Goal: Task Accomplishment & Management: Manage account settings

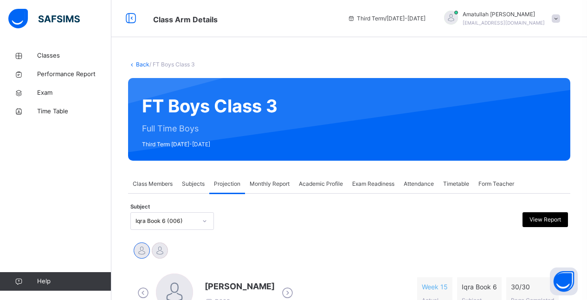
scroll to position [166, 0]
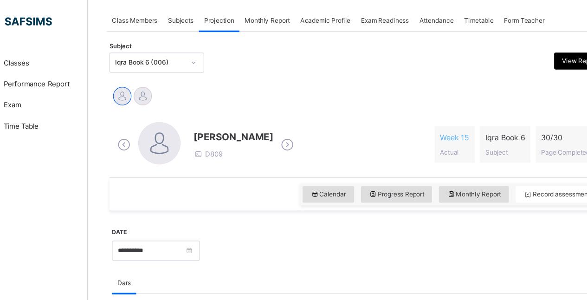
click at [139, 151] on div "[PERSON_NAME] D809 Week 15 Actual Iqra Book 6 Subject 30 / 30 Page Completed" at bounding box center [349, 127] width 433 height 53
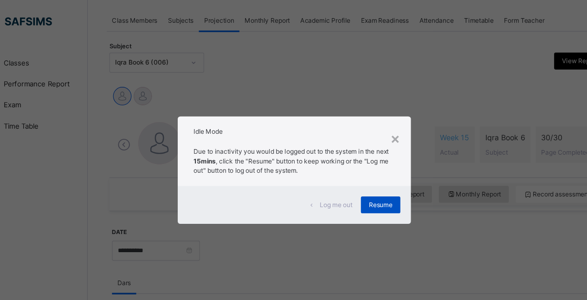
click at [373, 182] on span "Resume" at bounding box center [369, 180] width 21 height 8
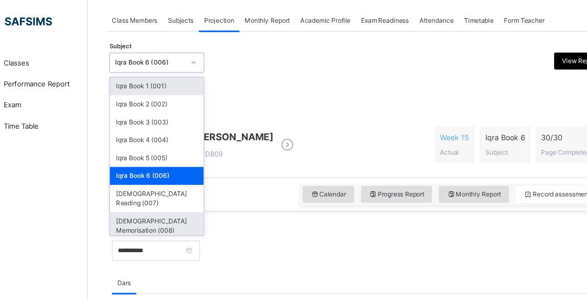
click at [188, 187] on div "Quran Memorisation (008)" at bounding box center [172, 199] width 83 height 24
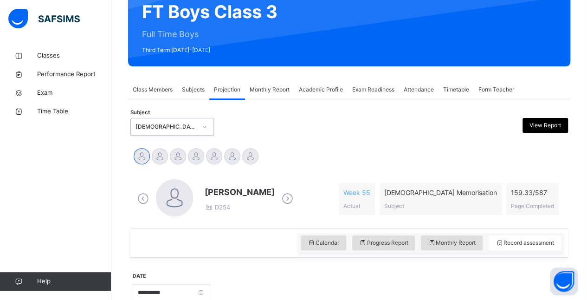
scroll to position [97, 0]
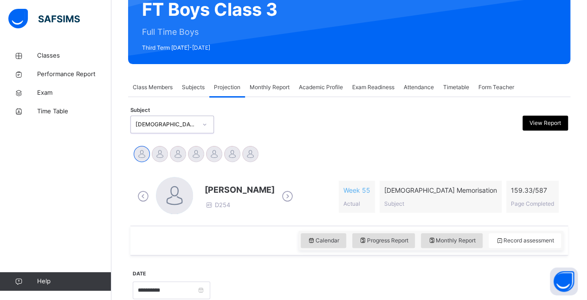
click at [291, 199] on icon at bounding box center [287, 196] width 16 height 14
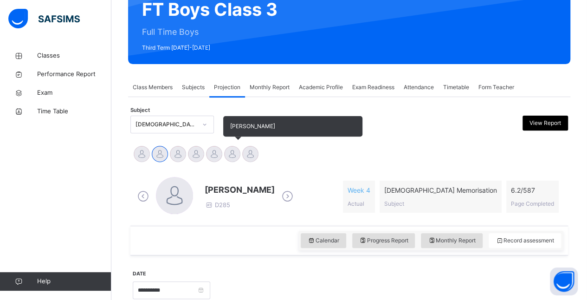
click at [236, 147] on div at bounding box center [232, 154] width 16 height 16
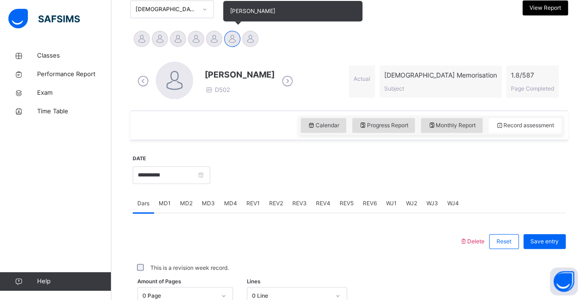
scroll to position [233, 0]
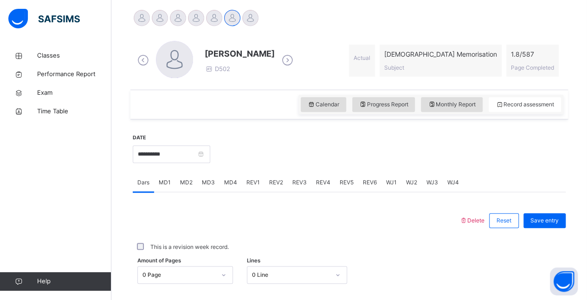
click at [224, 186] on div "MD4" at bounding box center [231, 182] width 22 height 19
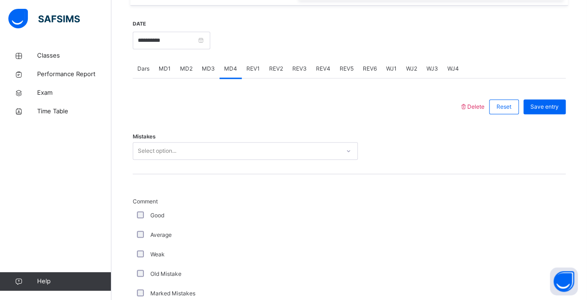
scroll to position [367, 0]
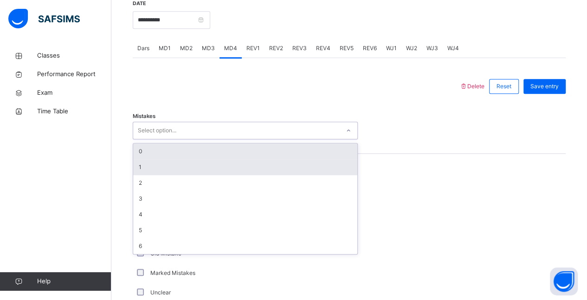
click at [158, 170] on div "1" at bounding box center [245, 167] width 224 height 16
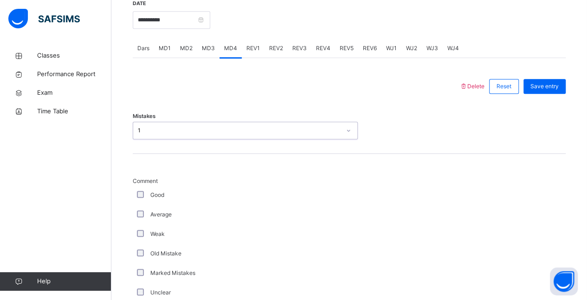
click at [136, 195] on div "Good" at bounding box center [248, 195] width 227 height 8
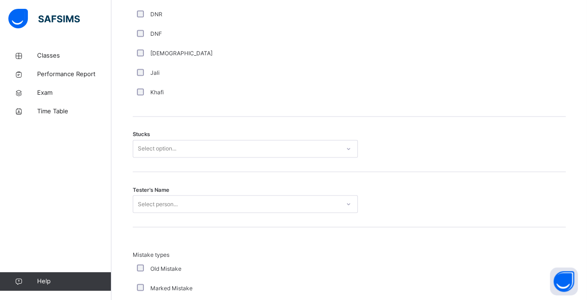
scroll to position [705, 0]
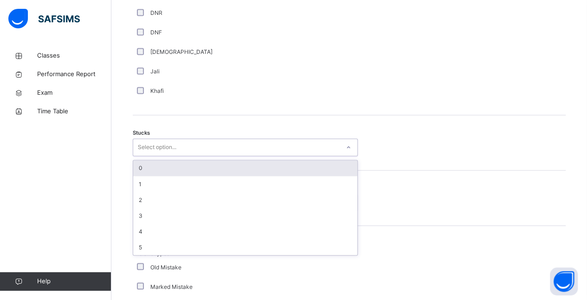
click at [152, 164] on div "0" at bounding box center [245, 168] width 224 height 16
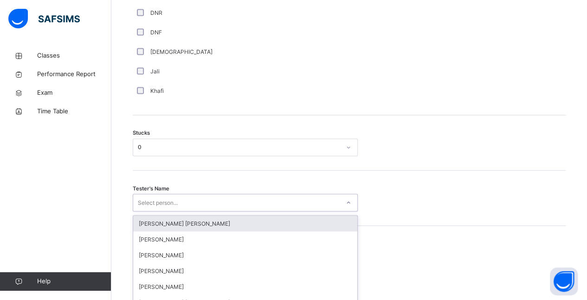
scroll to position [762, 0]
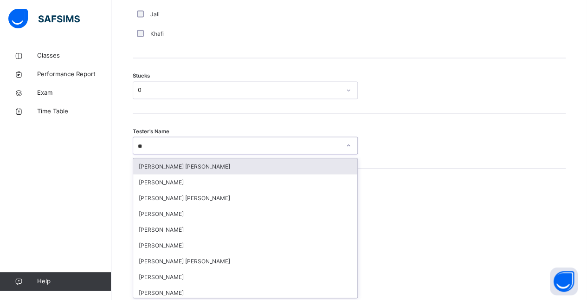
type input "***"
click at [213, 166] on div "[PERSON_NAME]" at bounding box center [245, 166] width 224 height 16
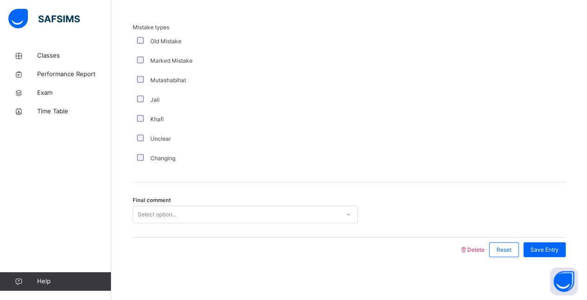
scroll to position [932, 0]
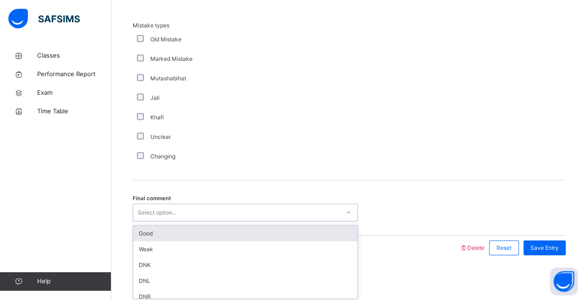
click at [253, 230] on div "Good" at bounding box center [245, 234] width 224 height 16
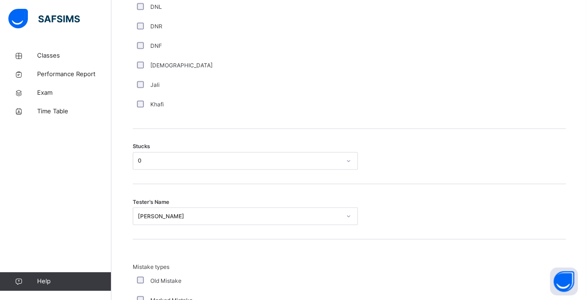
scroll to position [660, 0]
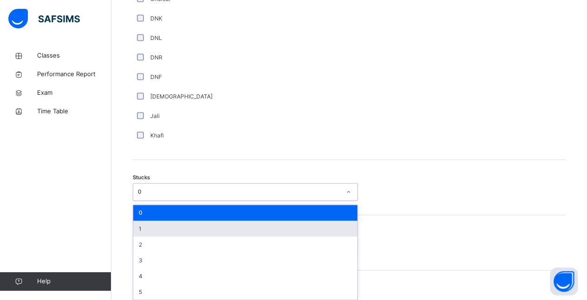
click at [148, 225] on div "1" at bounding box center [245, 229] width 224 height 16
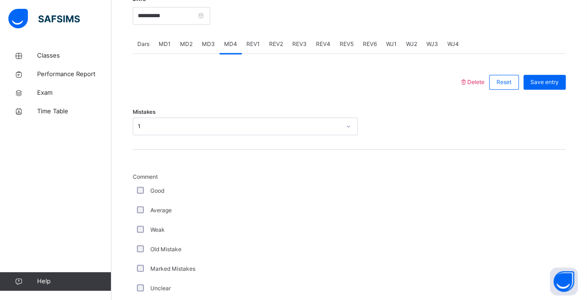
scroll to position [369, 0]
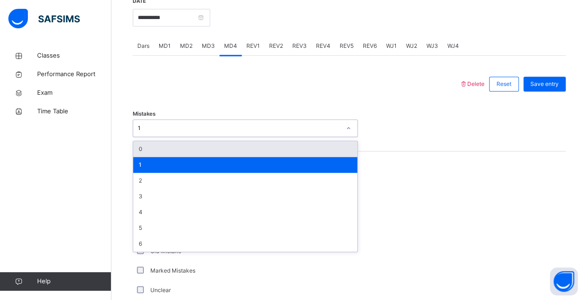
click at [166, 150] on div "0" at bounding box center [245, 149] width 224 height 16
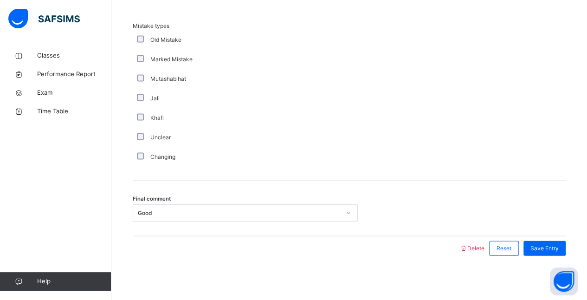
scroll to position [932, 0]
click at [551, 251] on div "Save Entry" at bounding box center [545, 247] width 42 height 15
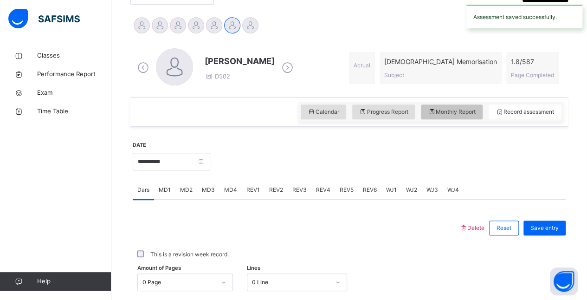
click at [473, 114] on span "Monthly Report" at bounding box center [452, 112] width 48 height 8
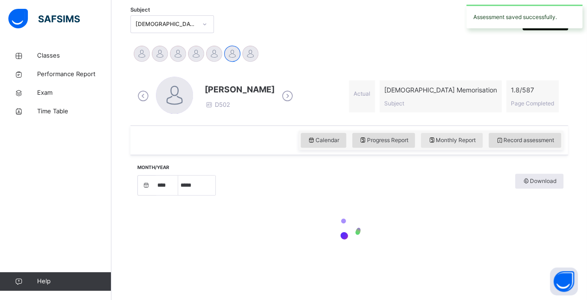
select select "****"
select select "*"
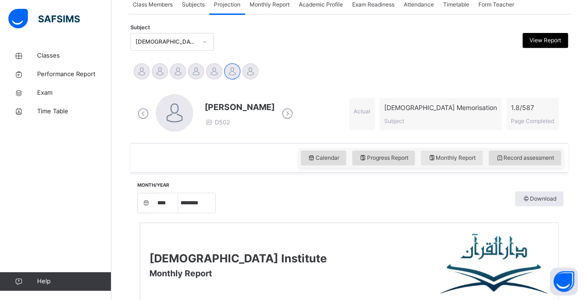
scroll to position [176, 0]
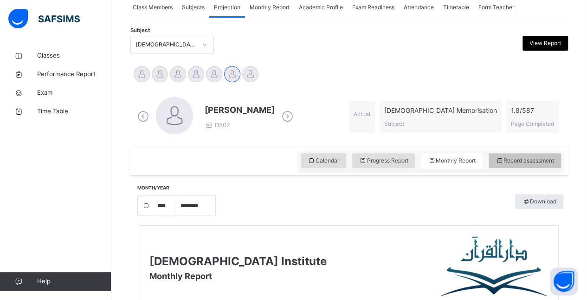
click at [551, 158] on span "Record assessment" at bounding box center [525, 160] width 58 height 8
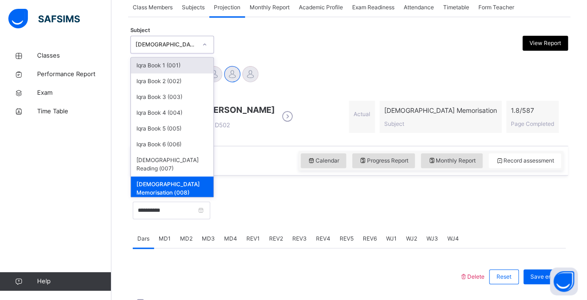
click at [166, 39] on div "Quran Memorisation (008)" at bounding box center [163, 45] width 65 height 14
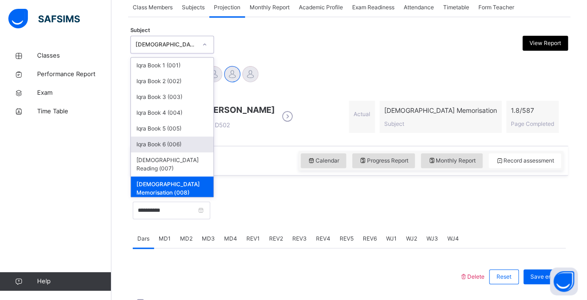
click at [187, 149] on div "Iqra Book 6 (006)" at bounding box center [172, 144] width 83 height 16
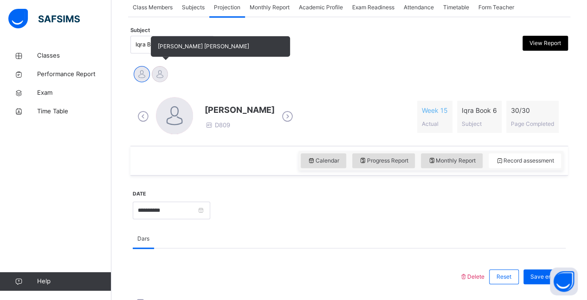
click at [165, 72] on div at bounding box center [160, 74] width 16 height 16
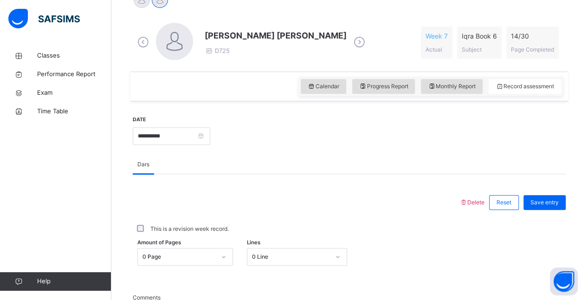
scroll to position [269, 0]
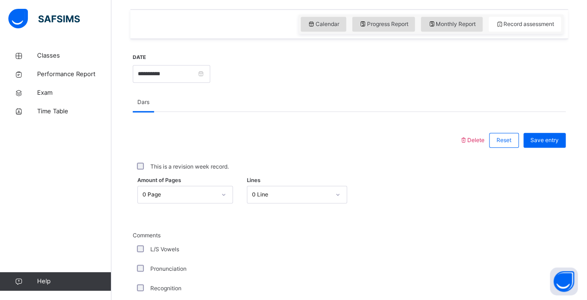
click at [166, 203] on div "0 Page" at bounding box center [185, 195] width 96 height 18
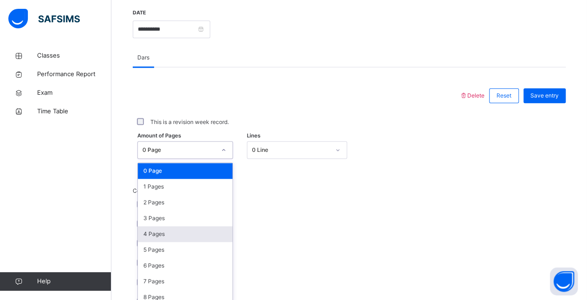
scroll to position [363, 0]
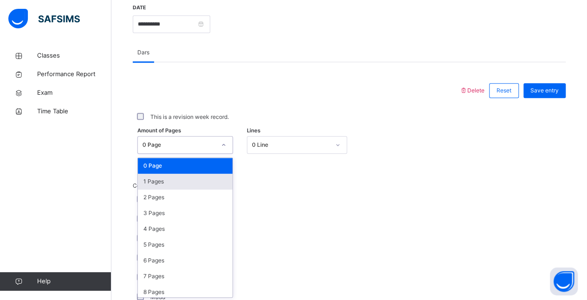
click at [180, 182] on div "1 Pages" at bounding box center [185, 182] width 95 height 16
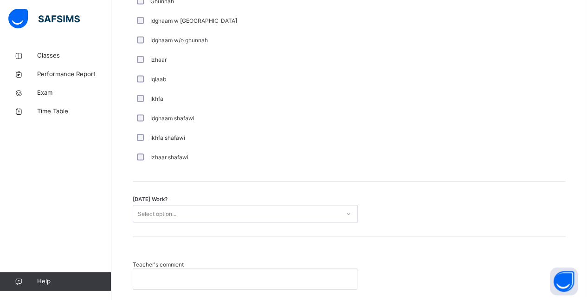
scroll to position [678, 0]
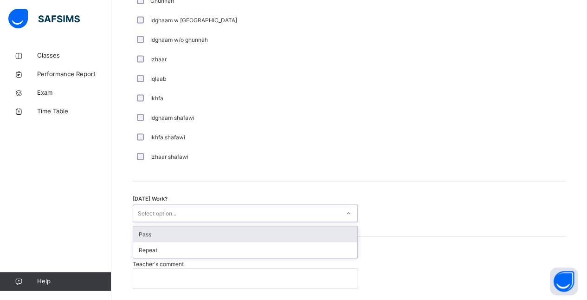
click at [211, 210] on div "Select option..." at bounding box center [236, 213] width 207 height 14
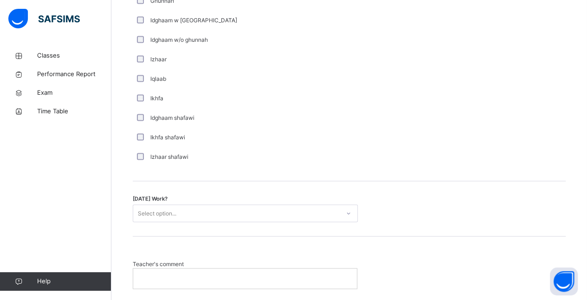
drag, startPoint x: 220, startPoint y: 281, endPoint x: 216, endPoint y: 208, distance: 73.4
click at [216, 208] on div "Delete Reset Save entry This is a revision week record. Amount of Pages 1 Pages…" at bounding box center [349, 45] width 433 height 564
click at [216, 208] on div "Select option..." at bounding box center [236, 213] width 207 height 14
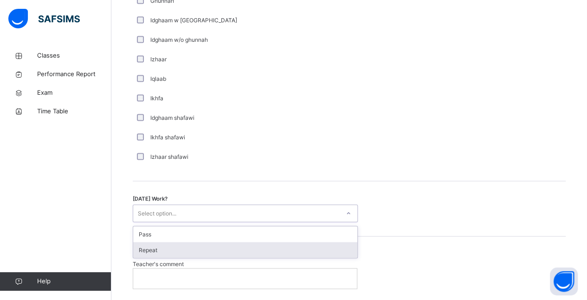
click at [208, 251] on div "Repeat" at bounding box center [245, 250] width 224 height 16
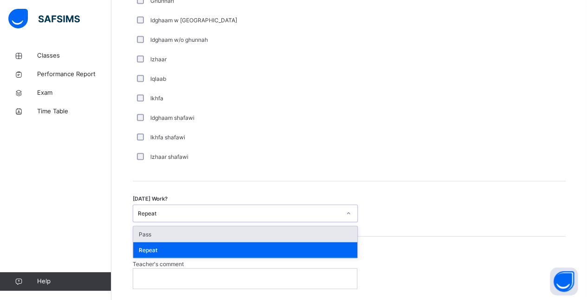
click at [201, 216] on div "Repeat" at bounding box center [236, 213] width 207 height 14
click at [193, 231] on div "Pass" at bounding box center [245, 234] width 224 height 16
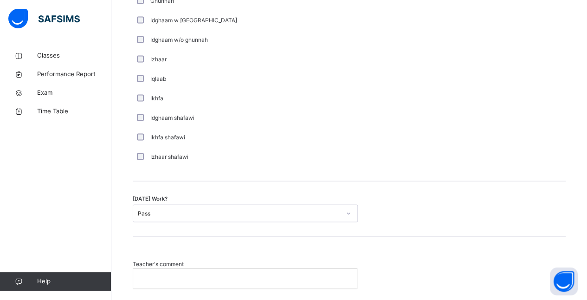
click at [186, 275] on p at bounding box center [245, 278] width 210 height 8
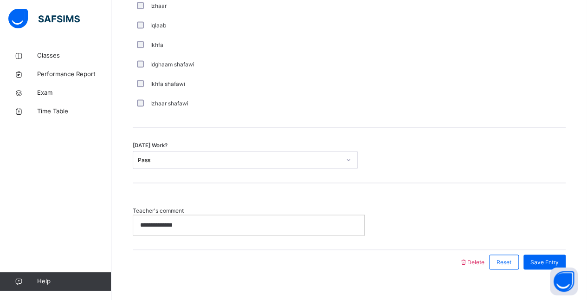
scroll to position [738, 0]
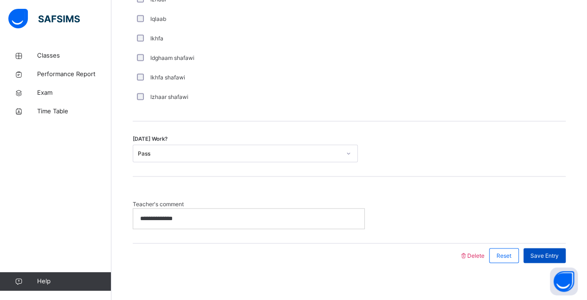
click at [551, 254] on span "Save Entry" at bounding box center [545, 255] width 28 height 8
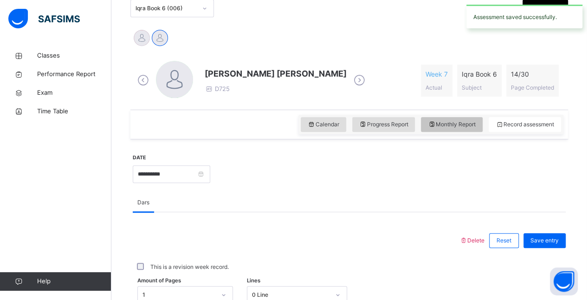
click at [474, 130] on div "Monthly Report" at bounding box center [452, 124] width 62 height 15
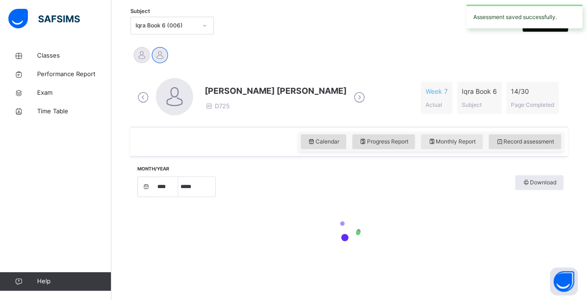
select select "****"
select select "*"
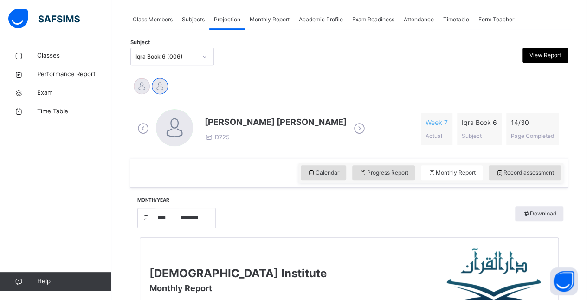
scroll to position [166, 0]
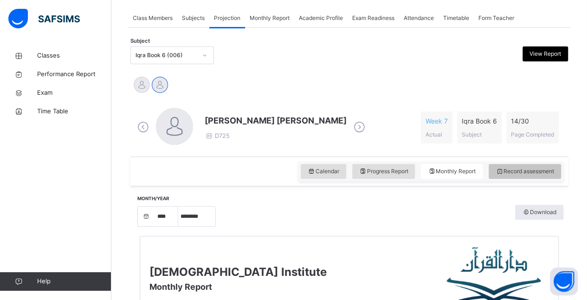
click at [548, 173] on span "Record assessment" at bounding box center [525, 171] width 58 height 8
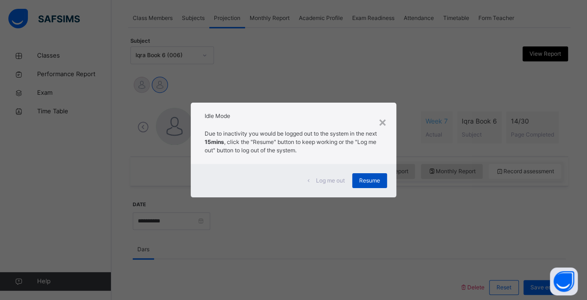
click at [370, 180] on span "Resume" at bounding box center [369, 180] width 21 height 8
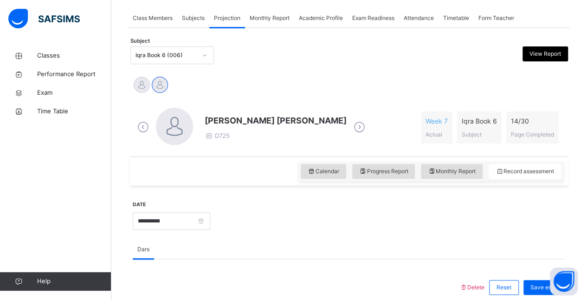
click at [205, 56] on icon at bounding box center [205, 55] width 6 height 9
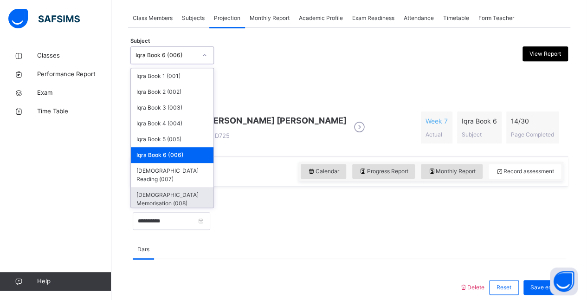
click at [147, 187] on div "Quran Memorisation (008)" at bounding box center [172, 199] width 83 height 24
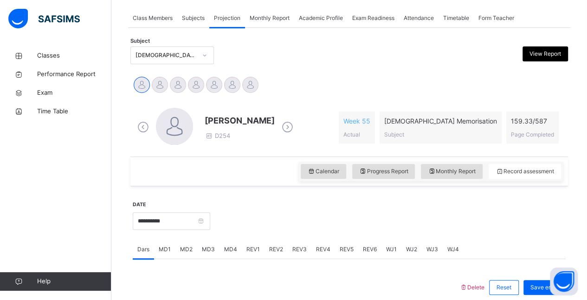
click at [412, 22] on span "Attendance" at bounding box center [419, 18] width 30 height 8
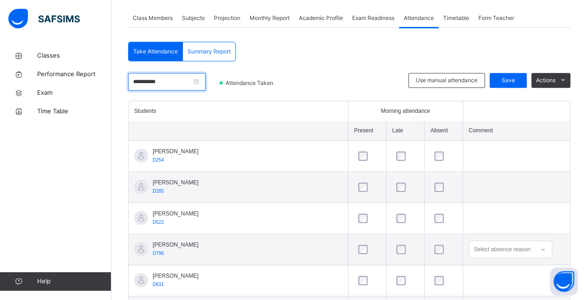
click at [185, 78] on input "**********" at bounding box center [167, 82] width 78 height 18
click at [317, 89] on div at bounding box center [348, 87] width 112 height 28
click at [198, 87] on input "**********" at bounding box center [167, 82] width 78 height 18
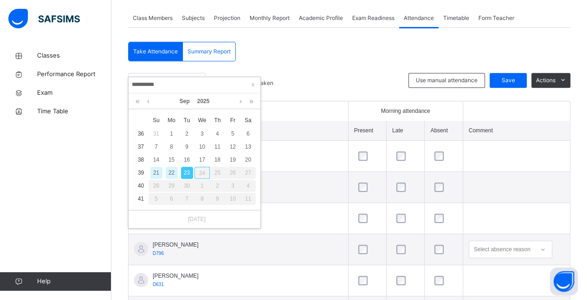
click at [201, 173] on div "24" at bounding box center [202, 173] width 15 height 12
click at [202, 174] on div "24" at bounding box center [202, 173] width 15 height 12
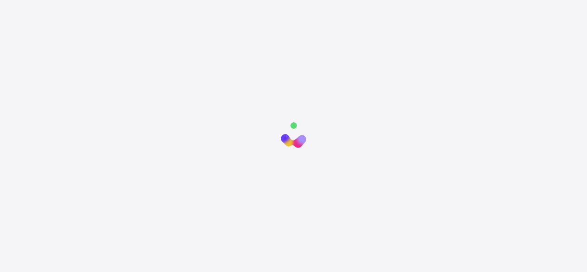
click at [173, 98] on html "New Update Available Hello there, You can install SAFSIMS on your device for ea…" at bounding box center [293, 194] width 587 height 388
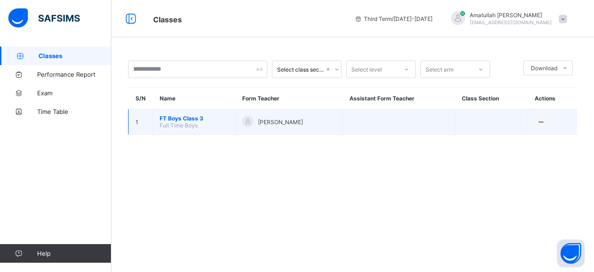
click at [188, 117] on span "FT Boys Class 3" at bounding box center [194, 118] width 68 height 7
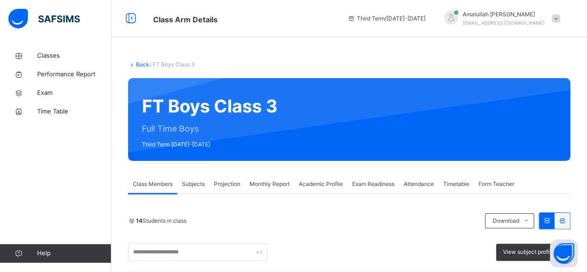
click at [421, 187] on span "Attendance" at bounding box center [419, 184] width 30 height 8
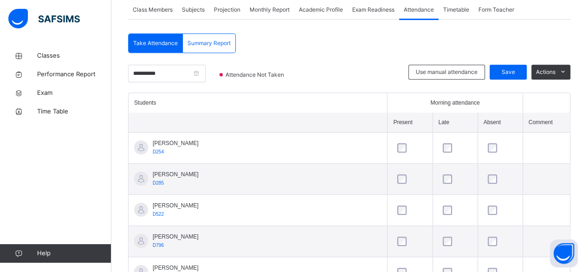
scroll to position [174, 0]
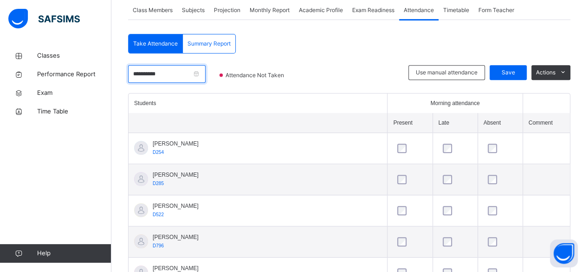
click at [185, 76] on input "**********" at bounding box center [167, 74] width 78 height 18
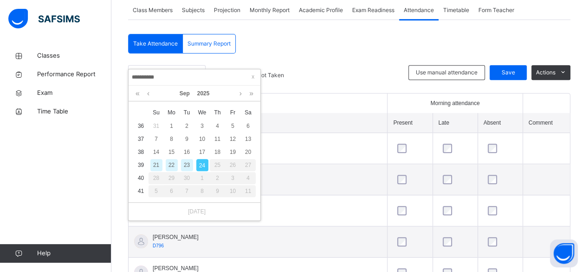
click at [200, 168] on div "24" at bounding box center [202, 165] width 12 height 12
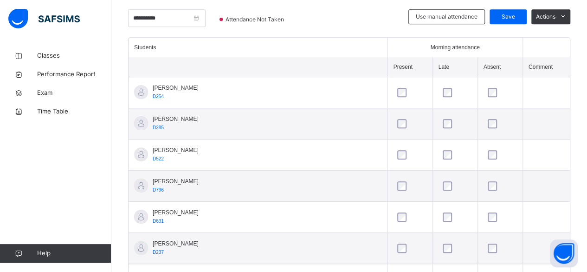
scroll to position [233, 0]
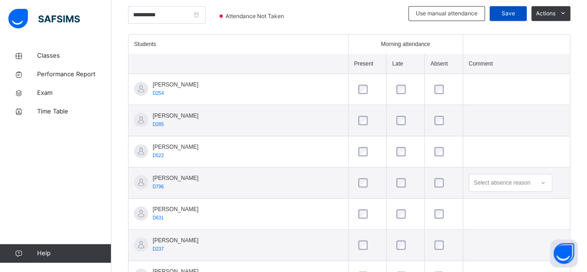
click at [520, 14] on span "Save" at bounding box center [508, 13] width 23 height 8
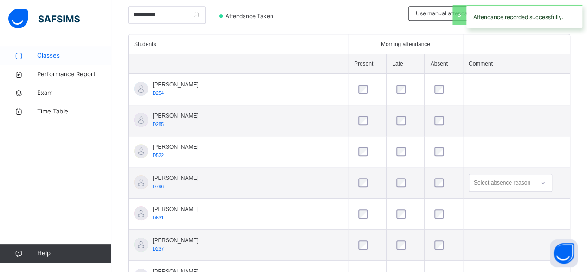
click at [51, 55] on span "Classes" at bounding box center [74, 55] width 74 height 9
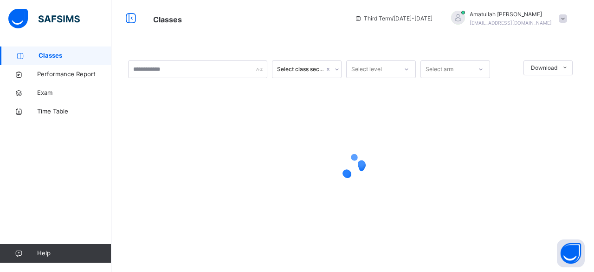
click at [51, 55] on span "Classes" at bounding box center [75, 55] width 73 height 9
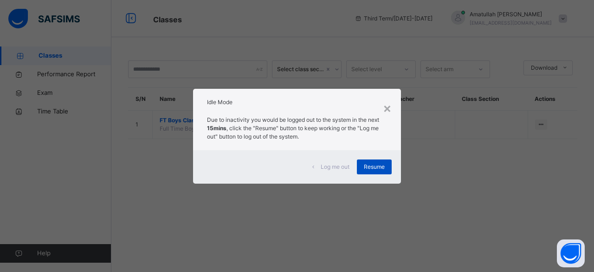
click at [373, 169] on span "Resume" at bounding box center [374, 166] width 21 height 8
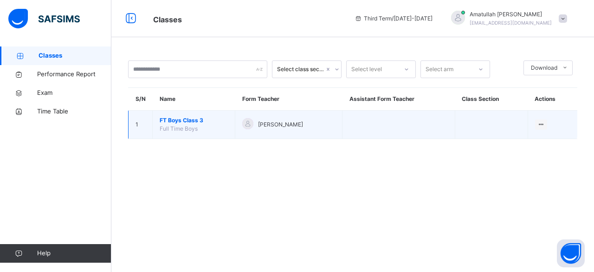
click at [175, 123] on span "FT Boys Class 3" at bounding box center [194, 120] width 68 height 8
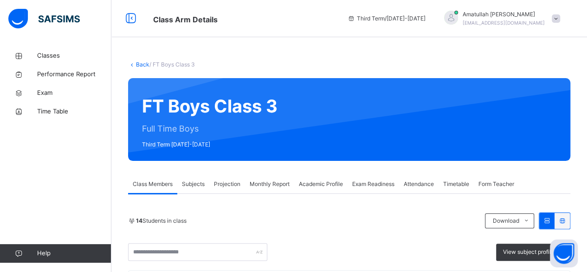
click at [224, 186] on span "Projection" at bounding box center [227, 184] width 26 height 8
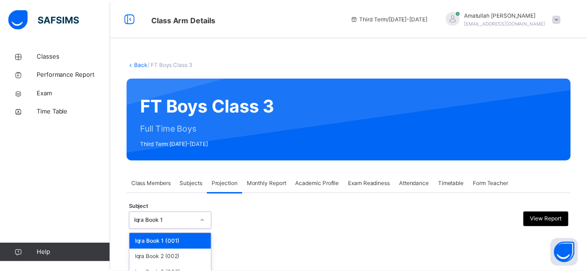
scroll to position [88, 0]
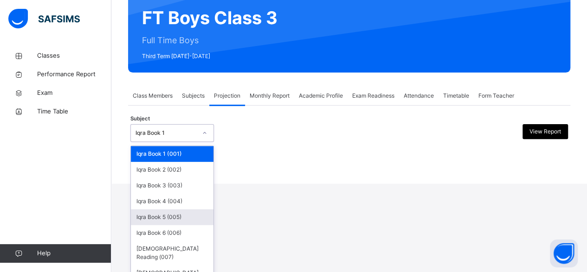
click at [194, 142] on div "option Iqra Book 5 (005) focused, 5 of 8. 8 results available. Use Up and Down …" at bounding box center [172, 133] width 84 height 18
click at [188, 265] on div "Quran Memorisation (008)" at bounding box center [172, 277] width 83 height 24
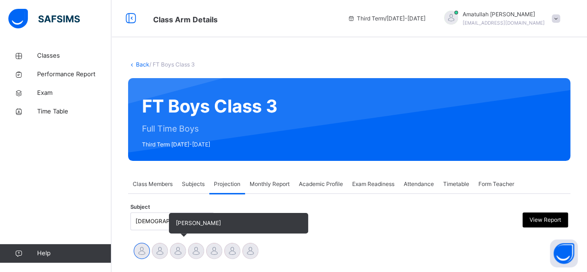
click at [184, 224] on span "Aminah Cruse" at bounding box center [198, 222] width 45 height 7
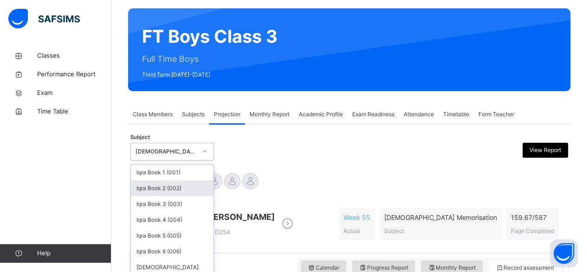
click at [152, 160] on div "option Quran Memorisation (008), selected. option Iqra Book 2 (002) focused, 2 …" at bounding box center [172, 152] width 84 height 18
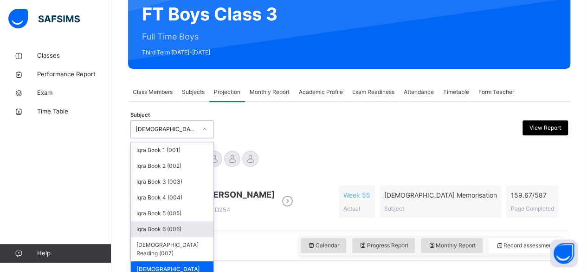
scroll to position [92, 0]
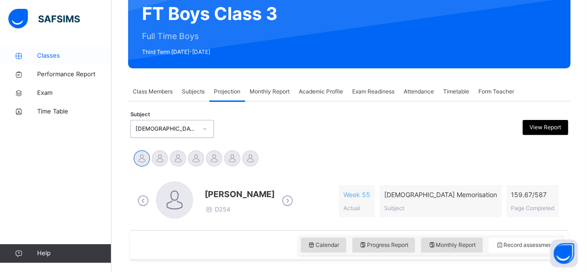
click at [83, 49] on link "Classes" at bounding box center [55, 55] width 111 height 19
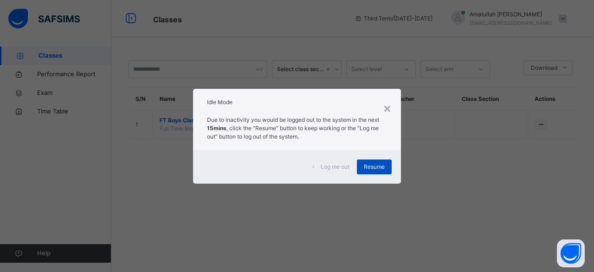
click at [371, 171] on div "Resume" at bounding box center [374, 166] width 35 height 15
click at [374, 165] on span "Resume" at bounding box center [374, 166] width 21 height 8
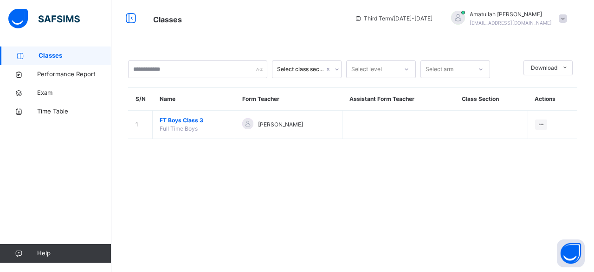
click at [45, 61] on link "Classes" at bounding box center [55, 55] width 111 height 19
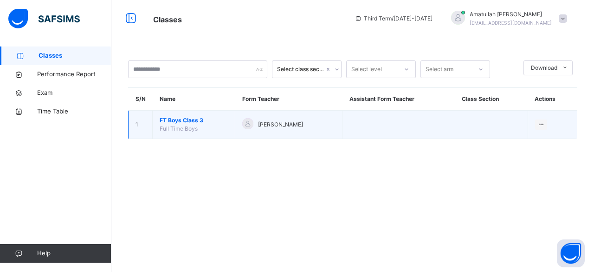
click at [257, 130] on div "[PERSON_NAME]" at bounding box center [288, 124] width 93 height 13
click at [261, 123] on span "[PERSON_NAME]" at bounding box center [280, 124] width 45 height 8
click at [181, 120] on span "FT Boys Class 3" at bounding box center [194, 120] width 68 height 8
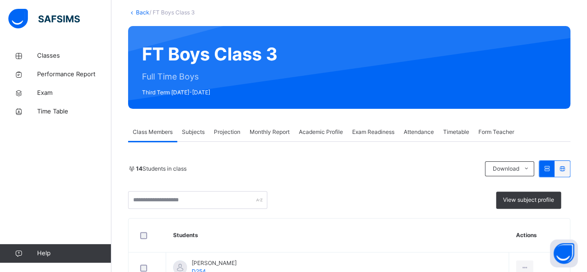
scroll to position [132, 0]
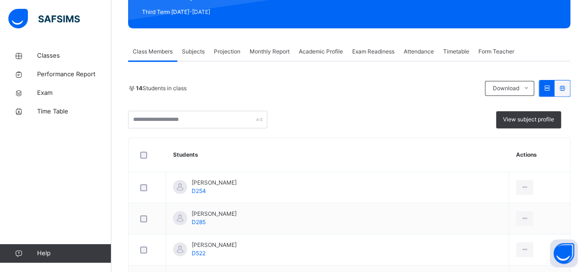
click at [220, 52] on span "Projection" at bounding box center [227, 51] width 26 height 8
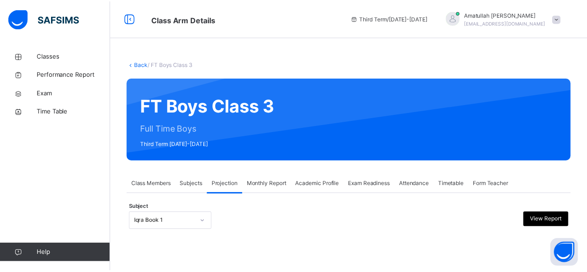
scroll to position [88, 0]
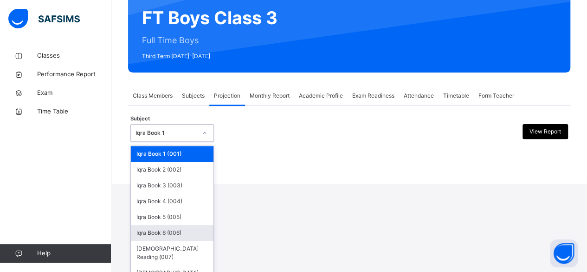
click at [165, 232] on div "Iqra Book 6 (006)" at bounding box center [172, 233] width 83 height 16
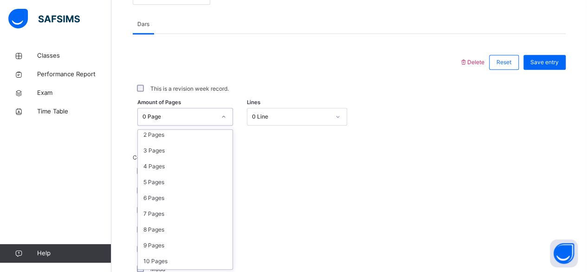
scroll to position [37, 0]
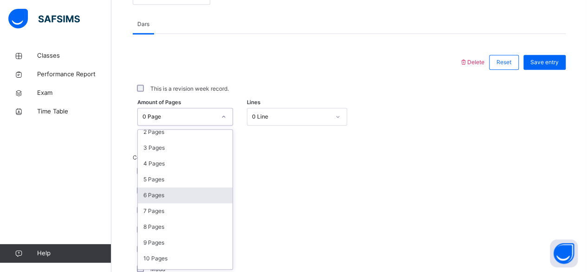
click at [145, 193] on div "6 Pages" at bounding box center [185, 195] width 95 height 16
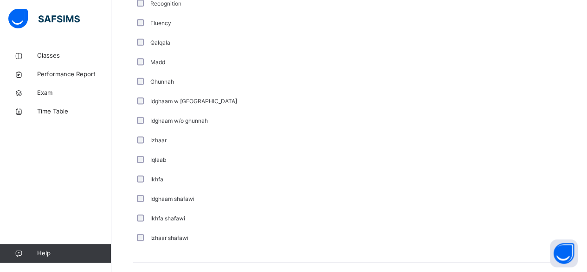
scroll to position [603, 0]
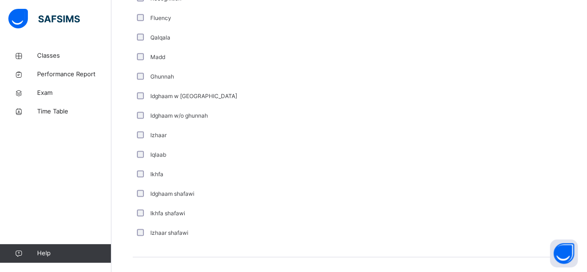
click at [129, 63] on div "**********" at bounding box center [349, 13] width 442 height 817
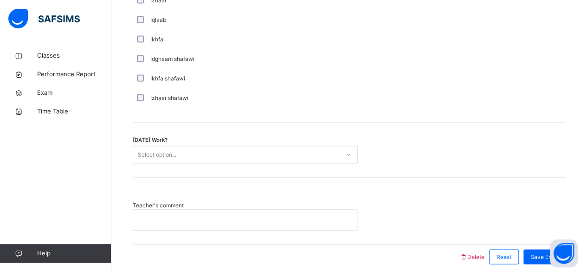
scroll to position [739, 0]
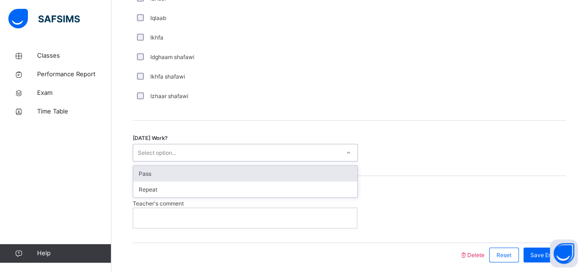
click at [156, 168] on div "Pass" at bounding box center [245, 173] width 224 height 16
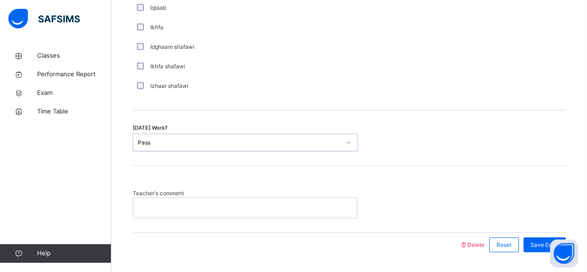
scroll to position [773, 0]
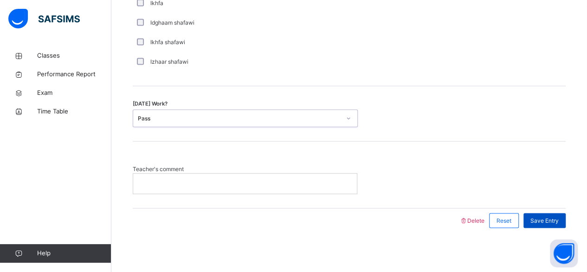
click at [555, 225] on div "Save Entry" at bounding box center [545, 220] width 42 height 15
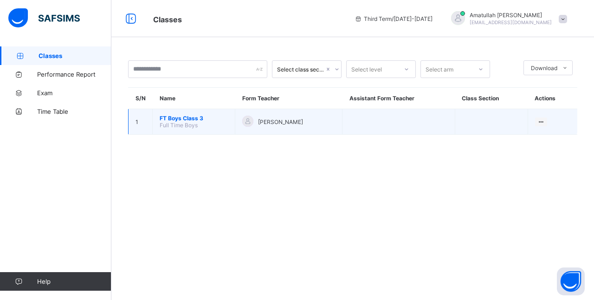
click at [177, 123] on span "Full Time Boys" at bounding box center [179, 125] width 38 height 7
click at [181, 109] on td "FT Boys Class 3 Full Time Boys" at bounding box center [194, 122] width 83 height 26
click at [201, 131] on td "FT Boys Class 3 Full Time Boys" at bounding box center [194, 122] width 83 height 26
click at [187, 118] on span "FT Boys Class 3" at bounding box center [194, 118] width 68 height 7
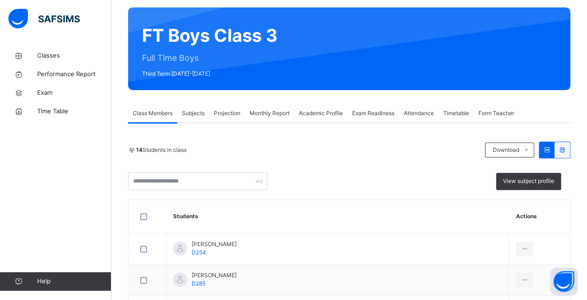
scroll to position [77, 0]
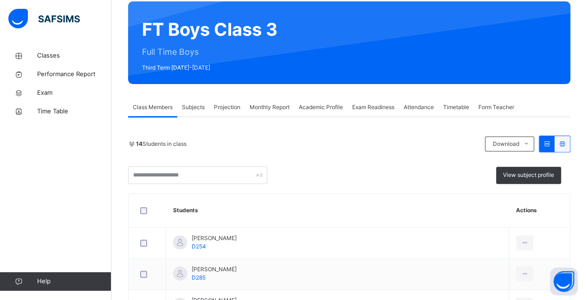
click at [224, 110] on span "Projection" at bounding box center [227, 107] width 26 height 8
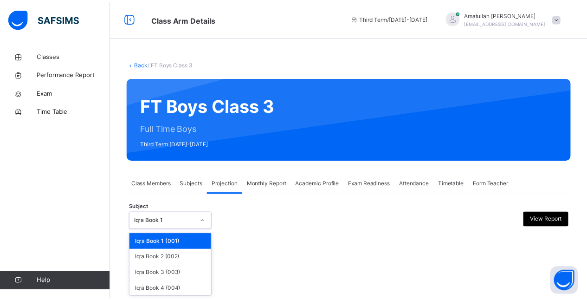
scroll to position [71, 0]
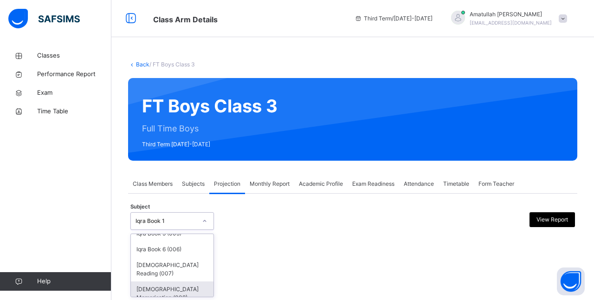
click at [184, 288] on div "[DEMOGRAPHIC_DATA] Memorisation (008)" at bounding box center [172, 293] width 83 height 24
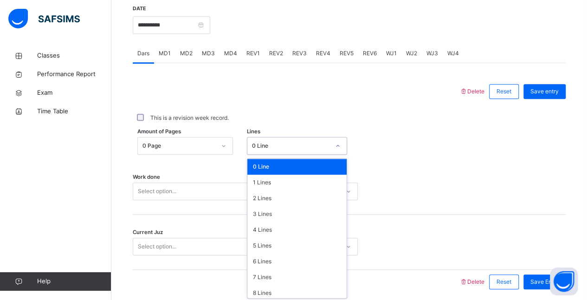
scroll to position [363, 0]
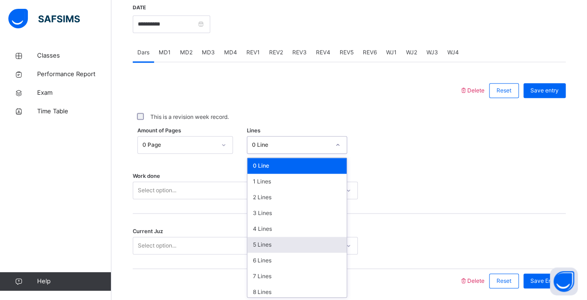
click at [275, 244] on div "5 Lines" at bounding box center [296, 245] width 99 height 16
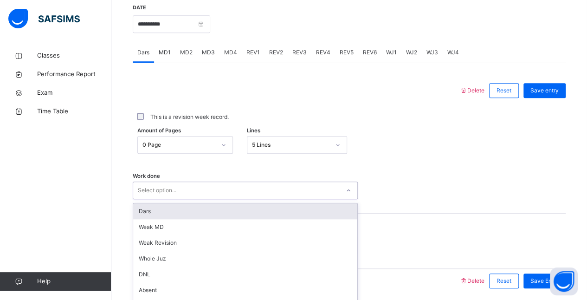
scroll to position [396, 0]
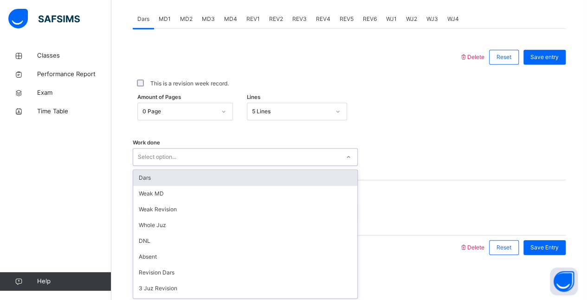
click at [292, 180] on div "Dars" at bounding box center [245, 178] width 224 height 16
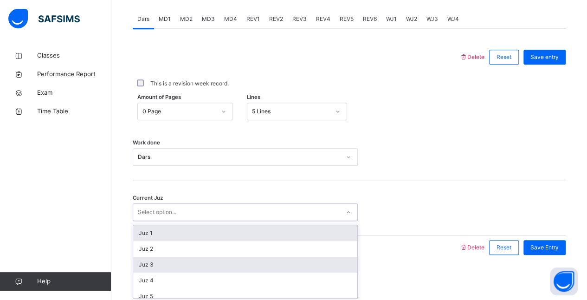
click at [260, 266] on div "Juz 3" at bounding box center [245, 265] width 224 height 16
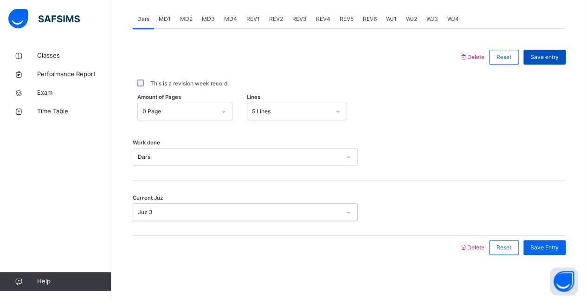
click at [549, 56] on span "Save entry" at bounding box center [545, 57] width 28 height 8
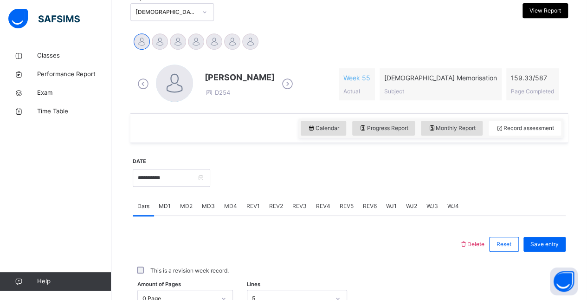
scroll to position [173, 0]
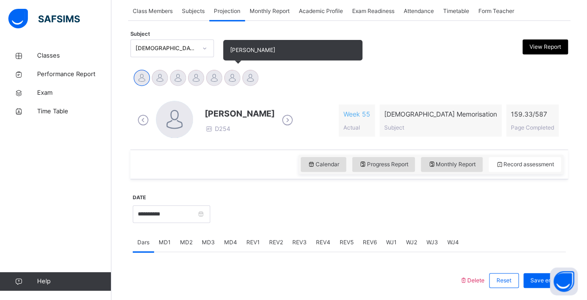
click at [238, 83] on div "Ibrahim Yusuf" at bounding box center [232, 79] width 18 height 20
click at [235, 81] on div at bounding box center [232, 78] width 16 height 16
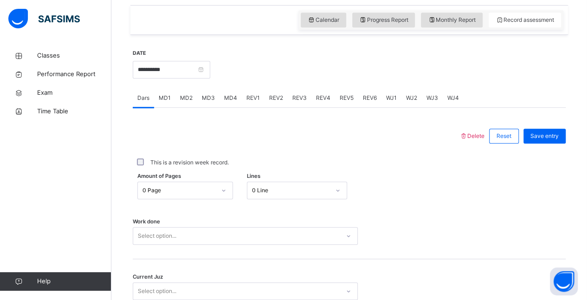
scroll to position [396, 0]
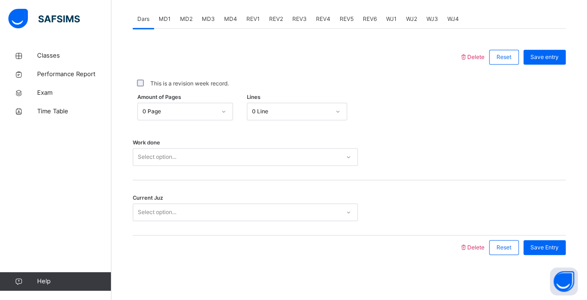
click at [221, 27] on div "MD4" at bounding box center [231, 19] width 22 height 19
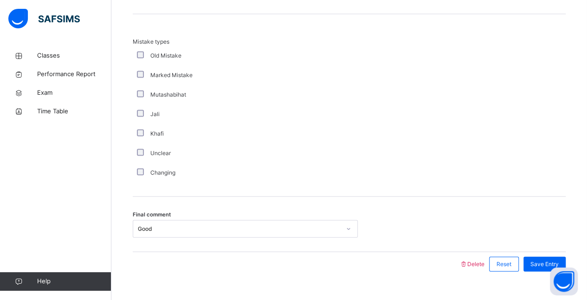
scroll to position [932, 0]
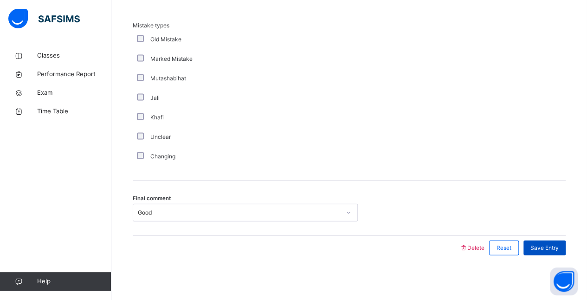
click at [554, 252] on div "Save Entry" at bounding box center [545, 247] width 42 height 15
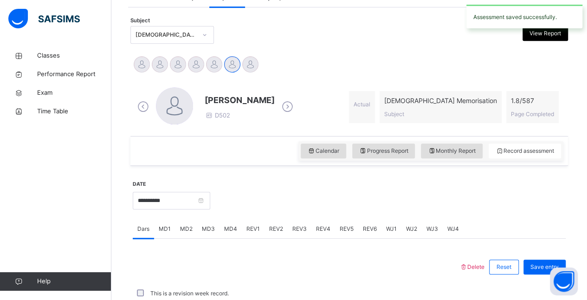
scroll to position [396, 0]
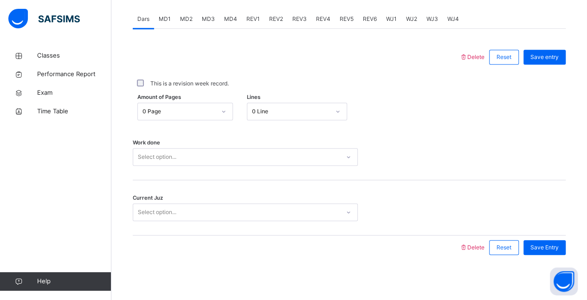
click at [280, 109] on div "0 Line" at bounding box center [291, 111] width 78 height 8
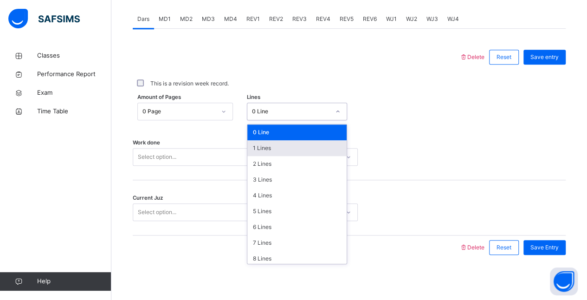
click at [184, 58] on div at bounding box center [296, 57] width 318 height 24
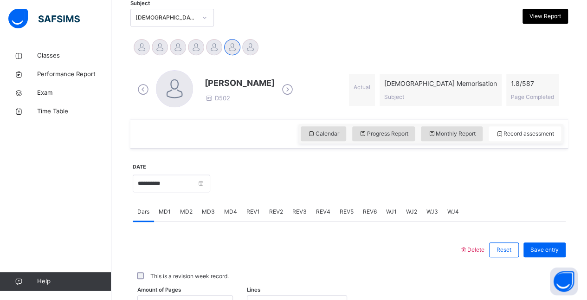
scroll to position [203, 0]
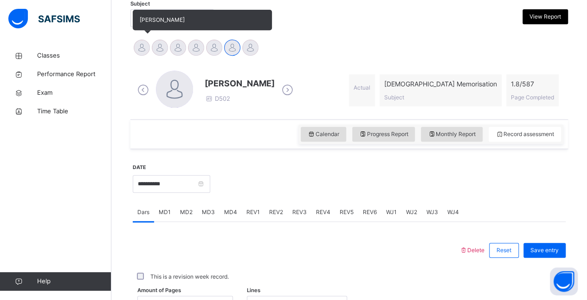
click at [141, 46] on div at bounding box center [142, 47] width 16 height 16
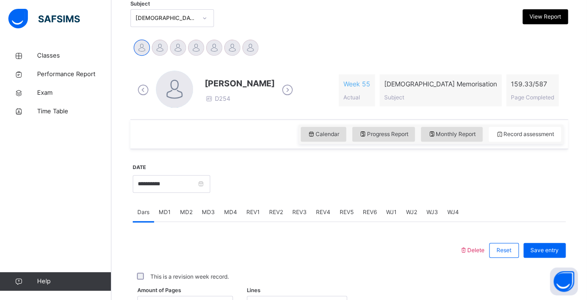
click at [228, 210] on span "MD4" at bounding box center [230, 212] width 13 height 8
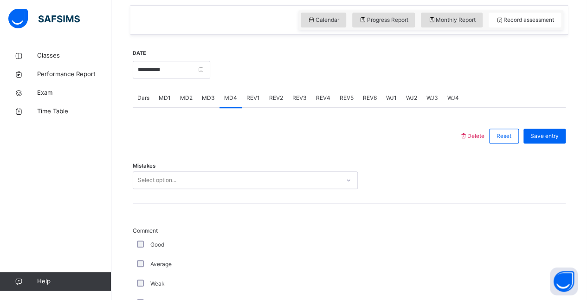
scroll to position [321, 0]
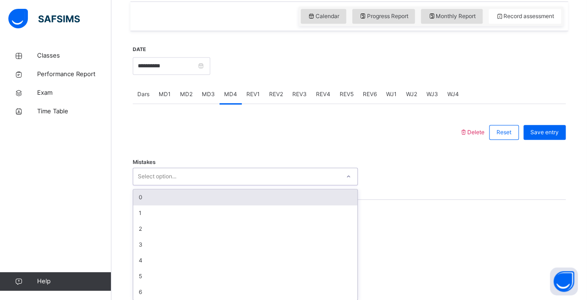
click at [214, 174] on div "Select option..." at bounding box center [236, 176] width 207 height 14
click at [210, 196] on div "0" at bounding box center [245, 197] width 224 height 16
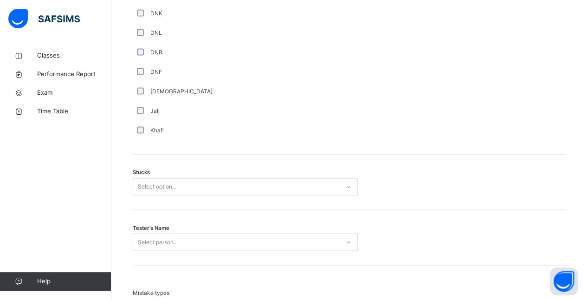
scroll to position [665, 0]
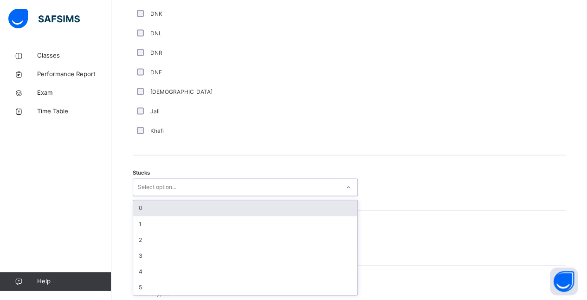
click at [169, 188] on div "Select option..." at bounding box center [157, 187] width 39 height 18
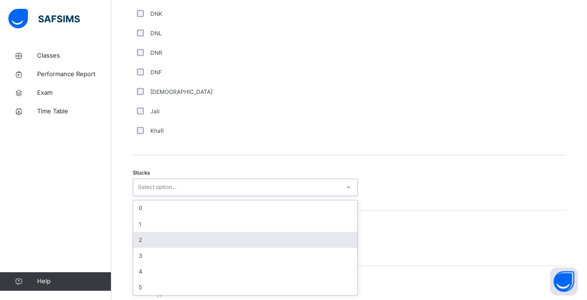
click at [166, 236] on div "2" at bounding box center [245, 240] width 224 height 16
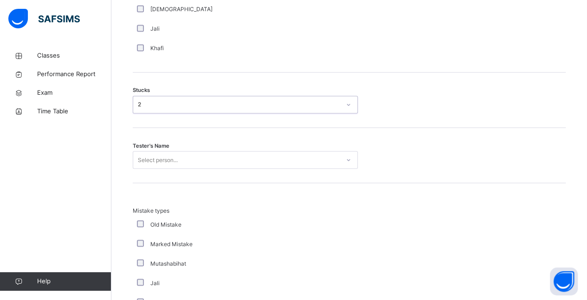
click at [161, 169] on div "Select person..." at bounding box center [245, 160] width 225 height 18
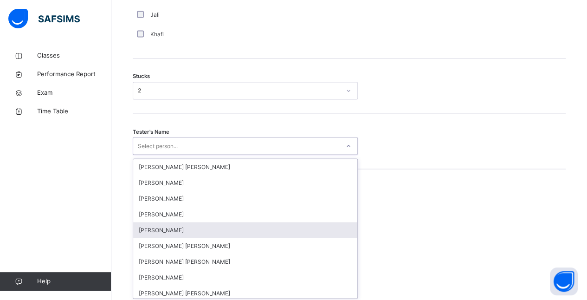
scroll to position [762, 0]
click at [161, 221] on div "[PERSON_NAME]" at bounding box center [245, 229] width 224 height 16
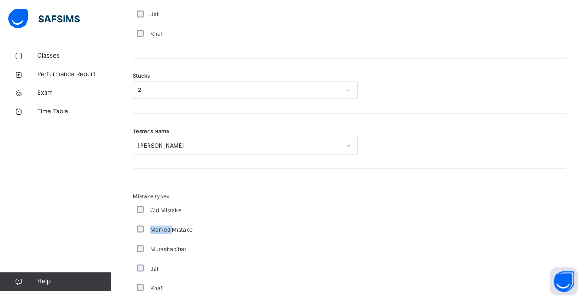
click at [161, 221] on div "Marked Mistake" at bounding box center [249, 229] width 232 height 19
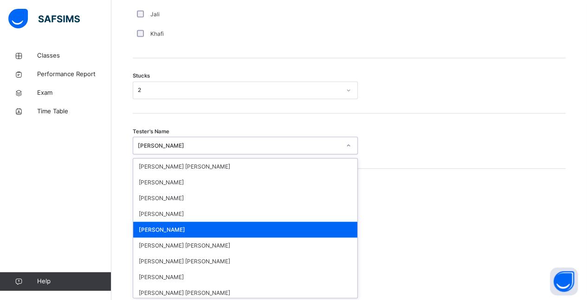
click at [171, 141] on div "[PERSON_NAME]" at bounding box center [239, 145] width 203 height 8
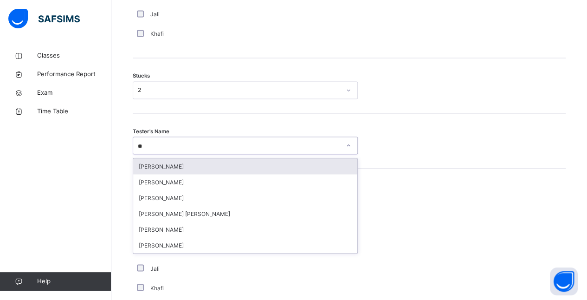
type input "*"
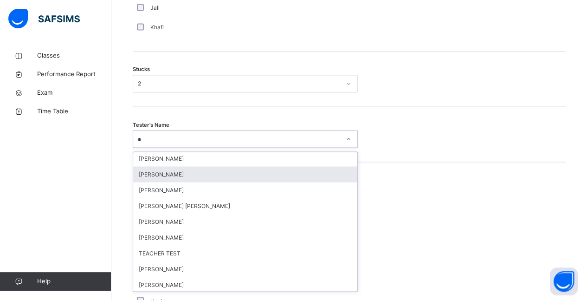
scroll to position [459, 0]
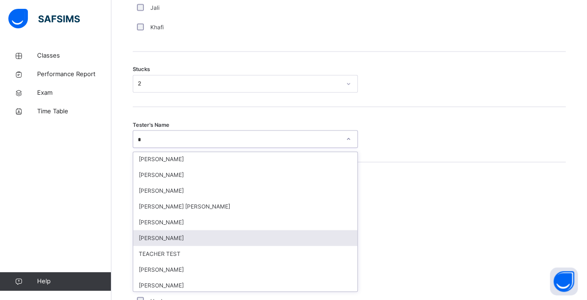
click at [166, 240] on div "Syed Hafeez Ali" at bounding box center [245, 238] width 224 height 16
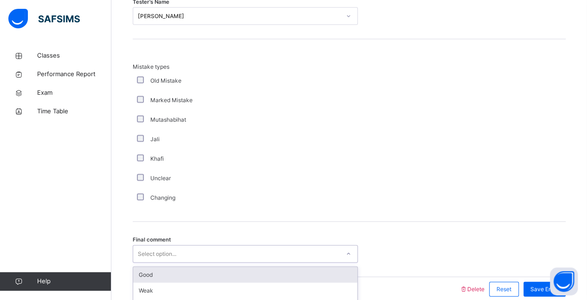
scroll to position [932, 0]
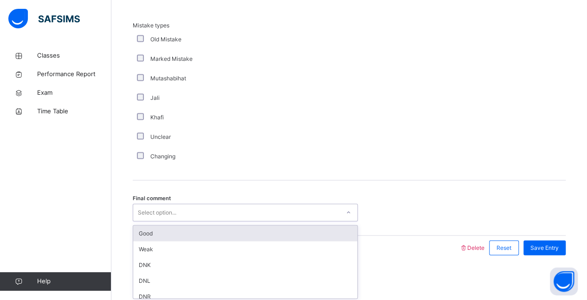
click at [224, 221] on div "option Good focused, 1 of 6. 6 results available. Use Up and Down to choose opt…" at bounding box center [245, 213] width 225 height 18
click at [225, 233] on div "Good" at bounding box center [245, 234] width 224 height 16
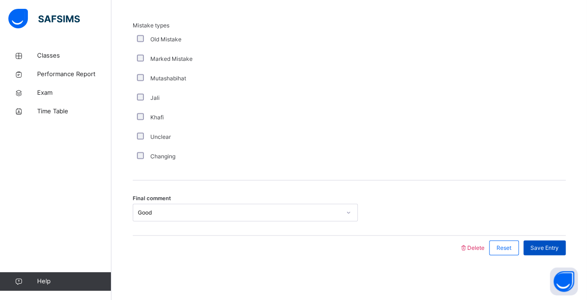
click at [557, 244] on span "Save Entry" at bounding box center [545, 248] width 28 height 8
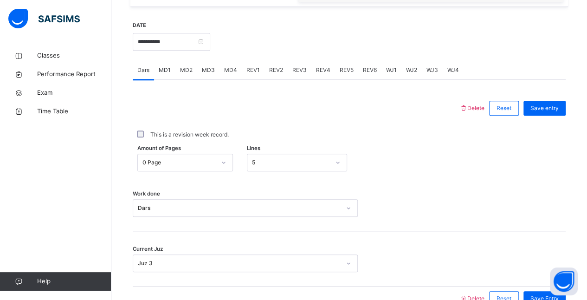
scroll to position [344, 0]
click at [232, 67] on span "MD4" at bounding box center [230, 70] width 13 height 8
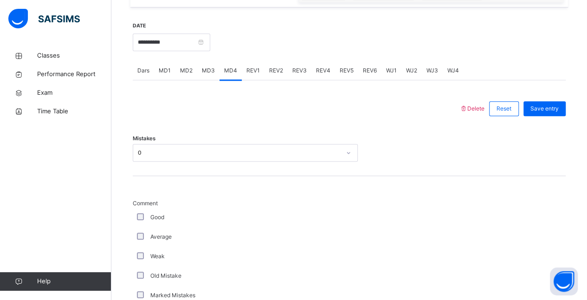
click at [175, 65] on div "MD2" at bounding box center [186, 70] width 22 height 19
click at [163, 71] on span "MD1" at bounding box center [165, 70] width 12 height 8
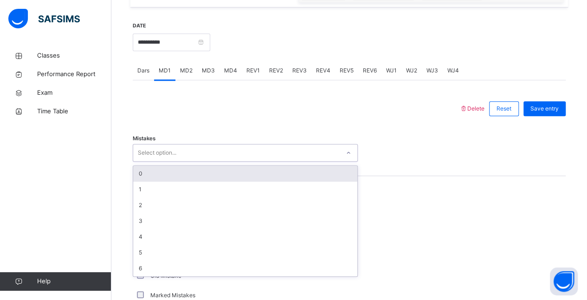
click at [166, 172] on div "0" at bounding box center [245, 174] width 224 height 16
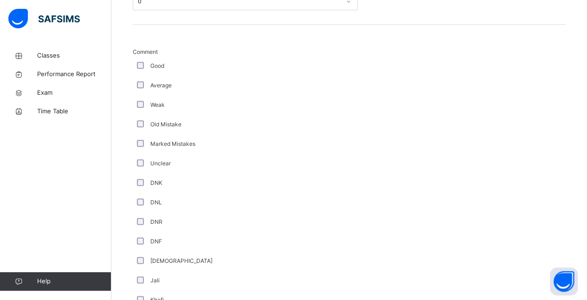
scroll to position [603, 0]
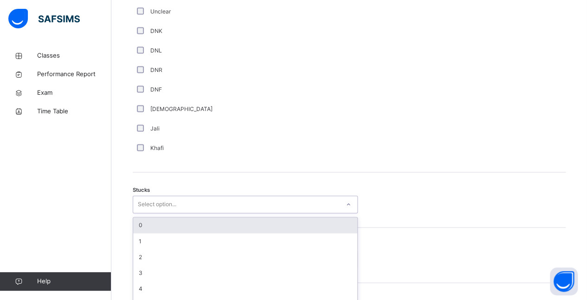
click at [149, 213] on div "option 0 focused, 1 of 6. 6 results available. Use Up and Down to choose option…" at bounding box center [245, 204] width 225 height 18
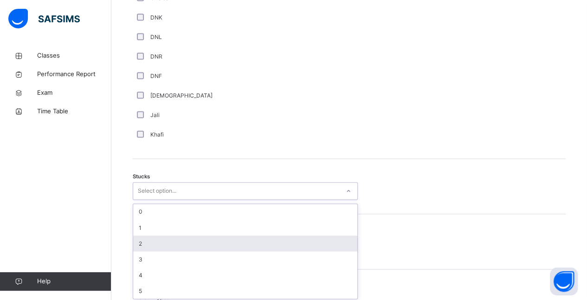
scroll to position [662, 0]
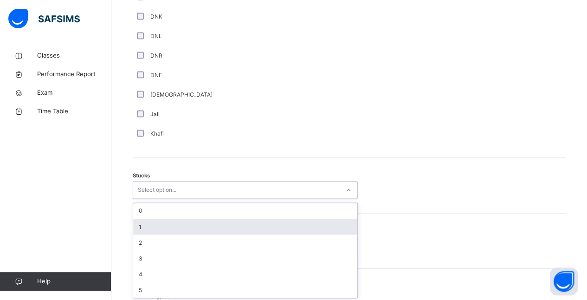
click at [151, 228] on div "1" at bounding box center [245, 227] width 224 height 16
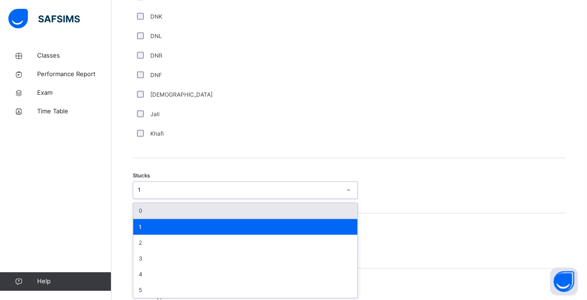
click at [159, 188] on div "1" at bounding box center [239, 190] width 203 height 8
click at [154, 204] on div "0" at bounding box center [245, 211] width 224 height 16
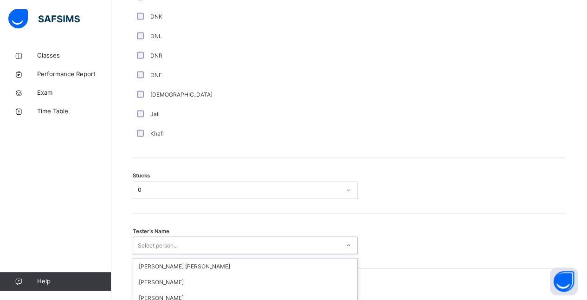
click at [146, 239] on div "option Wajid Sadath focused, 4 of 90. 90 results available. Use Up and Down to …" at bounding box center [245, 245] width 225 height 18
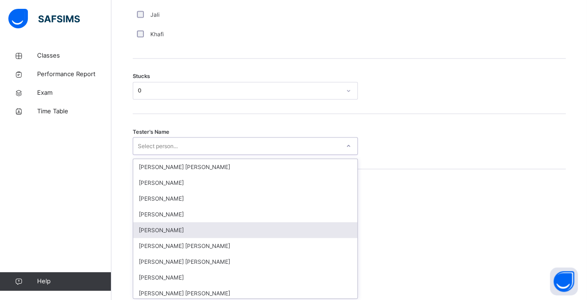
scroll to position [762, 0]
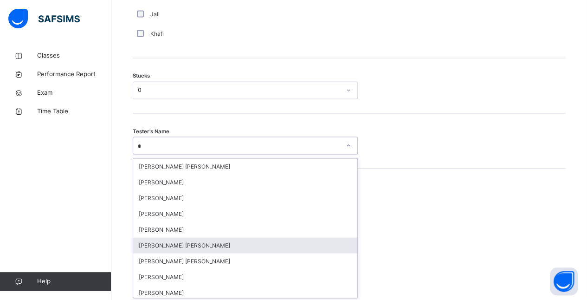
type input "**"
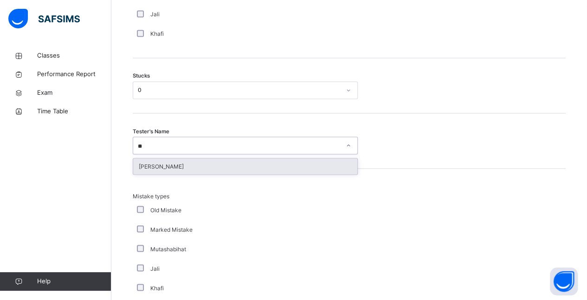
click at [179, 172] on div "Syed Hafeez Ali" at bounding box center [245, 166] width 224 height 16
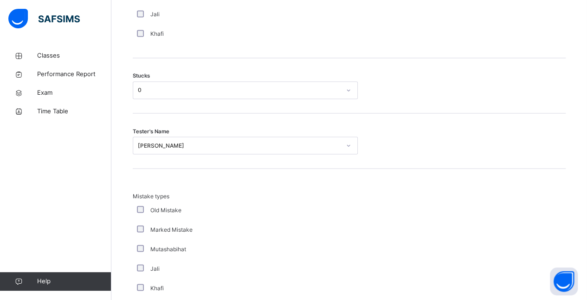
click at [179, 172] on div "Mistake types Old Mistake Marked Mistake Mutashabihat Jali Khafi Unclear Changi…" at bounding box center [349, 260] width 433 height 182
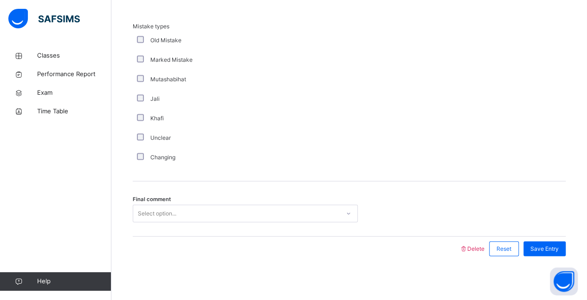
scroll to position [932, 0]
click at [180, 200] on div "Final comment Select option..." at bounding box center [349, 208] width 433 height 55
drag, startPoint x: 180, startPoint y: 200, endPoint x: 182, endPoint y: 213, distance: 13.2
click at [182, 213] on div "Final comment Select option..." at bounding box center [349, 208] width 433 height 55
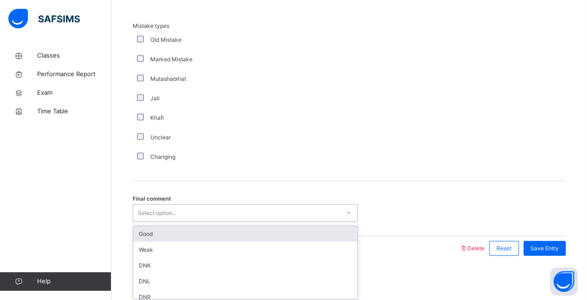
scroll to position [932, 0]
click at [182, 213] on div "Select option..." at bounding box center [236, 213] width 207 height 14
click at [283, 232] on div "Good" at bounding box center [245, 234] width 224 height 16
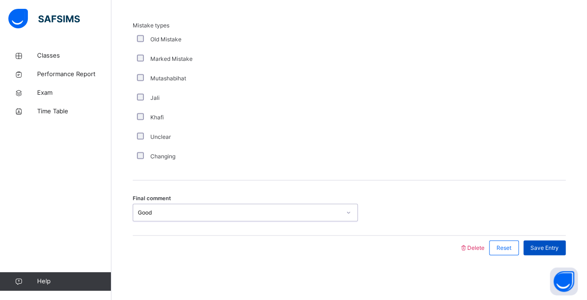
click at [553, 247] on span "Save Entry" at bounding box center [545, 248] width 28 height 8
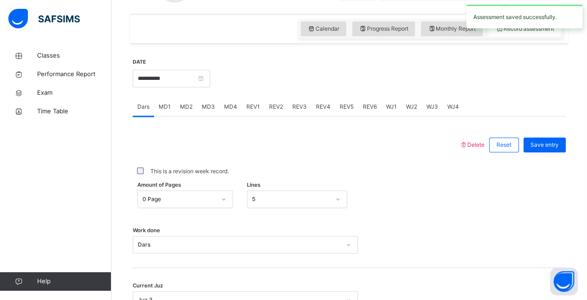
scroll to position [303, 0]
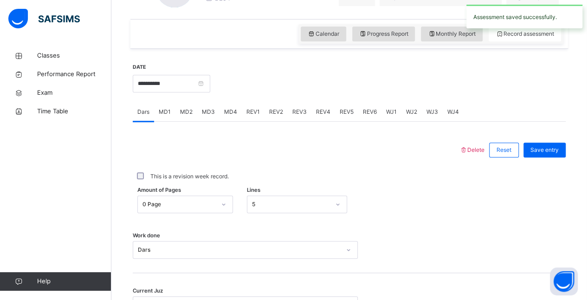
click at [272, 103] on div "REV2" at bounding box center [276, 112] width 23 height 19
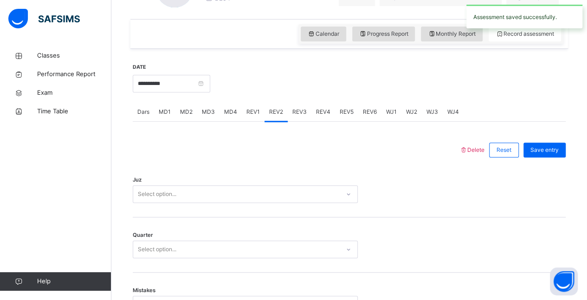
click at [251, 112] on span "REV1" at bounding box center [252, 112] width 13 height 8
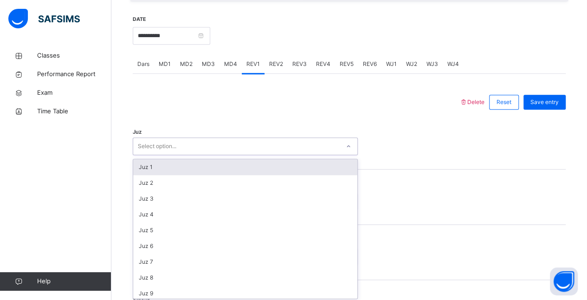
scroll to position [352, 0]
type input "**"
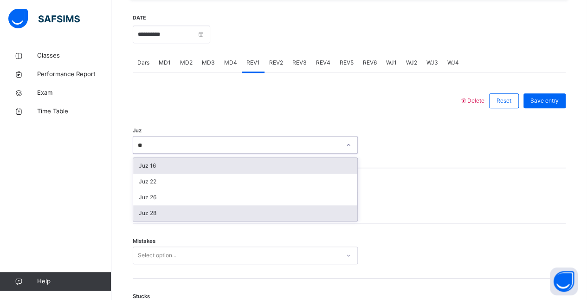
click at [192, 212] on div "Juz 28" at bounding box center [245, 213] width 224 height 16
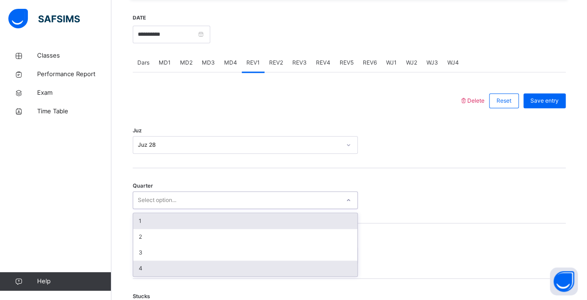
click at [169, 270] on div "4" at bounding box center [245, 268] width 224 height 16
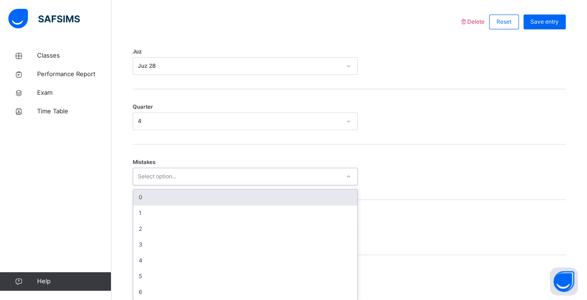
scroll to position [434, 0]
click at [233, 196] on div "0" at bounding box center [245, 195] width 224 height 16
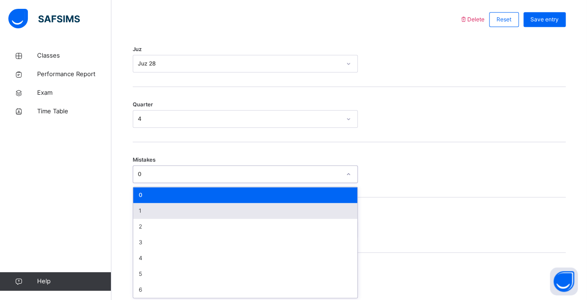
click at [199, 213] on div "1" at bounding box center [245, 211] width 224 height 16
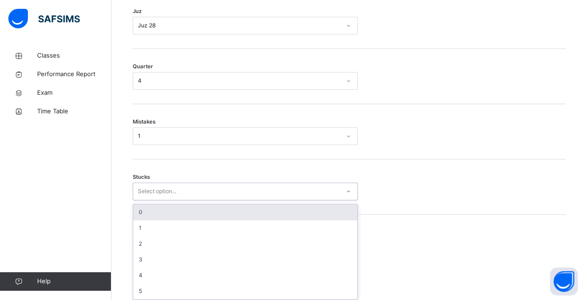
scroll to position [473, 0]
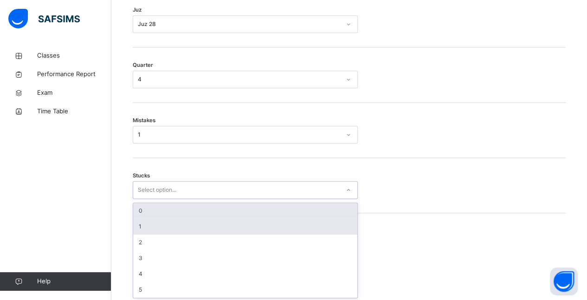
click at [174, 229] on div "1" at bounding box center [245, 227] width 224 height 16
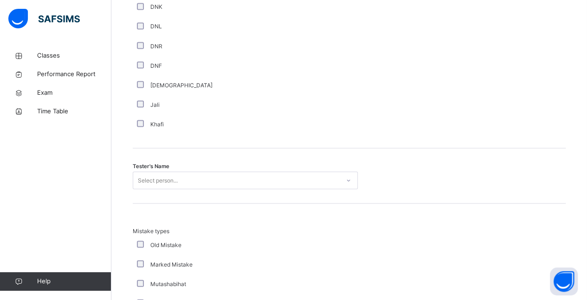
click at [204, 164] on div "Tester's Name Select person..." at bounding box center [349, 175] width 433 height 55
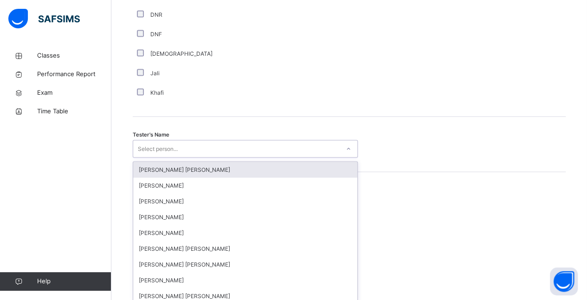
scroll to position [872, 0]
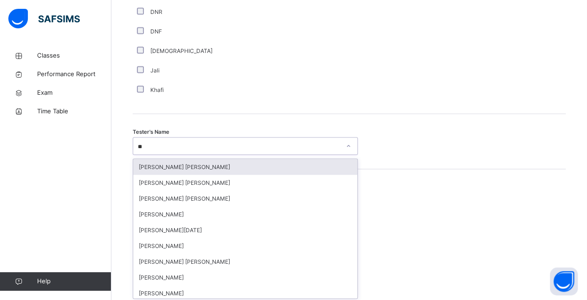
type input "***"
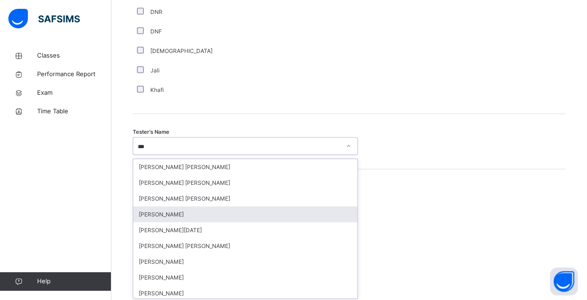
click at [244, 206] on div "Abdibaasit Hussein" at bounding box center [245, 214] width 224 height 16
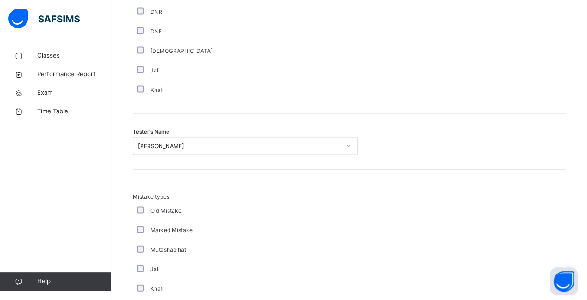
click at [244, 206] on div "Old Mistake" at bounding box center [248, 210] width 227 height 8
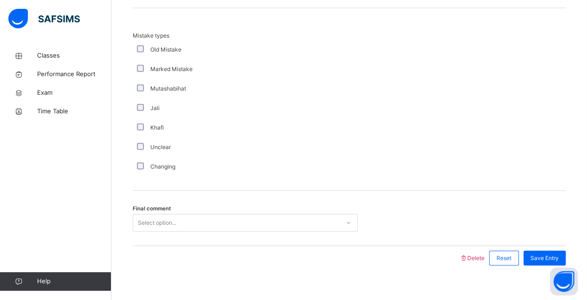
scroll to position [1042, 0]
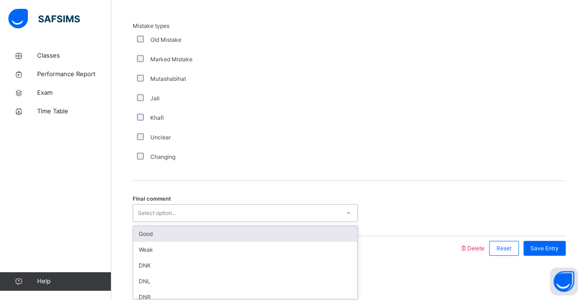
click at [164, 209] on div "Select option..." at bounding box center [157, 213] width 39 height 18
click at [188, 233] on div "Good" at bounding box center [245, 234] width 224 height 16
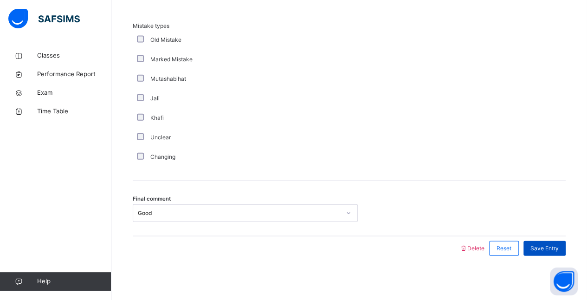
click at [557, 245] on span "Save Entry" at bounding box center [545, 248] width 28 height 8
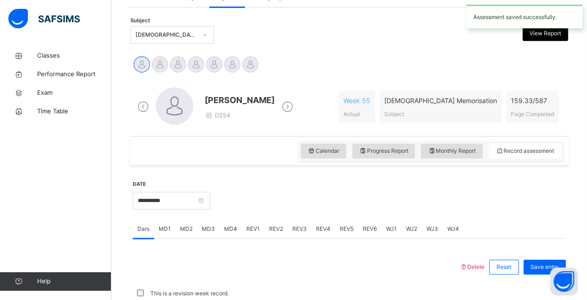
scroll to position [396, 0]
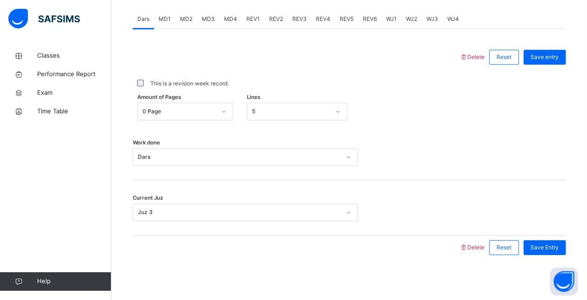
click at [274, 18] on span "REV2" at bounding box center [276, 19] width 14 height 8
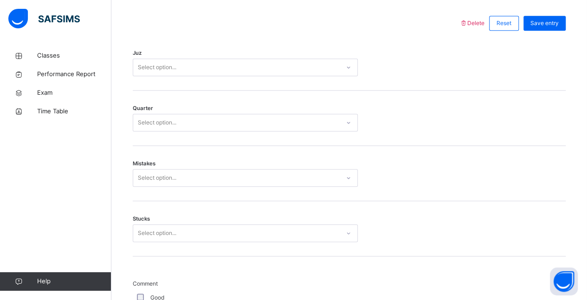
scroll to position [392, 0]
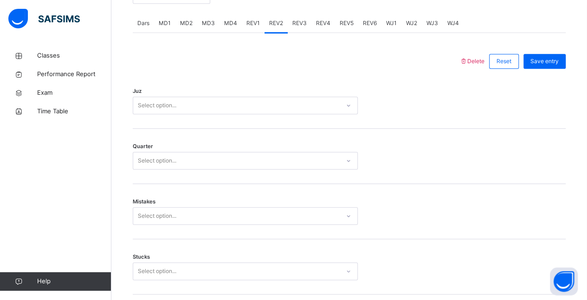
click at [247, 24] on span "REV1" at bounding box center [252, 23] width 13 height 8
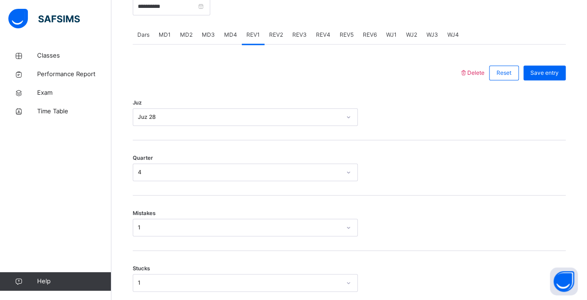
scroll to position [375, 0]
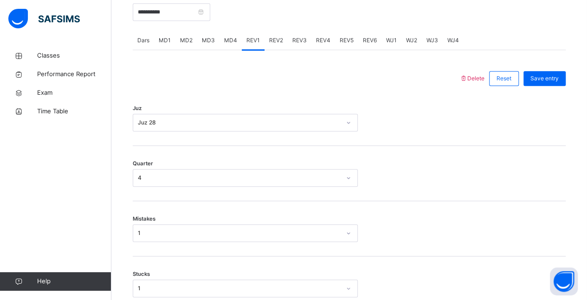
click at [273, 40] on span "REV2" at bounding box center [276, 40] width 14 height 8
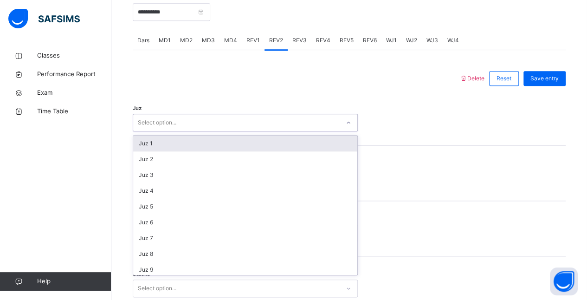
click at [225, 116] on div "Select option..." at bounding box center [236, 123] width 207 height 14
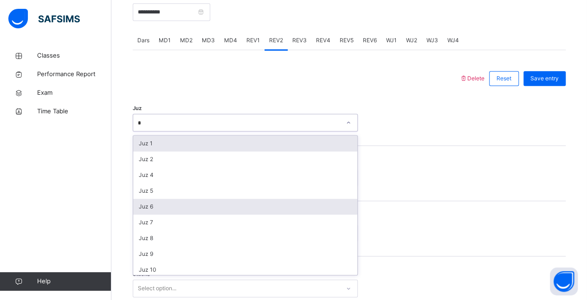
type input "**"
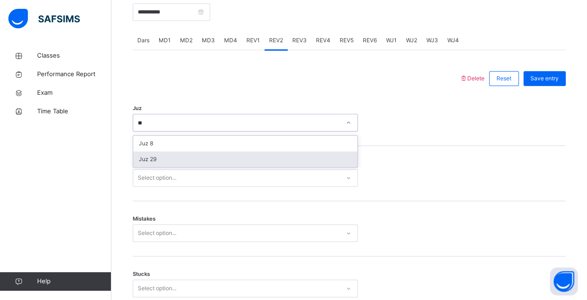
click at [172, 160] on div "Juz 29" at bounding box center [245, 159] width 224 height 16
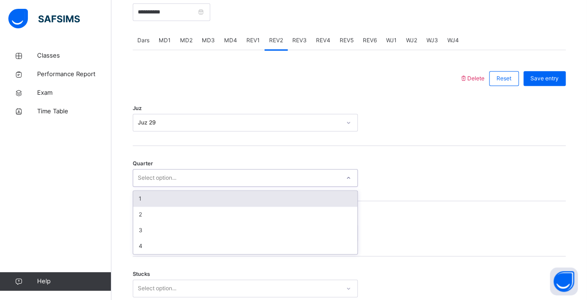
click at [174, 169] on div "Select option..." at bounding box center [157, 178] width 39 height 18
click at [174, 193] on div "1" at bounding box center [245, 199] width 224 height 16
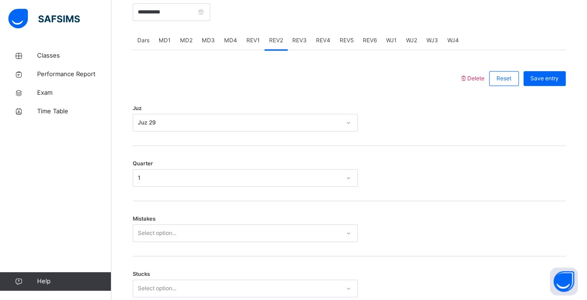
click at [169, 221] on div "Mistakes Select option..." at bounding box center [349, 228] width 433 height 55
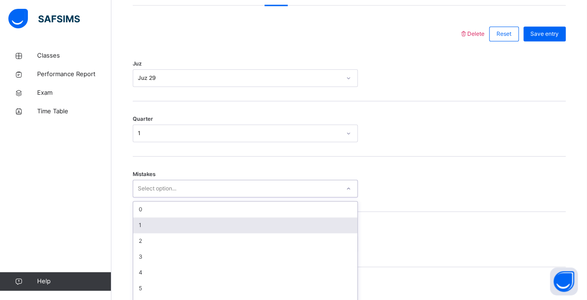
click at [156, 197] on div "option 1 focused, 2 of 7. 7 results available. Use Up and Down to choose option…" at bounding box center [245, 189] width 225 height 18
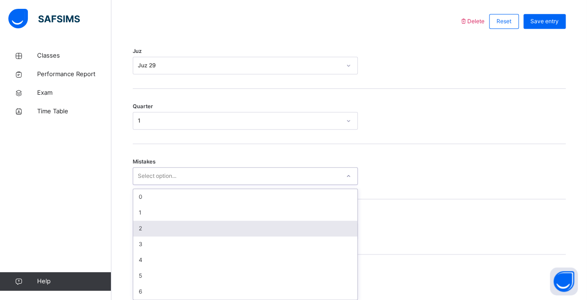
scroll to position [434, 0]
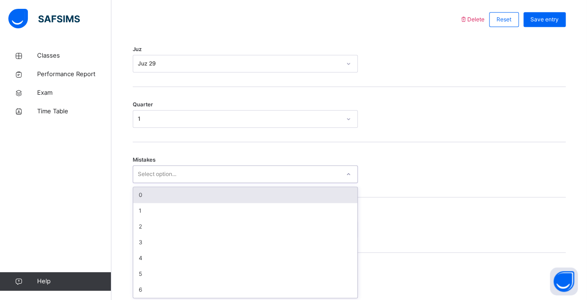
click at [147, 191] on div "0" at bounding box center [245, 195] width 224 height 16
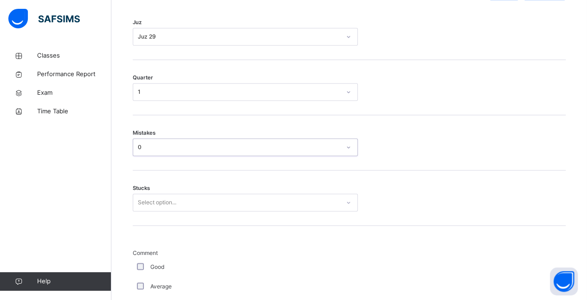
click at [140, 211] on div "Select option..." at bounding box center [245, 203] width 225 height 18
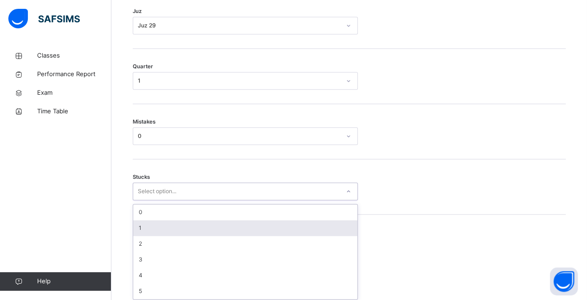
scroll to position [473, 0]
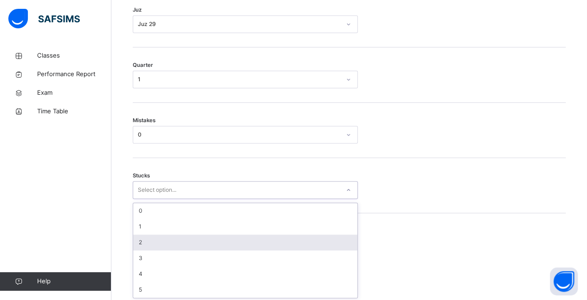
click at [138, 242] on div "2" at bounding box center [245, 242] width 224 height 16
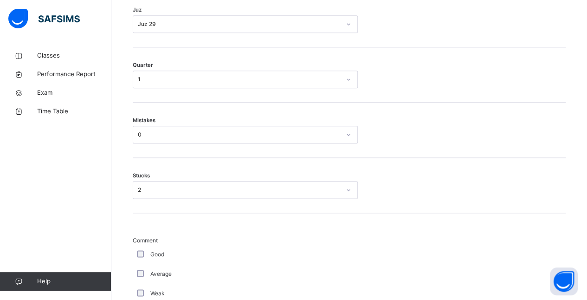
click at [138, 242] on span "Comment" at bounding box center [249, 240] width 232 height 8
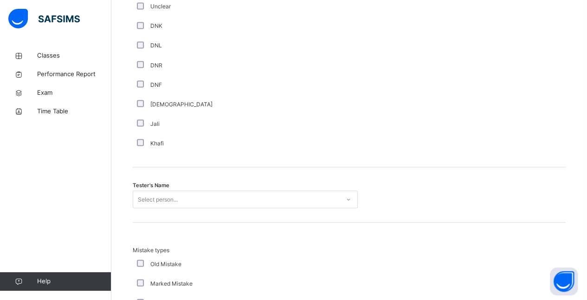
scroll to position [821, 0]
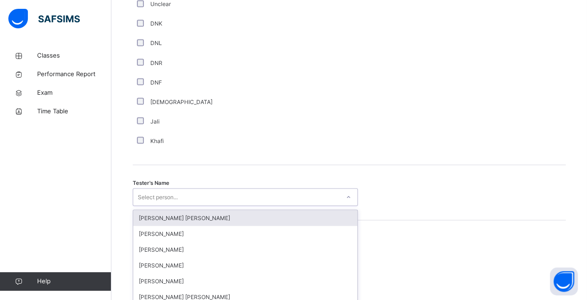
click at [178, 190] on div "option Ryan Punit Purshotam focused, 1 of 90. 90 results available. Use Up and …" at bounding box center [245, 197] width 225 height 18
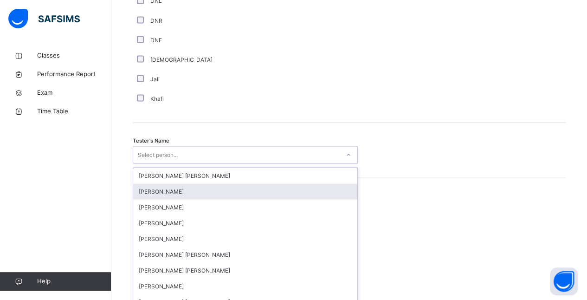
scroll to position [872, 0]
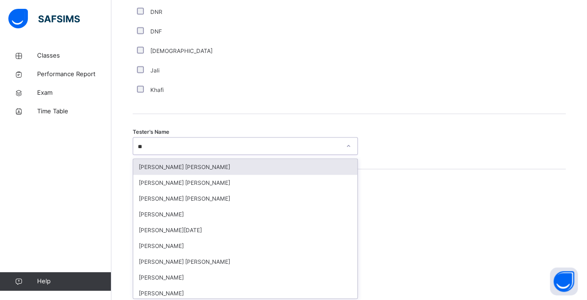
type input "***"
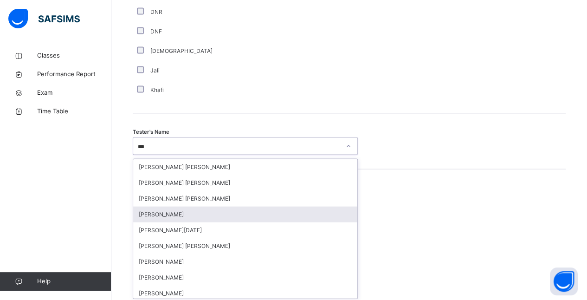
click at [169, 215] on div "Abdibaasit Hussein" at bounding box center [245, 214] width 224 height 16
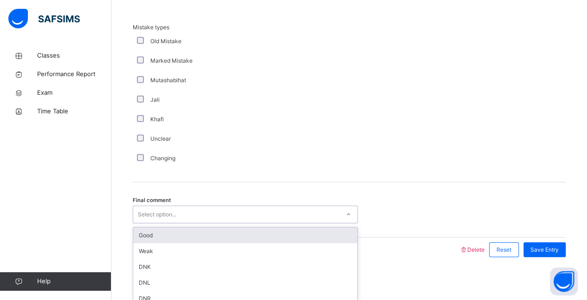
scroll to position [1042, 0]
click at [246, 214] on div "Select option..." at bounding box center [236, 213] width 207 height 14
click at [243, 227] on div "Good" at bounding box center [245, 234] width 224 height 16
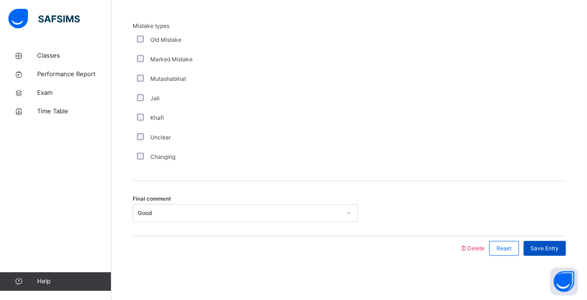
click at [559, 247] on span "Save Entry" at bounding box center [545, 248] width 28 height 8
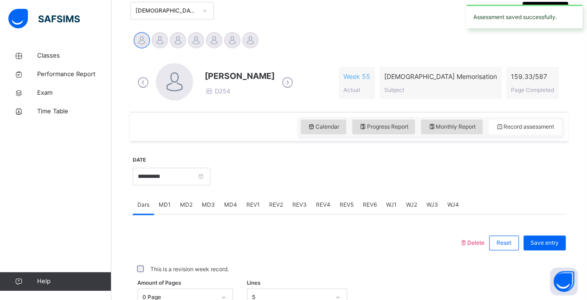
scroll to position [191, 0]
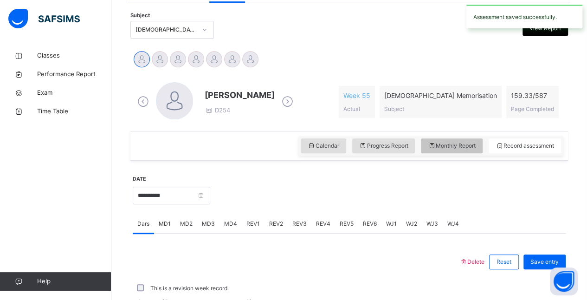
click at [456, 148] on span "Monthly Report" at bounding box center [452, 146] width 48 height 8
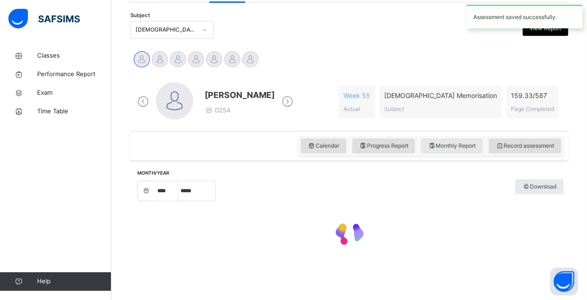
select select "****"
select select "*"
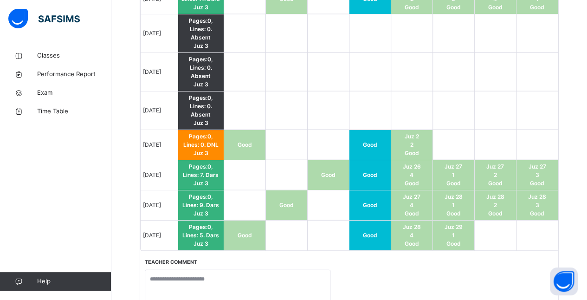
scroll to position [1018, 0]
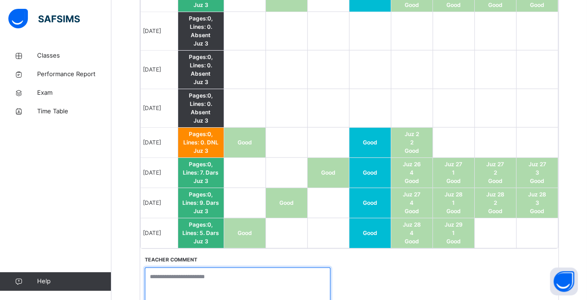
click at [322, 267] on textarea at bounding box center [238, 285] width 186 height 37
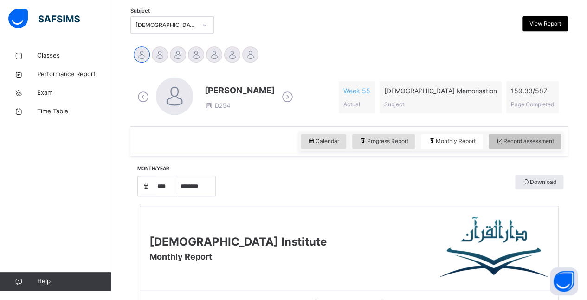
click at [525, 145] on div "Record assessment" at bounding box center [525, 141] width 72 height 15
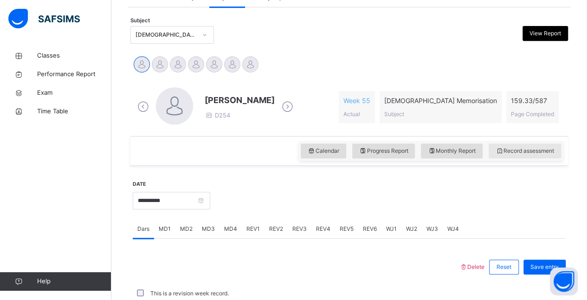
scroll to position [196, 0]
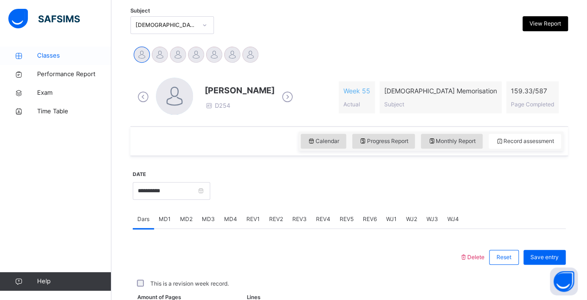
click at [59, 50] on link "Classes" at bounding box center [55, 55] width 111 height 19
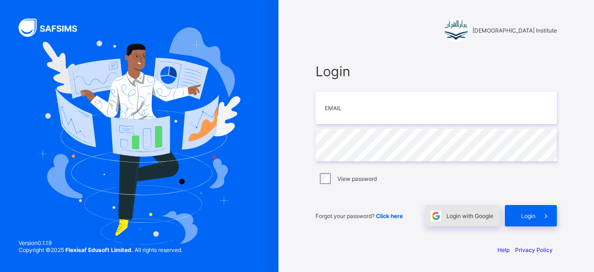
click at [468, 221] on div "Login with Google" at bounding box center [462, 215] width 75 height 21
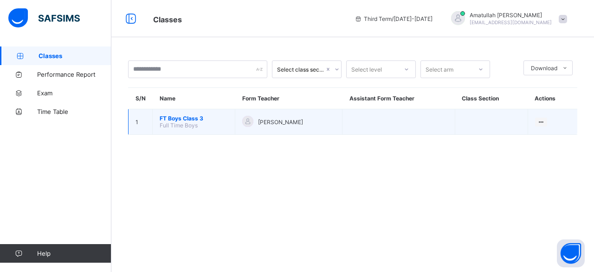
click at [194, 117] on span "FT Boys Class 3" at bounding box center [194, 118] width 68 height 7
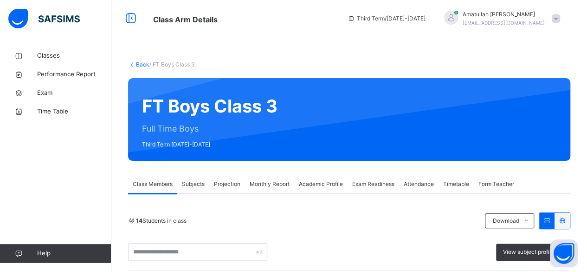
click at [218, 182] on span "Projection" at bounding box center [227, 184] width 26 height 8
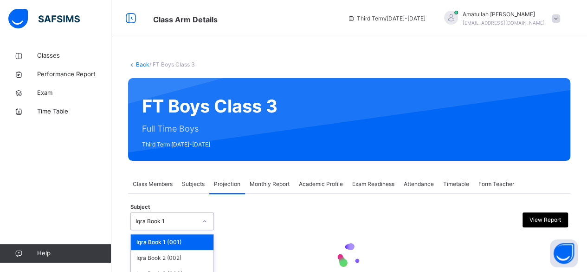
click at [163, 217] on div "option Iqra Book 1 (001) focused, 1 of 8. 8 results available. Use Up and Down …" at bounding box center [172, 221] width 84 height 18
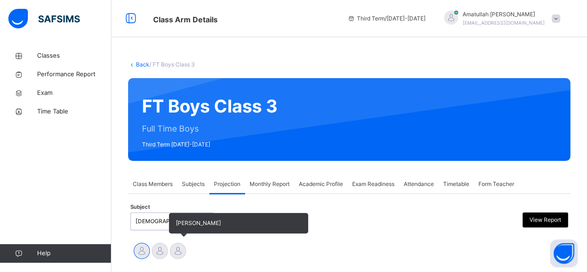
scroll to position [110, 0]
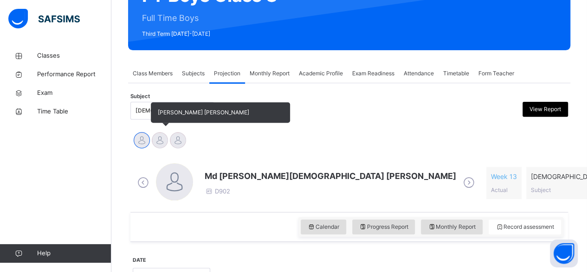
click at [156, 140] on div at bounding box center [160, 140] width 16 height 16
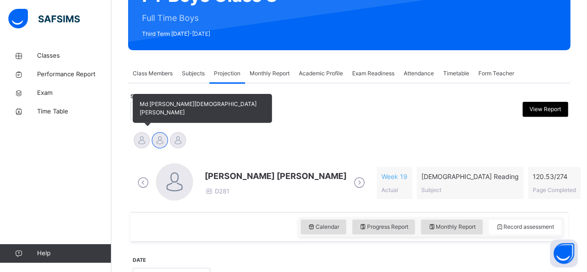
click at [142, 137] on div at bounding box center [142, 140] width 16 height 16
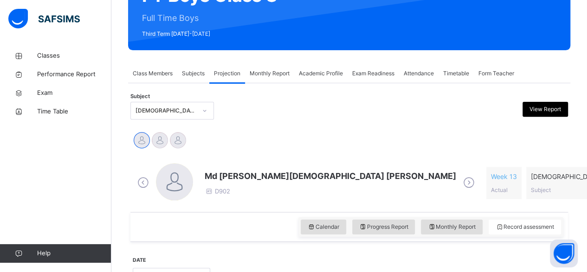
click at [232, 178] on span "Md [PERSON_NAME][DEMOGRAPHIC_DATA] [PERSON_NAME]" at bounding box center [331, 175] width 252 height 13
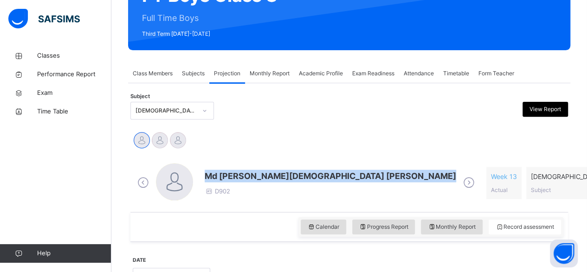
click at [232, 178] on span "Md [PERSON_NAME][DEMOGRAPHIC_DATA] [PERSON_NAME]" at bounding box center [331, 175] width 252 height 13
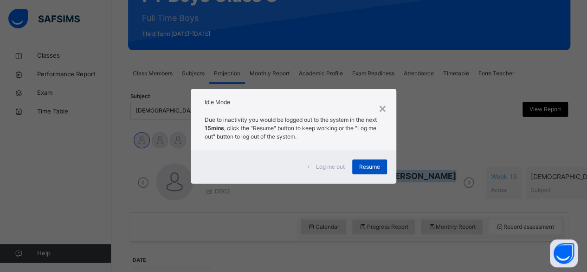
click at [370, 167] on span "Resume" at bounding box center [369, 166] width 21 height 8
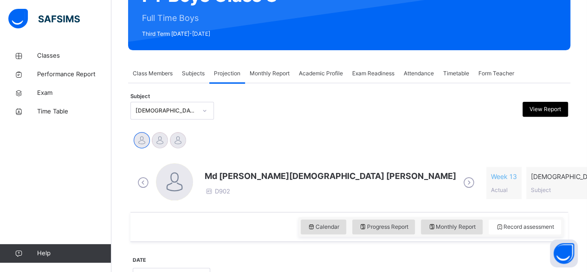
click at [212, 180] on span "Md [PERSON_NAME][DEMOGRAPHIC_DATA] [PERSON_NAME]" at bounding box center [331, 175] width 252 height 13
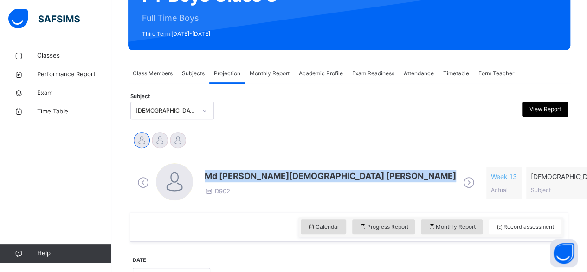
drag, startPoint x: 212, startPoint y: 180, endPoint x: 260, endPoint y: 146, distance: 59.0
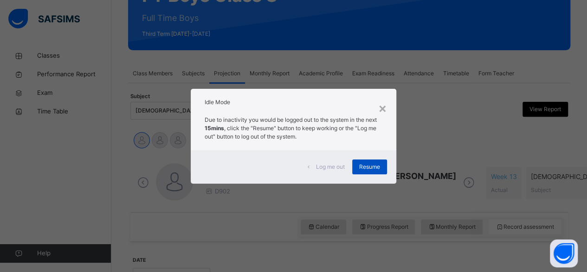
click at [376, 164] on span "Resume" at bounding box center [369, 166] width 21 height 8
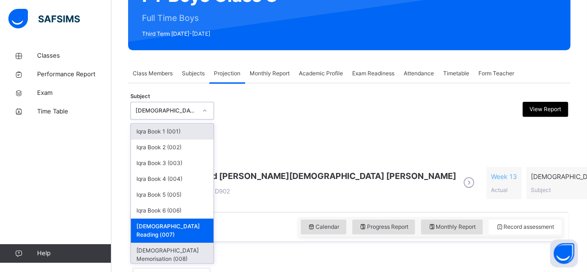
click at [181, 242] on div "[DEMOGRAPHIC_DATA] Memorisation (008)" at bounding box center [172, 254] width 83 height 24
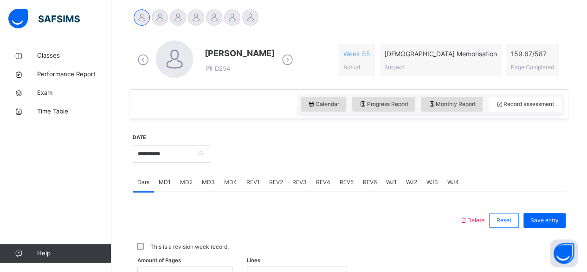
scroll to position [254, 0]
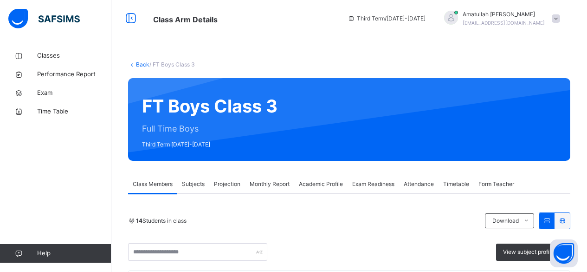
click at [230, 184] on span "Projection" at bounding box center [227, 184] width 26 height 8
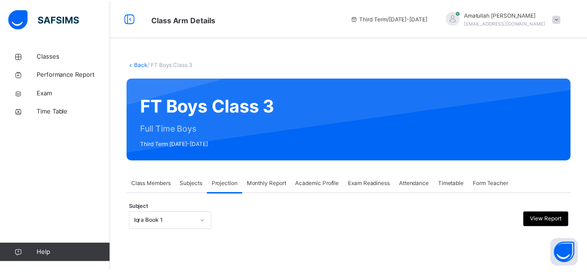
scroll to position [88, 0]
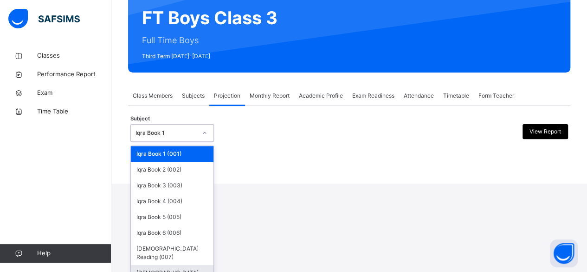
click at [169, 265] on div "[DEMOGRAPHIC_DATA] Memorisation (008)" at bounding box center [172, 277] width 83 height 24
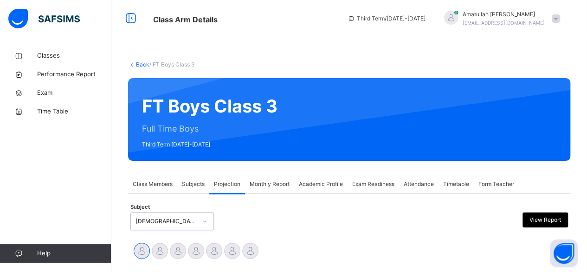
click at [277, 177] on div "Monthly Report" at bounding box center [269, 184] width 49 height 19
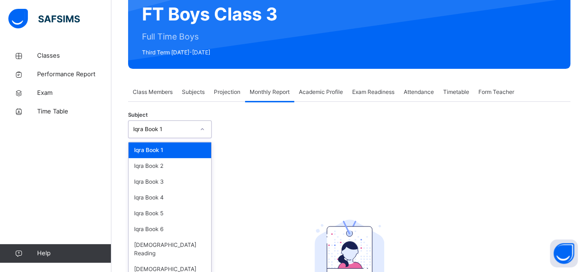
scroll to position [92, 0]
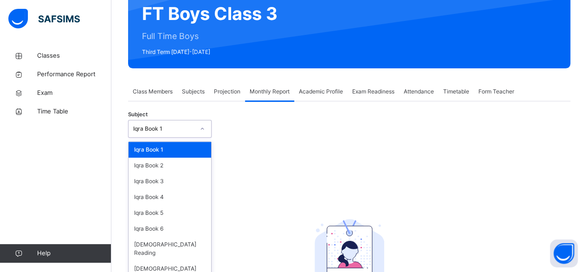
click at [235, 94] on span "Projection" at bounding box center [227, 91] width 26 height 8
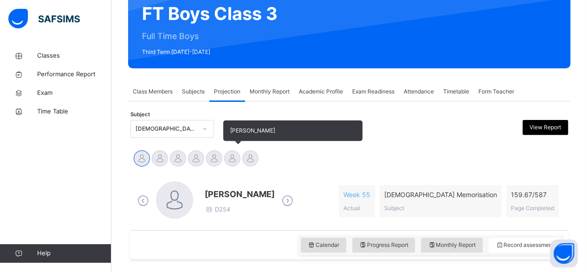
click at [232, 158] on div at bounding box center [232, 158] width 16 height 16
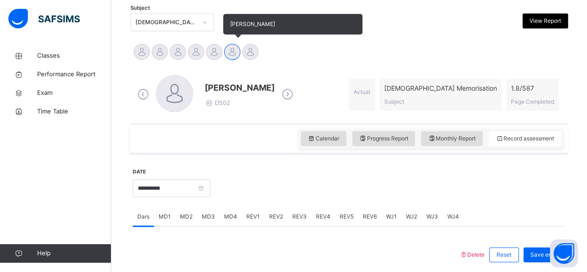
scroll to position [199, 0]
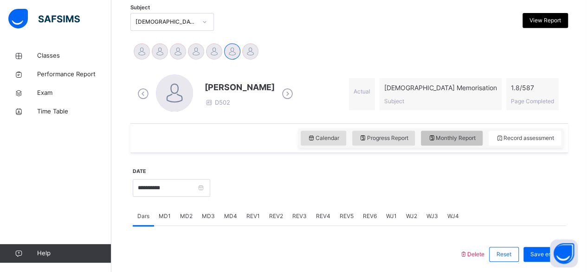
click at [475, 135] on span "Monthly Report" at bounding box center [452, 138] width 48 height 8
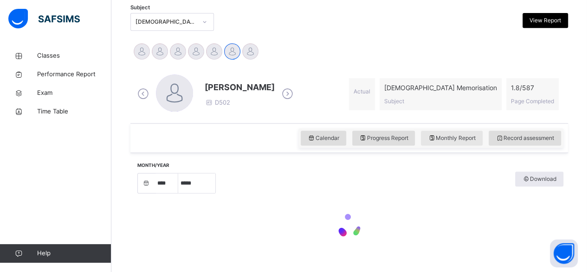
select select "****"
select select "*"
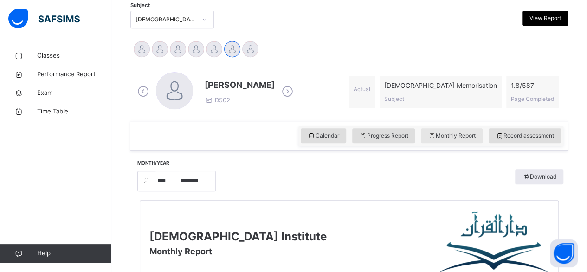
scroll to position [198, 0]
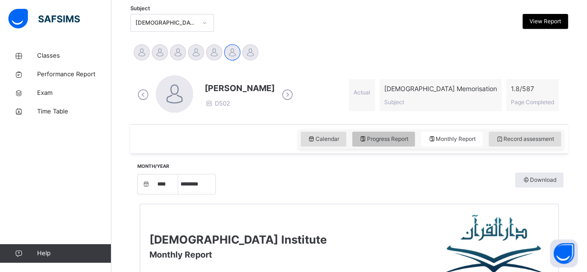
click at [398, 143] on div "Progress Report" at bounding box center [383, 138] width 63 height 15
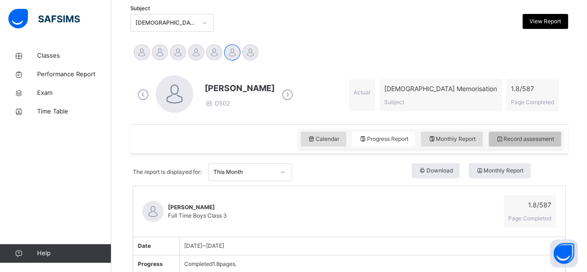
click at [544, 144] on div "Record assessment" at bounding box center [525, 138] width 72 height 15
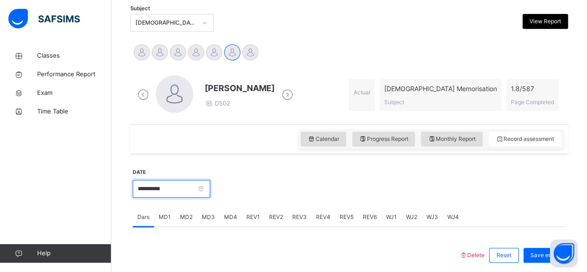
click at [210, 189] on input "**********" at bounding box center [172, 189] width 78 height 18
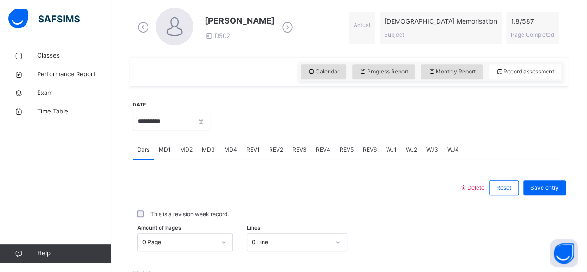
scroll to position [266, 0]
click at [210, 125] on input "**********" at bounding box center [172, 121] width 78 height 18
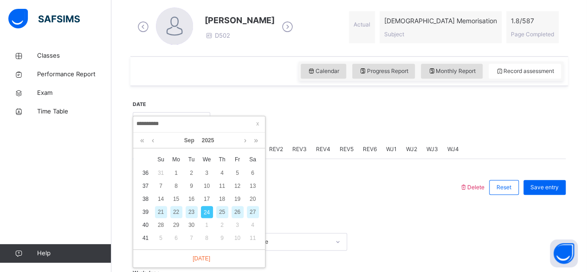
click at [181, 213] on div "22" at bounding box center [176, 212] width 12 height 12
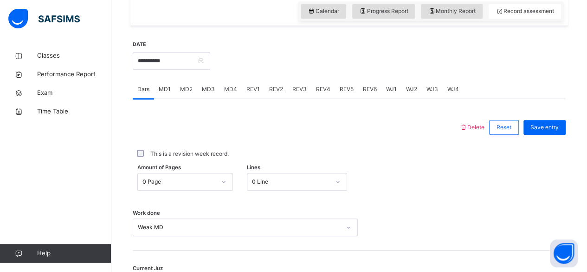
scroll to position [302, 0]
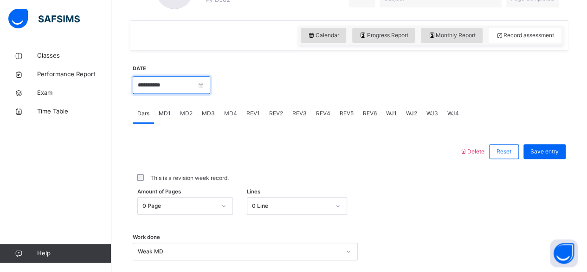
click at [210, 86] on input "**********" at bounding box center [172, 85] width 78 height 18
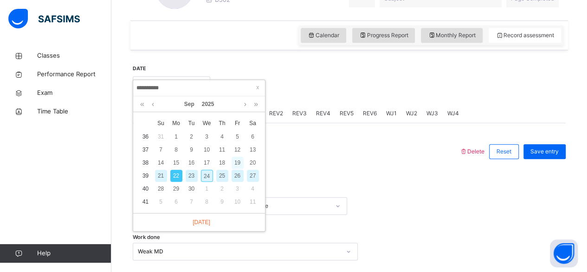
click at [237, 162] on div "19" at bounding box center [238, 162] width 12 height 12
type input "**********"
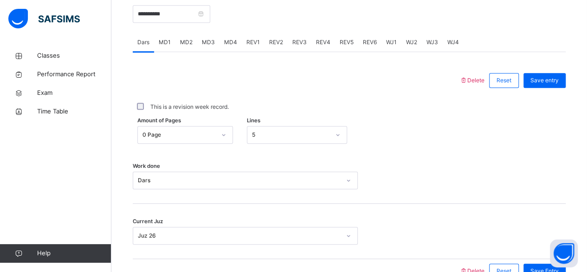
scroll to position [354, 0]
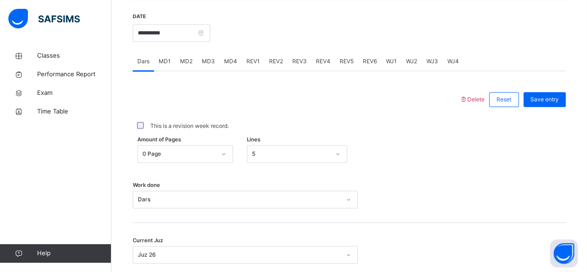
click at [233, 58] on span "MD4" at bounding box center [230, 61] width 13 height 8
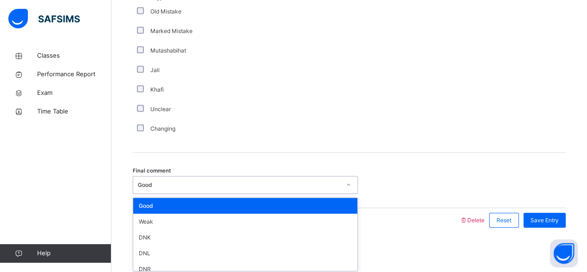
scroll to position [22, 0]
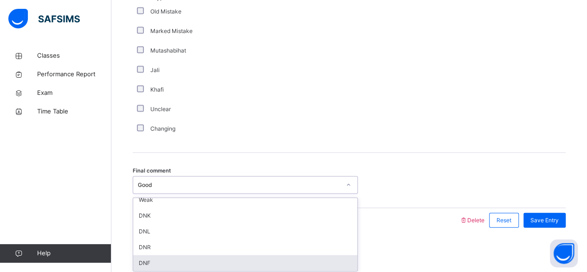
click at [137, 266] on div "DNF" at bounding box center [245, 263] width 224 height 16
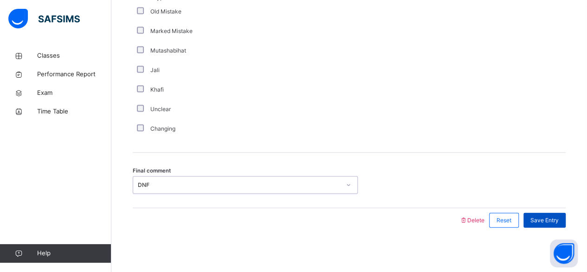
click at [553, 222] on div "Save Entry" at bounding box center [545, 220] width 42 height 15
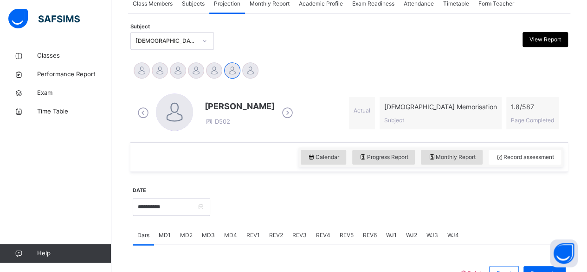
scroll to position [184, 0]
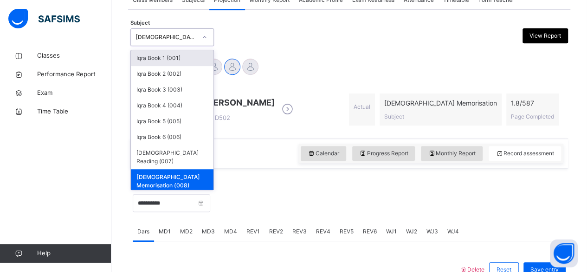
click at [158, 42] on div "Quran Memorisation (008)" at bounding box center [163, 37] width 65 height 14
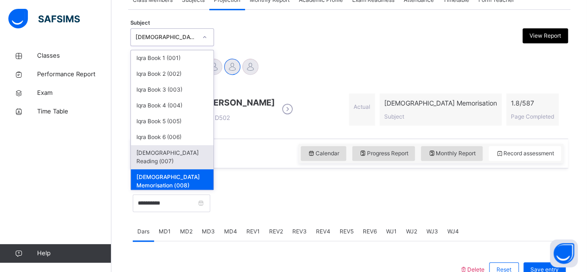
click at [204, 151] on div "Quran Reading (007)" at bounding box center [172, 157] width 83 height 24
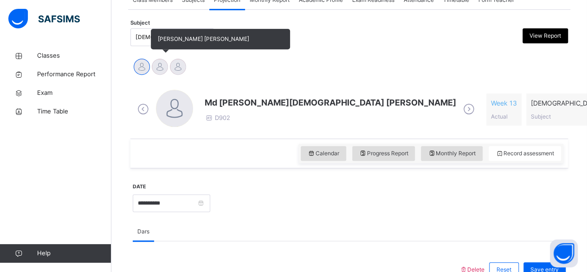
drag, startPoint x: 154, startPoint y: 54, endPoint x: 162, endPoint y: 73, distance: 20.4
click at [162, 73] on div at bounding box center [160, 66] width 16 height 16
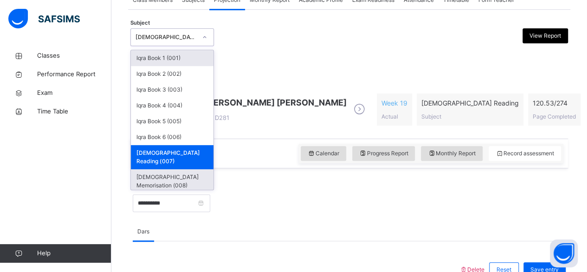
click at [163, 169] on div "Quran Memorisation (008)" at bounding box center [172, 181] width 83 height 24
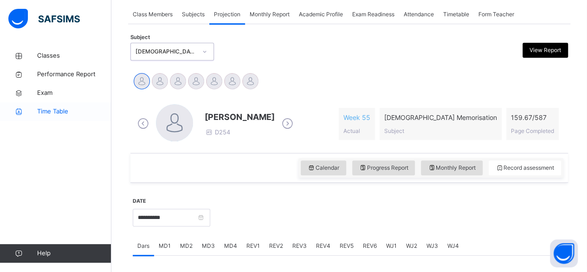
scroll to position [147, 0]
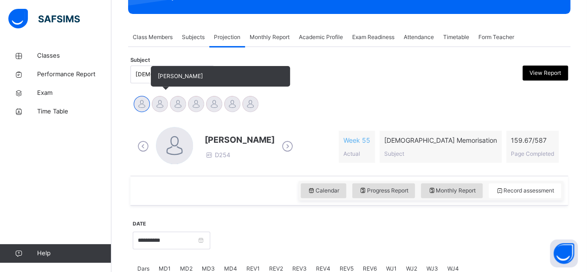
click at [155, 113] on div "Ahmed Selami" at bounding box center [160, 105] width 18 height 20
click at [165, 103] on div at bounding box center [160, 104] width 16 height 16
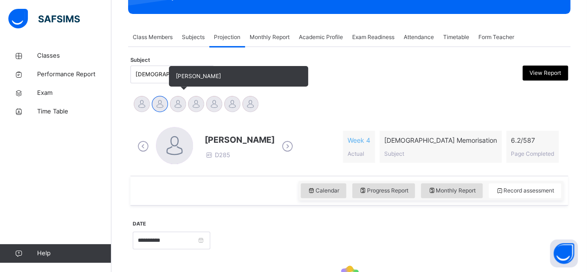
click at [179, 97] on div at bounding box center [178, 104] width 16 height 16
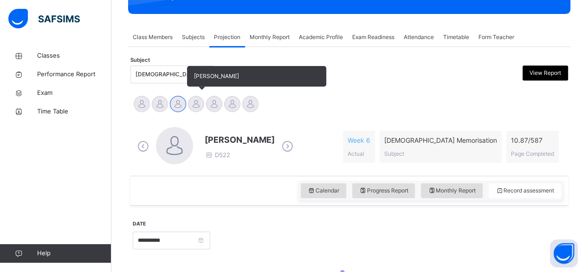
click at [199, 106] on div at bounding box center [196, 104] width 16 height 16
click at [211, 104] on div at bounding box center [214, 104] width 16 height 16
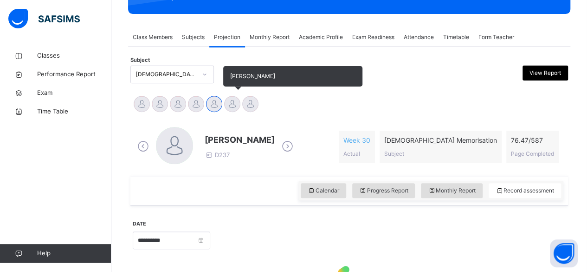
click at [237, 102] on div at bounding box center [232, 104] width 16 height 16
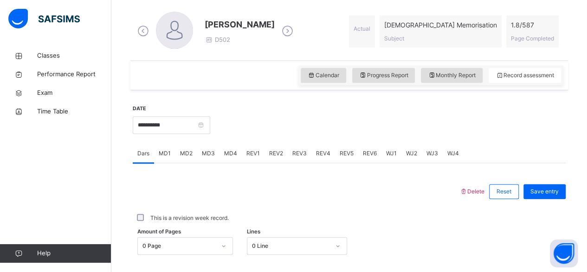
scroll to position [261, 0]
click at [228, 145] on div "MD4" at bounding box center [231, 154] width 22 height 19
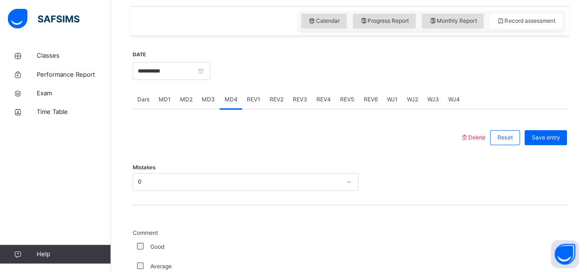
scroll to position [305, 0]
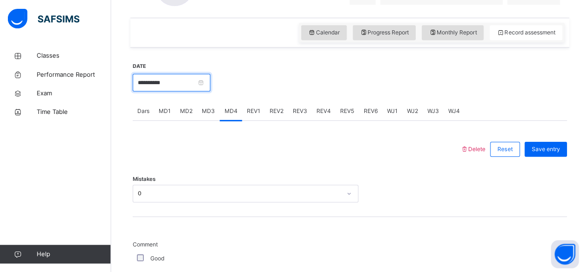
click at [167, 89] on input "**********" at bounding box center [172, 82] width 78 height 18
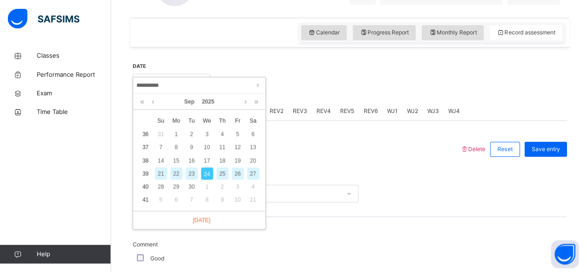
click at [199, 79] on div "**********" at bounding box center [199, 85] width 132 height 16
click at [237, 159] on div "19" at bounding box center [238, 160] width 12 height 12
type input "**********"
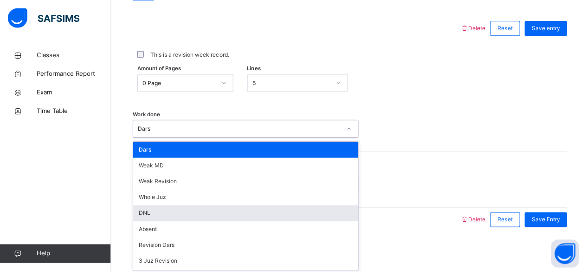
click at [269, 214] on div "DNL" at bounding box center [245, 213] width 224 height 16
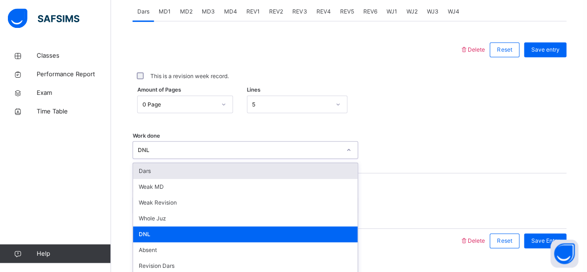
scroll to position [424, 0]
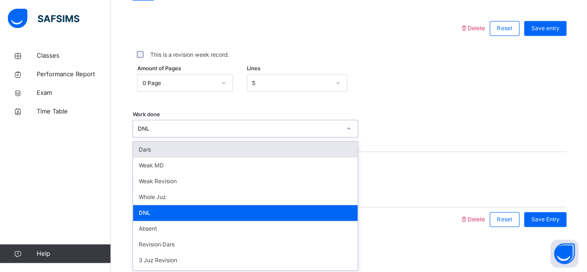
click at [218, 145] on div "Dars" at bounding box center [245, 150] width 224 height 16
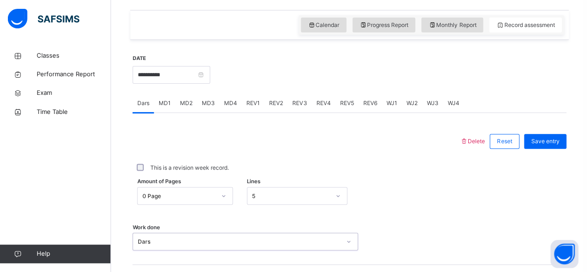
scroll to position [304, 0]
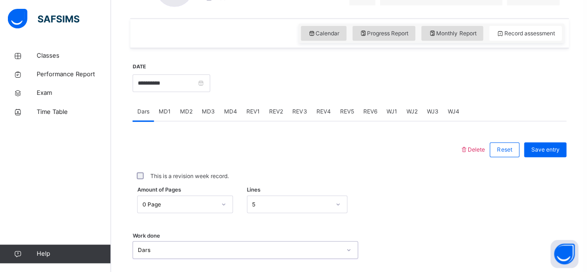
click at [229, 108] on span "MD4" at bounding box center [230, 111] width 13 height 8
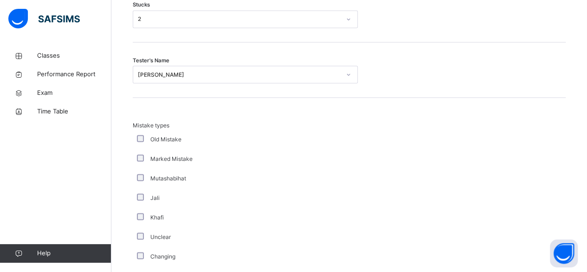
scroll to position [960, 0]
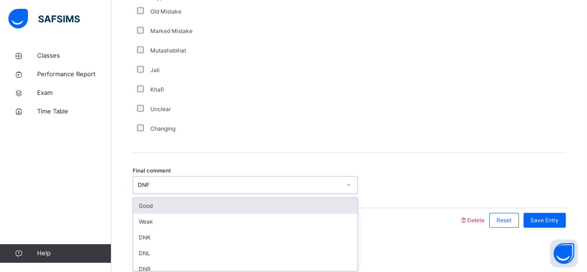
click at [189, 208] on div "Good" at bounding box center [245, 206] width 224 height 16
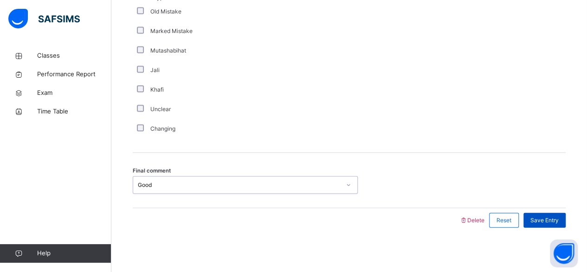
click at [548, 220] on span "Save Entry" at bounding box center [545, 220] width 28 height 8
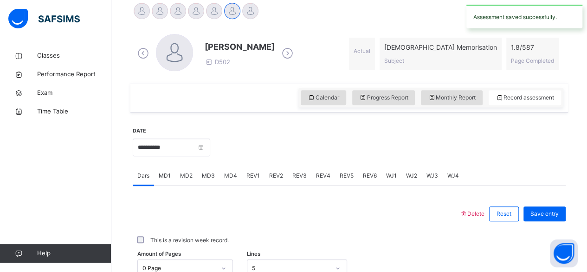
scroll to position [216, 0]
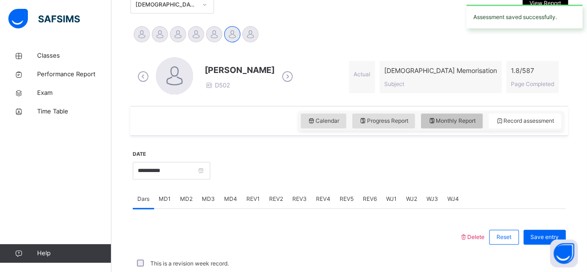
click at [475, 125] on div "Monthly Report" at bounding box center [452, 120] width 62 height 15
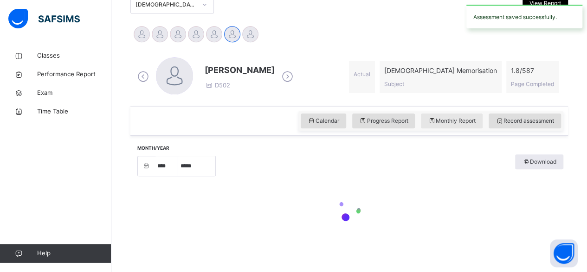
select select "****"
select select "*"
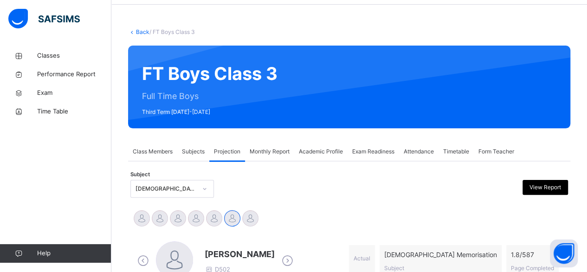
scroll to position [0, 0]
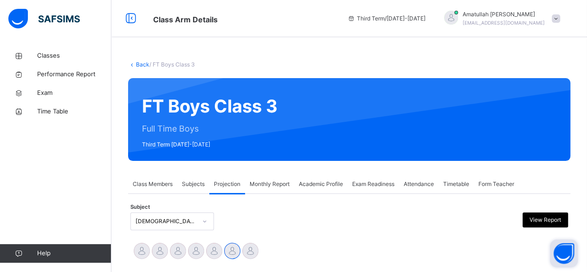
click at [551, 254] on button "Open asap" at bounding box center [564, 253] width 28 height 28
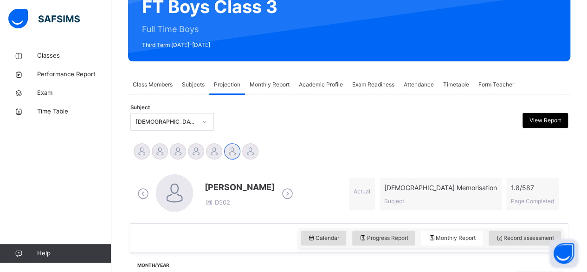
scroll to position [89, 0]
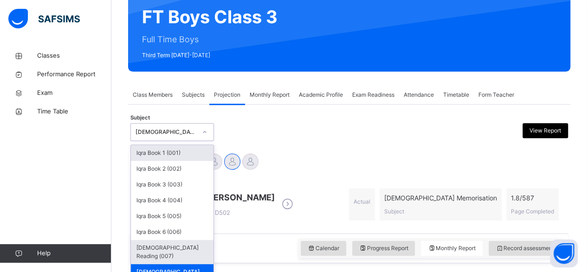
click at [183, 246] on div "Quran Reading (007)" at bounding box center [172, 252] width 83 height 24
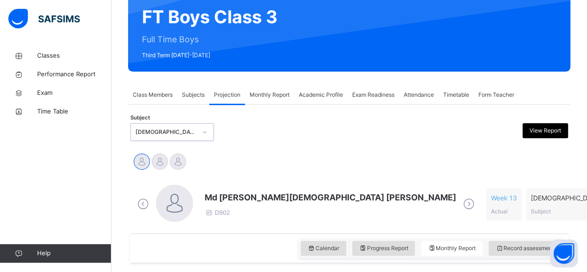
select select "****"
select select "*"
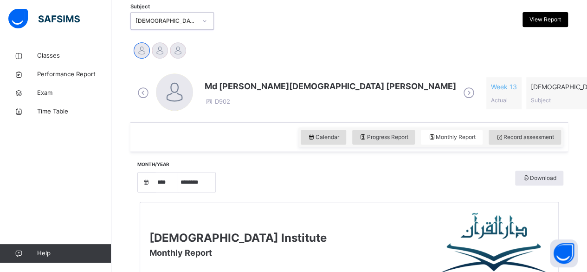
scroll to position [206, 0]
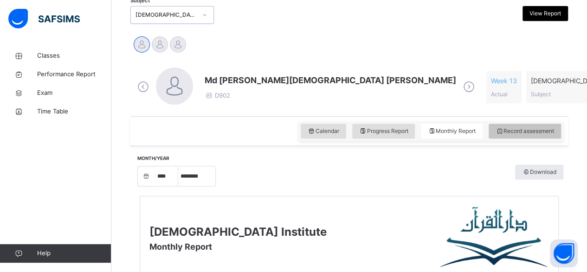
click at [545, 136] on div "Record assessment" at bounding box center [525, 130] width 72 height 15
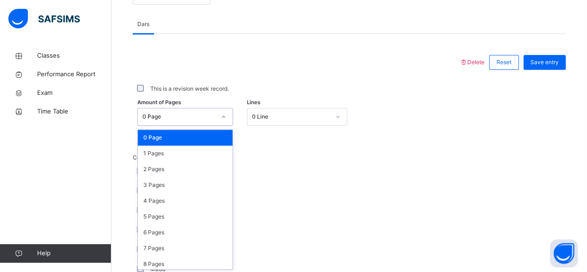
scroll to position [391, 0]
click at [185, 217] on div "5 Pages" at bounding box center [185, 216] width 95 height 16
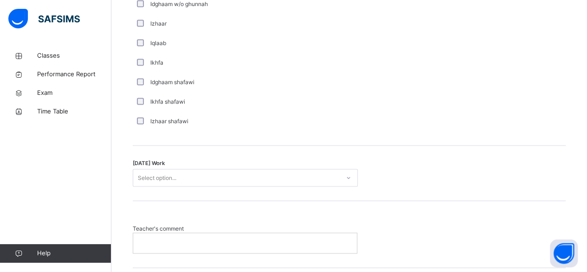
scroll to position [741, 0]
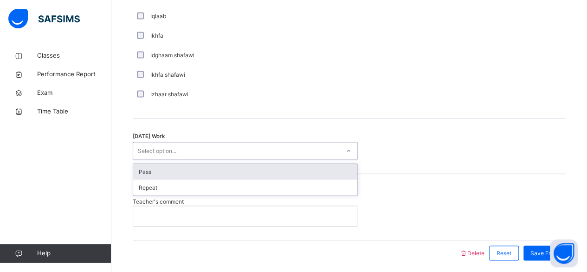
click at [232, 163] on div "Pass" at bounding box center [245, 171] width 224 height 16
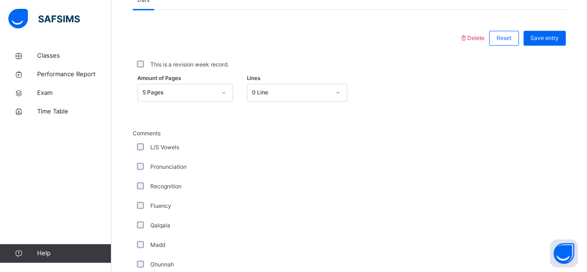
scroll to position [409, 0]
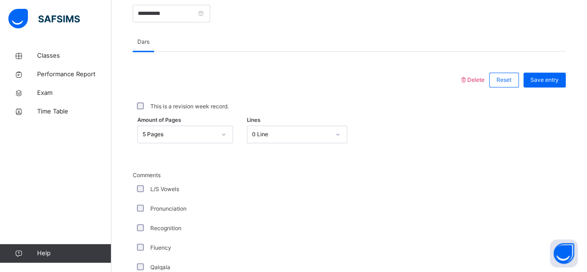
click at [222, 99] on div "This is a revision week record." at bounding box center [349, 106] width 433 height 19
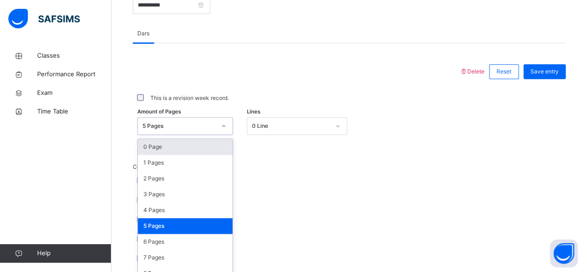
click at [163, 145] on div "0 Page" at bounding box center [185, 147] width 95 height 16
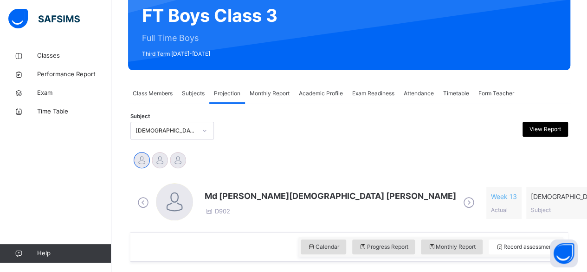
scroll to position [0, 0]
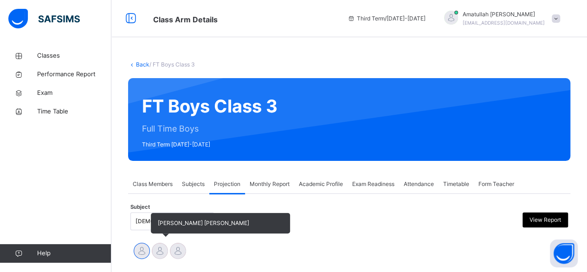
click at [154, 260] on div "Mohammad Hanzalah Siddiqui" at bounding box center [160, 251] width 18 height 20
click at [160, 248] on div at bounding box center [160, 250] width 16 height 16
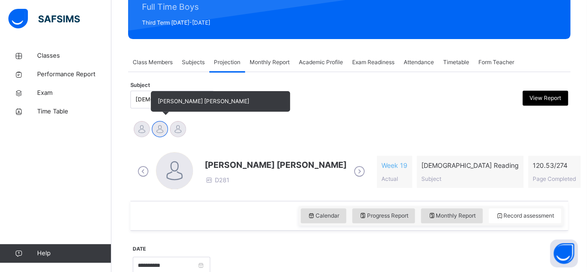
scroll to position [131, 0]
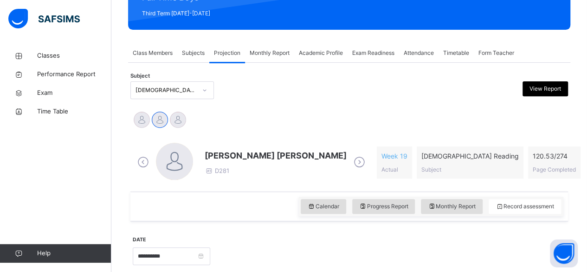
click at [213, 160] on span "Mohammad Hanzalah Siddiqui" at bounding box center [276, 155] width 142 height 13
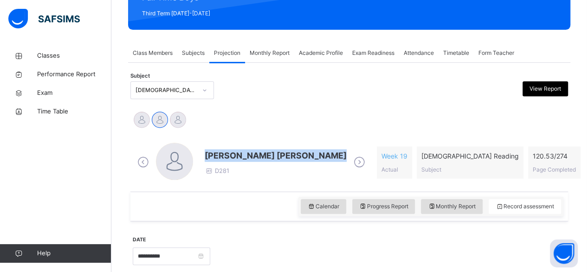
click at [213, 160] on span "Mohammad Hanzalah Siddiqui" at bounding box center [276, 155] width 142 height 13
drag, startPoint x: 213, startPoint y: 160, endPoint x: 215, endPoint y: 106, distance: 53.9
click at [219, 160] on span "Mohammad Hanzalah Siddiqui" at bounding box center [276, 155] width 142 height 13
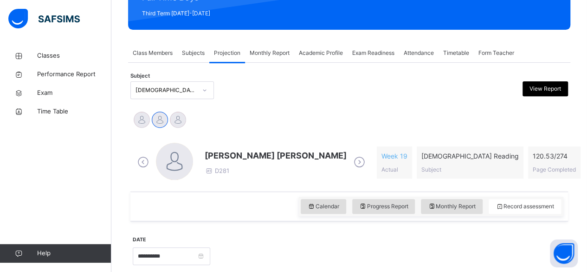
click at [230, 159] on span "Mohammad Hanzalah Siddiqui" at bounding box center [276, 155] width 142 height 13
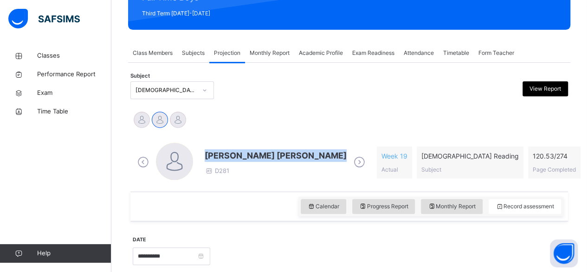
click at [230, 159] on span "Mohammad Hanzalah Siddiqui" at bounding box center [276, 155] width 142 height 13
drag, startPoint x: 39, startPoint y: 129, endPoint x: 113, endPoint y: 144, distance: 76.4
click at [39, 129] on div "Classes Performance Report Exam Time Table Help" at bounding box center [55, 154] width 111 height 234
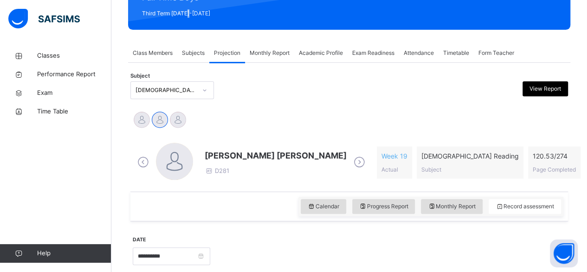
drag, startPoint x: 447, startPoint y: 63, endPoint x: 190, endPoint y: 14, distance: 260.8
click at [190, 14] on span "Third Term 2024-2025" at bounding box center [210, 13] width 136 height 8
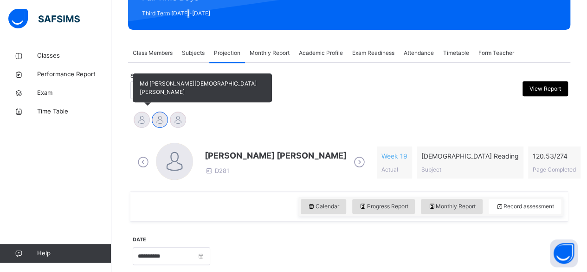
click at [138, 116] on div at bounding box center [142, 119] width 16 height 16
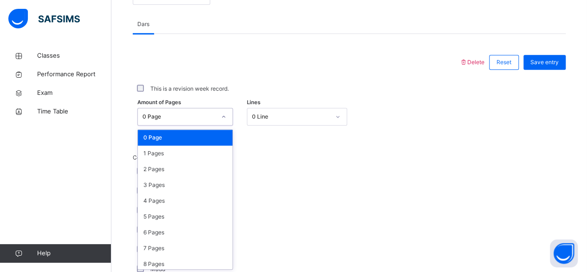
scroll to position [391, 0]
click at [154, 208] on div "5 Pages" at bounding box center [185, 216] width 95 height 16
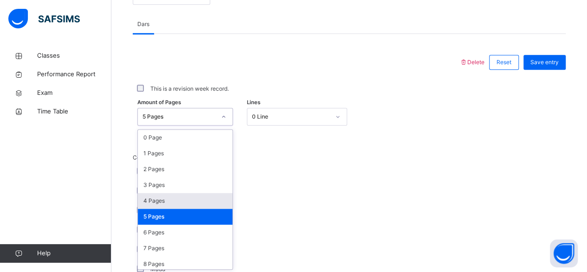
click at [145, 200] on div "4 Pages" at bounding box center [185, 201] width 95 height 16
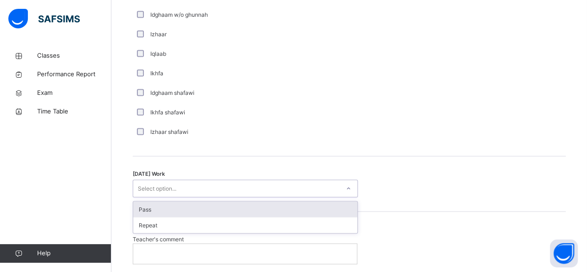
scroll to position [704, 0]
click at [148, 209] on div "Pass" at bounding box center [245, 209] width 224 height 16
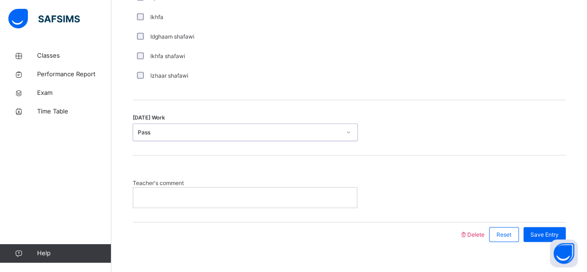
scroll to position [762, 0]
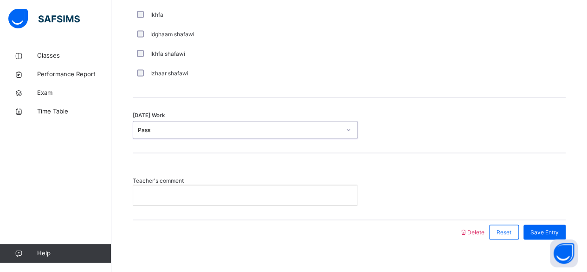
click at [159, 198] on div at bounding box center [245, 194] width 224 height 19
click at [553, 230] on span "Save Entry" at bounding box center [545, 231] width 28 height 8
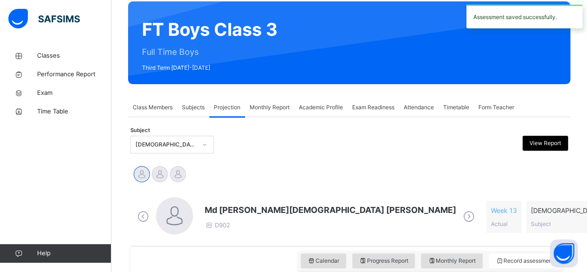
scroll to position [77, 0]
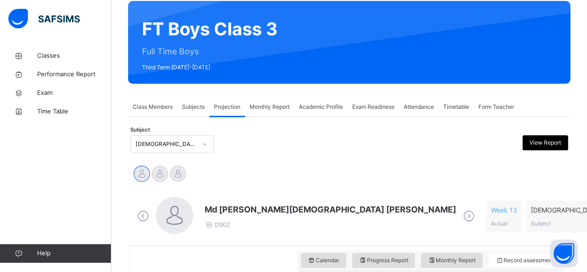
click at [231, 209] on span "Md Abarar Islam Ayash" at bounding box center [331, 209] width 252 height 13
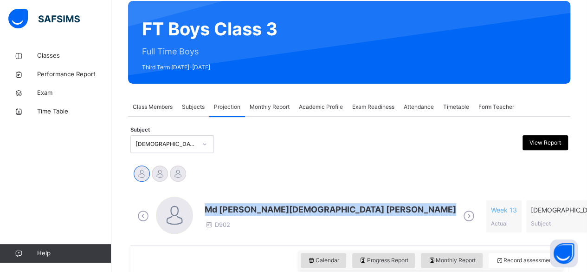
click at [231, 209] on span "Md Abarar Islam Ayash" at bounding box center [331, 209] width 252 height 13
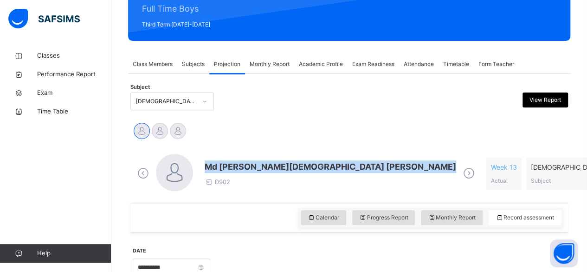
scroll to position [117, 0]
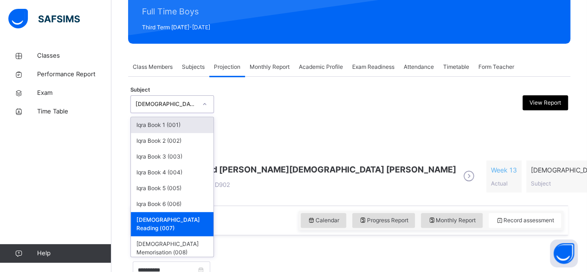
click at [158, 108] on div "Quran Reading (007)" at bounding box center [163, 104] width 65 height 14
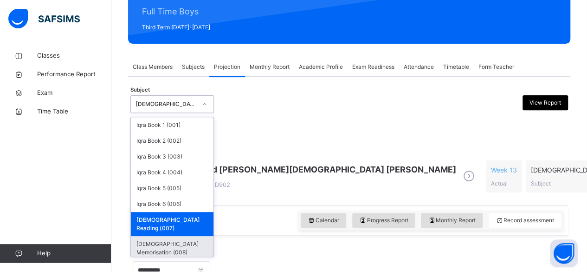
click at [179, 236] on div "Quran Memorisation (008)" at bounding box center [172, 248] width 83 height 24
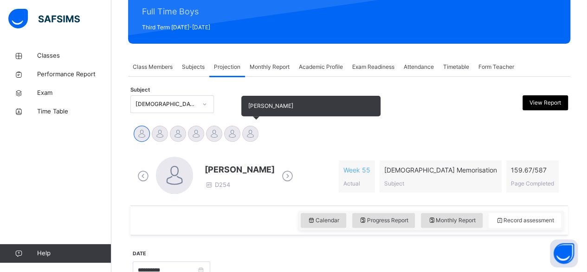
click at [248, 138] on div at bounding box center [250, 133] width 16 height 16
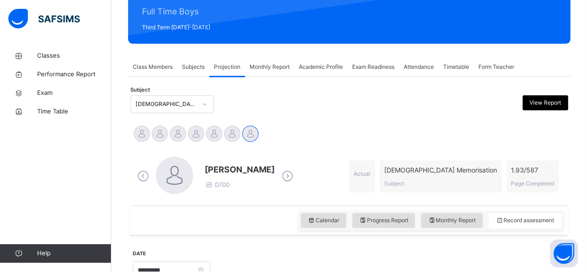
click at [228, 172] on span "Idris Boquizada" at bounding box center [240, 169] width 70 height 13
click at [212, 168] on span "Idris Boquizada" at bounding box center [240, 169] width 70 height 13
click at [240, 165] on span "Idris Boquizada" at bounding box center [240, 169] width 70 height 13
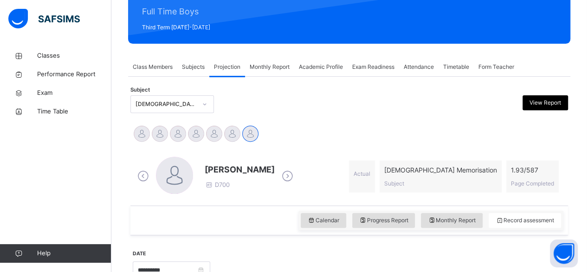
click at [240, 165] on span "Idris Boquizada" at bounding box center [240, 169] width 70 height 13
click at [216, 168] on span "Idris Boquizada" at bounding box center [240, 169] width 70 height 13
click at [228, 163] on span "Idris Boquizada" at bounding box center [240, 169] width 70 height 13
click at [210, 164] on span "Idris Boquizada" at bounding box center [240, 169] width 70 height 13
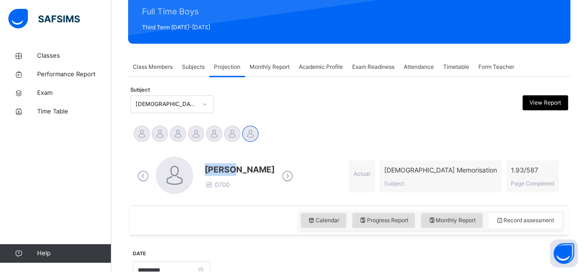
click at [210, 164] on span "Idris Boquizada" at bounding box center [240, 169] width 70 height 13
click at [282, 143] on div "Abubakr Adem Ali Ahmed Selami Aminah Cruse Ammar Osman Ibrahim Haydar Ibrahim Y…" at bounding box center [349, 134] width 433 height 20
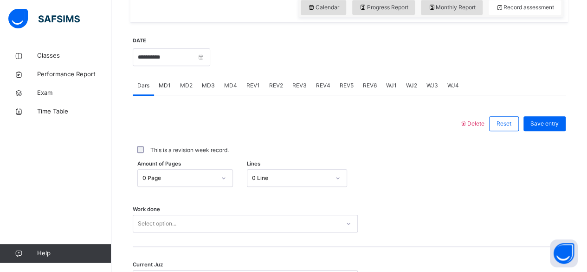
scroll to position [383, 0]
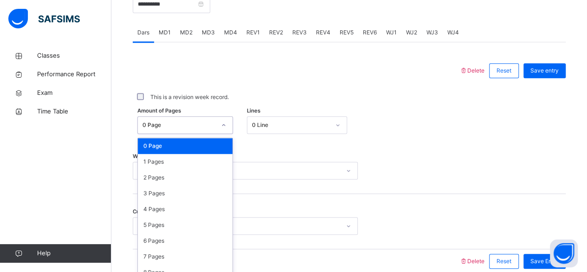
click at [189, 126] on div "0 Page" at bounding box center [176, 125] width 77 height 14
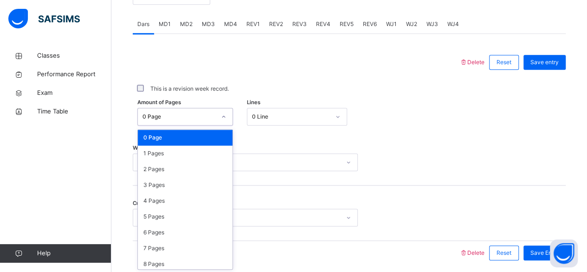
scroll to position [391, 0]
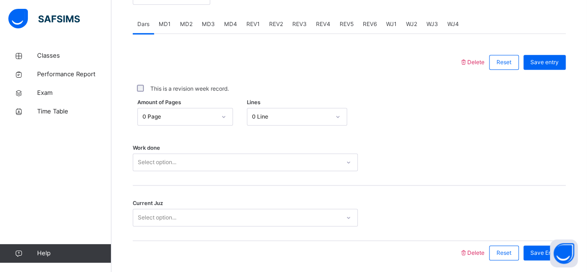
click at [327, 76] on div "This is a revision week record." at bounding box center [349, 88] width 433 height 29
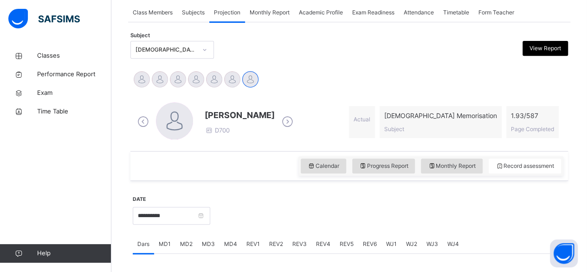
scroll to position [112, 0]
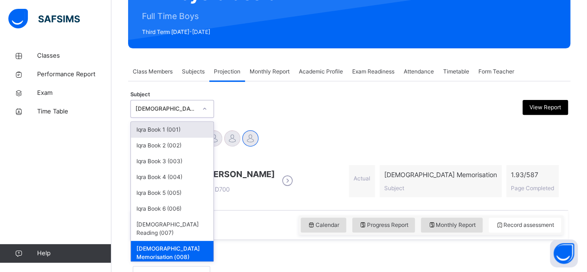
click at [186, 104] on div "Quran Memorisation (008)" at bounding box center [166, 108] width 61 height 8
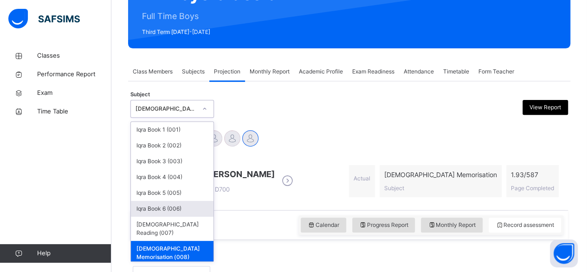
click at [210, 211] on div "Iqra Book 6 (006)" at bounding box center [172, 209] width 83 height 16
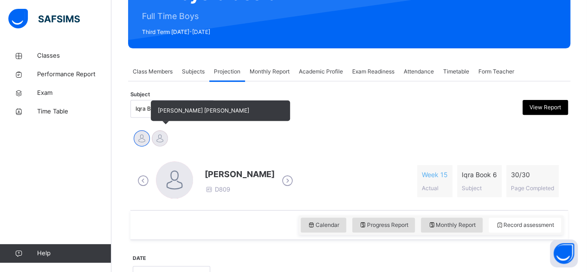
click at [158, 136] on div at bounding box center [160, 138] width 16 height 16
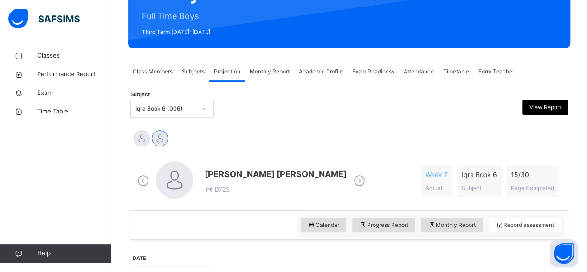
click at [206, 173] on span "Mohammed Zufar Khan" at bounding box center [276, 174] width 142 height 13
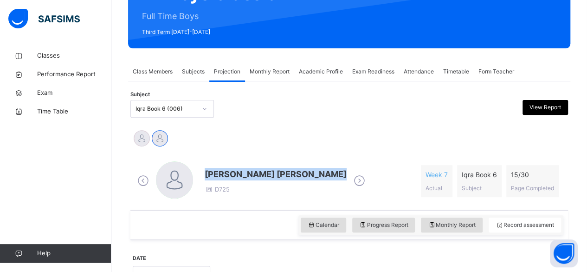
click at [206, 173] on span "Mohammed Zufar Khan" at bounding box center [276, 174] width 142 height 13
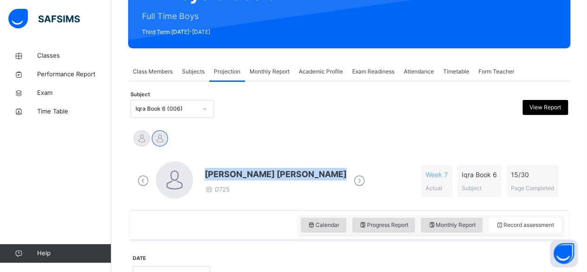
click at [206, 173] on span "Mohammed Zufar Khan" at bounding box center [276, 174] width 142 height 13
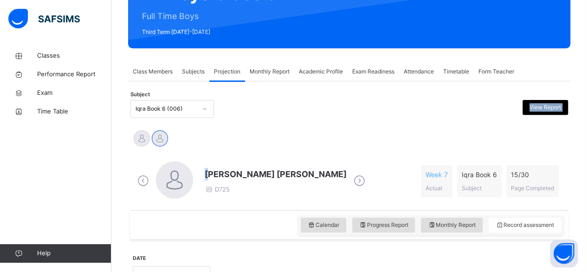
drag, startPoint x: 238, startPoint y: 112, endPoint x: 210, endPoint y: 176, distance: 70.3
click at [225, 110] on div "Subject Iqra Book 6 (006) View Report" at bounding box center [349, 109] width 438 height 18
drag, startPoint x: 210, startPoint y: 173, endPoint x: 334, endPoint y: 122, distance: 134.7
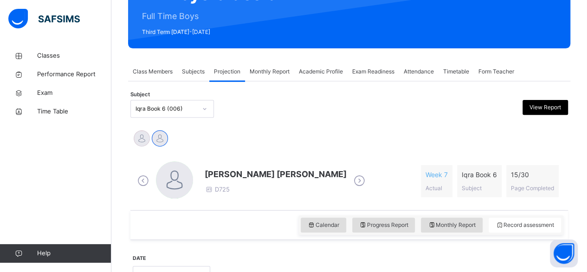
click at [238, 155] on div "Mohammed Zufar Khan D725 Week 7 Actual Iqra Book 6 Subject 15 / 30 Page Complet…" at bounding box center [349, 180] width 433 height 53
drag, startPoint x: 210, startPoint y: 174, endPoint x: 349, endPoint y: 148, distance: 141.1
click at [220, 174] on span "Mohammed Zufar Khan" at bounding box center [276, 174] width 142 height 13
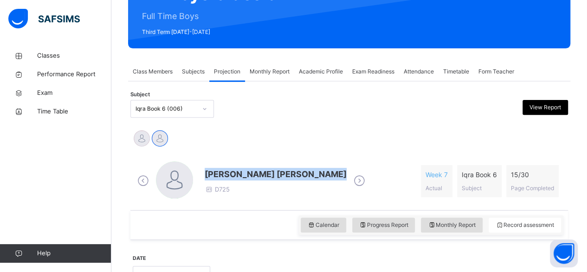
click at [220, 174] on span "Mohammed Zufar Khan" at bounding box center [276, 174] width 142 height 13
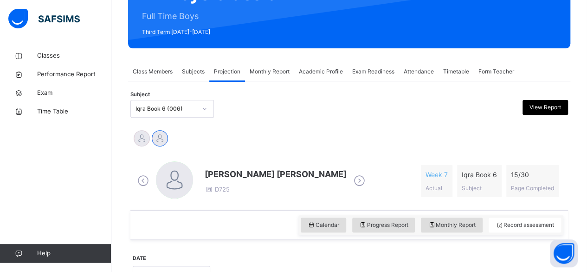
click at [238, 112] on div "Subject Iqra Book 6 (006) View Report" at bounding box center [349, 109] width 438 height 18
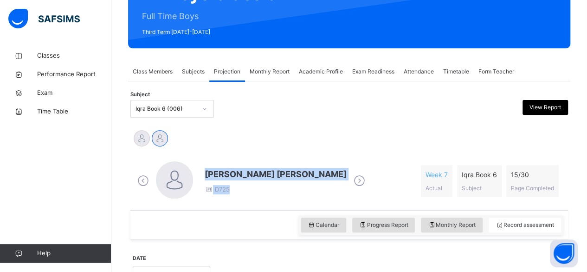
drag, startPoint x: 206, startPoint y: 172, endPoint x: 368, endPoint y: 163, distance: 161.8
click at [363, 163] on div "Mohammed Zufar Khan D725 Week 7 Actual Iqra Book 6 Subject 15 / 30 Page Complet…" at bounding box center [349, 180] width 428 height 39
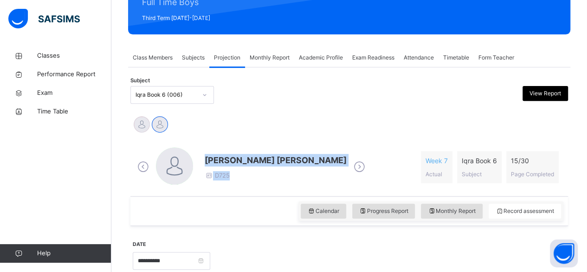
scroll to position [129, 0]
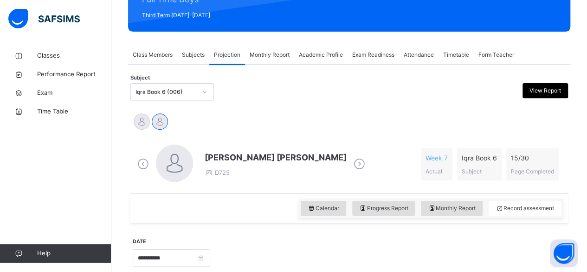
click at [288, 122] on div "MAISARA RUHANA Mohammed Zufar Khan" at bounding box center [349, 122] width 433 height 20
click at [211, 156] on span "Mohammed Zufar Khan" at bounding box center [276, 157] width 142 height 13
drag, startPoint x: 211, startPoint y: 156, endPoint x: 355, endPoint y: 122, distance: 147.8
click at [376, 121] on div "MAISARA RUHANA Mohammed Zufar Khan" at bounding box center [349, 122] width 433 height 20
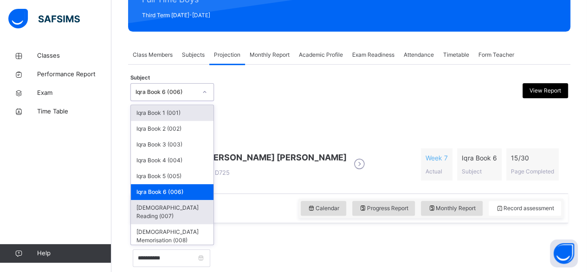
click at [154, 207] on div "Quran Reading (007)" at bounding box center [172, 212] width 83 height 24
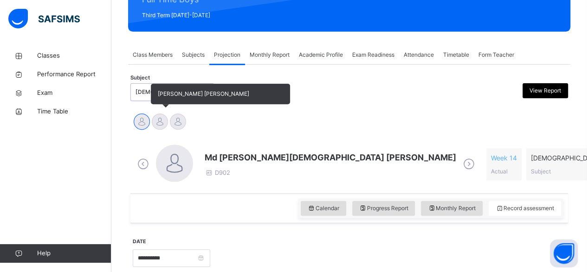
click at [156, 119] on div at bounding box center [160, 121] width 16 height 16
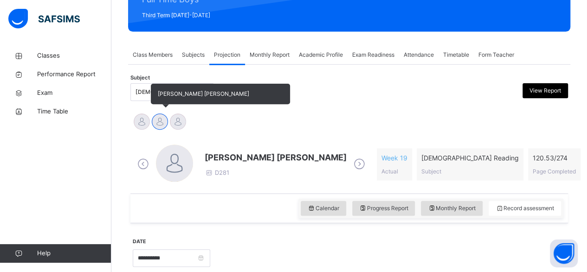
click at [376, 121] on div "Md Abarar Islam Ayash Mohammad Hanzalah Siddiqui Mohammed Abdullah" at bounding box center [349, 122] width 433 height 20
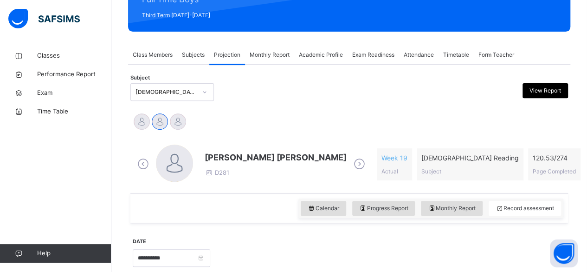
click at [278, 154] on span "Mohammad Hanzalah Siddiqui" at bounding box center [276, 157] width 142 height 13
click at [217, 151] on span "Mohammad Hanzalah Siddiqui" at bounding box center [276, 157] width 142 height 13
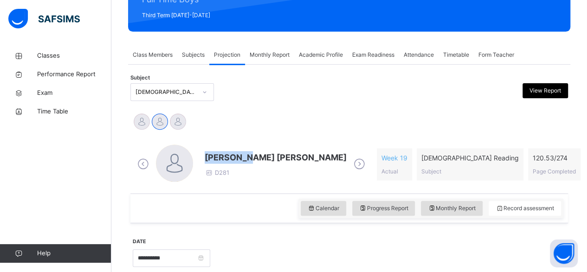
click at [217, 151] on span "Mohammad Hanzalah Siddiqui" at bounding box center [276, 157] width 142 height 13
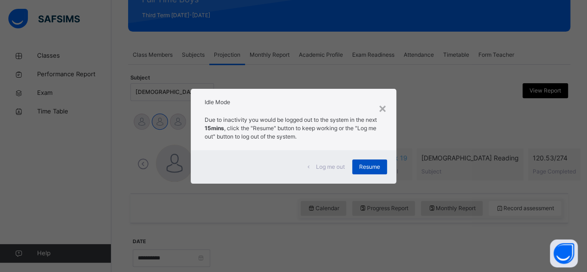
click at [384, 170] on div "Resume" at bounding box center [369, 166] width 35 height 15
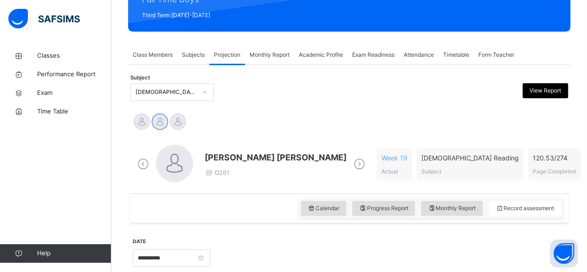
click at [372, 169] on div "Mohammad Hanzalah Siddiqui D281 Week 19 Actual Quran Reading Subject 120.53 / 2…" at bounding box center [349, 163] width 428 height 39
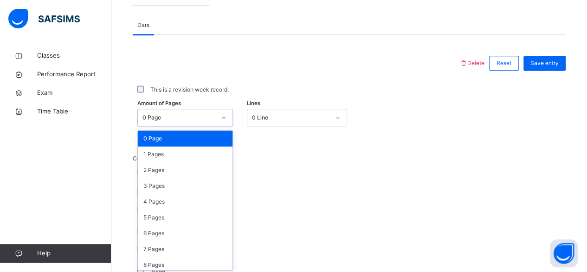
scroll to position [391, 0]
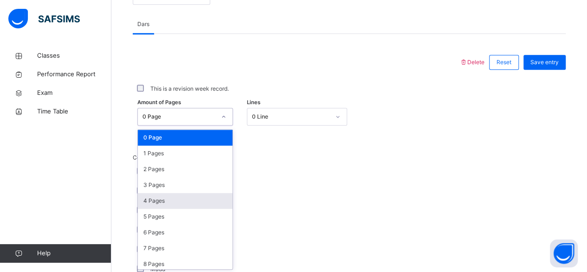
click at [179, 193] on div "4 Pages" at bounding box center [185, 201] width 95 height 16
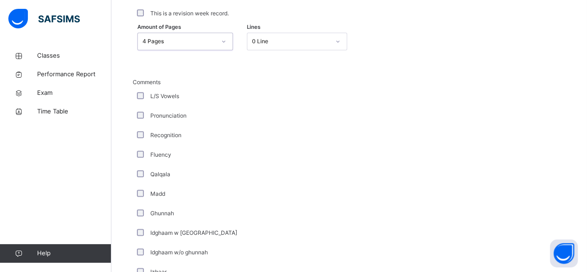
scroll to position [461, 0]
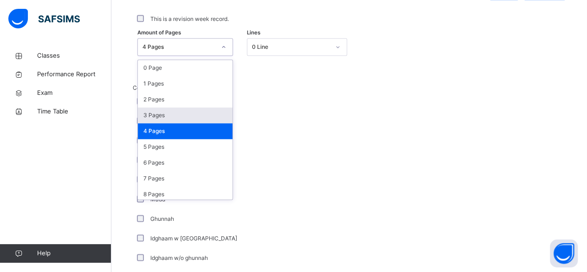
click at [180, 120] on div "3 Pages" at bounding box center [185, 115] width 95 height 16
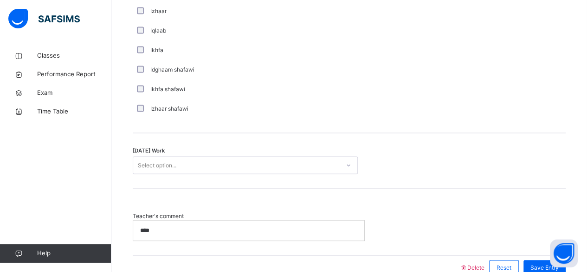
scroll to position [743, 0]
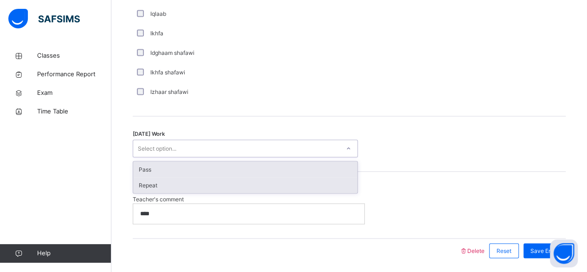
click at [202, 181] on div "Repeat" at bounding box center [245, 185] width 224 height 16
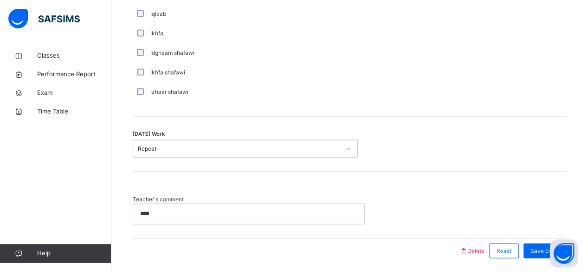
click at [212, 209] on p "****" at bounding box center [247, 213] width 215 height 8
click at [543, 248] on span "Save Entry" at bounding box center [545, 250] width 28 height 8
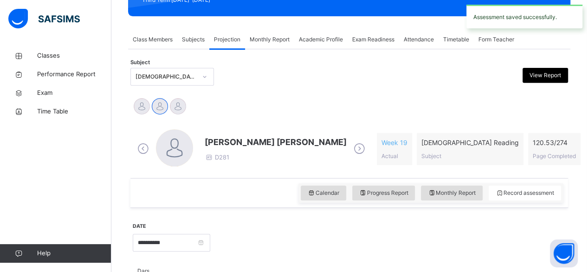
scroll to position [138, 0]
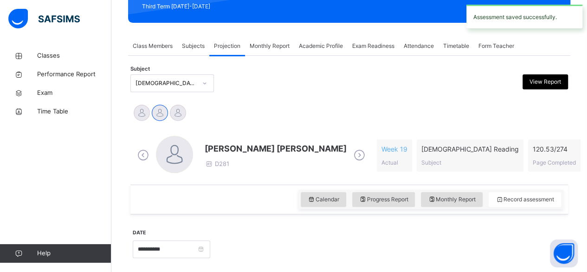
click at [220, 149] on span "Mohammad Hanzalah Siddiqui" at bounding box center [276, 148] width 142 height 13
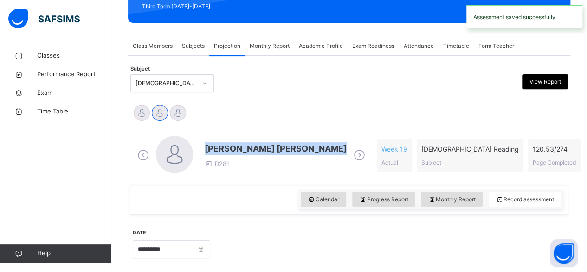
click at [220, 149] on span "Mohammad Hanzalah Siddiqui" at bounding box center [276, 148] width 142 height 13
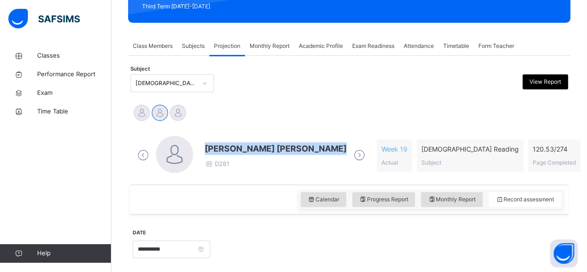
click at [342, 93] on div "Subject Quran Reading (007) View Report" at bounding box center [349, 83] width 438 height 27
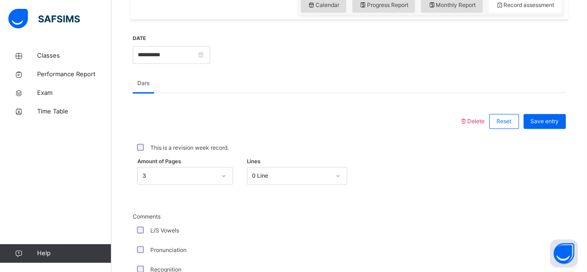
scroll to position [334, 0]
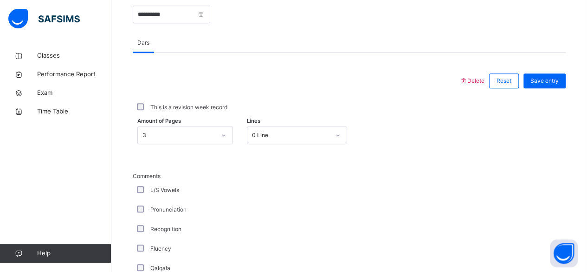
click at [188, 144] on div "3" at bounding box center [185, 135] width 96 height 18
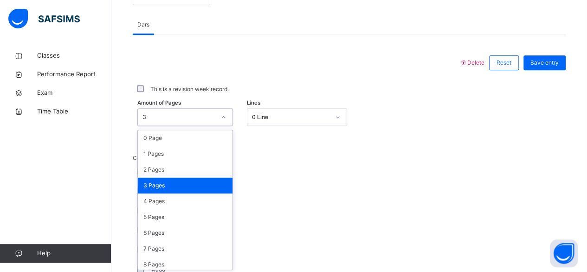
scroll to position [391, 0]
click at [187, 183] on div "3 Pages" at bounding box center [185, 185] width 95 height 16
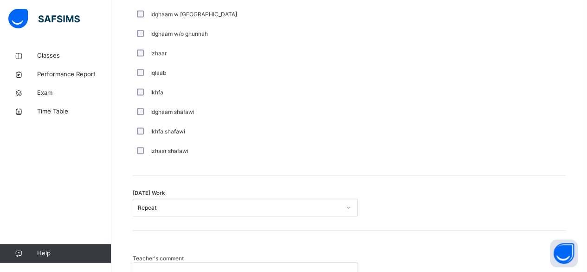
scroll to position [685, 0]
drag, startPoint x: 188, startPoint y: 194, endPoint x: 185, endPoint y: 201, distance: 7.8
click at [185, 201] on div "Today's Work Repeat" at bounding box center [349, 202] width 433 height 55
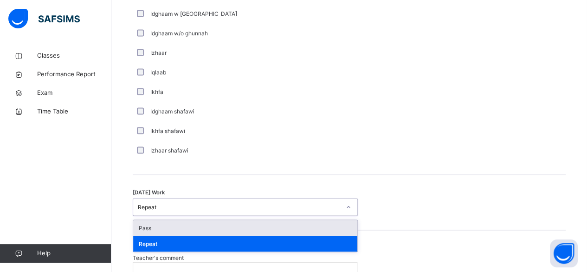
click at [185, 202] on div "Repeat" at bounding box center [239, 206] width 203 height 8
click at [167, 224] on div "Pass" at bounding box center [245, 228] width 224 height 16
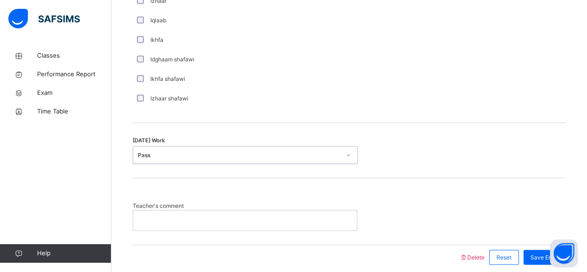
scroll to position [738, 0]
click at [168, 221] on p at bounding box center [245, 218] width 210 height 8
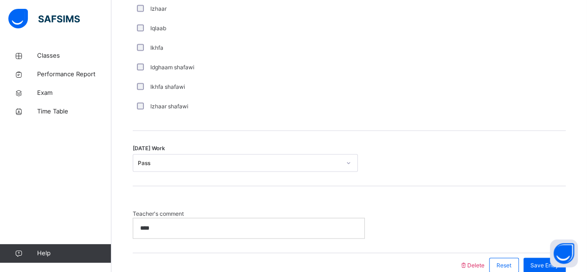
scroll to position [730, 0]
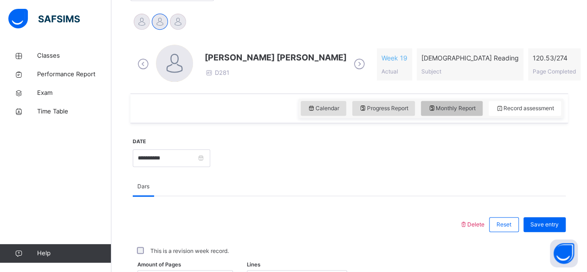
click at [469, 108] on span "Monthly Report" at bounding box center [452, 108] width 48 height 8
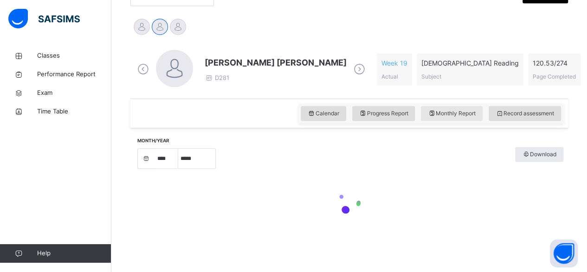
select select "****"
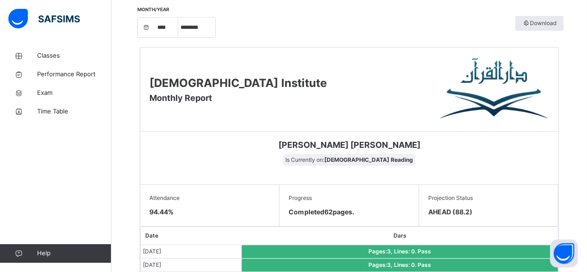
scroll to position [347, 0]
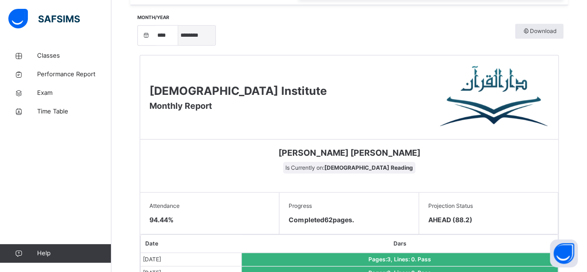
click at [192, 38] on select "***** ******** ***** ***** *** **** **** ****** ********* ******* ******** ****…" at bounding box center [196, 35] width 37 height 19
click at [178, 26] on select "***** ******** ***** ***** *** **** **** ****** ********* ******* ******** ****…" at bounding box center [196, 35] width 37 height 19
click at [200, 34] on select "***** ******** ***** ***** *** **** **** ****** ********* ******* ******** ****…" at bounding box center [196, 35] width 37 height 19
click at [178, 45] on select "***** ******** ***** ***** *** **** **** ****** ********* ******* ******** ****…" at bounding box center [196, 35] width 37 height 19
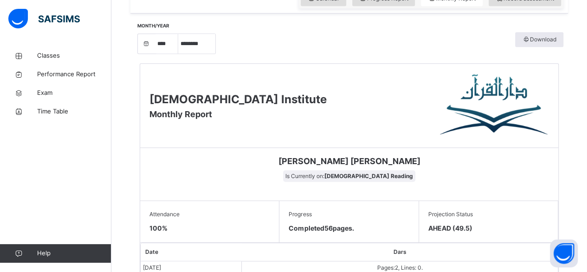
scroll to position [335, 0]
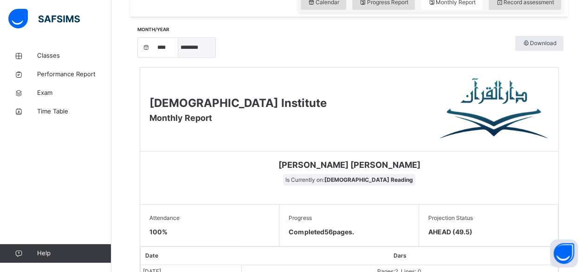
click at [206, 49] on select "***** ******** ***** ***** *** **** **** ****** ********* ******* ******** ****…" at bounding box center [196, 47] width 37 height 19
select select "*"
click at [178, 57] on select "***** ******** ***** ***** *** **** **** ****** ********* ******* ******** ****…" at bounding box center [196, 47] width 37 height 19
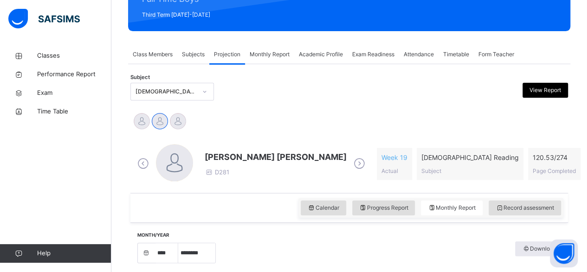
scroll to position [130, 0]
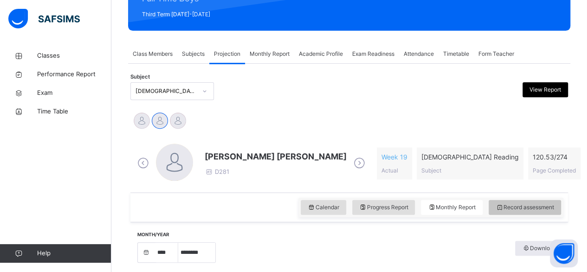
click at [500, 209] on div "Record assessment" at bounding box center [525, 207] width 72 height 15
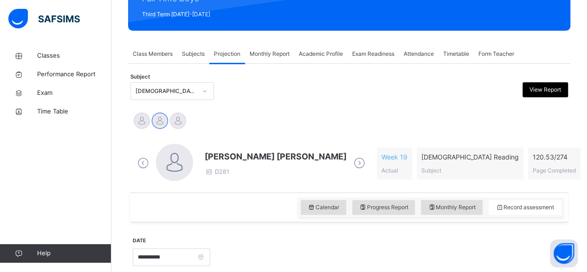
click at [230, 155] on span "Mohammad Hanzalah Siddiqui" at bounding box center [276, 156] width 142 height 13
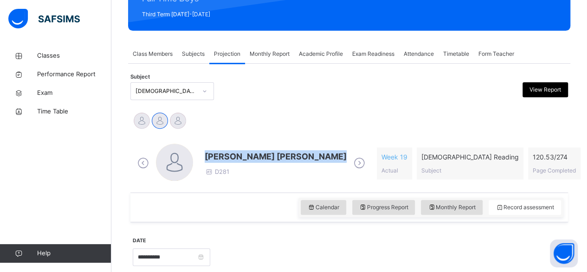
click at [230, 155] on span "Mohammad Hanzalah Siddiqui" at bounding box center [276, 156] width 142 height 13
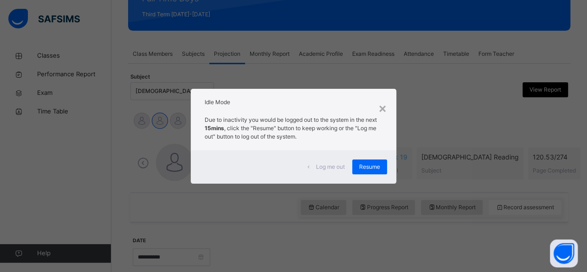
click at [375, 198] on div "× Idle Mode Due to inactivity you would be logged out to the system in the next…" at bounding box center [293, 136] width 587 height 272
click at [368, 191] on div "× Idle Mode Due to inactivity you would be logged out to the system in the next…" at bounding box center [293, 136] width 587 height 272
click at [369, 170] on span "Resume" at bounding box center [369, 166] width 21 height 8
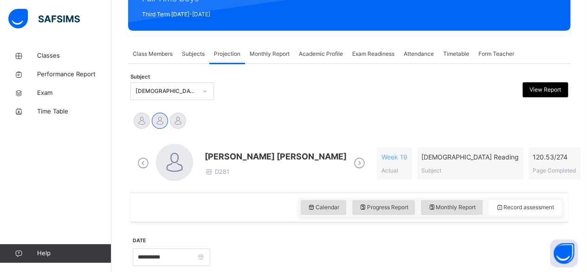
click at [378, 169] on div "Mohammad Hanzalah Siddiqui D281 Week 19 Actual Quran Reading Subject 120.53 / 2…" at bounding box center [349, 162] width 428 height 39
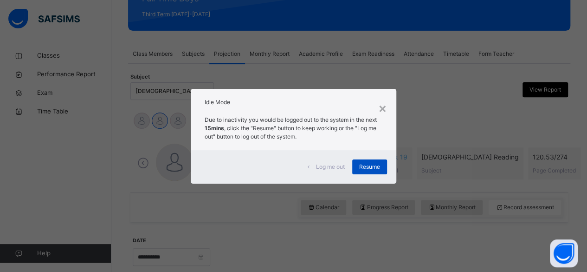
click at [369, 162] on div "Resume" at bounding box center [369, 166] width 35 height 15
click at [363, 163] on span "Resume" at bounding box center [369, 166] width 21 height 8
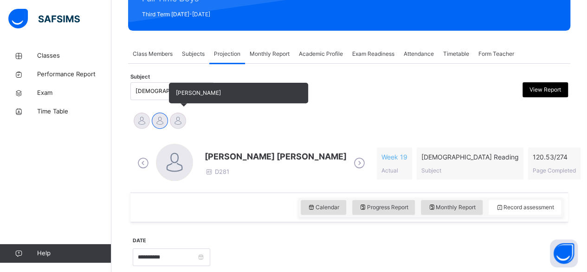
click at [185, 117] on div at bounding box center [178, 120] width 16 height 16
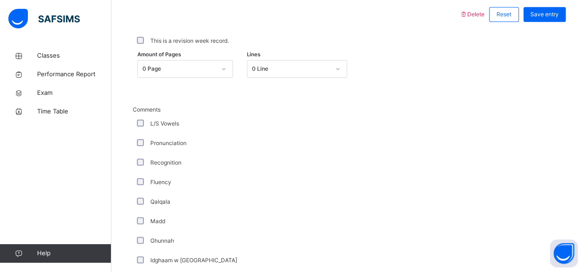
click at [160, 49] on div "This is a revision week record." at bounding box center [349, 40] width 433 height 19
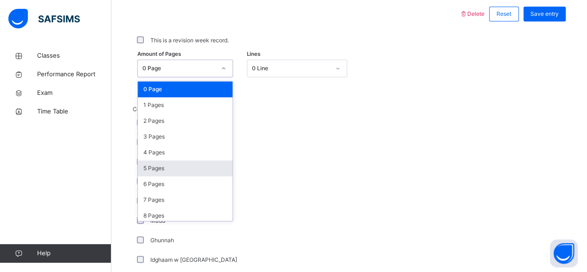
click at [151, 169] on div "5 Pages" at bounding box center [185, 168] width 95 height 16
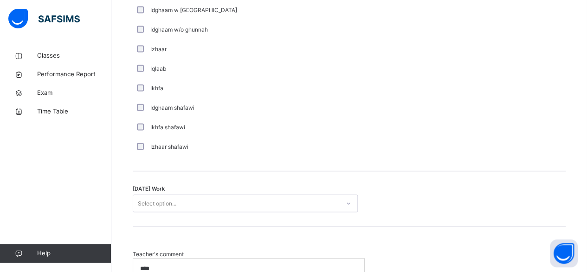
scroll to position [689, 0]
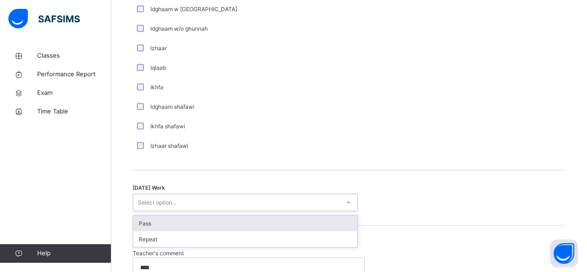
click at [138, 217] on div "Pass" at bounding box center [245, 223] width 224 height 16
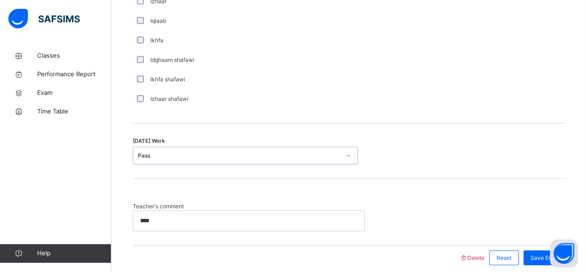
scroll to position [746, 0]
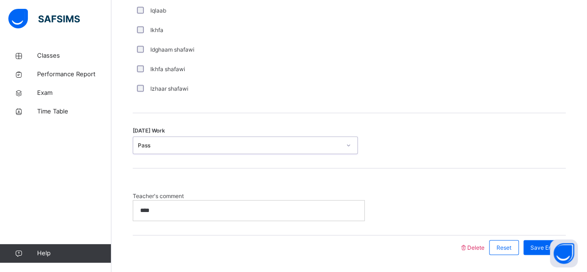
click at [156, 206] on p "****" at bounding box center [247, 210] width 214 height 8
click at [573, 240] on button "Open asap" at bounding box center [564, 253] width 28 height 28
click at [148, 208] on p "*" at bounding box center [247, 210] width 214 height 8
click at [542, 244] on span "Save Entry" at bounding box center [545, 247] width 28 height 8
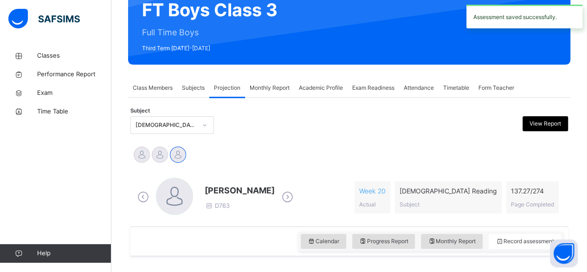
scroll to position [107, 0]
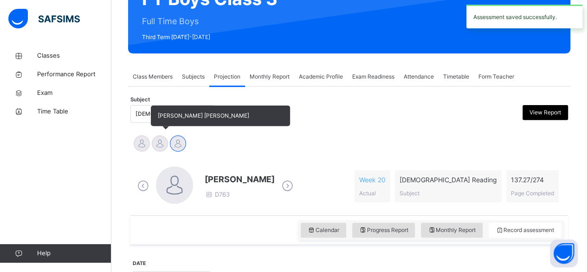
click at [162, 148] on div at bounding box center [160, 143] width 16 height 16
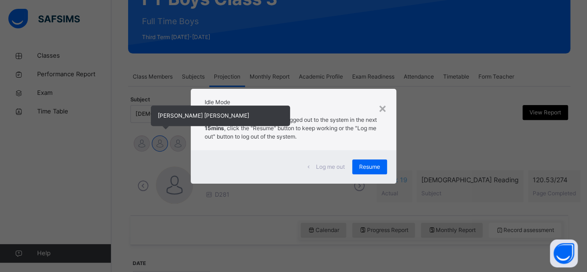
click at [363, 163] on span "Resume" at bounding box center [369, 166] width 21 height 8
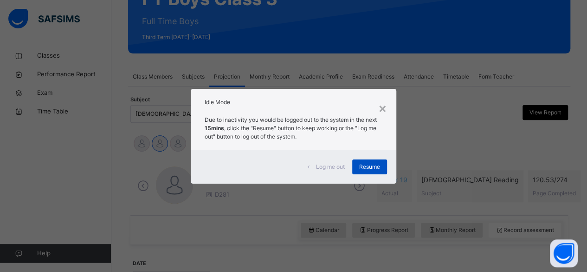
click at [376, 164] on span "Resume" at bounding box center [369, 166] width 21 height 8
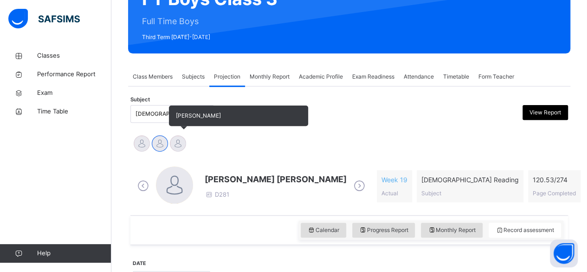
click at [180, 143] on div at bounding box center [178, 143] width 16 height 16
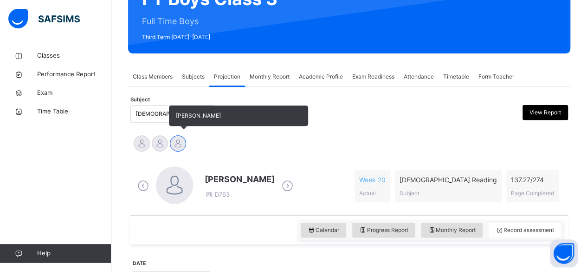
click at [174, 147] on div at bounding box center [178, 143] width 16 height 16
click at [163, 149] on div at bounding box center [160, 143] width 16 height 16
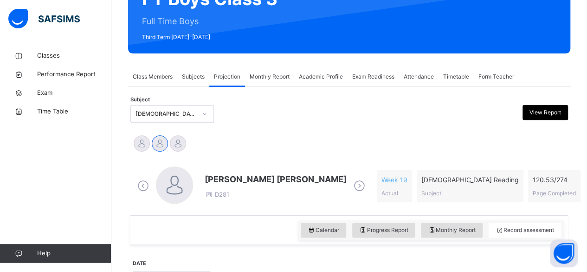
click at [302, 176] on span "Mohammad Hanzalah Siddiqui" at bounding box center [276, 179] width 142 height 13
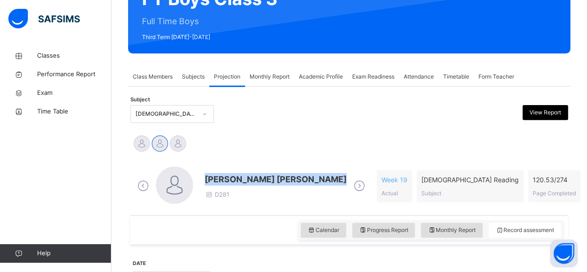
click at [302, 176] on span "Mohammad Hanzalah Siddiqui" at bounding box center [276, 179] width 142 height 13
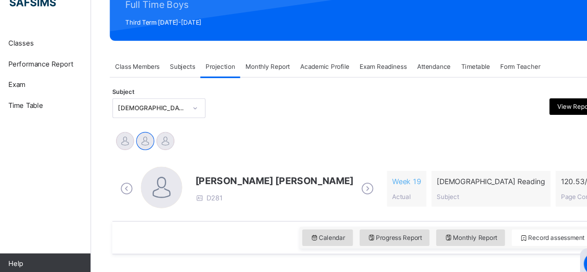
click at [212, 134] on div "Md Abarar Islam Ayash Mohammad Hanzalah Siddiqui Mohammed Abdullah" at bounding box center [349, 144] width 433 height 20
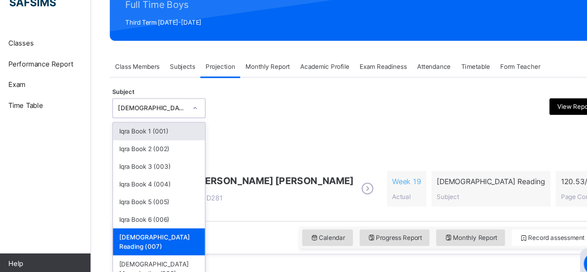
click at [198, 114] on div at bounding box center [205, 113] width 16 height 15
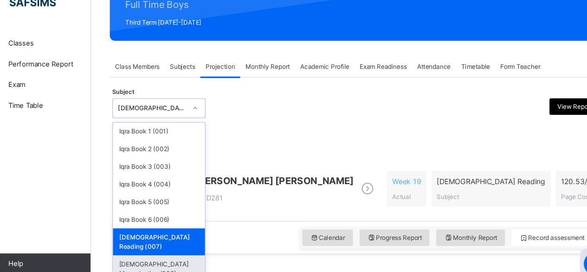
click at [164, 246] on div "Quran Memorisation (008)" at bounding box center [172, 258] width 83 height 24
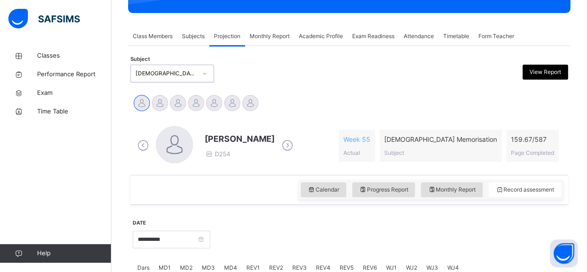
scroll to position [156, 0]
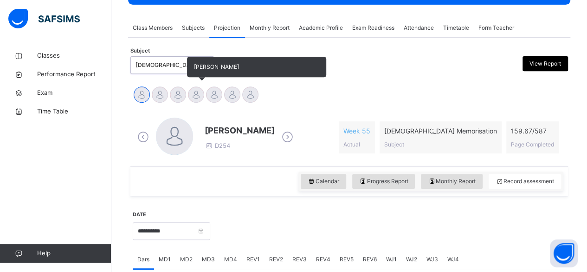
click at [199, 98] on div at bounding box center [196, 94] width 16 height 16
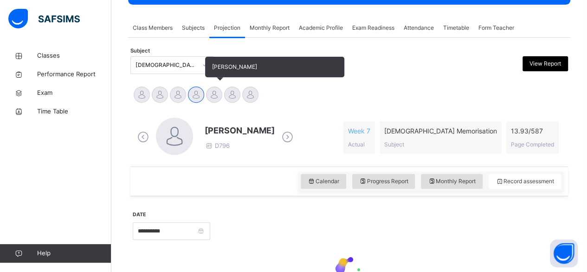
click at [219, 97] on div at bounding box center [214, 94] width 16 height 16
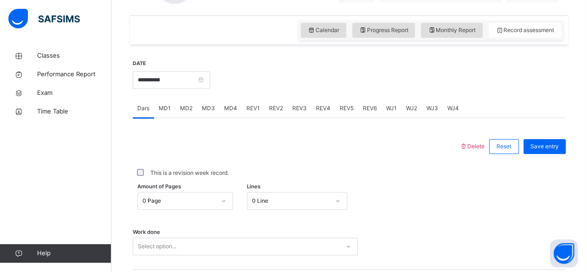
scroll to position [312, 0]
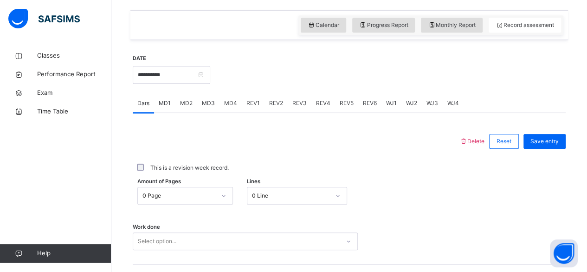
click at [227, 103] on span "MD4" at bounding box center [230, 103] width 13 height 8
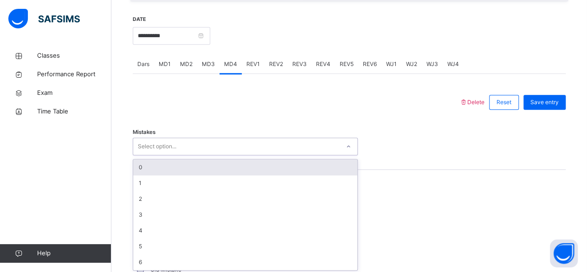
scroll to position [352, 0]
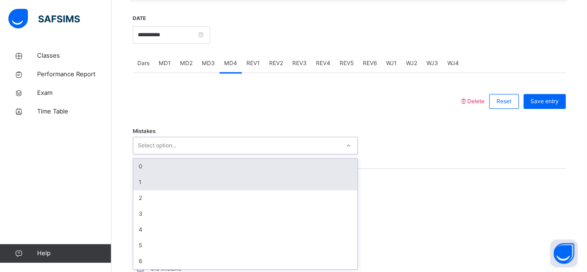
click at [192, 185] on div "1" at bounding box center [245, 182] width 224 height 16
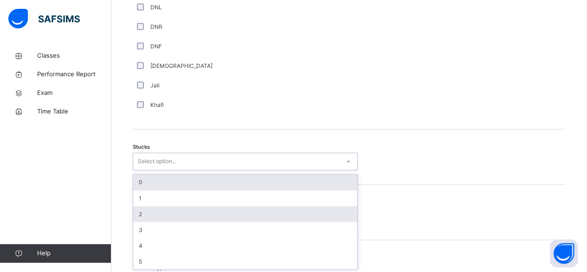
click at [169, 215] on div "2" at bounding box center [245, 214] width 224 height 16
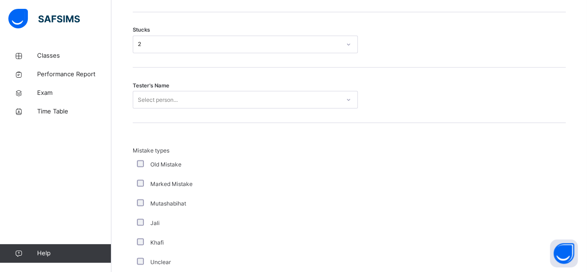
scroll to position [811, 0]
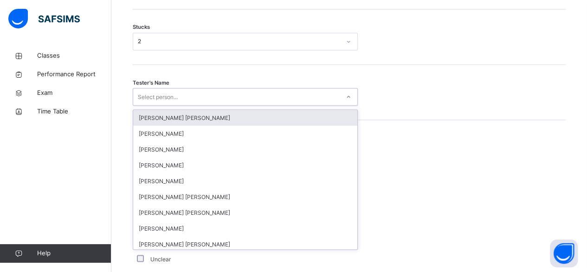
type input "*"
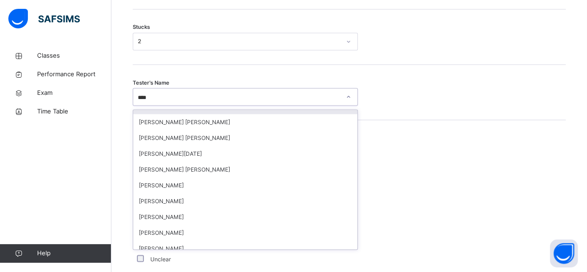
scroll to position [0, 0]
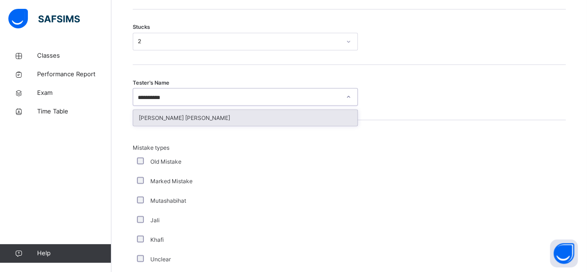
type input "**********"
click at [220, 110] on div "Abdul Ghani Nabulsi" at bounding box center [245, 118] width 224 height 16
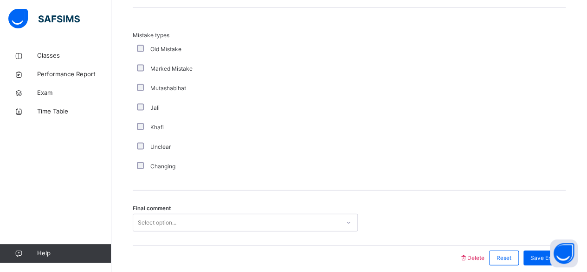
scroll to position [960, 0]
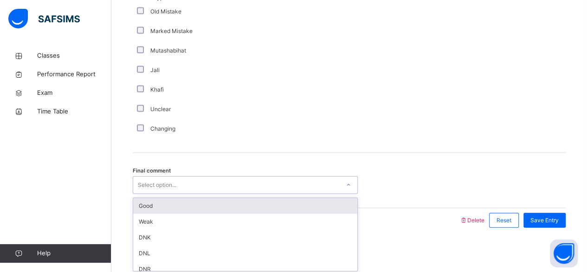
click at [157, 205] on div "Good" at bounding box center [245, 206] width 224 height 16
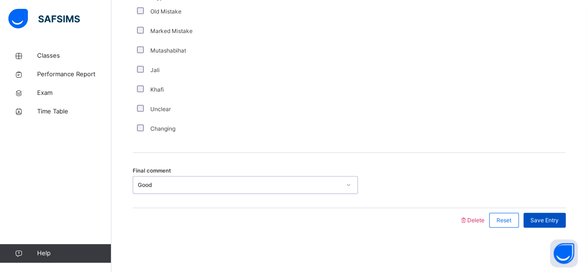
click at [552, 216] on span "Save Entry" at bounding box center [545, 220] width 28 height 8
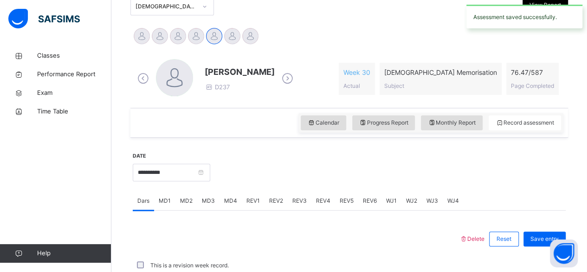
scroll to position [424, 0]
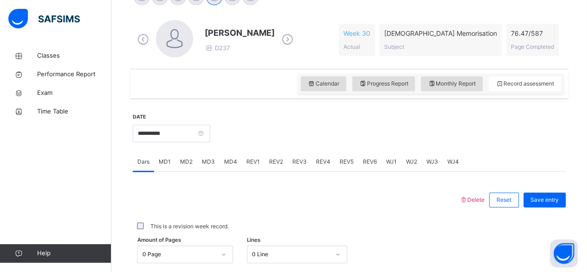
click at [161, 162] on span "MD1" at bounding box center [165, 161] width 12 height 8
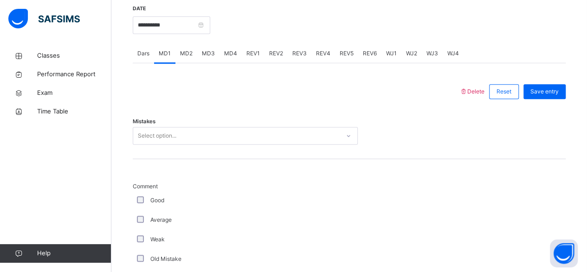
scroll to position [363, 0]
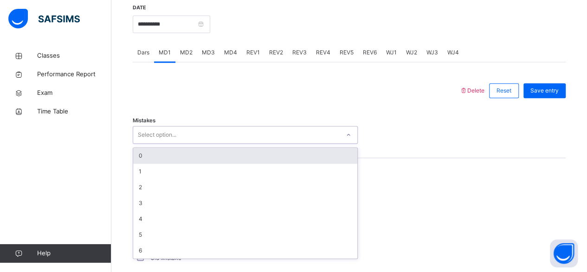
click at [192, 149] on div "0" at bounding box center [245, 156] width 224 height 16
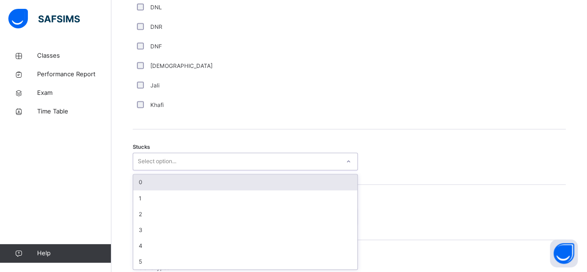
click at [157, 182] on div "0" at bounding box center [245, 182] width 224 height 16
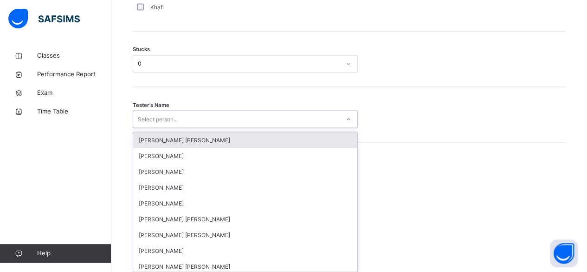
scroll to position [790, 0]
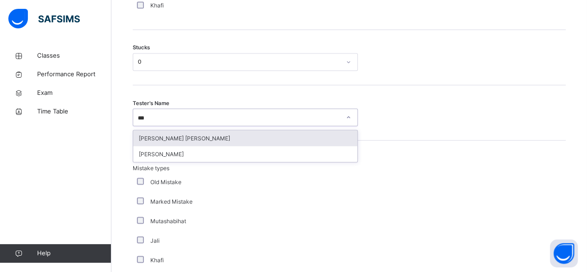
type input "****"
click at [210, 141] on div "Abubakr Adem Ali" at bounding box center [245, 138] width 224 height 16
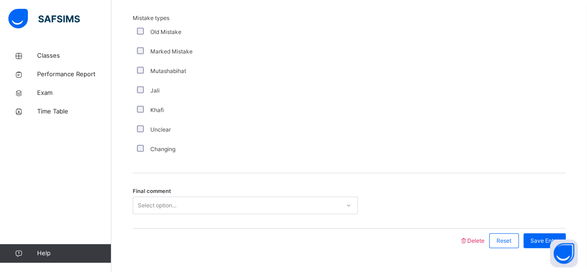
scroll to position [960, 0]
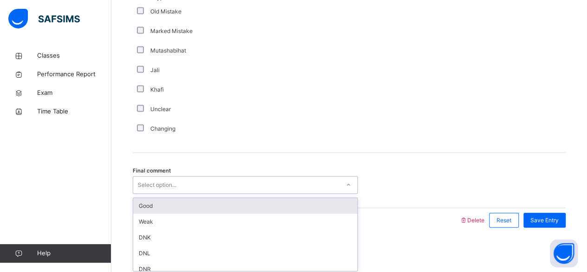
click at [162, 205] on div "Good" at bounding box center [245, 206] width 224 height 16
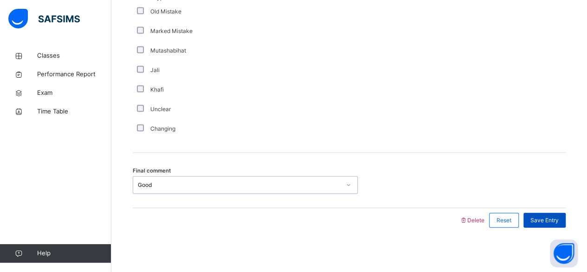
click at [556, 218] on span "Save Entry" at bounding box center [545, 220] width 28 height 8
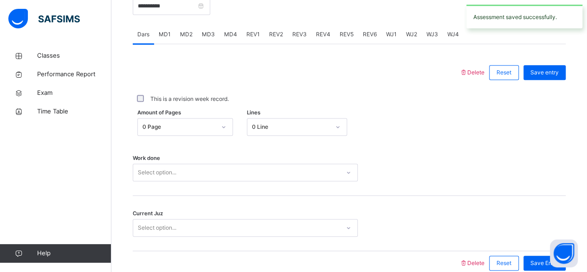
scroll to position [349, 0]
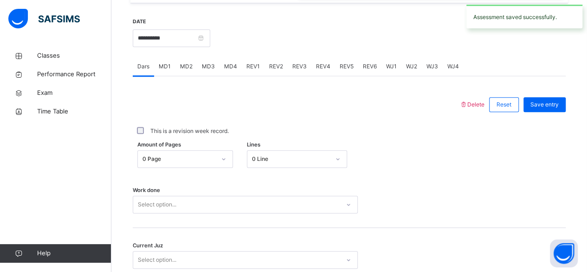
click at [248, 67] on span "REV1" at bounding box center [252, 66] width 13 height 8
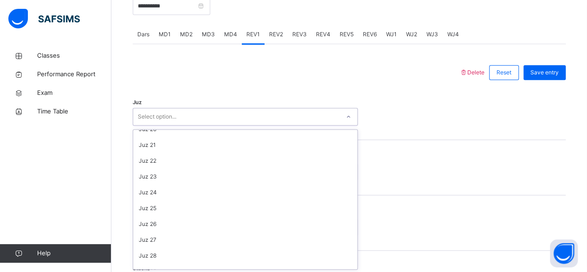
scroll to position [334, 0]
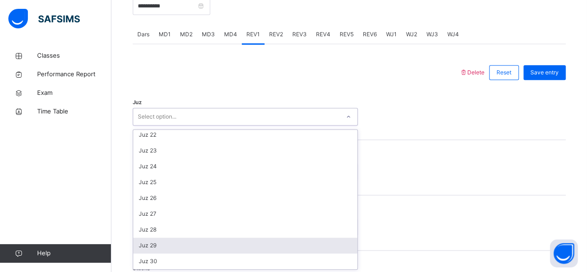
click at [171, 250] on div "Juz 29" at bounding box center [245, 245] width 224 height 16
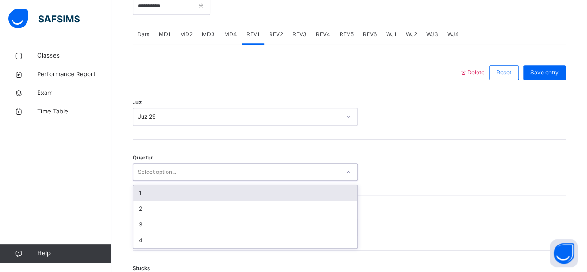
click at [158, 194] on div "1" at bounding box center [245, 193] width 224 height 16
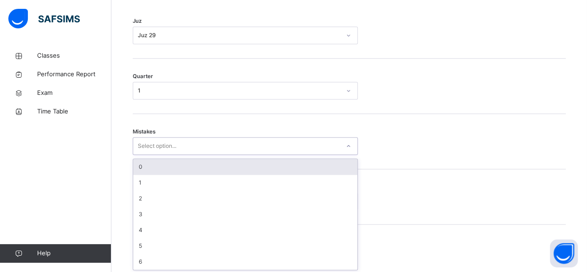
scroll to position [462, 0]
click at [160, 169] on div "0" at bounding box center [245, 166] width 224 height 16
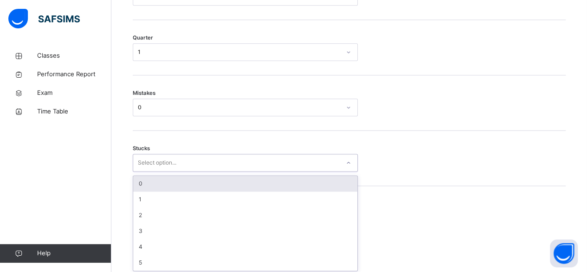
scroll to position [501, 0]
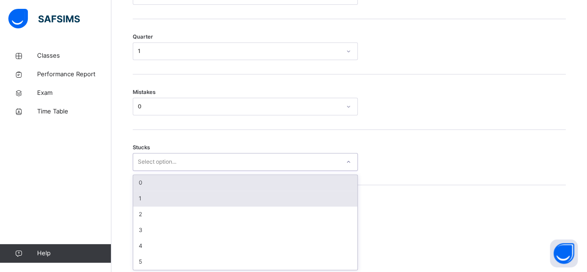
click at [143, 195] on div "1" at bounding box center [245, 198] width 224 height 16
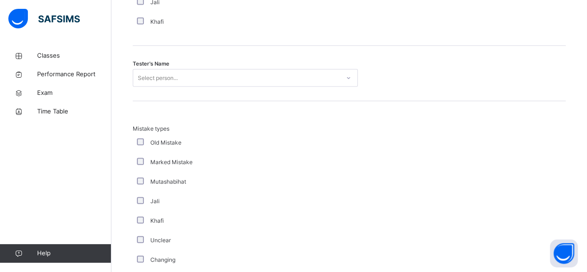
scroll to position [943, 0]
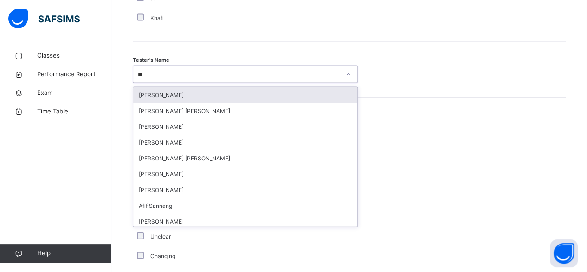
type input "***"
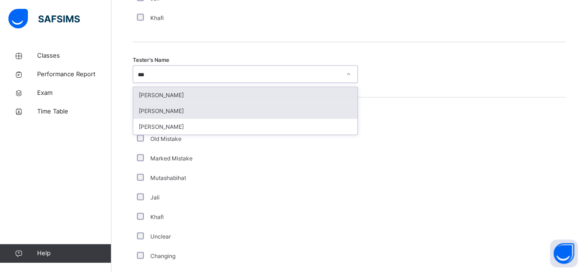
click at [178, 110] on div "Saifullah Lwin Myo" at bounding box center [245, 111] width 224 height 16
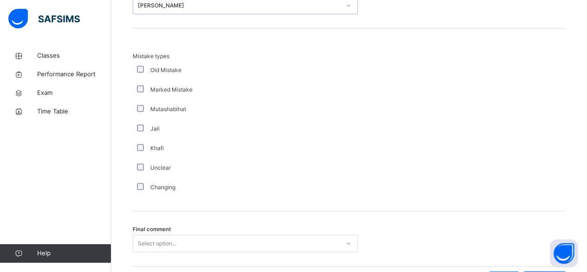
scroll to position [1070, 0]
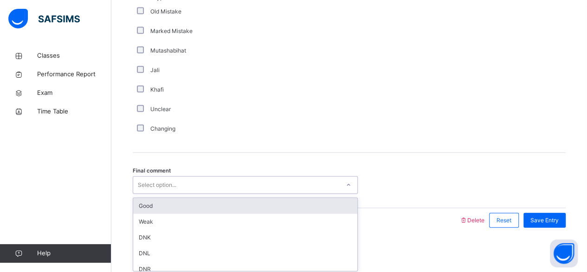
click at [151, 199] on div "Good" at bounding box center [245, 206] width 224 height 16
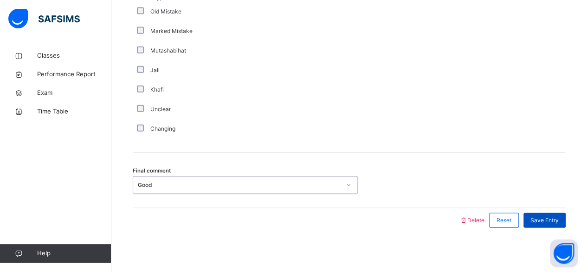
click at [559, 218] on span "Save Entry" at bounding box center [545, 220] width 28 height 8
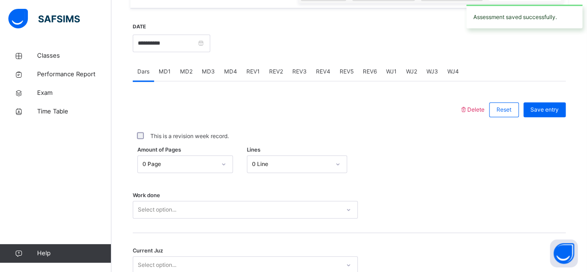
scroll to position [344, 0]
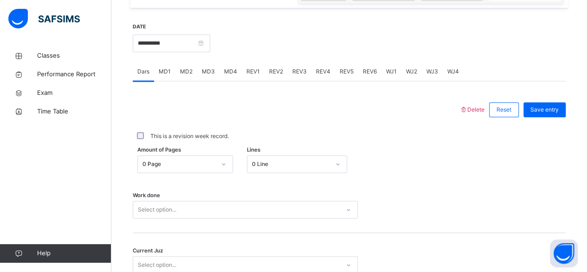
click at [270, 71] on span "REV2" at bounding box center [276, 71] width 14 height 8
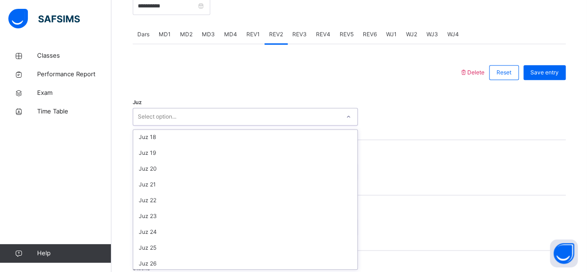
scroll to position [334, 0]
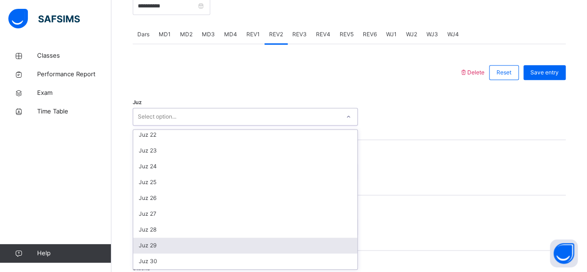
click at [158, 245] on div "Juz 29" at bounding box center [245, 245] width 224 height 16
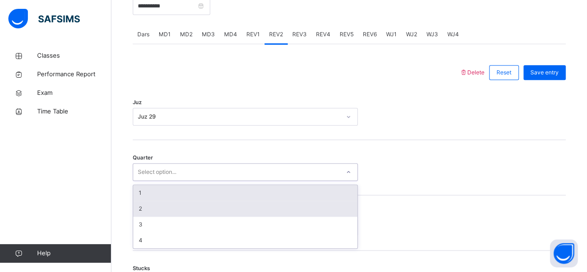
click at [152, 207] on div "2" at bounding box center [245, 209] width 224 height 16
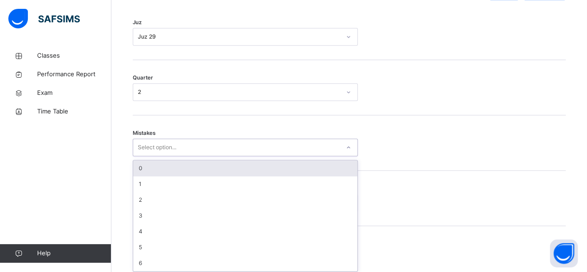
scroll to position [462, 0]
click at [169, 162] on div "0" at bounding box center [245, 166] width 224 height 16
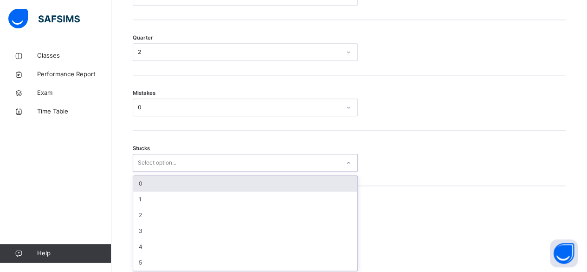
scroll to position [501, 0]
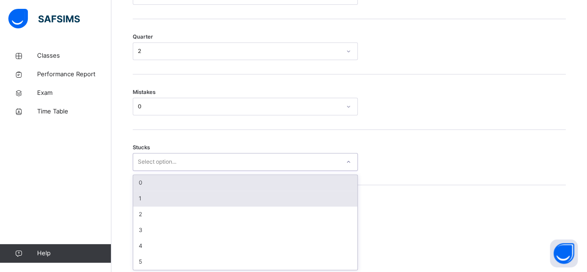
click at [153, 195] on div "1" at bounding box center [245, 198] width 224 height 16
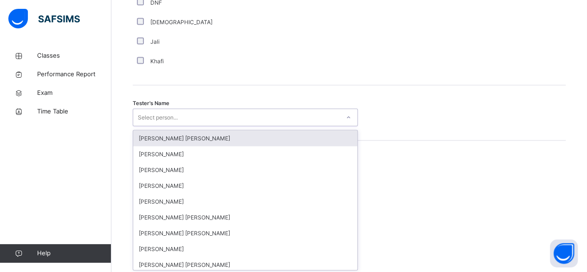
scroll to position [901, 0]
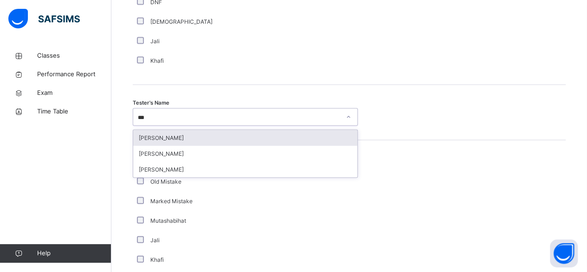
type input "****"
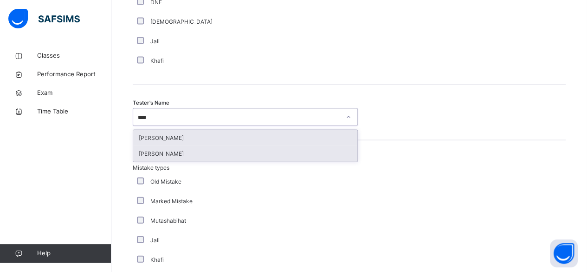
click at [193, 156] on div "Saifullah Lwin Myo" at bounding box center [245, 154] width 224 height 16
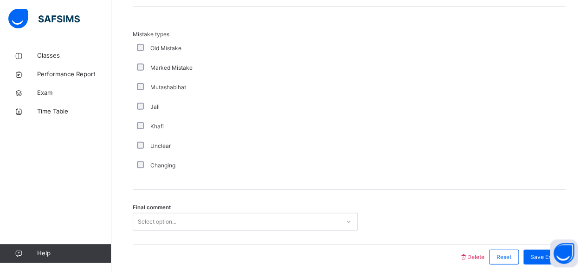
scroll to position [1070, 0]
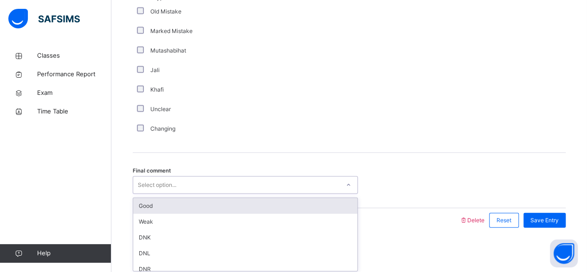
click at [167, 209] on div "Good" at bounding box center [245, 206] width 224 height 16
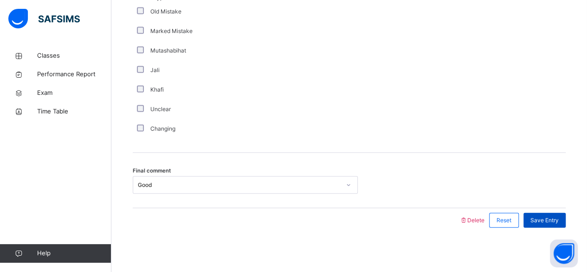
click at [543, 217] on span "Save Entry" at bounding box center [545, 220] width 28 height 8
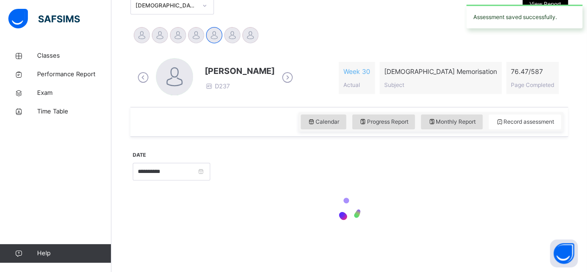
scroll to position [214, 0]
click at [543, 217] on div at bounding box center [349, 210] width 433 height 39
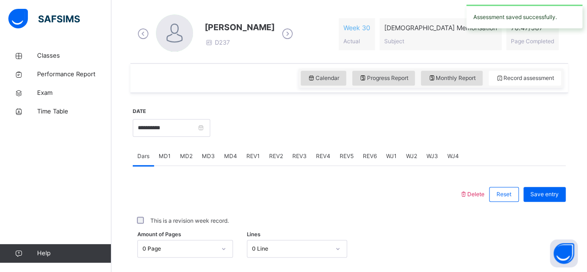
scroll to position [258, 0]
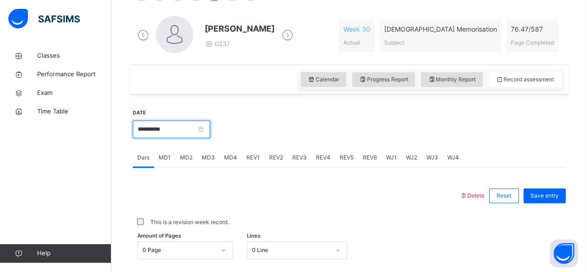
click at [153, 126] on input "**********" at bounding box center [172, 129] width 78 height 18
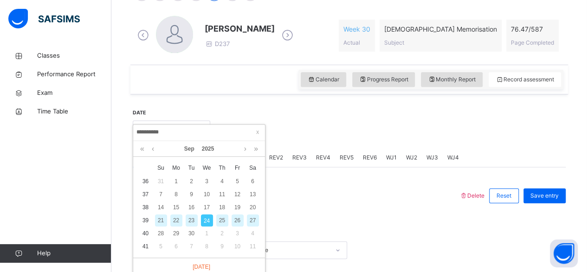
click at [175, 218] on div "22" at bounding box center [176, 220] width 12 height 12
type input "**********"
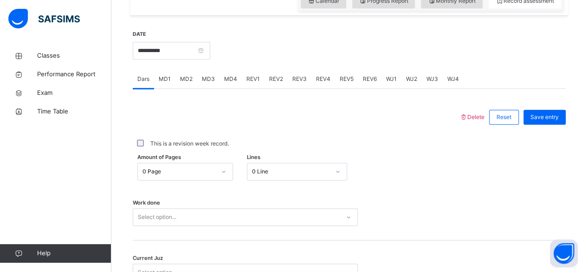
scroll to position [337, 0]
click at [229, 79] on span "MD4" at bounding box center [230, 78] width 13 height 8
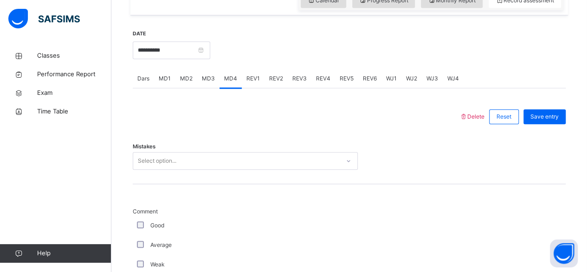
click at [200, 139] on div "Mistakes Select option..." at bounding box center [349, 156] width 433 height 55
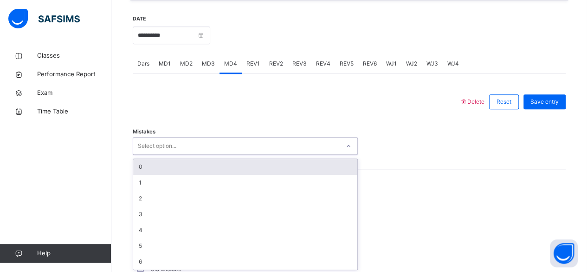
scroll to position [352, 0]
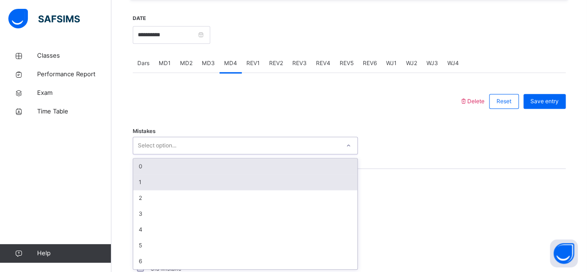
click at [162, 184] on div "1" at bounding box center [245, 182] width 224 height 16
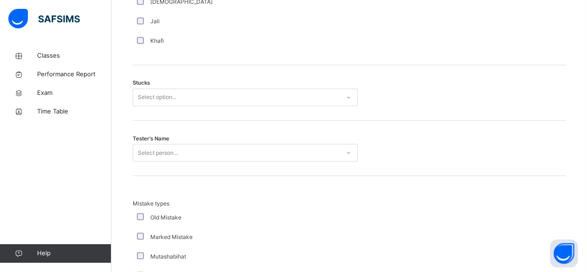
scroll to position [756, 0]
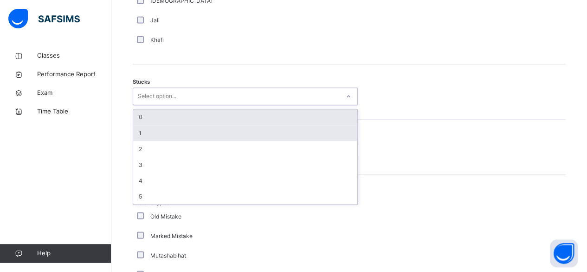
click at [169, 125] on div "1" at bounding box center [245, 133] width 224 height 16
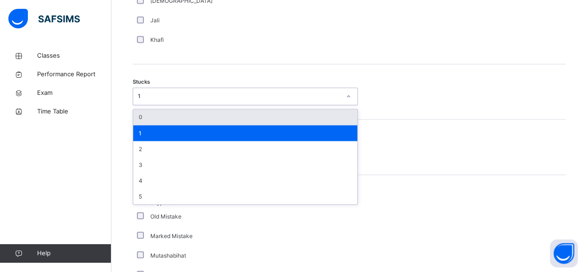
click at [162, 110] on div "0" at bounding box center [245, 117] width 224 height 16
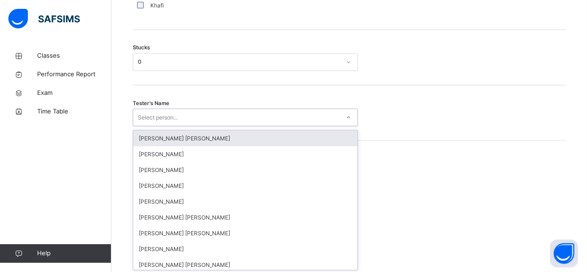
scroll to position [790, 0]
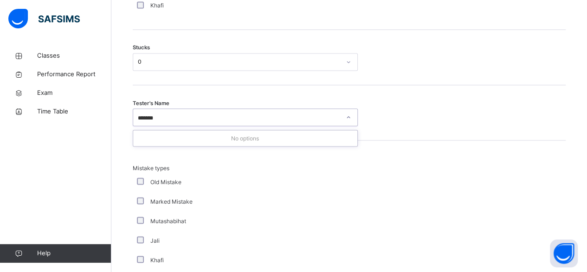
type input "******"
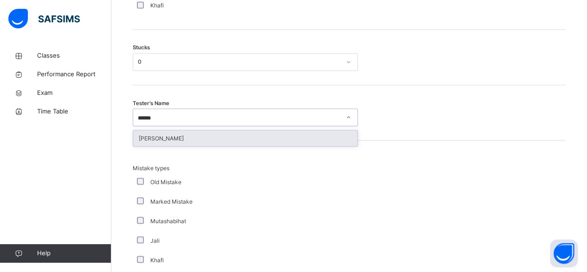
click at [239, 134] on div "Abubakr Adem Ali" at bounding box center [245, 138] width 224 height 16
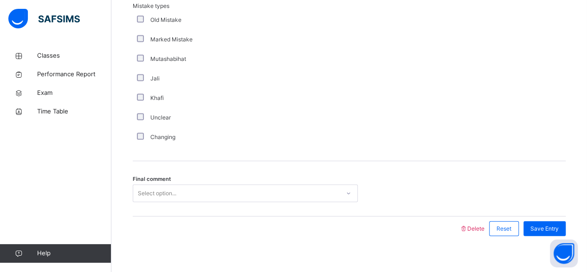
scroll to position [960, 0]
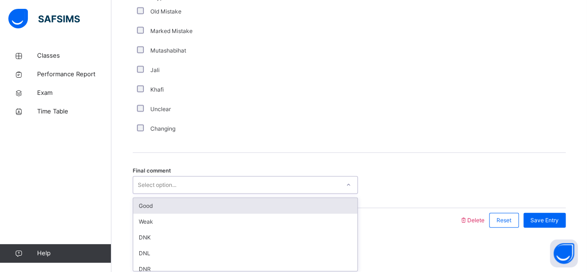
click at [181, 201] on div "Good" at bounding box center [245, 206] width 224 height 16
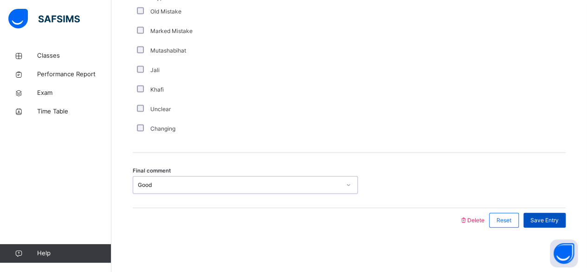
click at [558, 217] on span "Save Entry" at bounding box center [545, 220] width 28 height 8
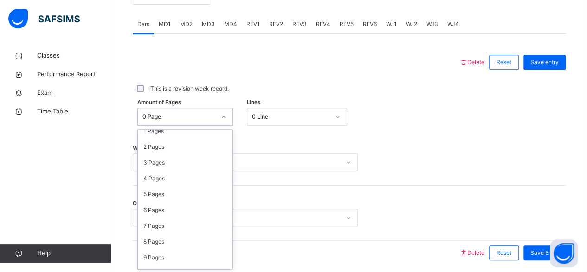
scroll to position [0, 0]
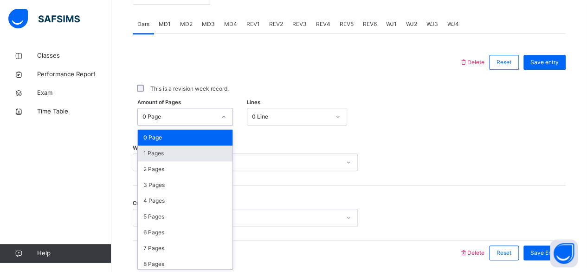
click at [172, 157] on div "1 Pages" at bounding box center [185, 153] width 95 height 16
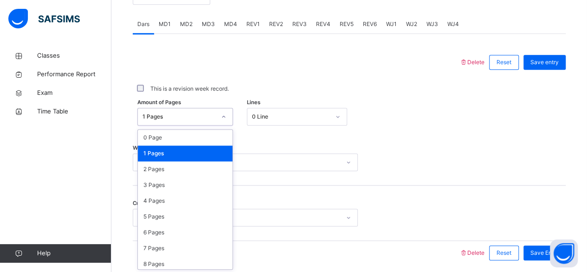
click at [160, 145] on div "1 Pages" at bounding box center [185, 153] width 95 height 16
click at [166, 134] on div "0 Page" at bounding box center [185, 138] width 95 height 16
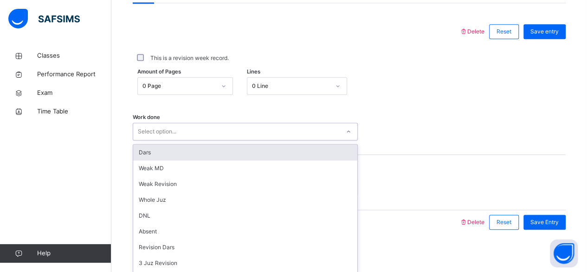
scroll to position [424, 0]
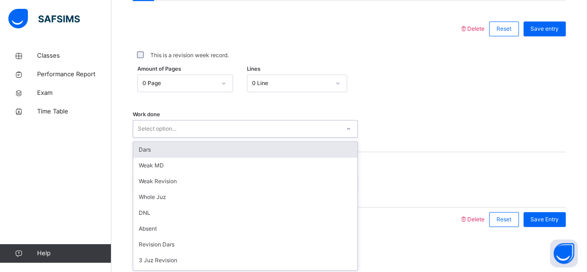
drag, startPoint x: 166, startPoint y: 134, endPoint x: 188, endPoint y: 150, distance: 27.6
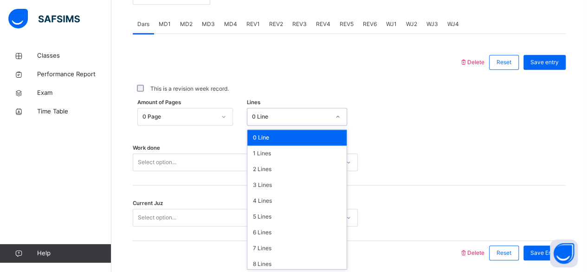
scroll to position [113, 0]
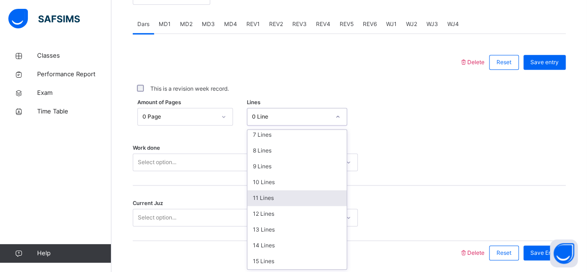
click at [268, 198] on div "11 Lines" at bounding box center [296, 198] width 99 height 16
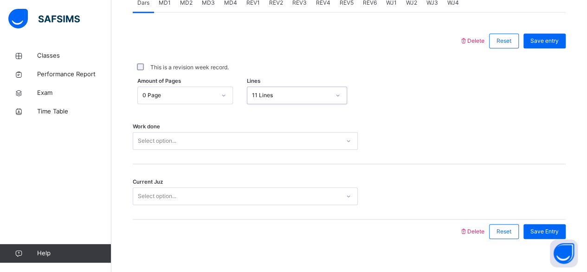
scroll to position [424, 0]
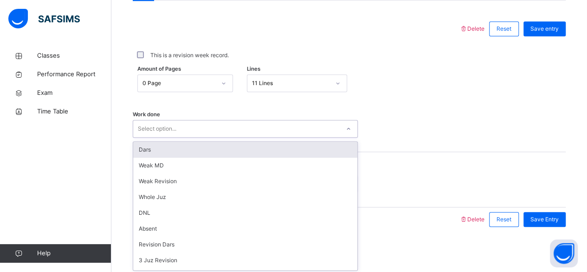
click at [174, 149] on div "Dars" at bounding box center [245, 150] width 224 height 16
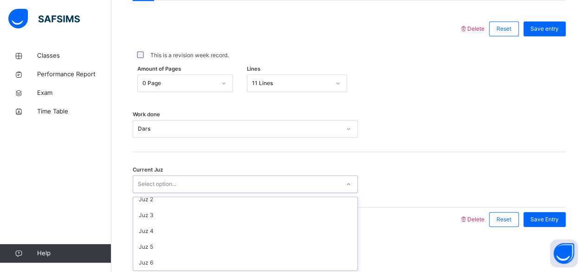
scroll to position [0, 0]
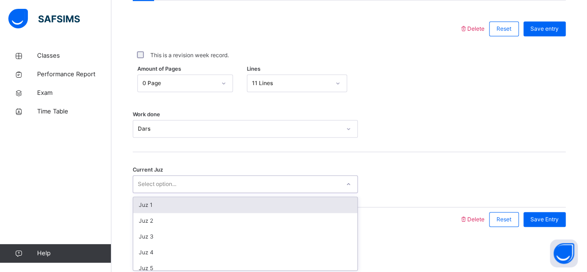
click at [178, 204] on div "Juz 1" at bounding box center [245, 205] width 224 height 16
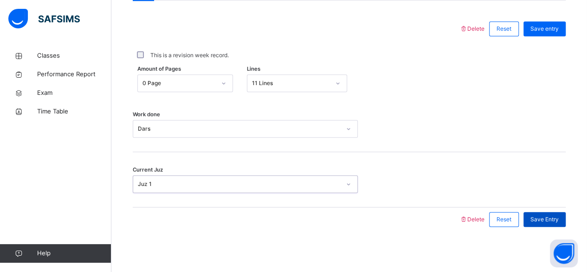
click at [557, 218] on span "Save Entry" at bounding box center [545, 219] width 28 height 8
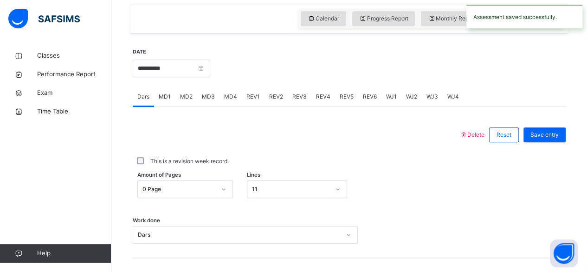
scroll to position [317, 0]
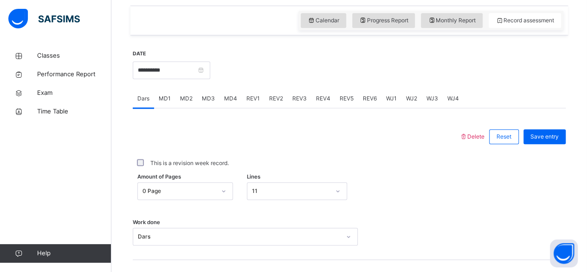
click at [235, 100] on span "MD4" at bounding box center [230, 98] width 13 height 8
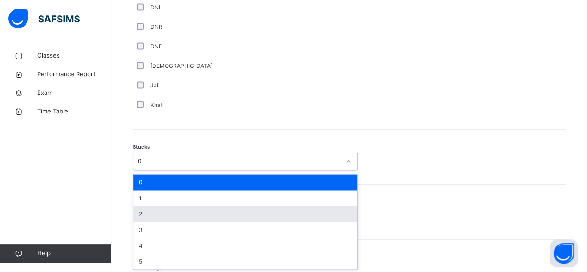
click at [157, 213] on div "2" at bounding box center [245, 214] width 224 height 16
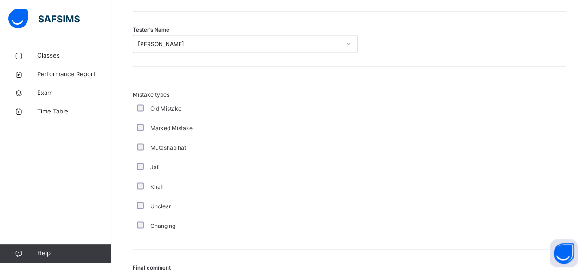
scroll to position [960, 0]
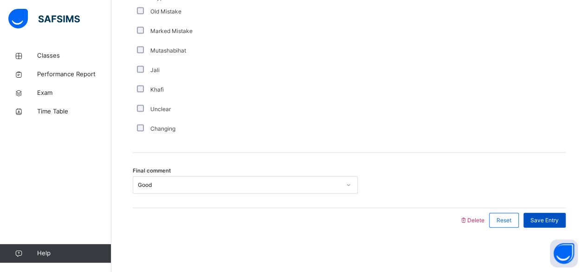
click at [552, 221] on span "Save Entry" at bounding box center [545, 220] width 28 height 8
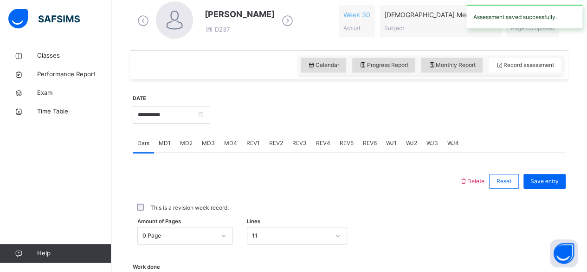
scroll to position [281, 0]
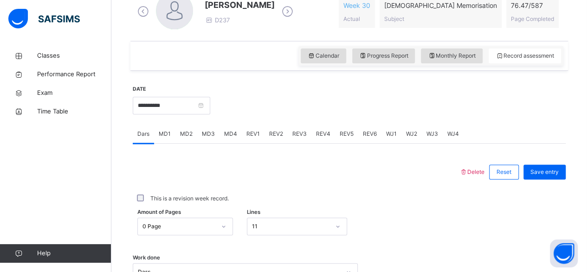
click at [228, 137] on div "MD4" at bounding box center [231, 133] width 22 height 19
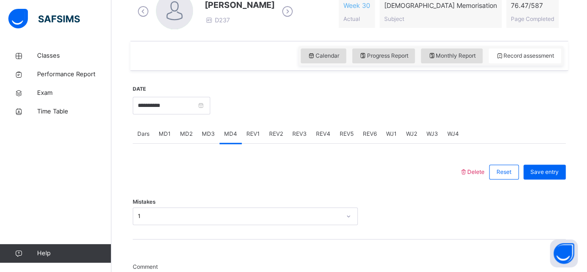
click at [165, 132] on span "MD1" at bounding box center [165, 134] width 12 height 8
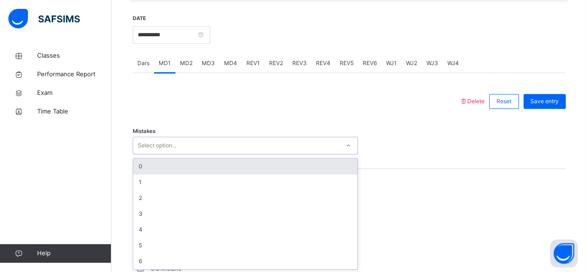
scroll to position [352, 0]
click at [170, 162] on div "0" at bounding box center [245, 166] width 224 height 16
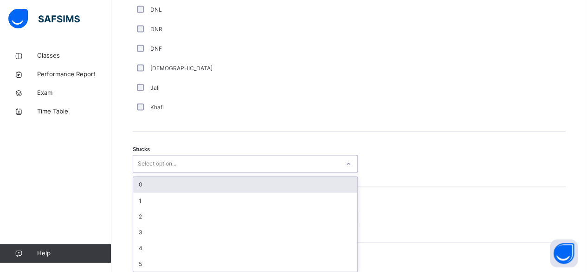
scroll to position [691, 0]
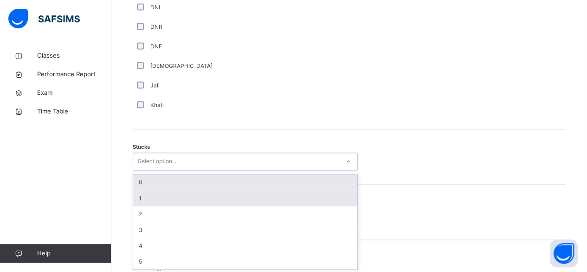
click at [172, 202] on div "1" at bounding box center [245, 198] width 224 height 16
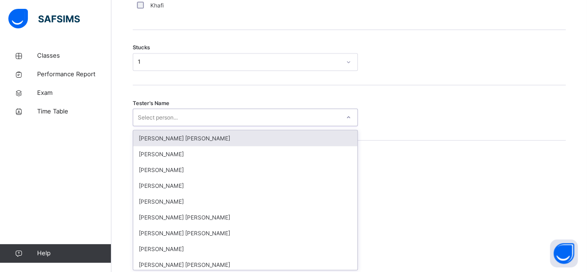
scroll to position [790, 0]
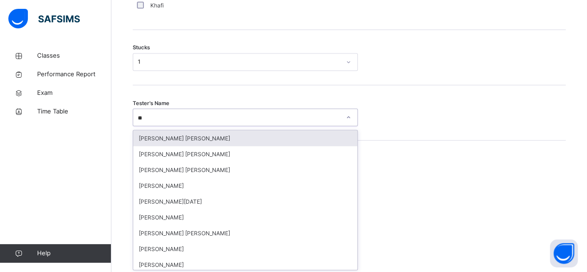
type input "***"
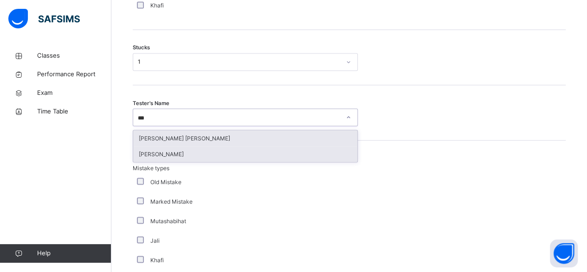
click at [200, 157] on div "Abubakr Adem Ali" at bounding box center [245, 154] width 224 height 16
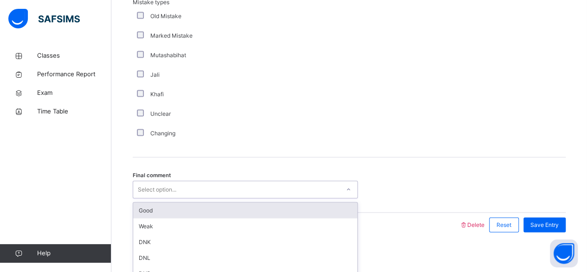
scroll to position [960, 0]
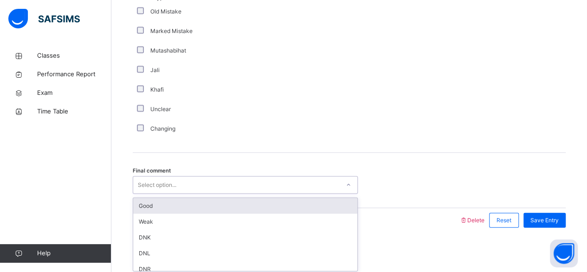
click at [197, 203] on div "Good" at bounding box center [245, 206] width 224 height 16
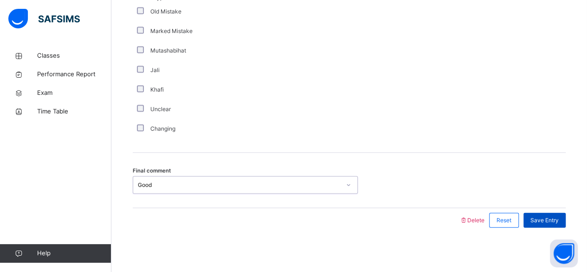
click at [551, 217] on span "Save Entry" at bounding box center [545, 220] width 28 height 8
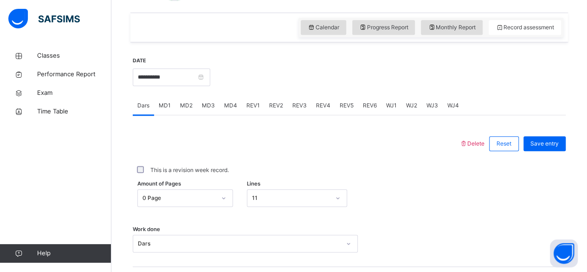
scroll to position [309, 0]
click at [250, 108] on span "REV1" at bounding box center [252, 106] width 13 height 8
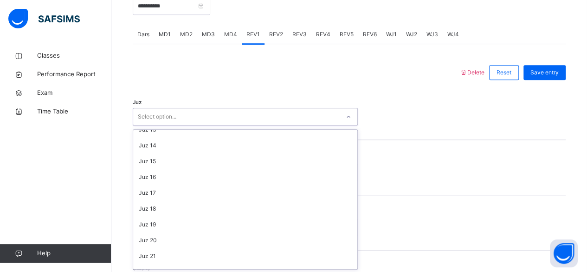
scroll to position [334, 0]
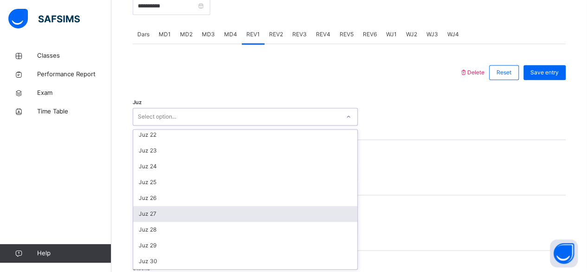
click at [170, 214] on div "Juz 27" at bounding box center [245, 214] width 224 height 16
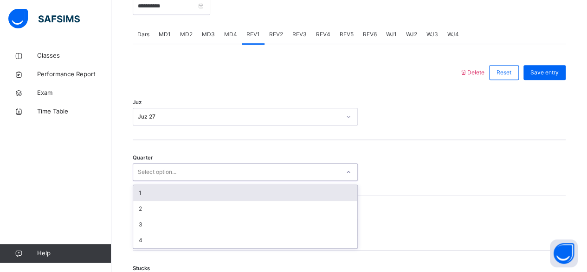
click at [175, 188] on div "1" at bounding box center [245, 193] width 224 height 16
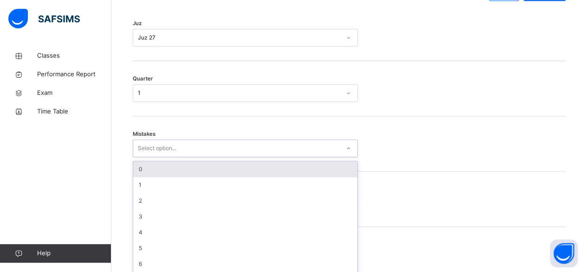
scroll to position [462, 0]
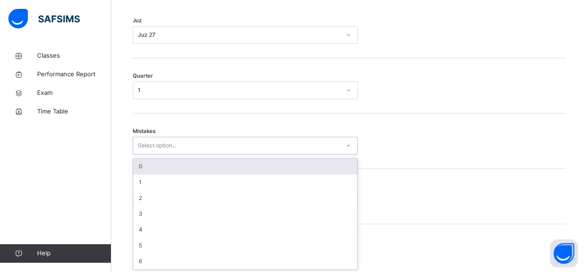
click at [160, 163] on div "0" at bounding box center [245, 166] width 224 height 16
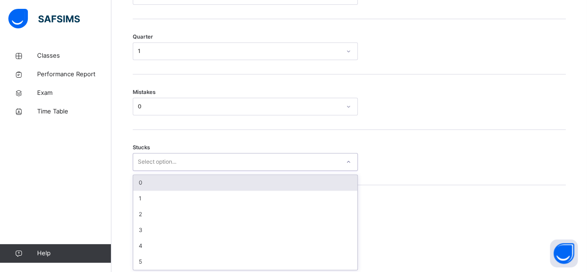
scroll to position [501, 0]
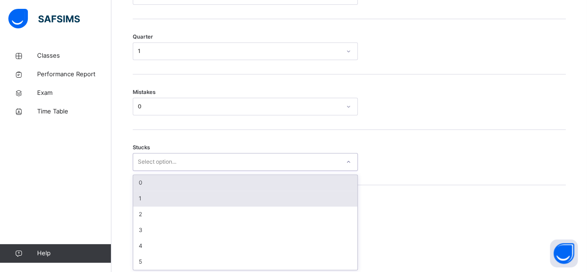
click at [158, 196] on div "1" at bounding box center [245, 198] width 224 height 16
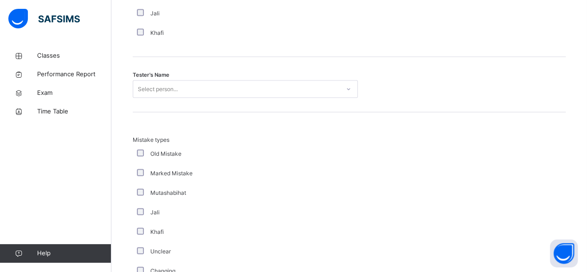
scroll to position [930, 0]
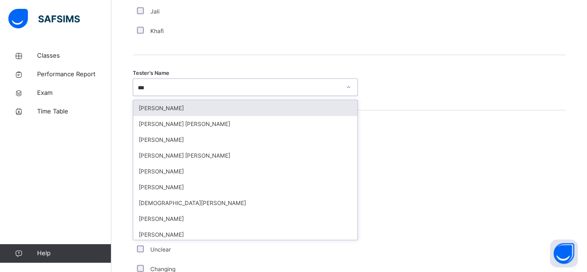
type input "****"
click at [200, 106] on div "Ammar Osman" at bounding box center [245, 108] width 224 height 16
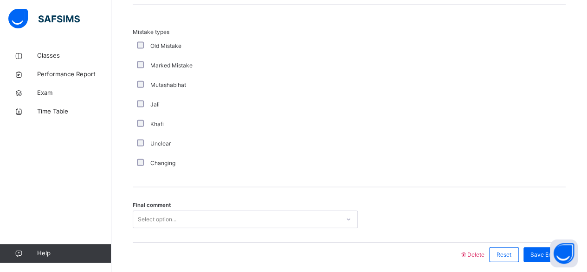
scroll to position [1070, 0]
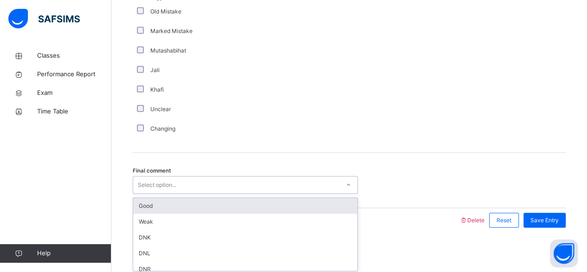
click at [188, 204] on div "Good" at bounding box center [245, 206] width 224 height 16
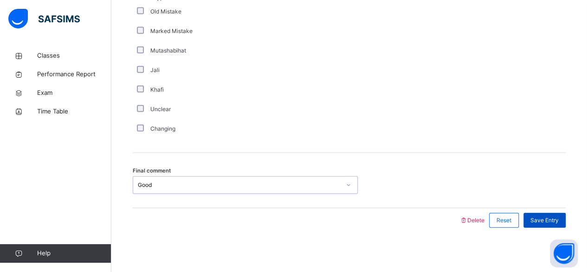
click at [555, 213] on div "Save Entry" at bounding box center [545, 220] width 42 height 15
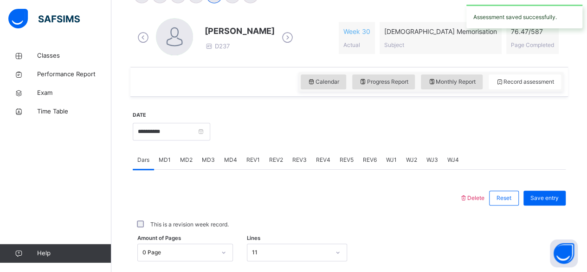
scroll to position [259, 0]
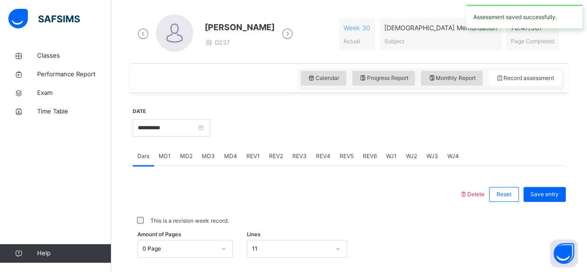
click at [275, 156] on span "REV2" at bounding box center [276, 156] width 14 height 8
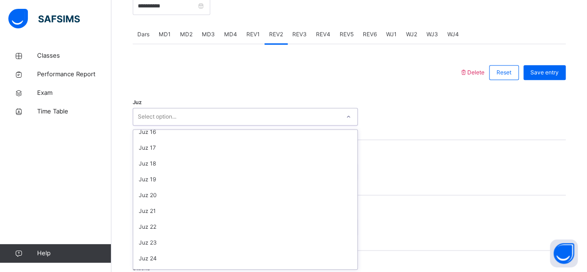
scroll to position [334, 0]
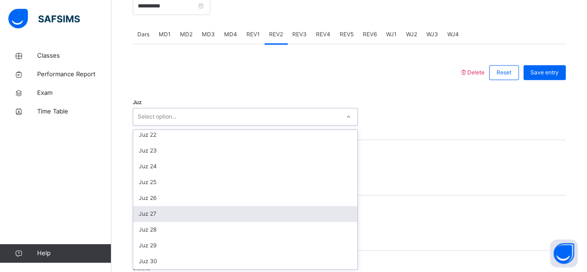
click at [203, 211] on div "Juz 27" at bounding box center [245, 214] width 224 height 16
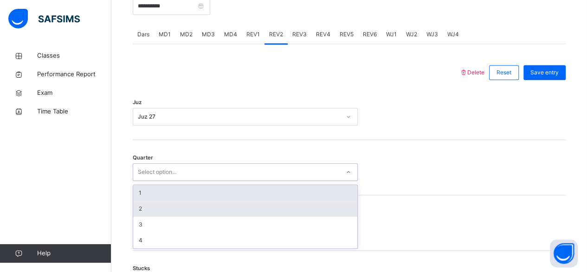
click at [174, 206] on div "2" at bounding box center [245, 209] width 224 height 16
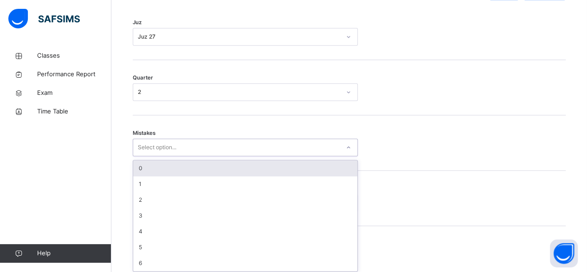
scroll to position [462, 0]
click at [182, 164] on div "0" at bounding box center [245, 166] width 224 height 16
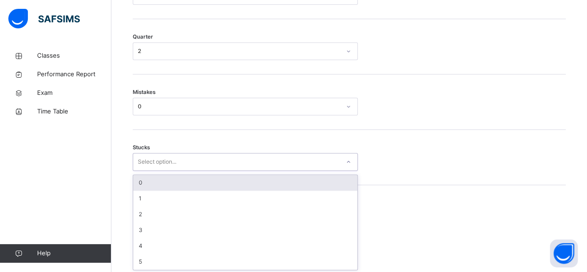
scroll to position [501, 0]
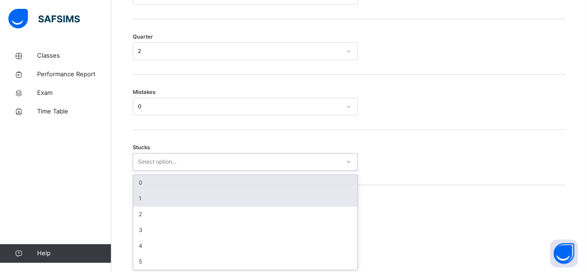
click at [163, 195] on div "1" at bounding box center [245, 198] width 224 height 16
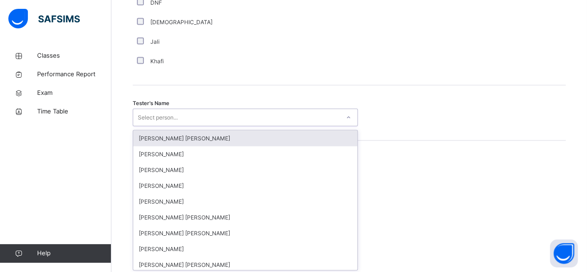
scroll to position [901, 0]
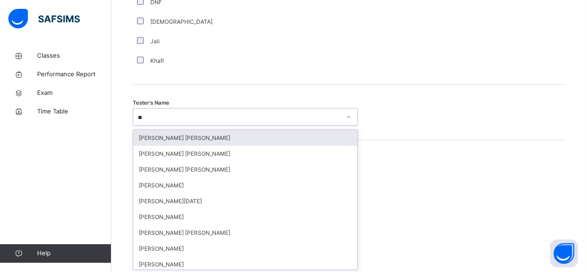
type input "***"
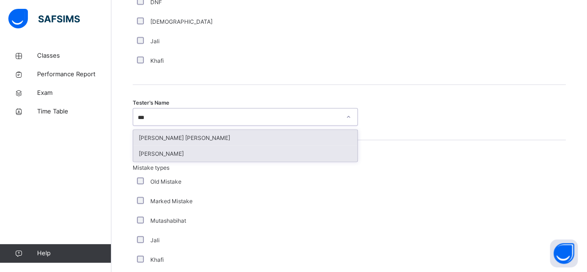
click at [182, 156] on div "Abubakr Adem Ali" at bounding box center [245, 154] width 224 height 16
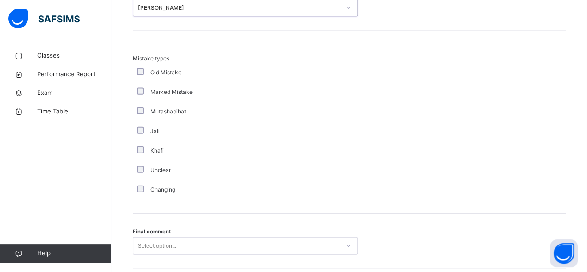
scroll to position [1070, 0]
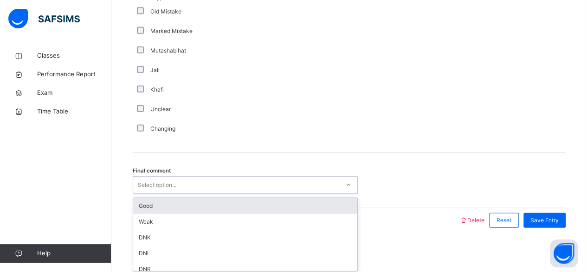
click at [198, 202] on div "Good" at bounding box center [245, 206] width 224 height 16
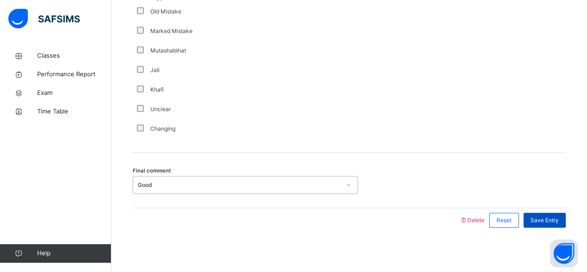
click at [555, 218] on span "Save Entry" at bounding box center [545, 220] width 28 height 8
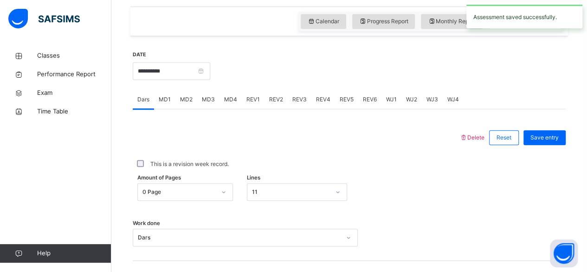
scroll to position [301, 0]
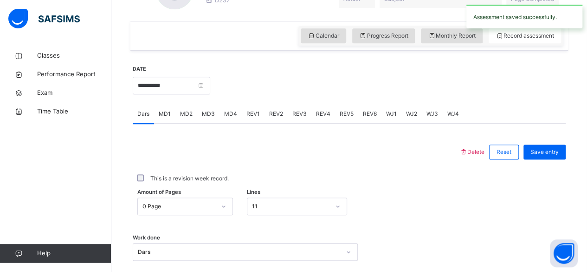
click at [299, 117] on div "REV3" at bounding box center [300, 113] width 24 height 19
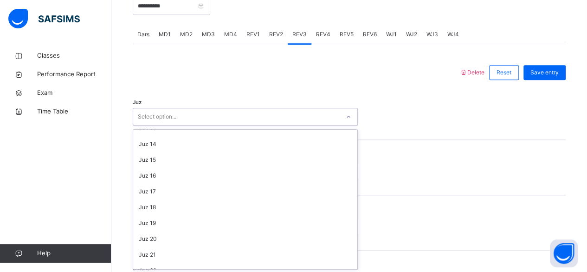
scroll to position [334, 0]
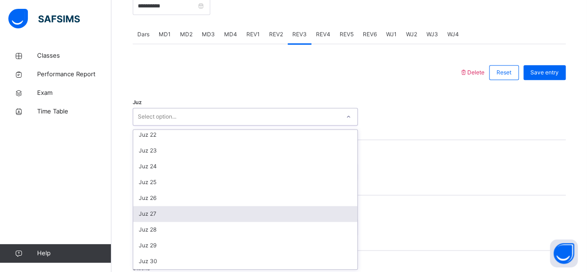
click at [178, 215] on div "Juz 27" at bounding box center [245, 214] width 224 height 16
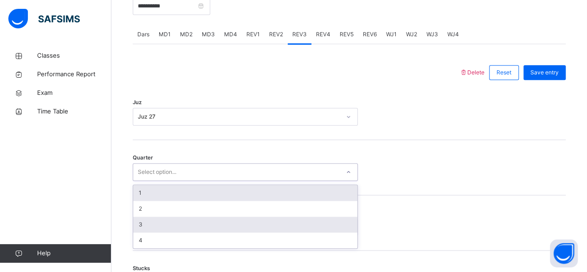
click at [192, 223] on div "3" at bounding box center [245, 224] width 224 height 16
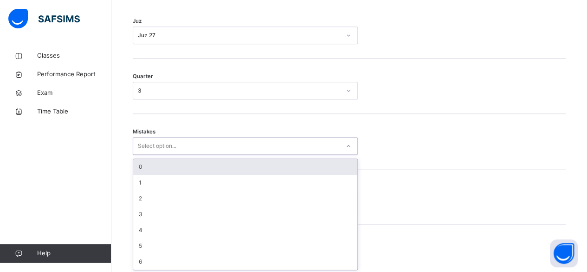
scroll to position [462, 0]
click at [172, 160] on div "0" at bounding box center [245, 166] width 224 height 16
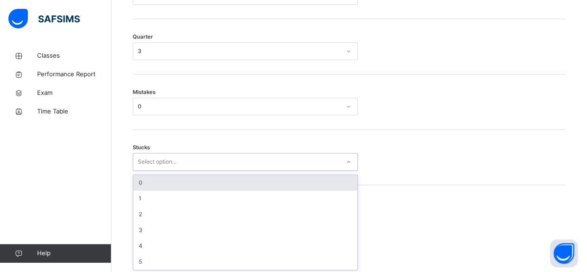
scroll to position [501, 0]
click at [190, 177] on div "0" at bounding box center [245, 183] width 224 height 16
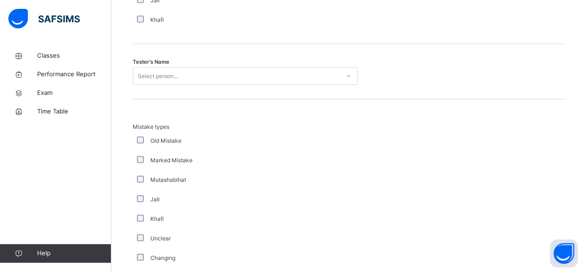
scroll to position [909, 0]
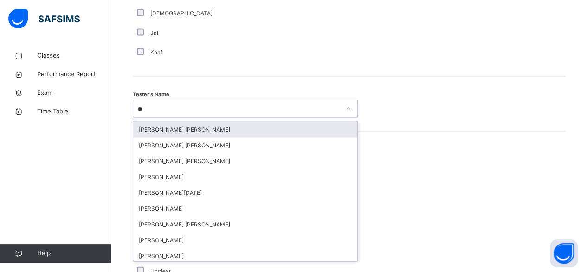
type input "***"
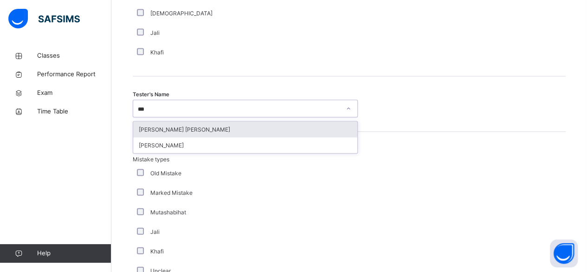
click at [198, 127] on div "Abdul Ghani Nabulsi" at bounding box center [245, 130] width 224 height 16
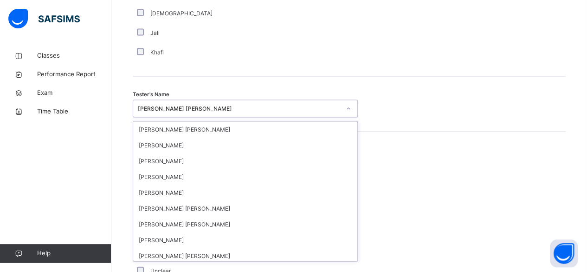
scroll to position [55, 0]
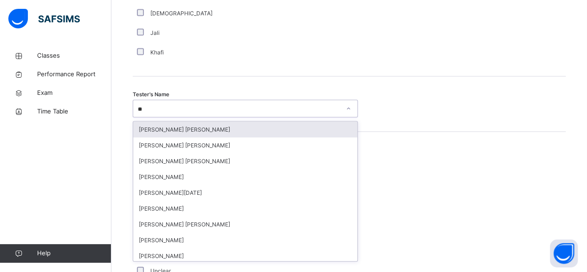
type input "***"
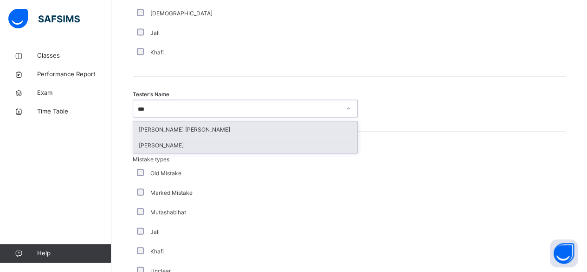
click at [205, 144] on div "Abubakr Adem Ali" at bounding box center [245, 145] width 224 height 16
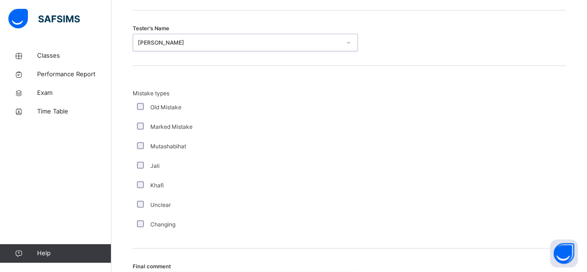
scroll to position [1070, 0]
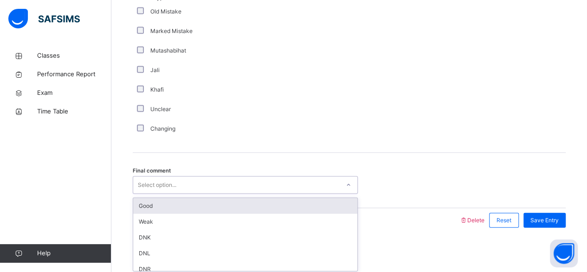
click at [169, 202] on div "Good" at bounding box center [245, 206] width 224 height 16
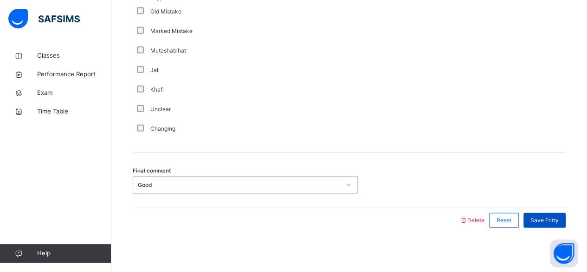
click at [559, 223] on div "Save Entry" at bounding box center [545, 220] width 42 height 15
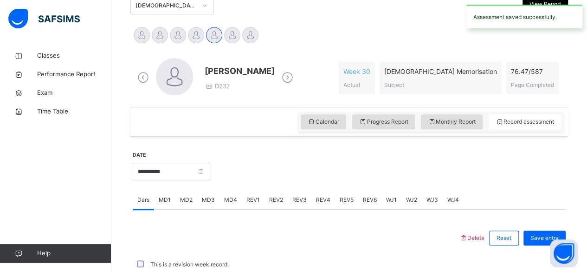
scroll to position [222, 0]
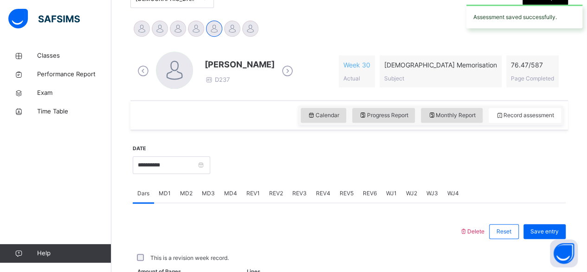
click at [323, 194] on span "REV4" at bounding box center [323, 193] width 14 height 8
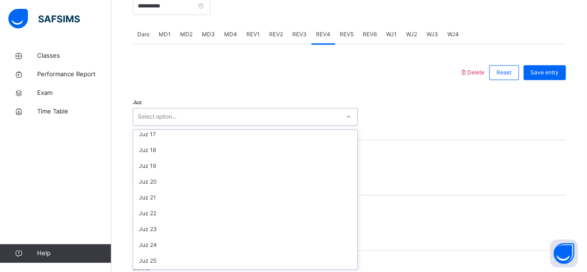
scroll to position [334, 0]
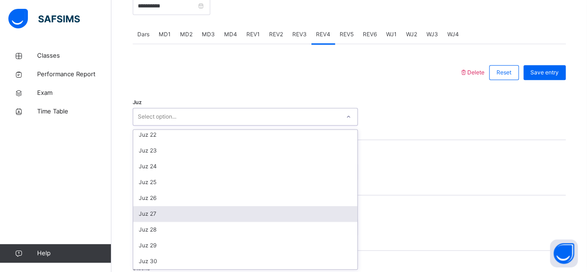
click at [176, 214] on div "Juz 27" at bounding box center [245, 214] width 224 height 16
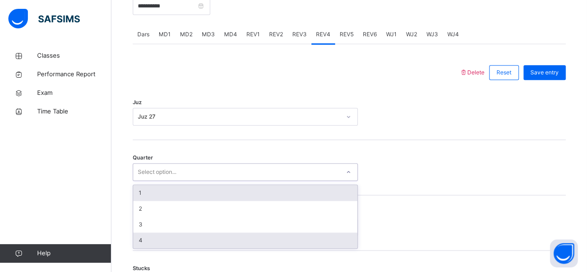
click at [179, 240] on div "4" at bounding box center [245, 240] width 224 height 16
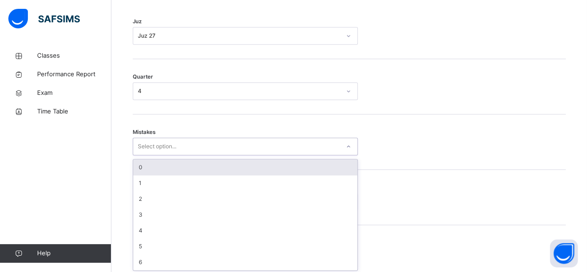
scroll to position [462, 0]
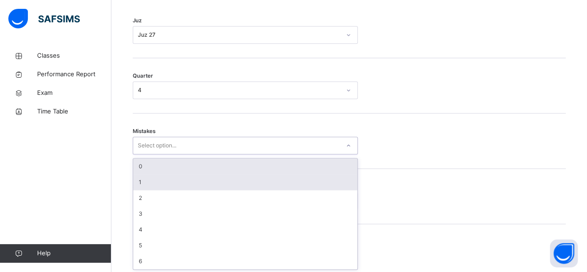
click at [173, 182] on div "1" at bounding box center [245, 182] width 224 height 16
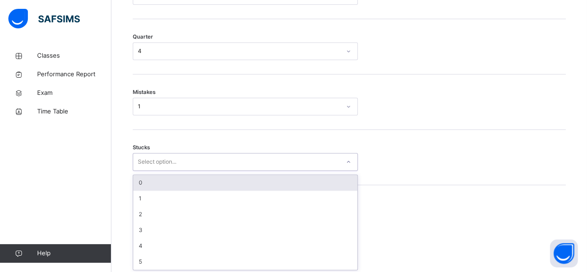
scroll to position [501, 0]
click at [173, 187] on div "0" at bounding box center [245, 183] width 224 height 16
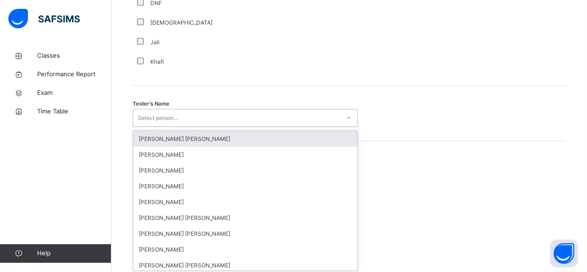
scroll to position [901, 0]
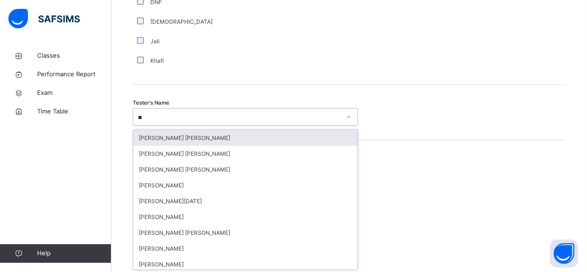
type input "***"
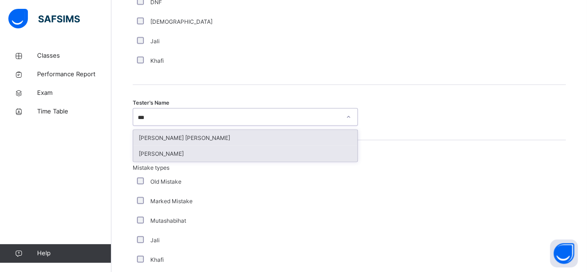
click at [201, 159] on div "Abubakr Adem Ali" at bounding box center [245, 154] width 224 height 16
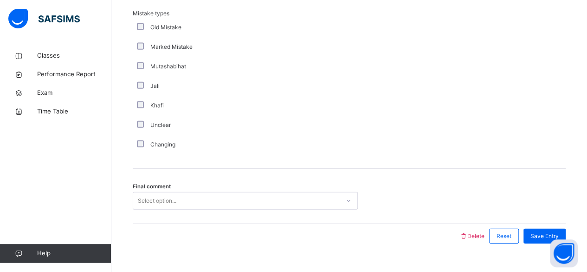
scroll to position [1070, 0]
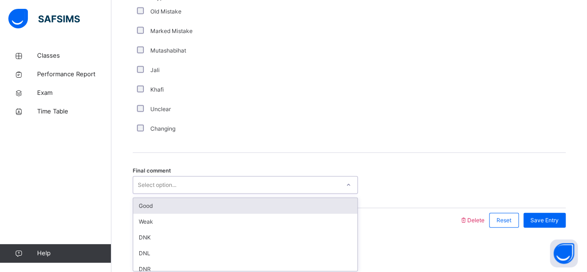
click at [214, 209] on div "Good" at bounding box center [245, 206] width 224 height 16
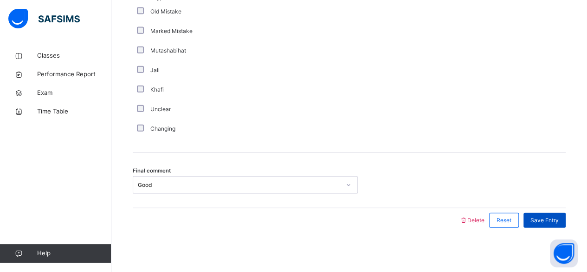
click at [558, 219] on span "Save Entry" at bounding box center [545, 220] width 28 height 8
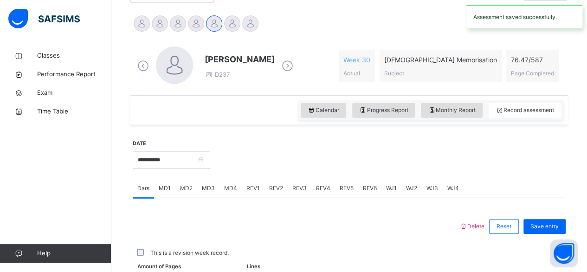
scroll to position [227, 0]
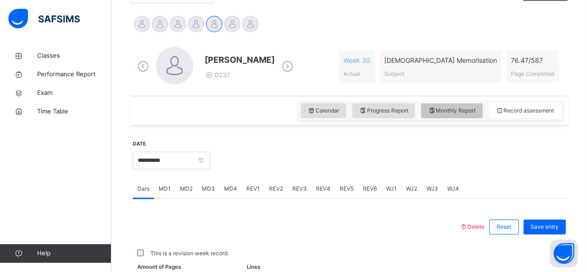
click at [468, 114] on div "Monthly Report" at bounding box center [452, 110] width 62 height 15
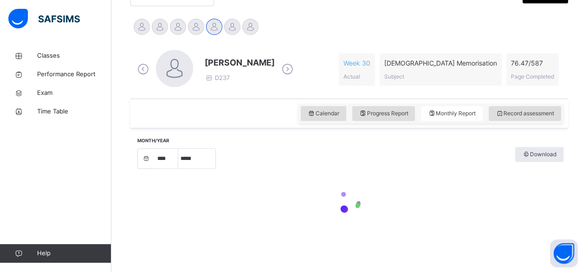
select select "****"
select select "*"
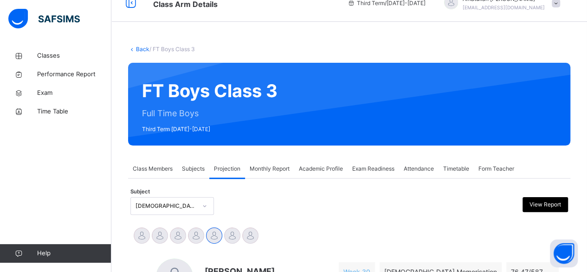
scroll to position [0, 0]
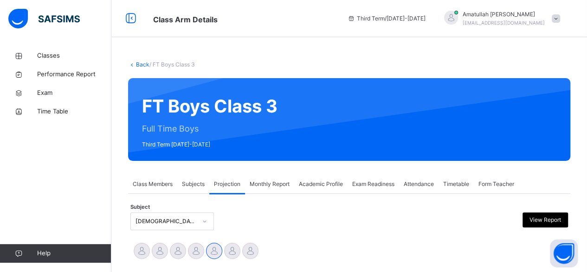
click at [195, 175] on div "Subjects" at bounding box center [193, 184] width 32 height 19
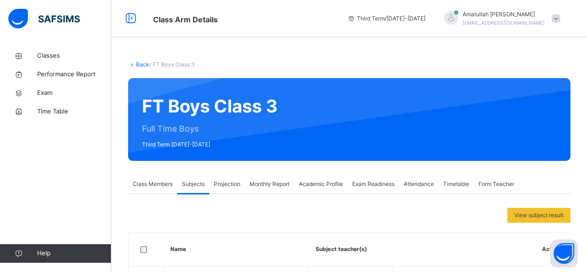
click at [154, 185] on span "Class Members" at bounding box center [153, 184] width 40 height 8
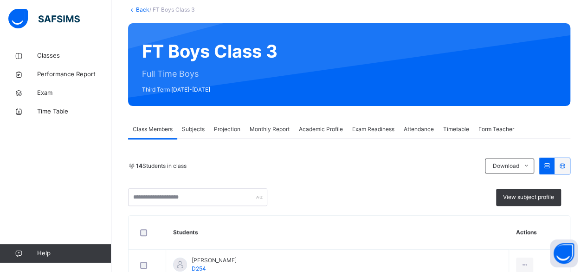
scroll to position [48, 0]
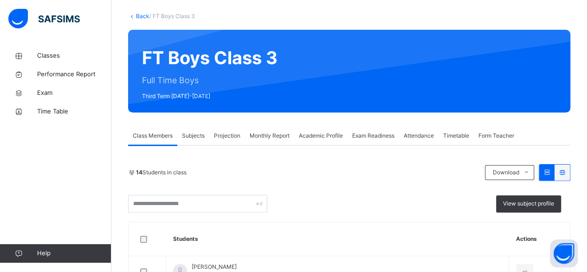
click at [199, 130] on div "Subjects" at bounding box center [193, 135] width 32 height 19
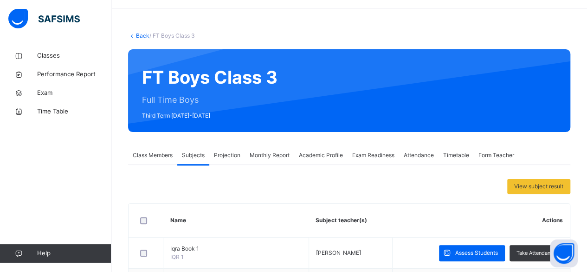
scroll to position [28, 0]
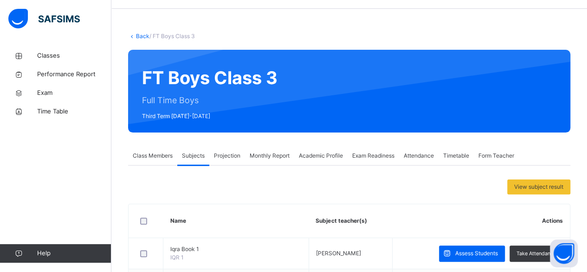
click at [234, 146] on div "Projection" at bounding box center [227, 155] width 36 height 19
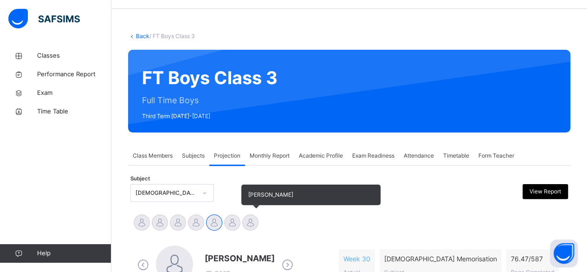
drag, startPoint x: 162, startPoint y: 211, endPoint x: 258, endPoint y: 231, distance: 97.7
click at [258, 231] on div "Idris Boquizada" at bounding box center [250, 223] width 18 height 20
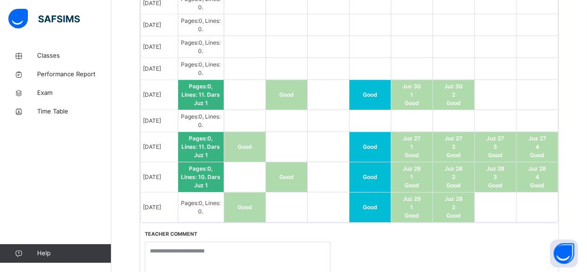
scroll to position [902, 0]
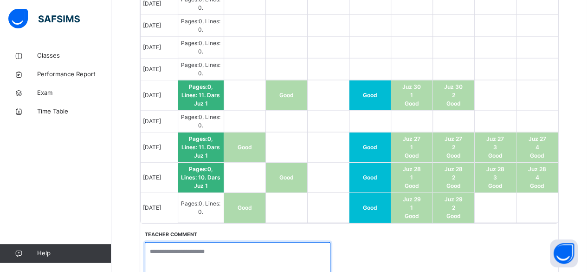
click at [289, 242] on textarea at bounding box center [238, 260] width 186 height 37
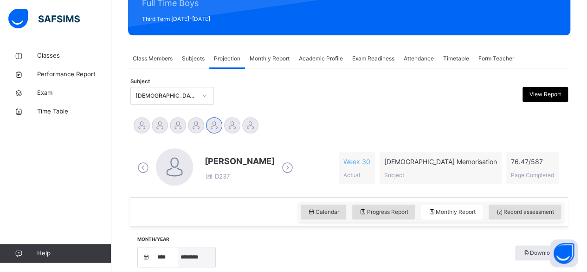
scroll to position [126, 0]
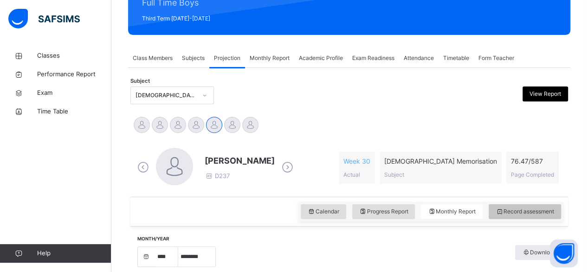
click at [525, 211] on span "Record assessment" at bounding box center [525, 211] width 58 height 8
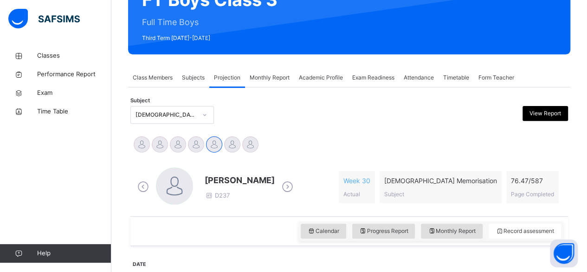
scroll to position [123, 0]
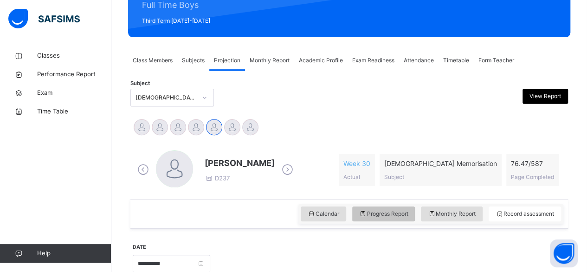
click at [373, 216] on span "Progress Report" at bounding box center [383, 213] width 49 height 8
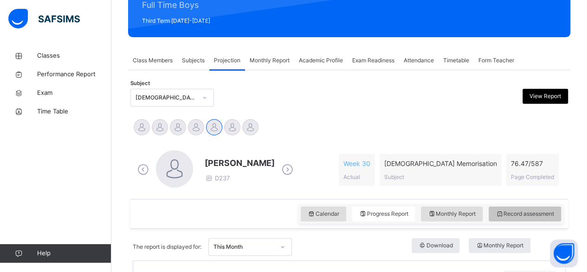
click at [544, 209] on span "Record assessment" at bounding box center [525, 213] width 58 height 8
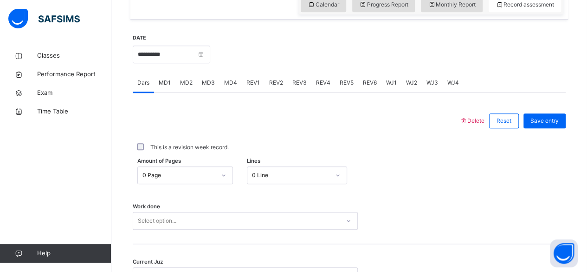
scroll to position [318, 0]
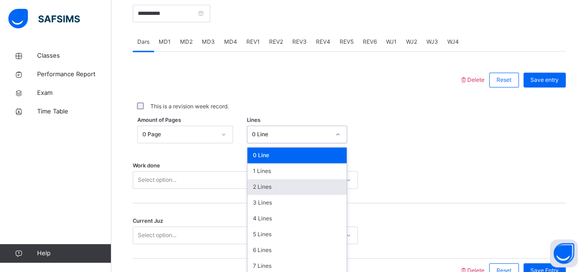
click at [264, 143] on div "option 2 Lines focused, 3 of 16. 16 results available. Use Up and Down to choos…" at bounding box center [297, 134] width 100 height 18
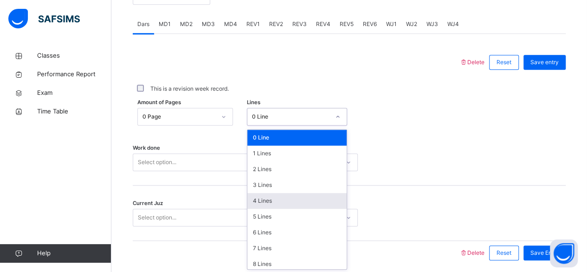
scroll to position [113, 0]
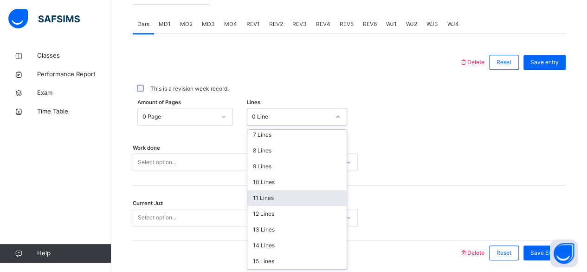
click at [266, 198] on div "11 Lines" at bounding box center [296, 198] width 99 height 16
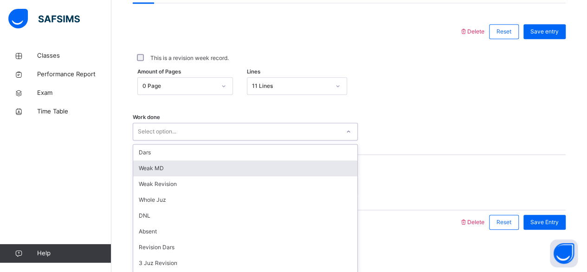
scroll to position [424, 0]
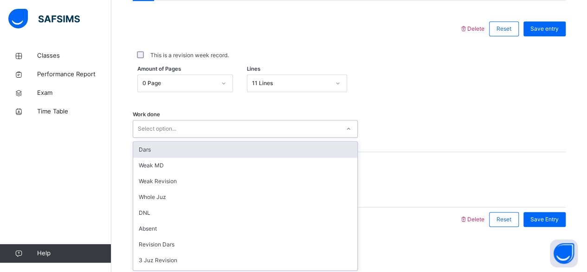
drag, startPoint x: 252, startPoint y: 164, endPoint x: 253, endPoint y: 155, distance: 9.3
click at [253, 137] on div "option Dars focused, 1 of 16. 16 results available. Use Up and Down to choose o…" at bounding box center [245, 129] width 225 height 18
click at [253, 155] on div "Dars" at bounding box center [245, 150] width 224 height 16
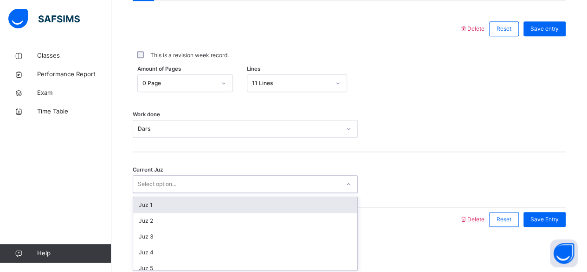
click at [246, 178] on div "Select option..." at bounding box center [236, 184] width 207 height 14
click at [244, 201] on div "Juz 1" at bounding box center [245, 205] width 224 height 16
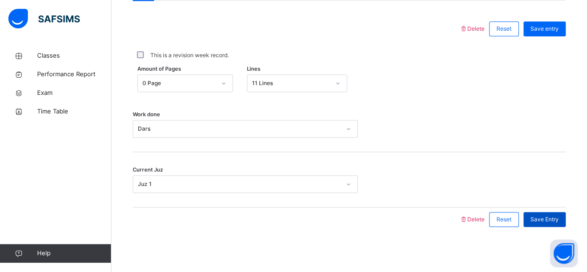
click at [551, 218] on span "Save Entry" at bounding box center [545, 219] width 28 height 8
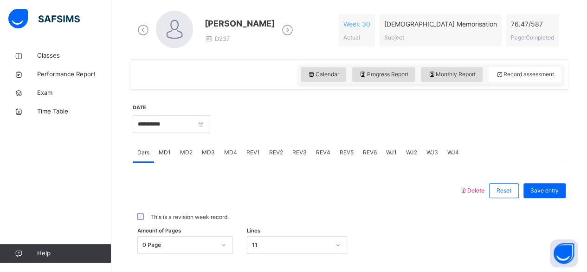
scroll to position [251, 0]
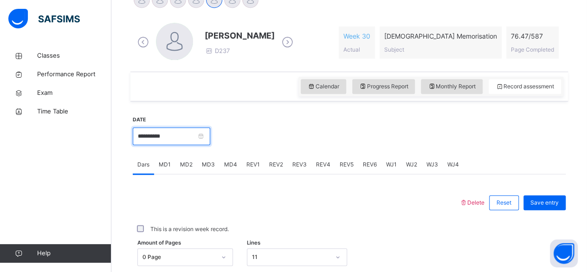
click at [164, 136] on input "**********" at bounding box center [172, 136] width 78 height 18
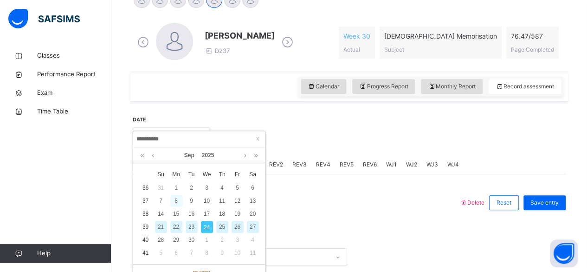
click at [179, 199] on div "8" at bounding box center [176, 201] width 12 height 12
type input "**********"
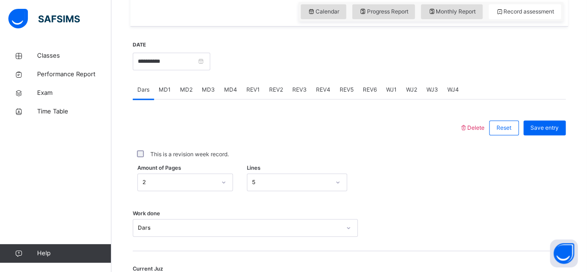
scroll to position [331, 0]
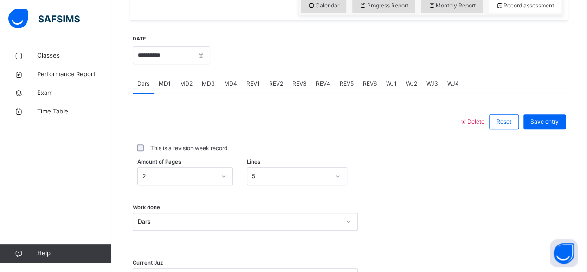
click at [170, 83] on span "MD1" at bounding box center [165, 83] width 12 height 8
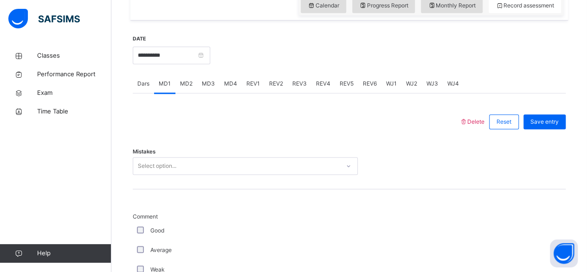
click at [208, 81] on span "MD3" at bounding box center [208, 83] width 13 height 8
click at [234, 87] on div "MD4" at bounding box center [231, 83] width 22 height 19
click at [251, 84] on span "REV1" at bounding box center [252, 83] width 13 height 8
click at [274, 84] on span "REV2" at bounding box center [276, 83] width 14 height 8
click at [303, 85] on span "REV3" at bounding box center [299, 83] width 14 height 8
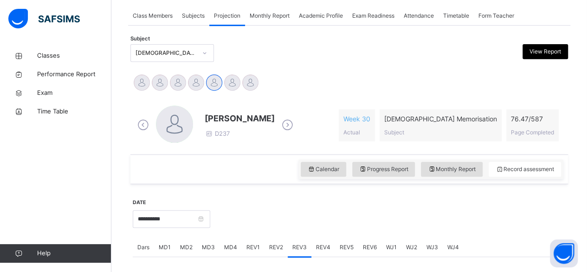
scroll to position [168, 0]
click at [146, 122] on icon at bounding box center [143, 125] width 16 height 14
click at [145, 121] on icon at bounding box center [143, 125] width 16 height 14
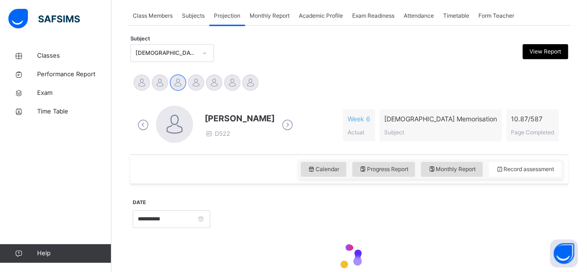
click at [145, 121] on icon at bounding box center [143, 125] width 16 height 14
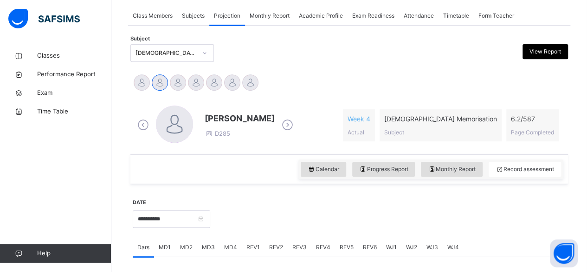
click at [229, 245] on span "MD4" at bounding box center [230, 247] width 13 height 8
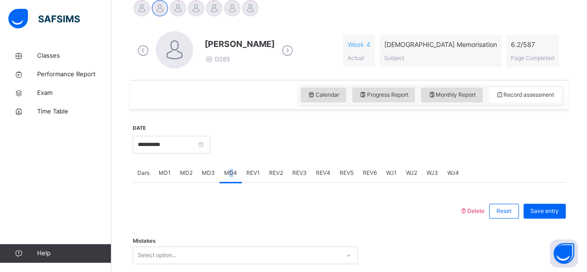
scroll to position [261, 0]
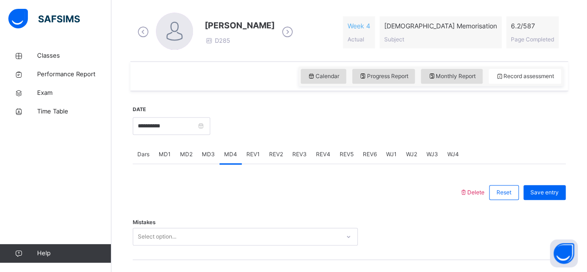
click at [230, 245] on div "Mistakes Select option..." at bounding box center [349, 231] width 433 height 55
click at [227, 238] on div "Select option..." at bounding box center [245, 236] width 225 height 18
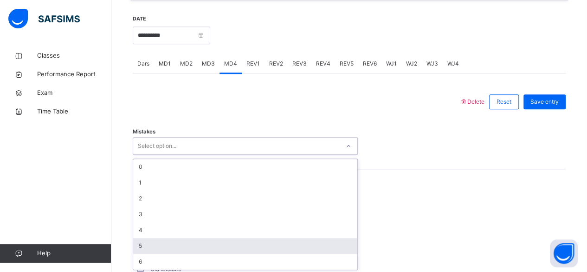
scroll to position [352, 0]
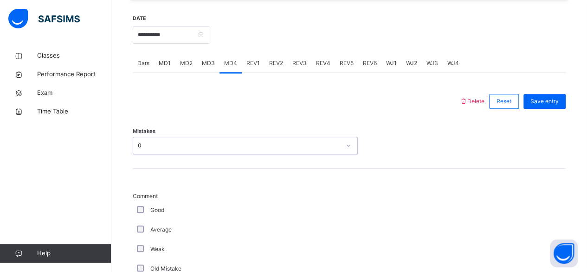
click at [141, 211] on div "Good" at bounding box center [248, 210] width 227 height 8
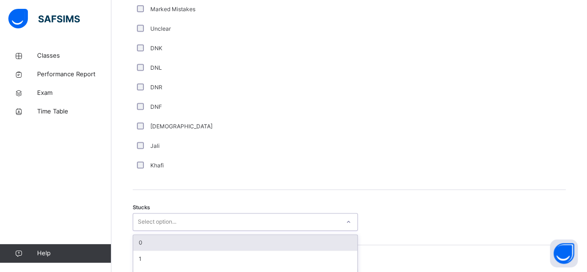
click at [140, 213] on div "option 0 focused, 1 of 6. 6 results available. Use Up and Down to choose option…" at bounding box center [245, 222] width 225 height 18
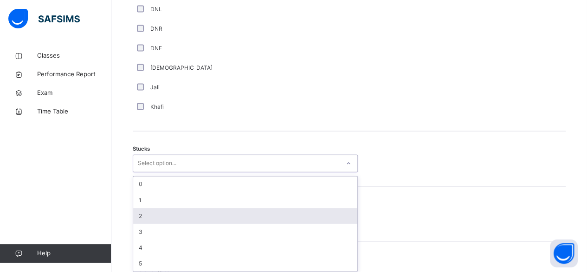
scroll to position [691, 0]
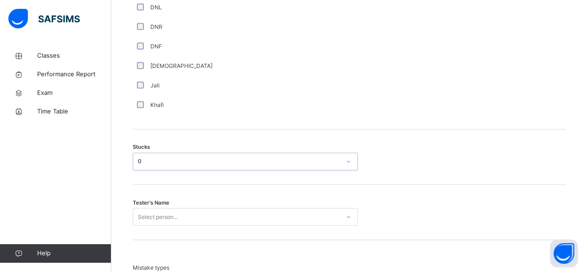
click at [140, 211] on div "Select person..." at bounding box center [245, 217] width 225 height 18
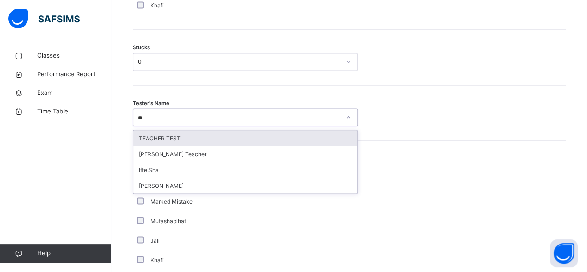
scroll to position [0, 0]
type input "****"
click at [177, 137] on div "TEACHER TEST" at bounding box center [245, 138] width 224 height 16
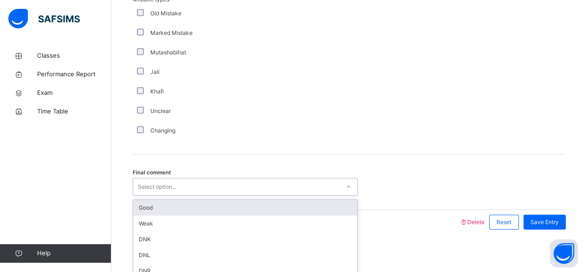
scroll to position [960, 0]
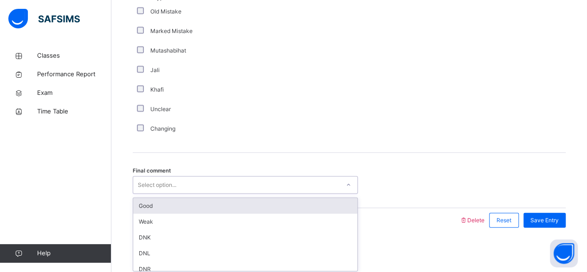
click at [179, 207] on div "Good" at bounding box center [245, 206] width 224 height 16
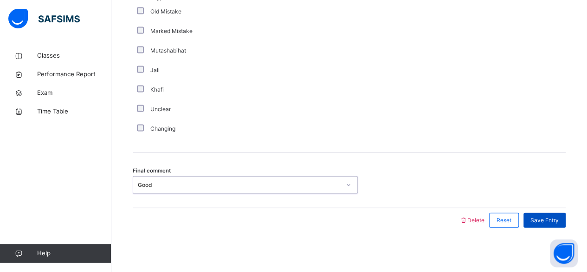
click at [553, 218] on span "Save Entry" at bounding box center [545, 220] width 28 height 8
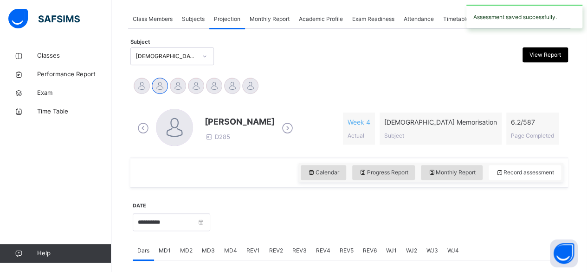
scroll to position [165, 0]
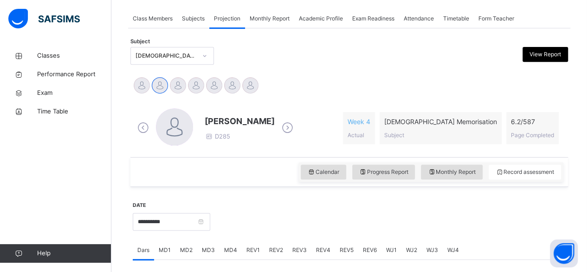
click at [239, 67] on div "Subject Quran Memorisation (008) View Report" at bounding box center [349, 55] width 438 height 27
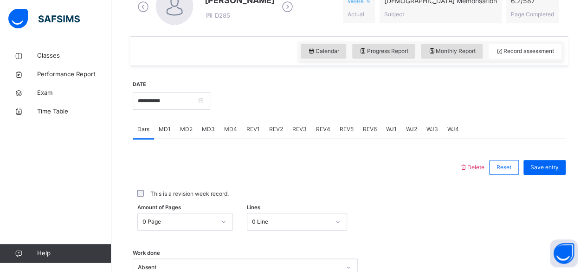
scroll to position [286, 0]
click at [466, 44] on div "Monthly Report" at bounding box center [452, 51] width 62 height 15
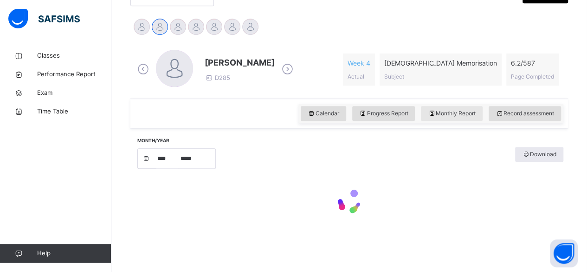
select select "****"
select select "*"
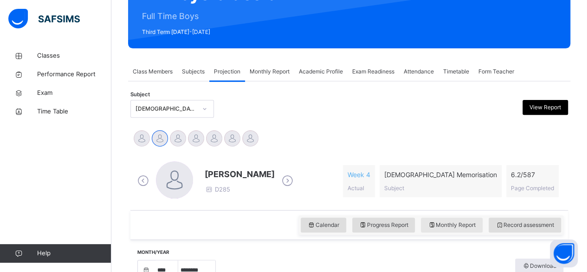
scroll to position [112, 0]
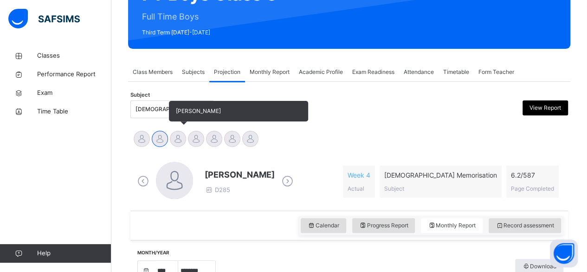
click at [177, 145] on div at bounding box center [178, 138] width 16 height 16
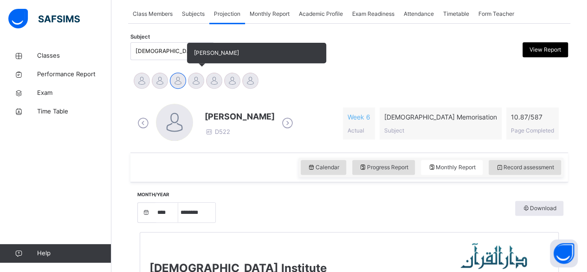
click at [195, 74] on div at bounding box center [196, 80] width 16 height 16
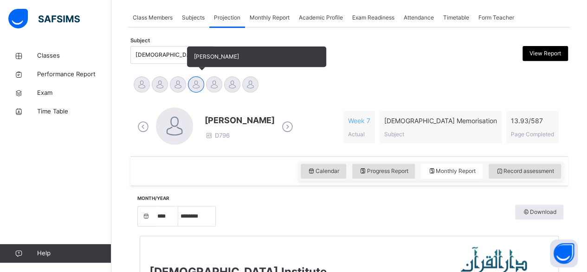
scroll to position [149, 0]
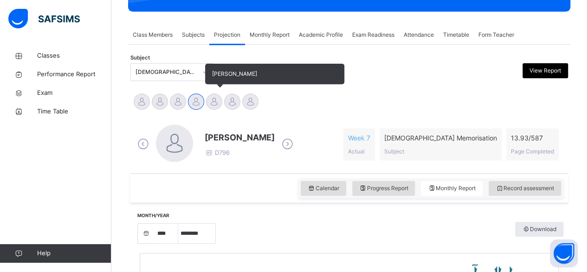
click at [217, 98] on div at bounding box center [214, 101] width 16 height 16
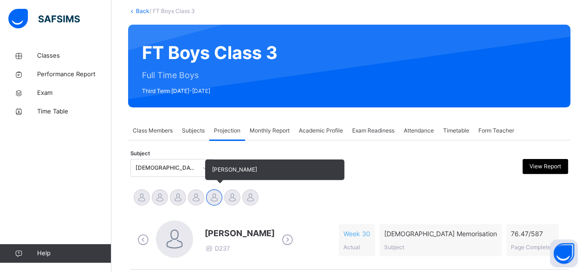
scroll to position [60, 0]
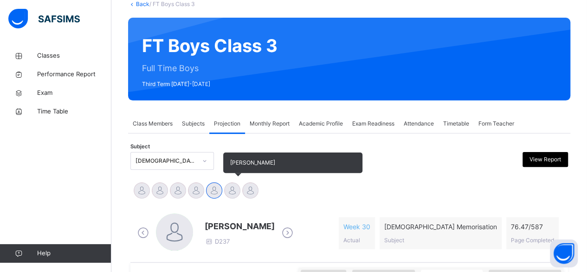
click at [228, 193] on div at bounding box center [232, 190] width 16 height 16
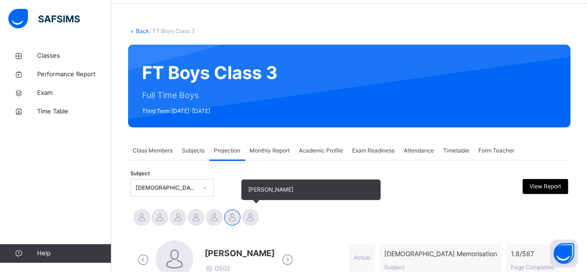
click at [251, 212] on div at bounding box center [250, 217] width 16 height 16
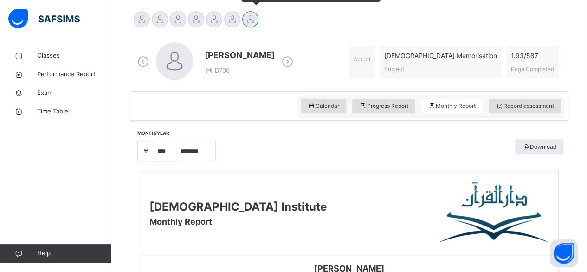
scroll to position [215, 0]
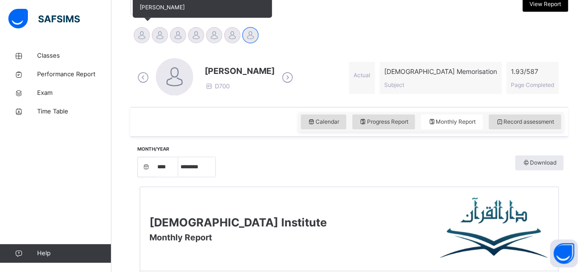
click at [140, 33] on div at bounding box center [142, 35] width 16 height 16
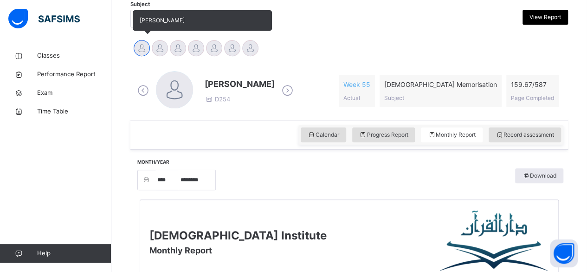
scroll to position [125, 0]
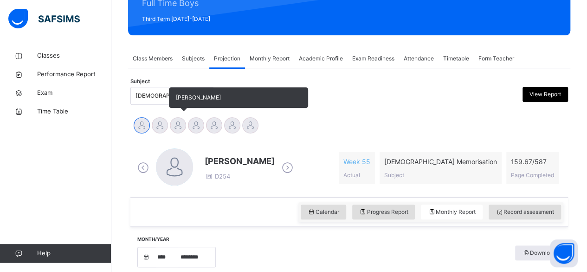
click at [176, 119] on div at bounding box center [178, 125] width 16 height 16
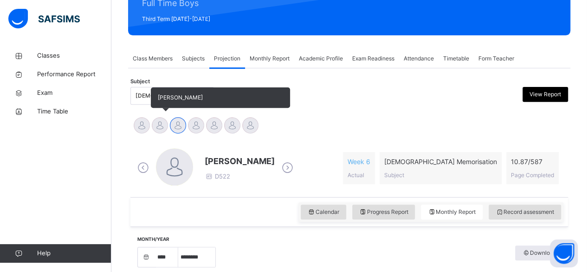
click at [168, 122] on div "Ahmed Selami" at bounding box center [160, 126] width 18 height 20
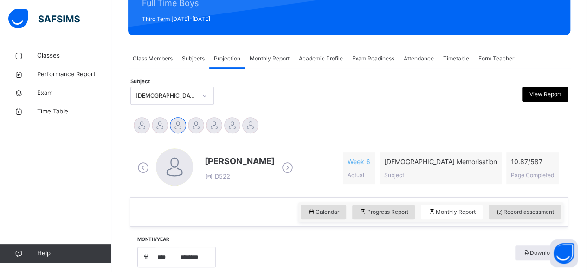
click at [136, 98] on div "Quran Memorisation (008)" at bounding box center [166, 95] width 61 height 8
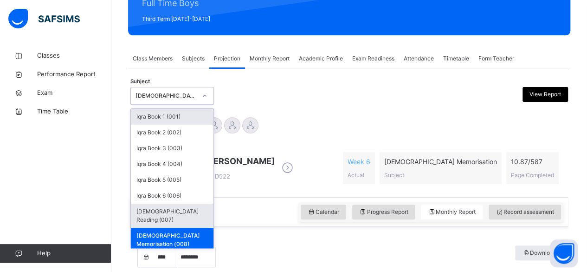
click at [171, 211] on div "Quran Reading (007)" at bounding box center [172, 215] width 83 height 24
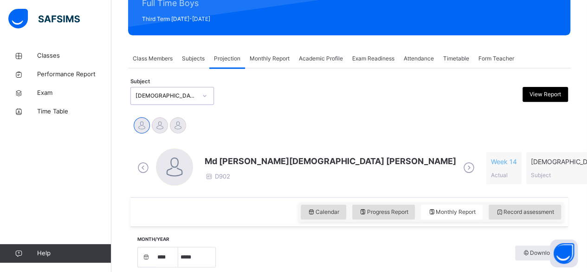
select select "****"
select select "*"
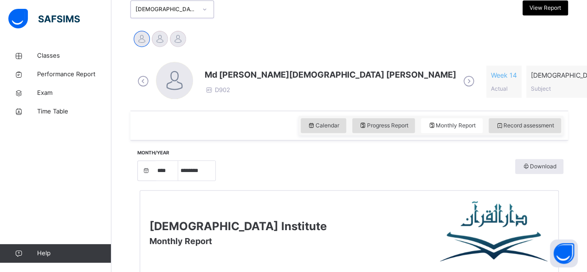
scroll to position [207, 0]
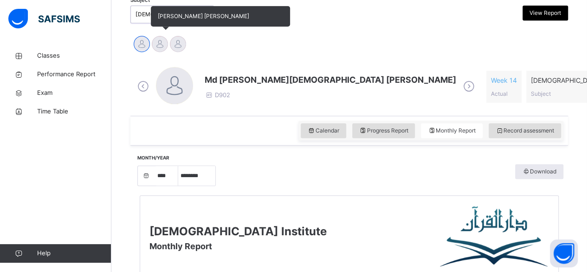
click at [152, 44] on div at bounding box center [160, 44] width 16 height 16
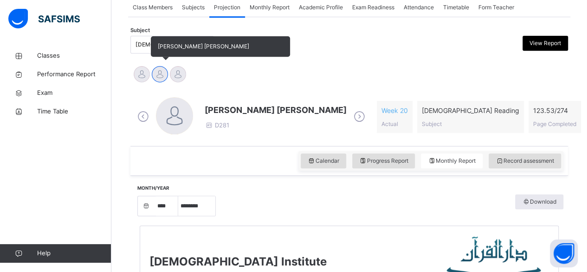
scroll to position [175, 0]
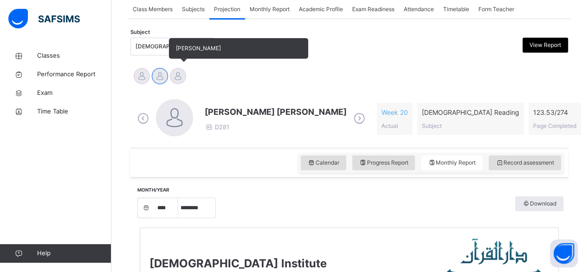
click at [175, 75] on div at bounding box center [178, 76] width 16 height 16
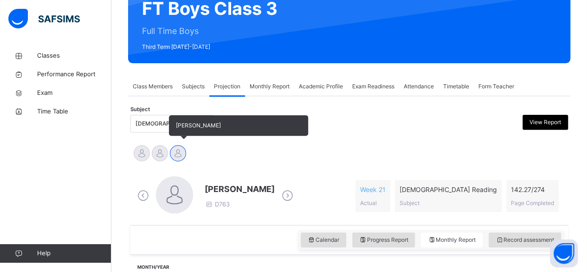
scroll to position [0, 0]
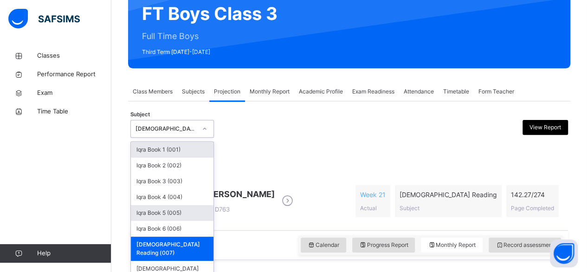
click at [171, 212] on div "Iqra Book 5 (005)" at bounding box center [172, 213] width 83 height 16
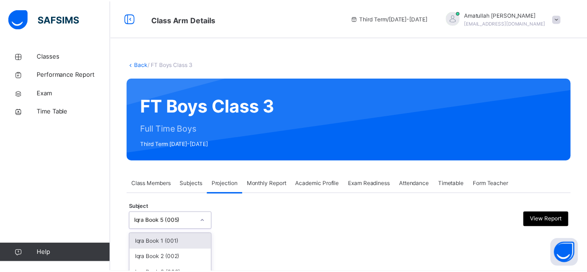
scroll to position [88, 0]
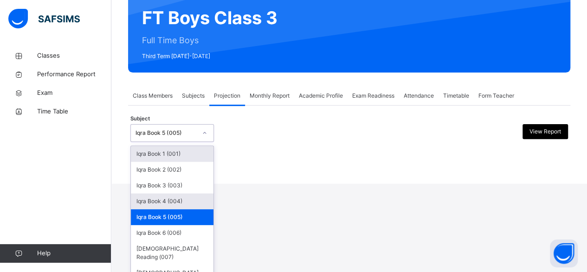
click at [166, 200] on div "Iqra Book 4 (004)" at bounding box center [172, 201] width 83 height 16
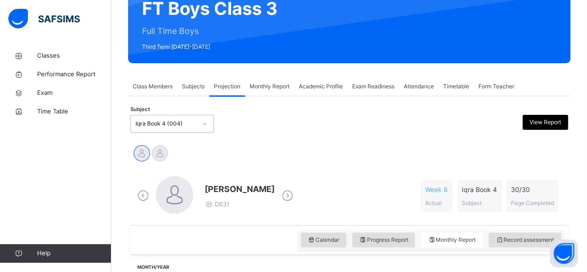
select select "****"
select select "*"
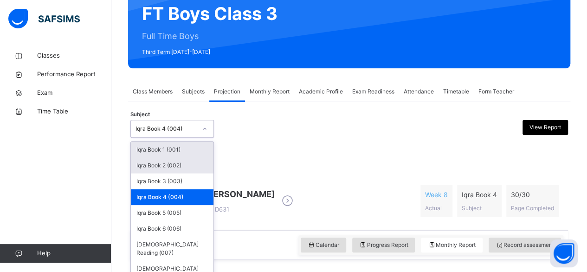
click at [180, 161] on div "Iqra Book 2 (002)" at bounding box center [172, 165] width 83 height 16
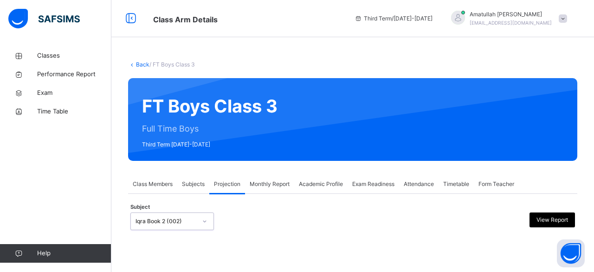
click at [187, 236] on div at bounding box center [352, 236] width 445 height 5
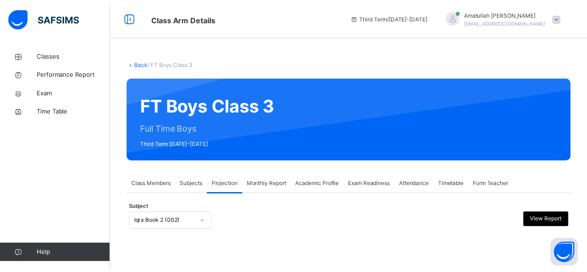
scroll to position [88, 0]
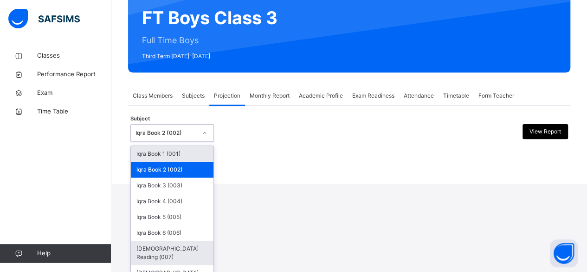
click at [180, 248] on div "Quran Reading (007)" at bounding box center [172, 252] width 83 height 24
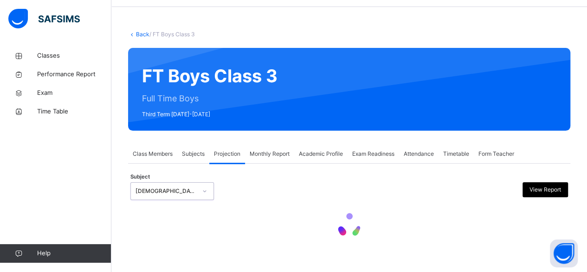
scroll to position [0, 0]
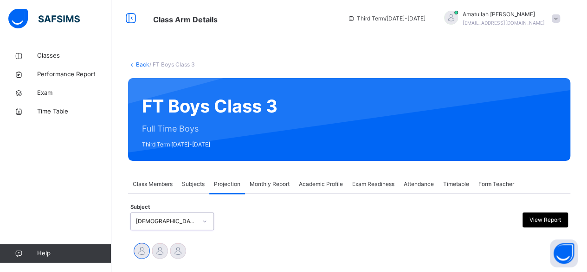
select select "****"
select select "*"
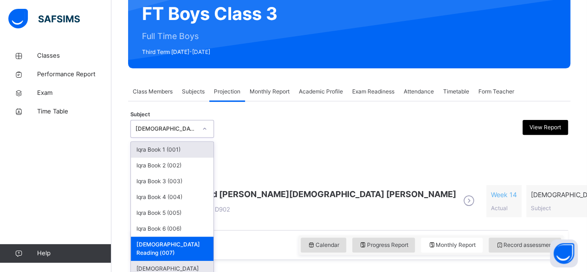
click at [183, 262] on div "Quran Memorisation (008)" at bounding box center [172, 272] width 83 height 24
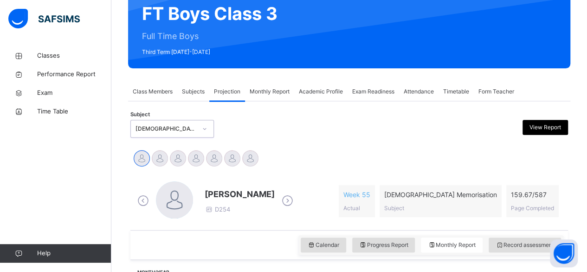
select select "****"
select select "*"
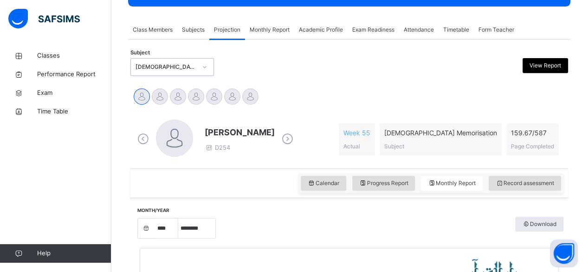
scroll to position [161, 0]
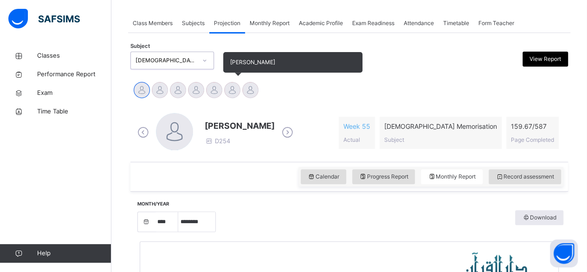
click at [230, 87] on div at bounding box center [232, 90] width 16 height 16
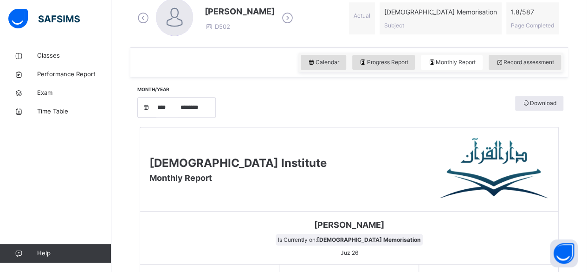
scroll to position [277, 0]
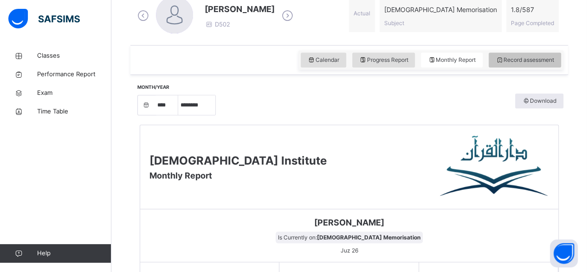
click at [531, 57] on span "Record assessment" at bounding box center [525, 60] width 58 height 8
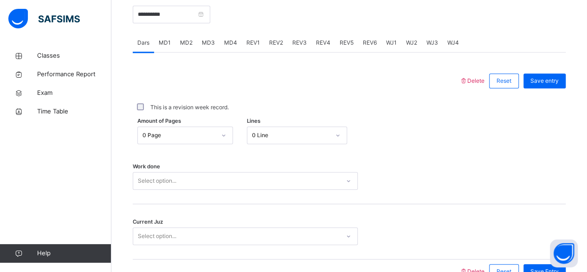
scroll to position [410, 0]
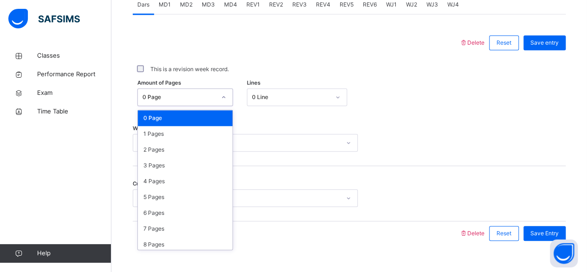
click at [312, 120] on div "Work done Select option..." at bounding box center [349, 137] width 433 height 55
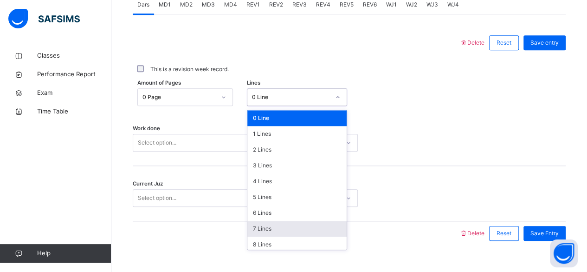
click at [264, 224] on div "7 Lines" at bounding box center [296, 229] width 99 height 16
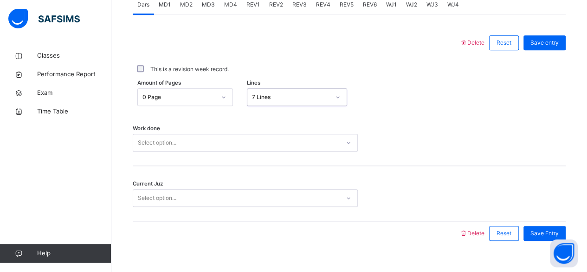
scroll to position [424, 0]
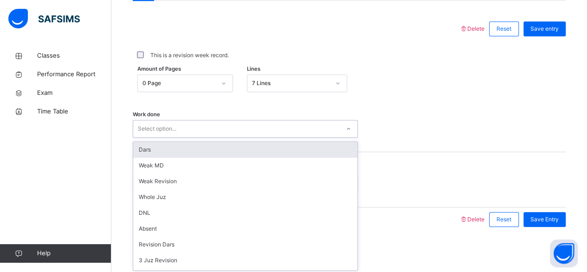
click at [268, 143] on div "Dars" at bounding box center [245, 150] width 224 height 16
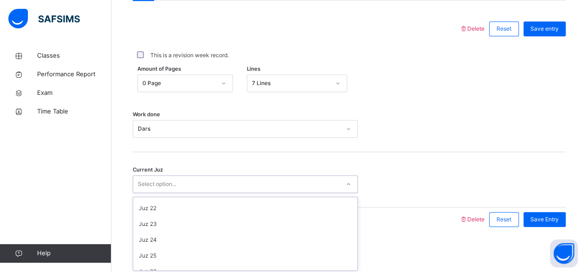
scroll to position [332, 0]
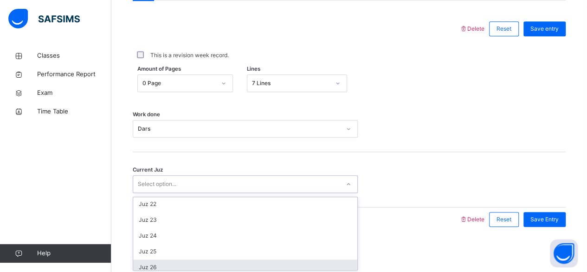
click at [160, 266] on div "Juz 26" at bounding box center [245, 267] width 224 height 16
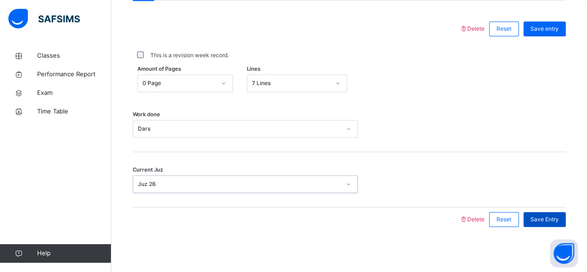
click at [558, 220] on span "Save Entry" at bounding box center [545, 219] width 28 height 8
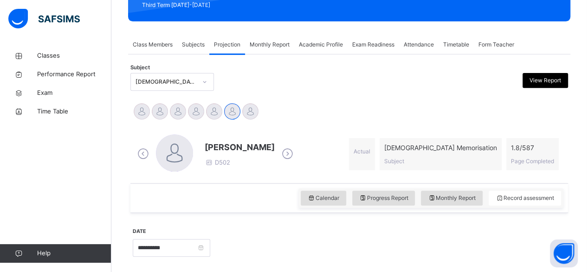
scroll to position [136, 0]
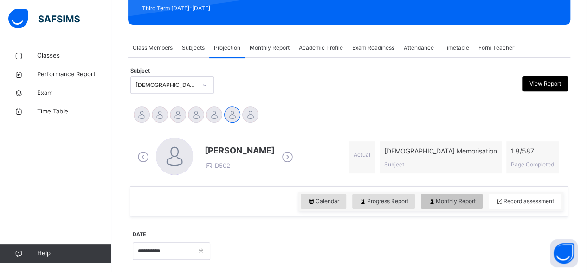
click at [474, 200] on span "Monthly Report" at bounding box center [452, 201] width 48 height 8
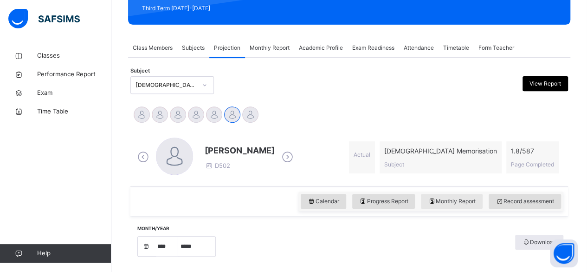
select select "****"
select select "*"
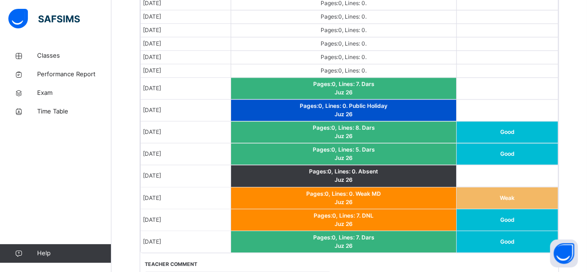
scroll to position [694, 0]
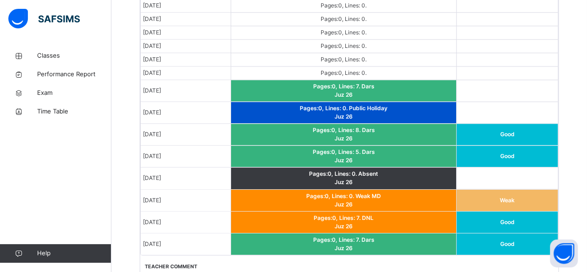
click at [535, 211] on td "Good" at bounding box center [507, 222] width 102 height 22
click at [535, 216] on td "Good" at bounding box center [507, 222] width 102 height 22
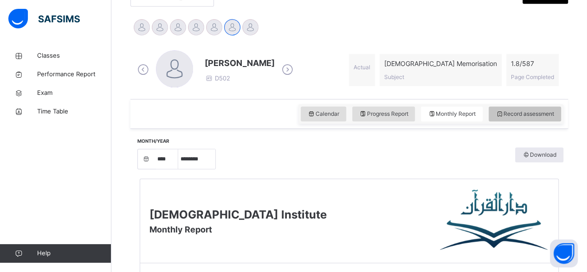
click at [553, 111] on span "Record assessment" at bounding box center [525, 114] width 58 height 8
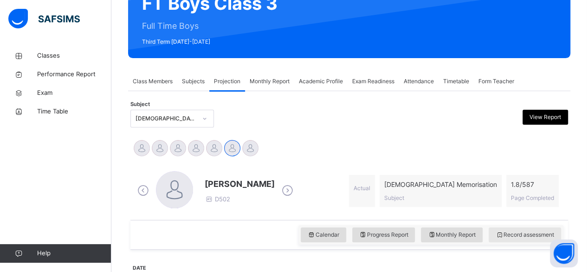
scroll to position [146, 0]
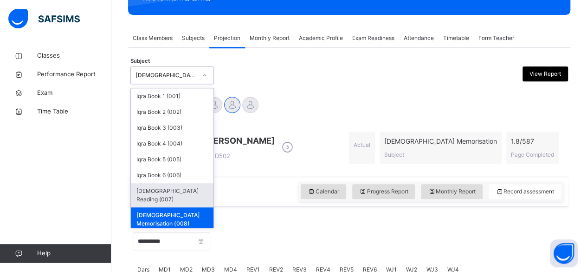
click at [179, 188] on div "Quran Reading (007)" at bounding box center [172, 195] width 83 height 24
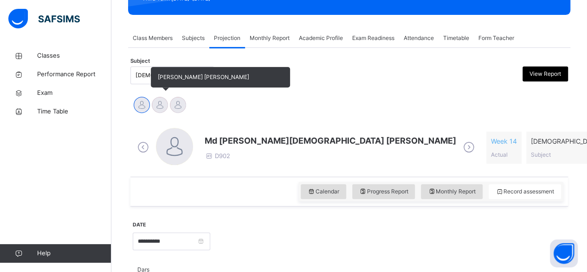
click at [164, 110] on div at bounding box center [160, 105] width 16 height 16
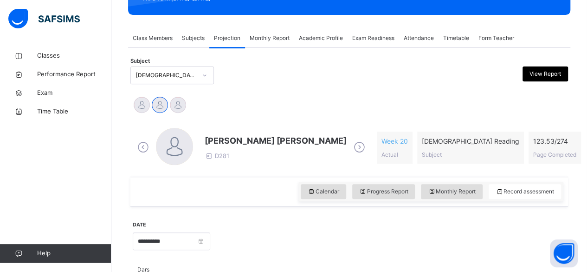
click at [448, 178] on div "Calendar Progress Report Monthly Report Record assessment" at bounding box center [349, 191] width 438 height 30
click at [450, 191] on span "Monthly Report" at bounding box center [452, 191] width 48 height 8
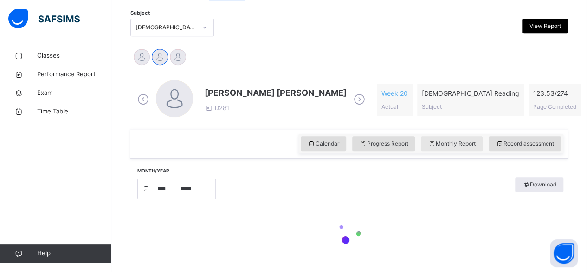
select select "****"
select select "*"
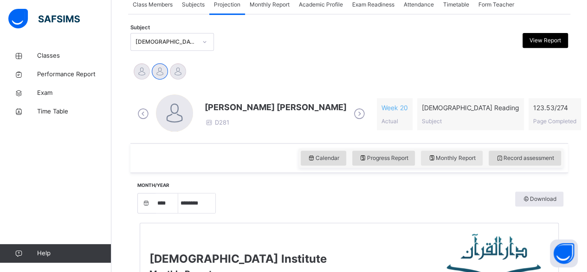
scroll to position [136, 0]
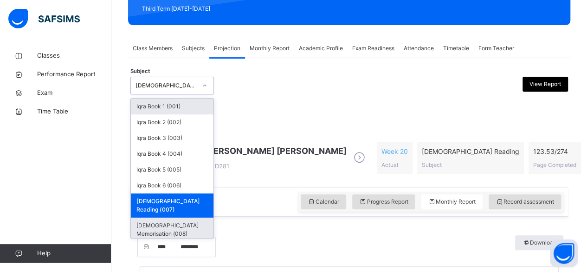
click at [190, 217] on div "Quran Memorisation (008)" at bounding box center [172, 229] width 83 height 24
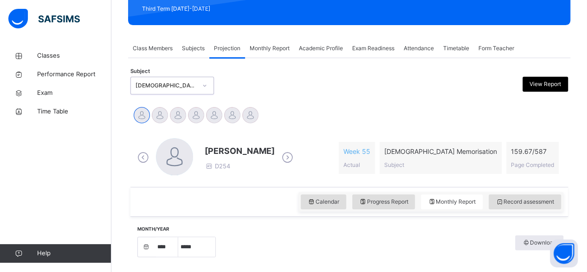
select select "****"
select select "*"
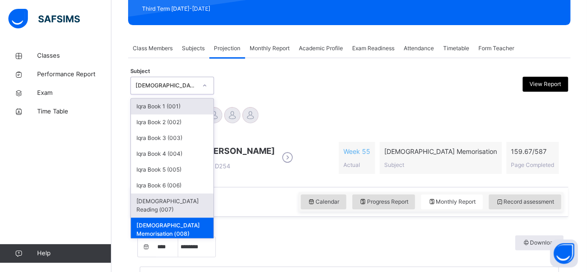
click at [150, 199] on div "Quran Reading (007)" at bounding box center [172, 205] width 83 height 24
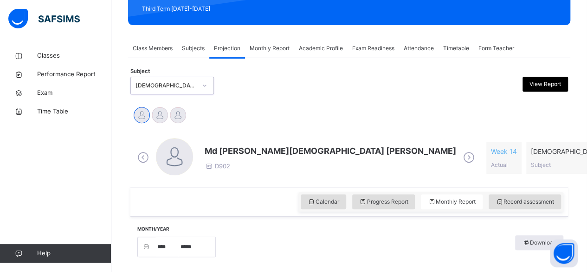
select select "****"
select select "*"
click at [459, 202] on span "Monthly Report" at bounding box center [452, 201] width 48 height 8
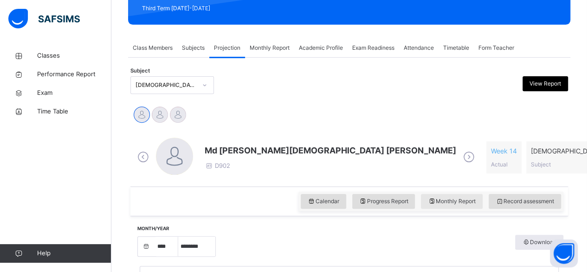
scroll to position [132, 0]
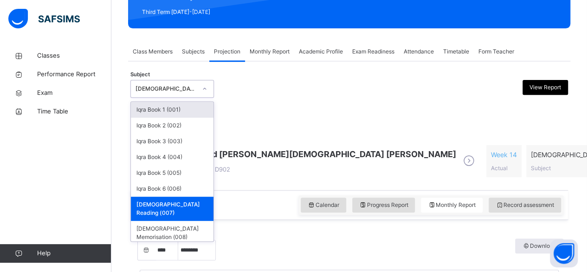
click at [165, 109] on div "Iqra Book 1 (001)" at bounding box center [172, 110] width 83 height 16
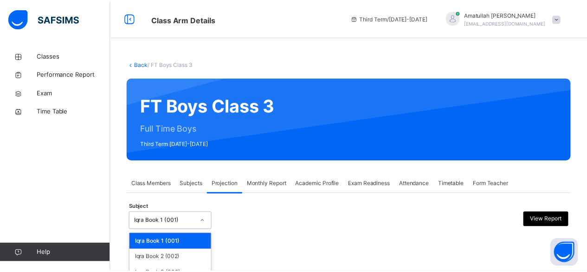
scroll to position [88, 0]
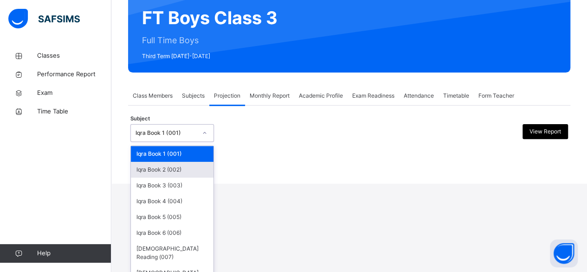
click at [152, 168] on div "Iqra Book 2 (002)" at bounding box center [172, 170] width 83 height 16
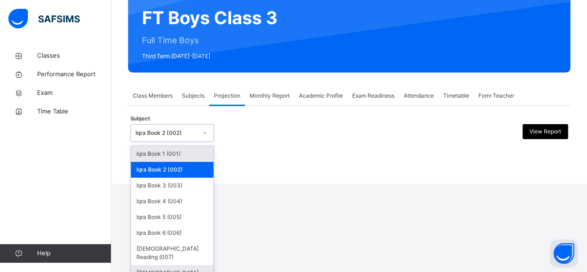
click at [152, 271] on div "Quran Memorisation (008)" at bounding box center [172, 277] width 83 height 24
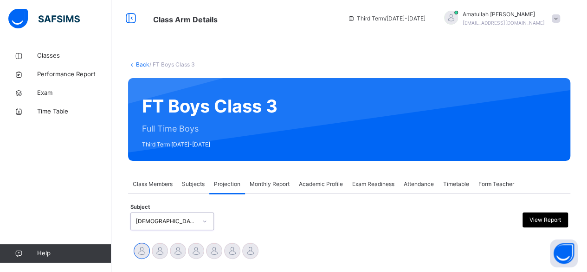
select select "****"
select select "*"
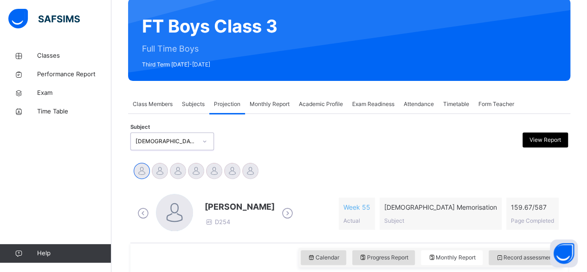
scroll to position [87, 0]
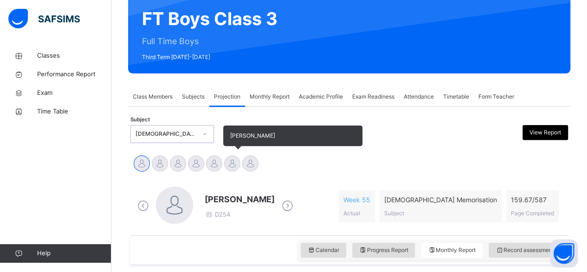
click at [239, 166] on div at bounding box center [232, 163] width 16 height 16
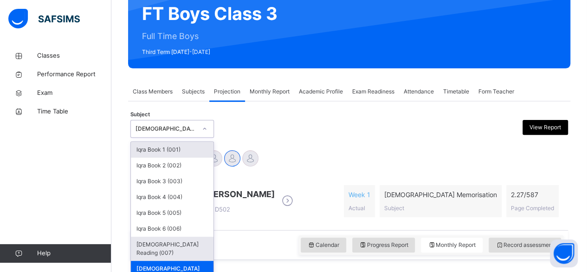
click at [155, 245] on div "Quran Reading (007)" at bounding box center [172, 248] width 83 height 24
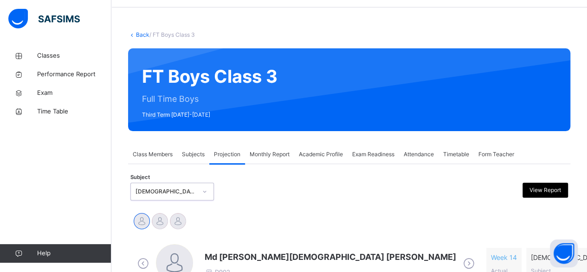
scroll to position [92, 0]
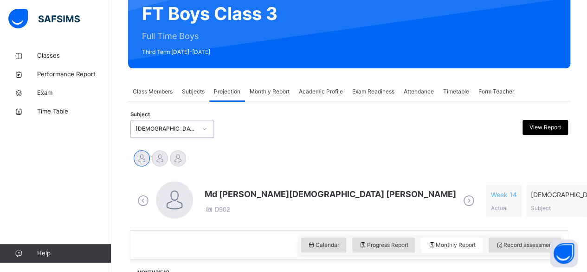
select select "****"
select select "*"
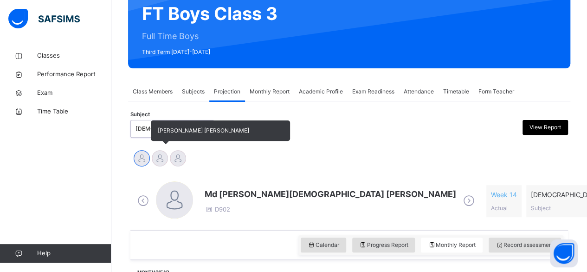
click at [159, 159] on div at bounding box center [160, 158] width 16 height 16
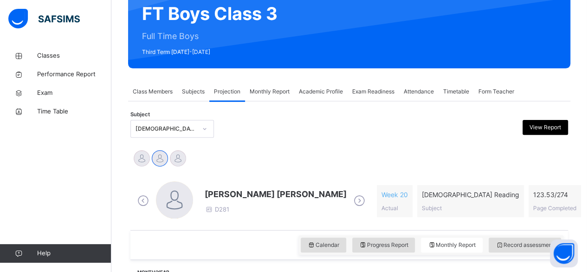
click at [273, 190] on span "Mohammad Hanzalah Siddiqui" at bounding box center [276, 194] width 142 height 13
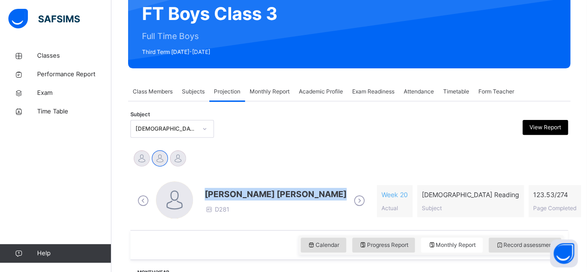
click at [273, 190] on span "Mohammad Hanzalah Siddiqui" at bounding box center [276, 194] width 142 height 13
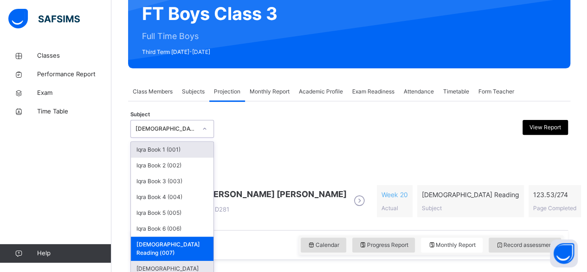
click at [150, 263] on div "Quran Memorisation (008)" at bounding box center [172, 272] width 83 height 24
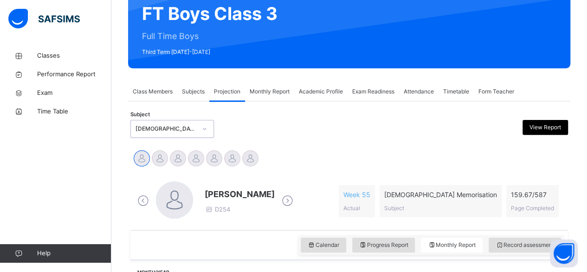
select select "****"
select select "*"
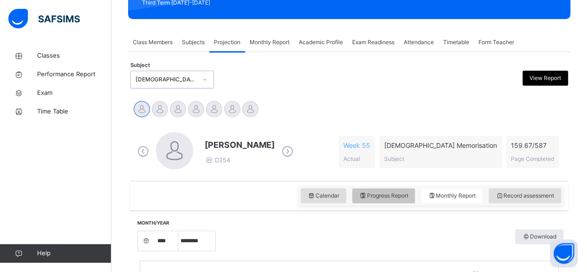
click at [363, 200] on div "Progress Report" at bounding box center [383, 195] width 63 height 15
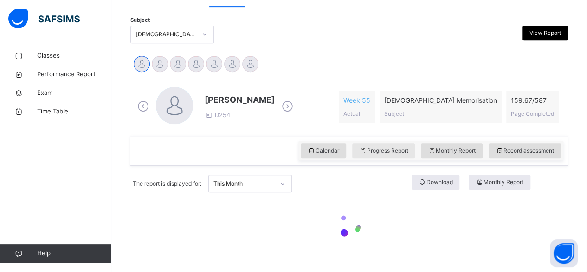
scroll to position [201, 0]
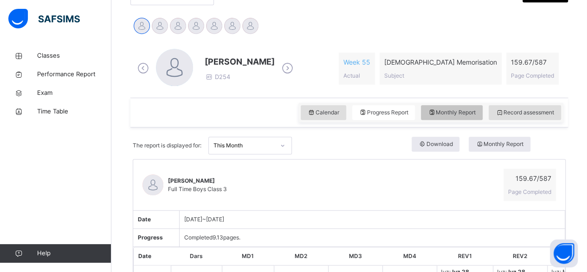
click at [436, 114] on icon at bounding box center [432, 112] width 8 height 8
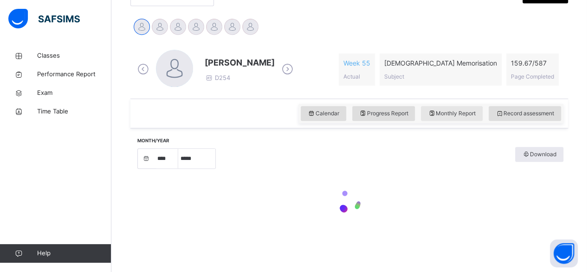
select select "****"
select select "*"
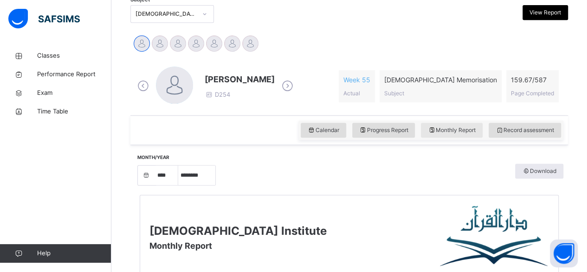
scroll to position [207, 0]
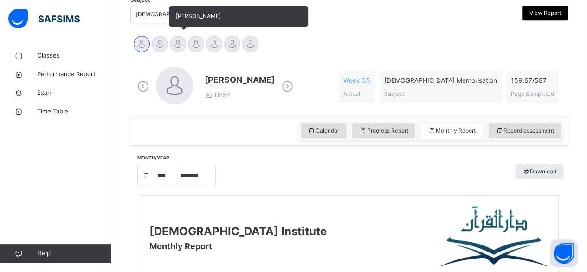
click at [176, 40] on div at bounding box center [178, 44] width 16 height 16
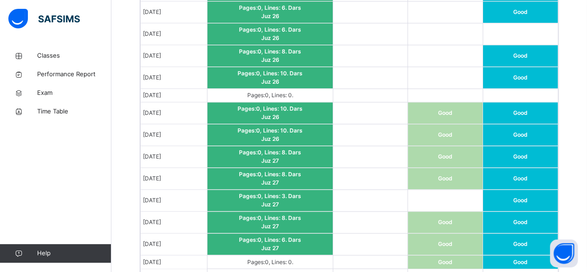
scroll to position [618, 0]
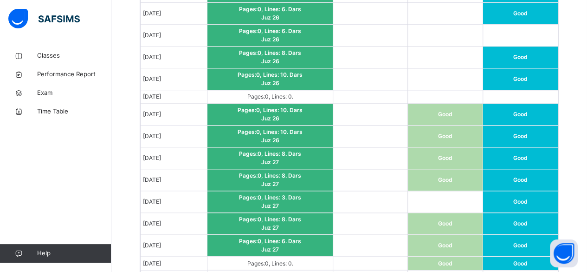
click at [245, 92] on td "Pages: 0 , Lines: 0 ." at bounding box center [271, 96] width 126 height 13
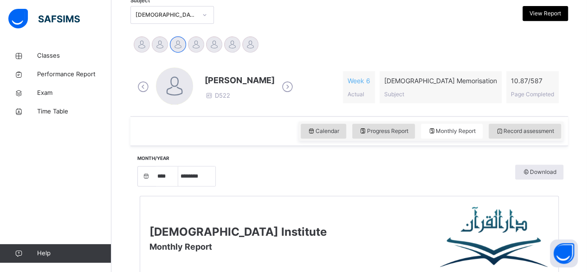
scroll to position [171, 0]
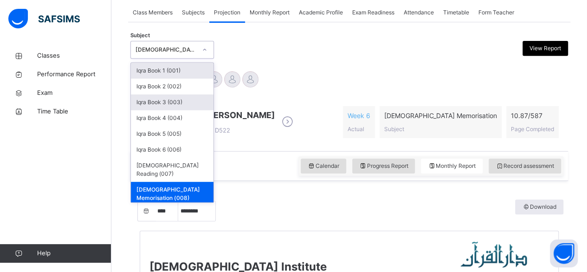
click at [147, 101] on div "Iqra Book 3 (003)" at bounding box center [172, 102] width 83 height 16
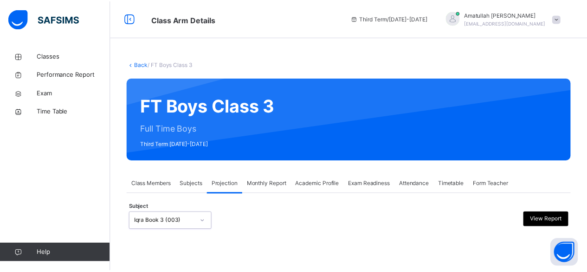
scroll to position [88, 0]
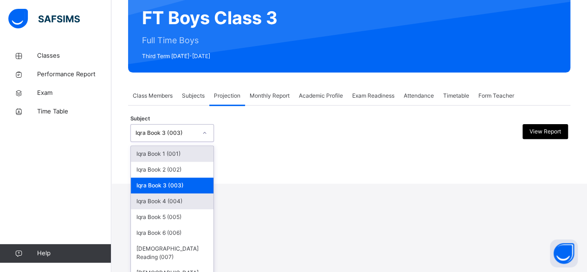
click at [146, 200] on div "Iqra Book 4 (004)" at bounding box center [172, 201] width 83 height 16
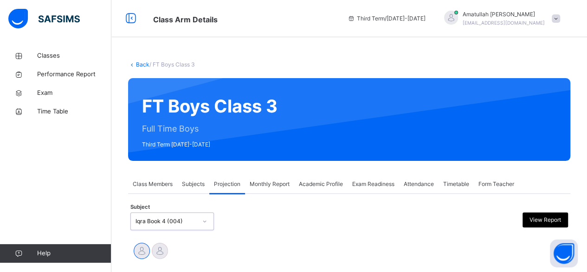
select select "****"
select select "*"
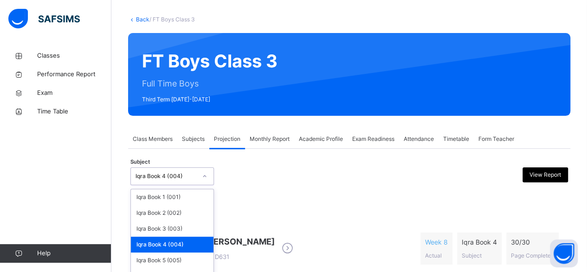
scroll to position [45, 0]
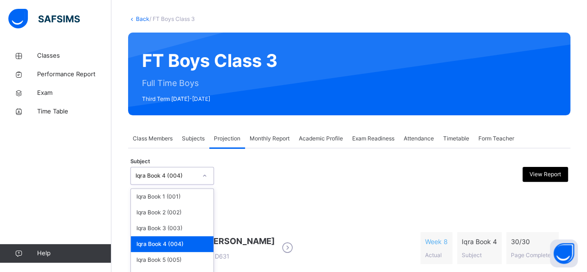
click at [195, 244] on div "Iqra Book 4 (004)" at bounding box center [172, 244] width 83 height 16
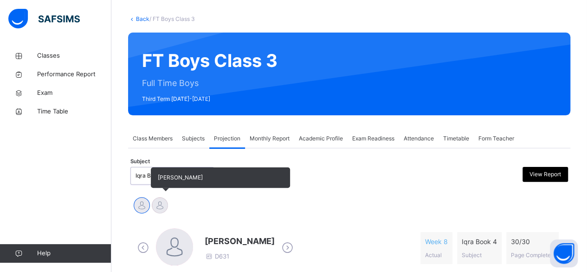
click at [163, 212] on div at bounding box center [160, 205] width 16 height 16
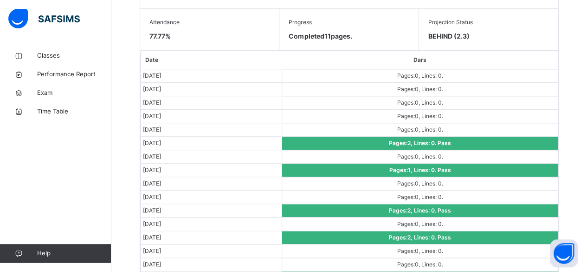
scroll to position [555, 0]
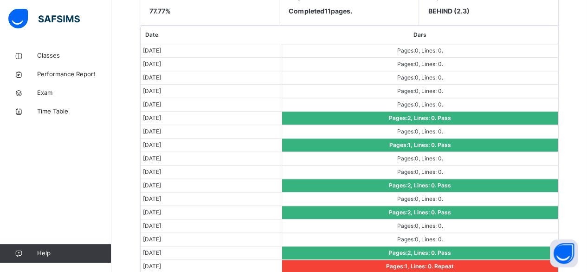
click at [440, 227] on td "Pages: 0 , Lines: 0 ." at bounding box center [420, 225] width 276 height 13
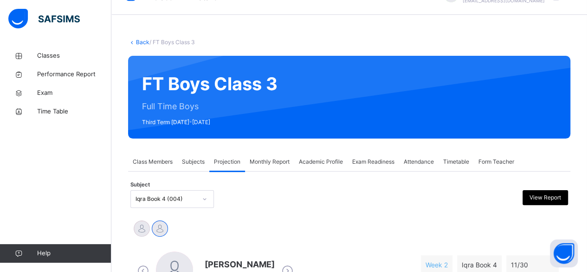
scroll to position [0, 0]
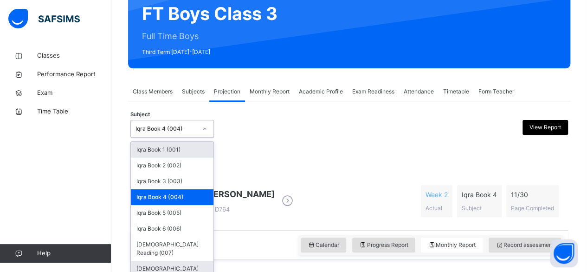
click at [143, 262] on div "Quran Memorisation (008)" at bounding box center [172, 272] width 83 height 24
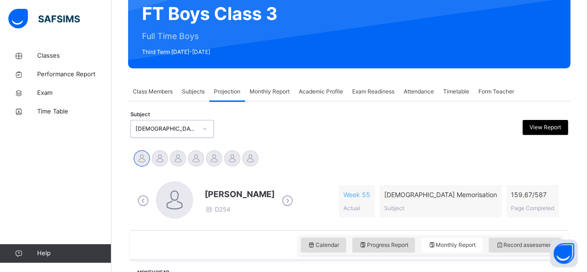
select select "****"
select select "*"
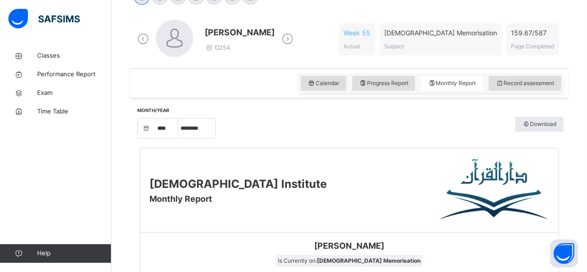
scroll to position [256, 0]
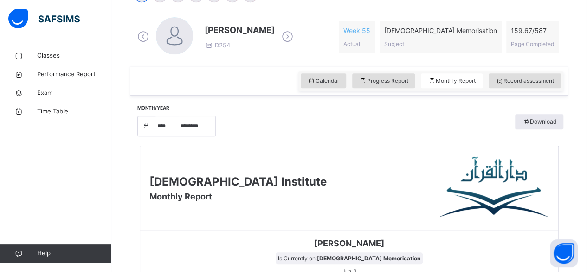
click at [190, 217] on div "Darul Quran Institute Monthly Report" at bounding box center [349, 188] width 418 height 84
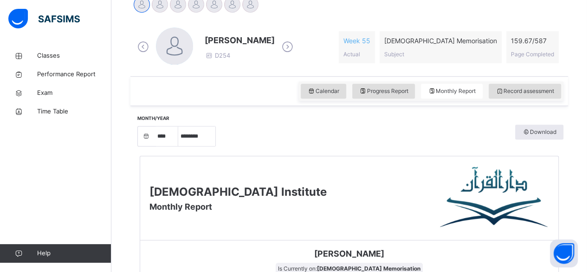
scroll to position [237, 0]
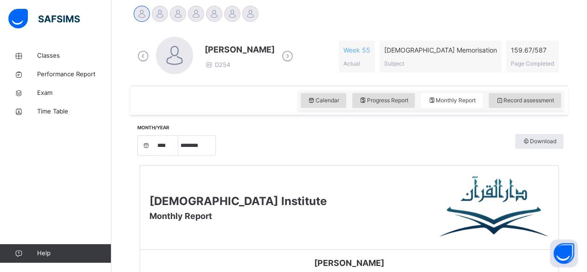
click at [164, 19] on div at bounding box center [160, 14] width 16 height 16
click at [176, 14] on div at bounding box center [178, 14] width 16 height 16
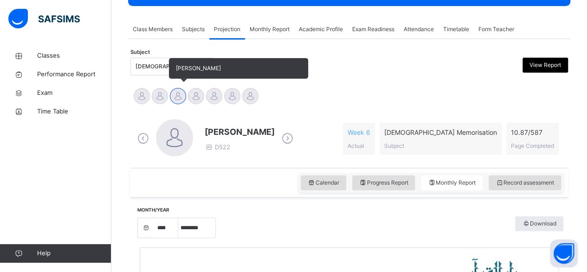
scroll to position [148, 0]
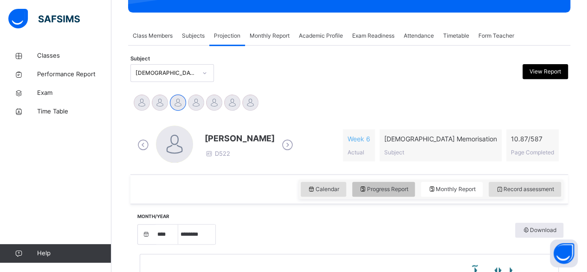
click at [396, 194] on div "Progress Report" at bounding box center [383, 189] width 63 height 15
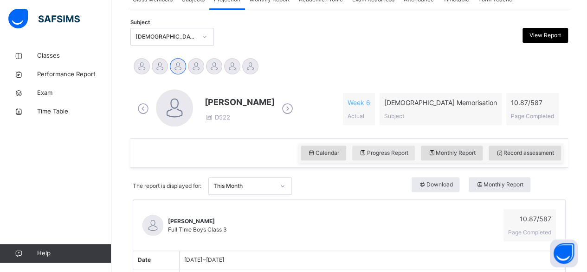
scroll to position [178, 0]
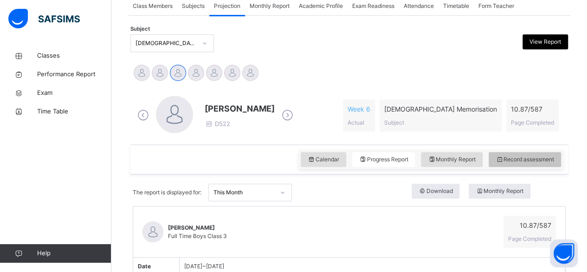
click at [549, 158] on span "Record assessment" at bounding box center [525, 159] width 58 height 8
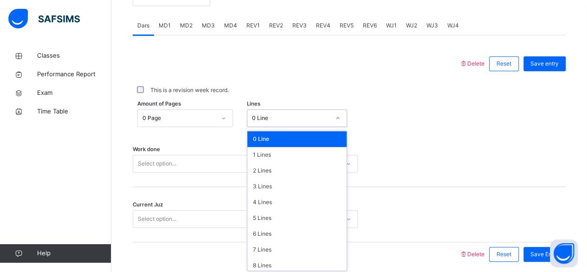
scroll to position [391, 0]
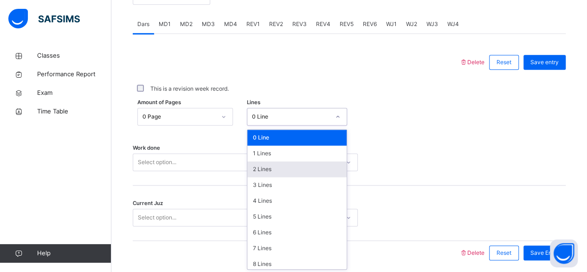
click at [253, 171] on div "2 Lines" at bounding box center [296, 169] width 99 height 16
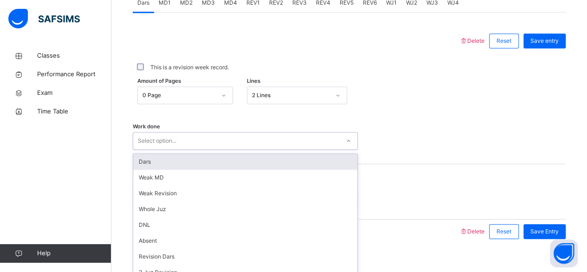
scroll to position [424, 0]
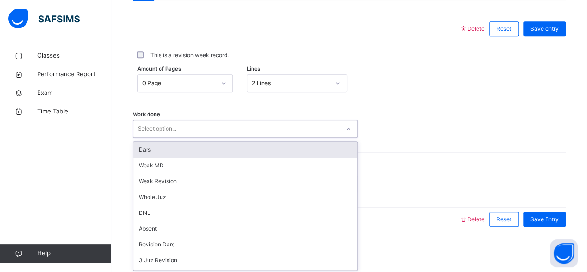
click at [145, 148] on div "Dars" at bounding box center [245, 150] width 224 height 16
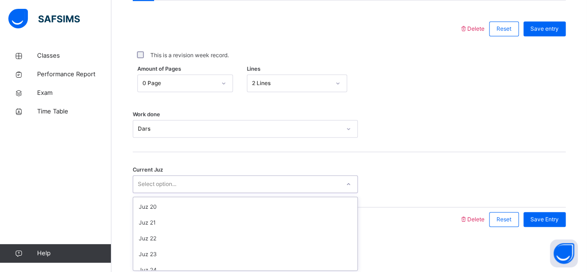
scroll to position [401, 0]
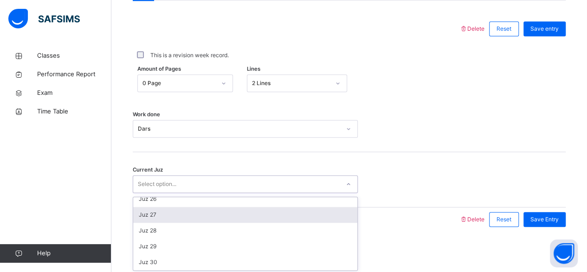
click at [146, 217] on div "Juz 27" at bounding box center [245, 215] width 224 height 16
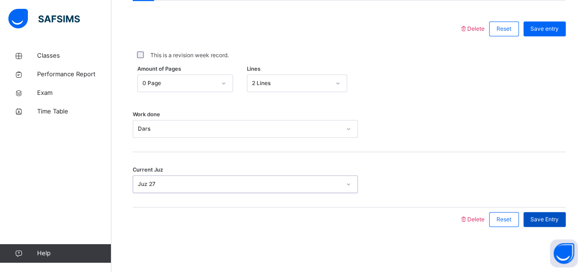
click at [559, 218] on span "Save Entry" at bounding box center [545, 219] width 28 height 8
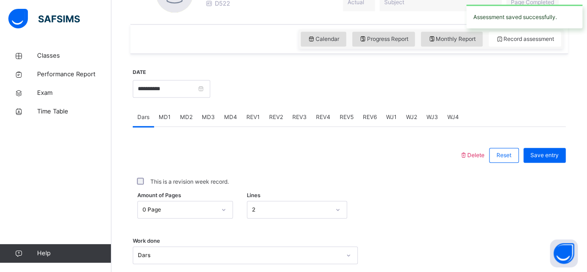
scroll to position [298, 0]
click at [188, 123] on div "MD2" at bounding box center [186, 117] width 22 height 19
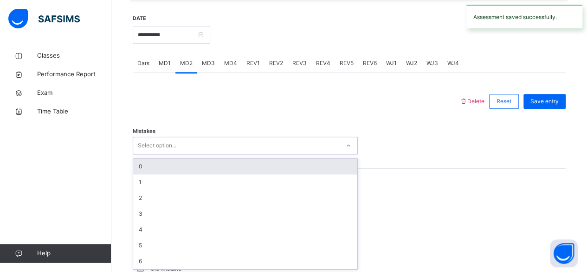
scroll to position [352, 0]
click at [143, 166] on div "0" at bounding box center [245, 166] width 224 height 16
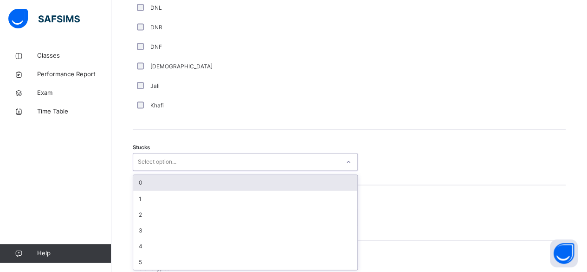
scroll to position [691, 0]
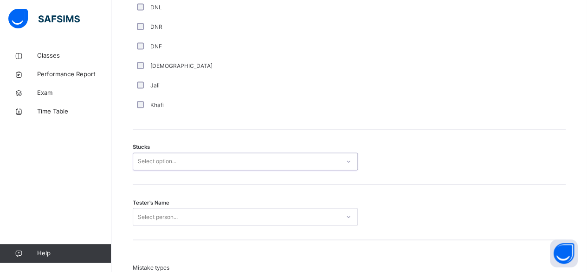
click at [134, 178] on div "Stucks 0 results available. Select is focused ,type to refine list, press Down …" at bounding box center [349, 156] width 433 height 55
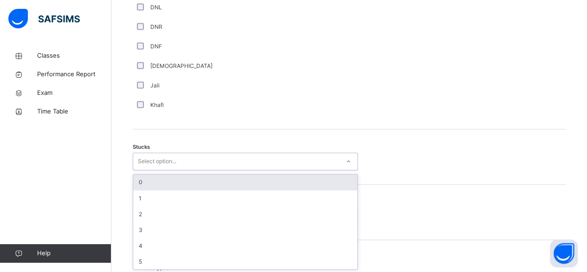
click at [140, 180] on div "0" at bounding box center [245, 182] width 224 height 16
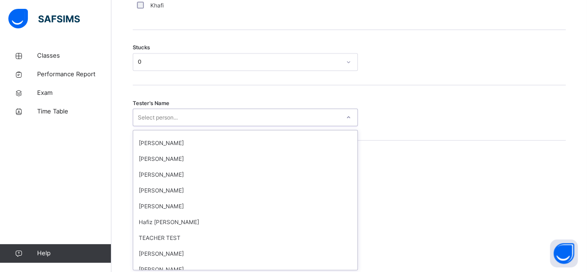
scroll to position [889, 0]
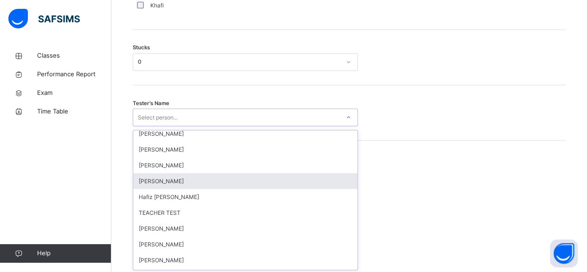
click at [165, 185] on div "Amatullah Ahmed" at bounding box center [245, 181] width 224 height 16
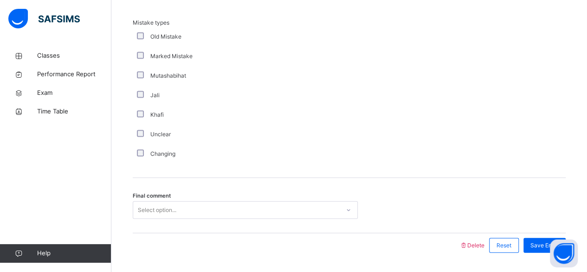
scroll to position [960, 0]
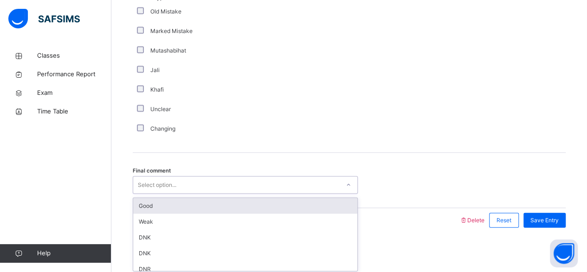
click at [143, 201] on div "Good" at bounding box center [245, 206] width 224 height 16
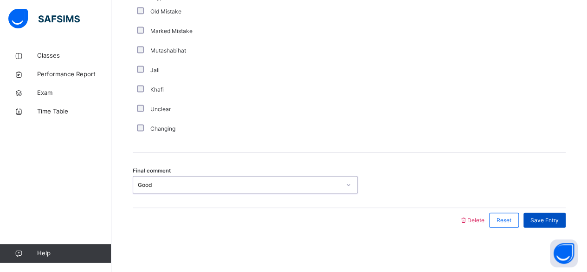
click at [566, 217] on div "Save Entry" at bounding box center [545, 220] width 42 height 15
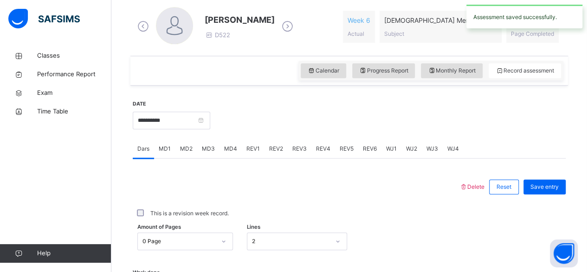
click at [204, 141] on div "MD3" at bounding box center [208, 148] width 22 height 19
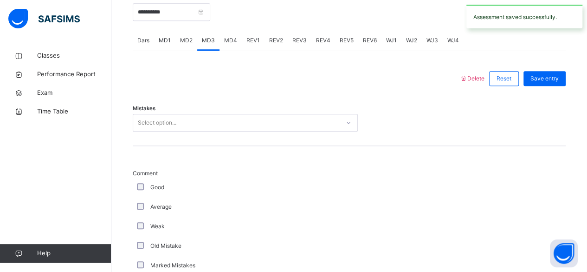
scroll to position [391, 0]
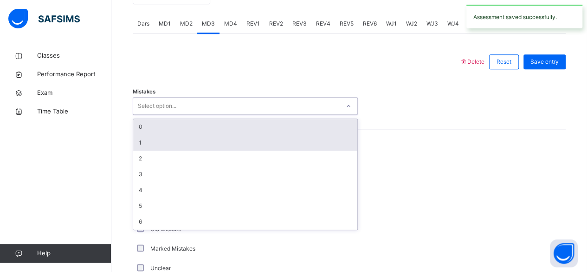
click at [139, 141] on div "1" at bounding box center [245, 143] width 224 height 16
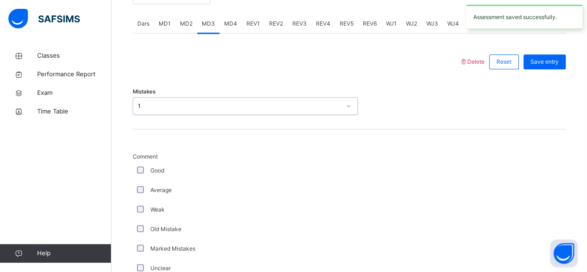
click at [138, 102] on div "1" at bounding box center [239, 106] width 203 height 8
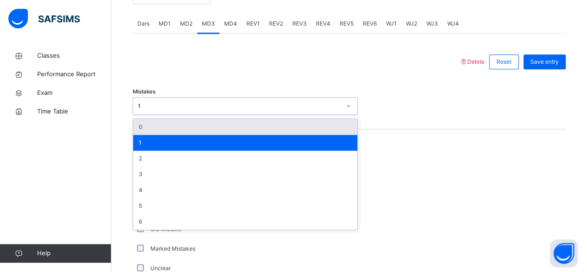
click at [135, 123] on div "0" at bounding box center [245, 127] width 224 height 16
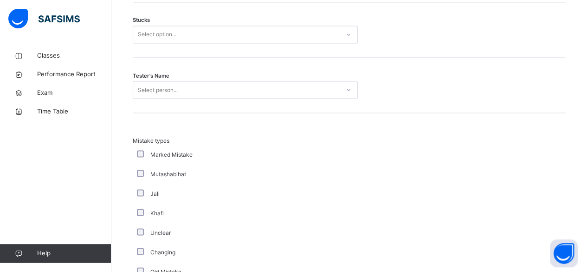
scroll to position [819, 0]
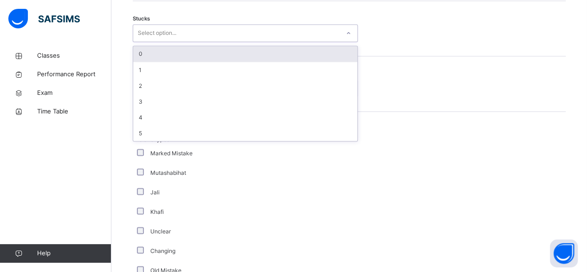
click at [140, 52] on div "0" at bounding box center [245, 54] width 224 height 16
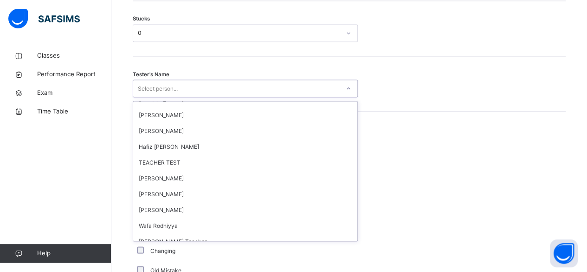
scroll to position [906, 0]
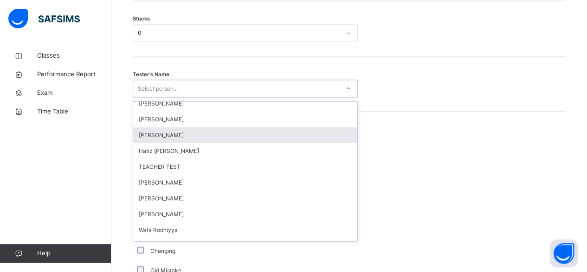
click at [150, 137] on div "Amatullah Ahmed" at bounding box center [245, 135] width 224 height 16
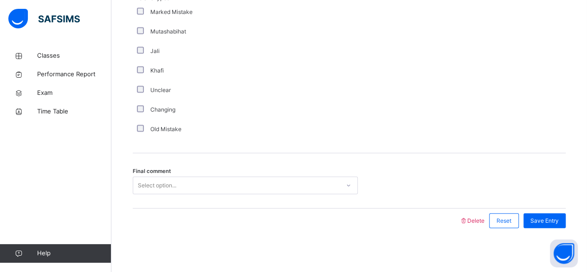
scroll to position [960, 0]
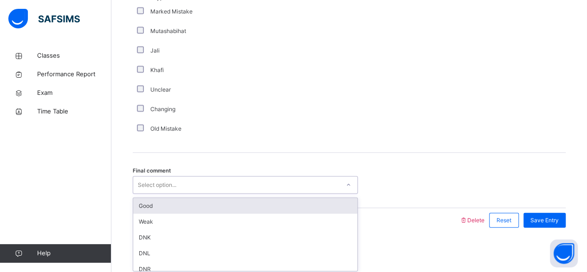
click at [137, 205] on div "Good" at bounding box center [245, 206] width 224 height 16
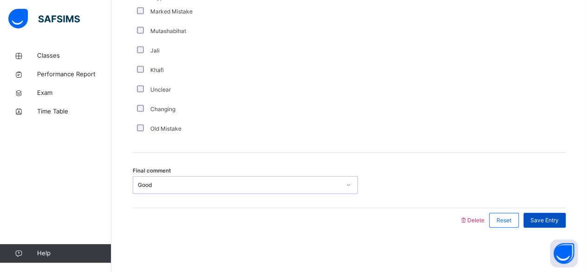
click at [549, 217] on span "Save Entry" at bounding box center [545, 220] width 28 height 8
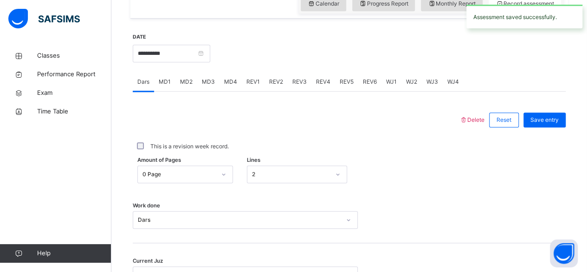
scroll to position [334, 0]
click at [221, 86] on div "MD4" at bounding box center [231, 80] width 22 height 19
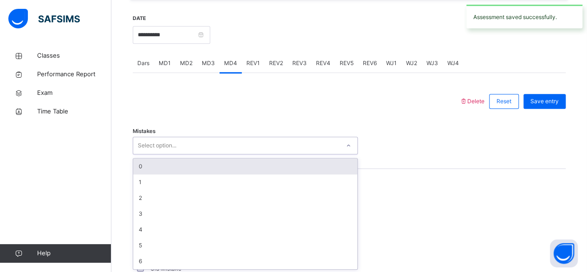
click at [141, 162] on div "0" at bounding box center [245, 166] width 224 height 16
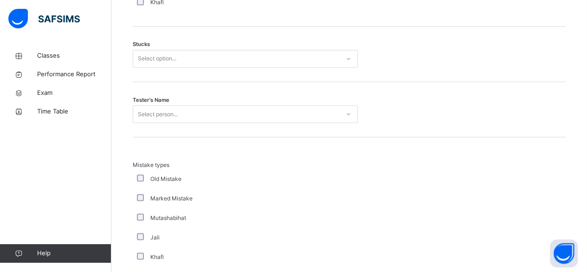
scroll to position [796, 0]
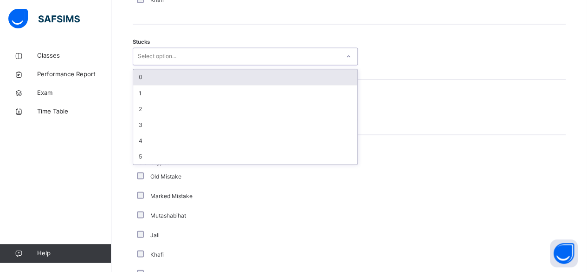
click at [140, 75] on div "0" at bounding box center [245, 77] width 224 height 16
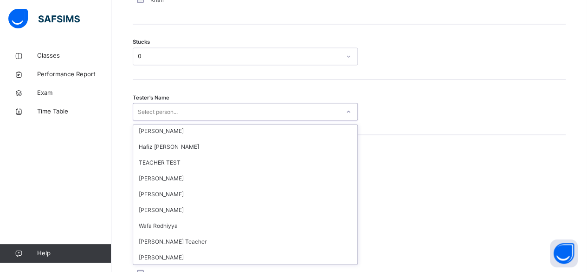
scroll to position [915, 0]
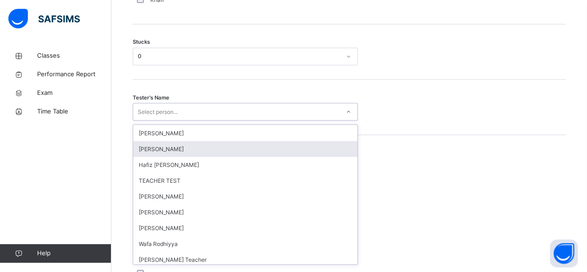
click at [145, 150] on div "Amatullah Ahmed" at bounding box center [245, 149] width 224 height 16
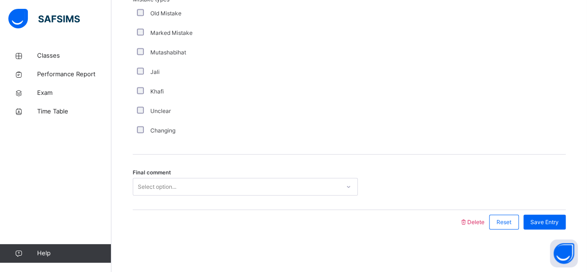
scroll to position [960, 0]
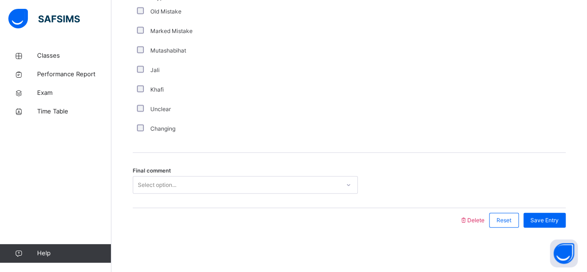
click at [150, 200] on div "Final comment Select option..." at bounding box center [349, 180] width 433 height 55
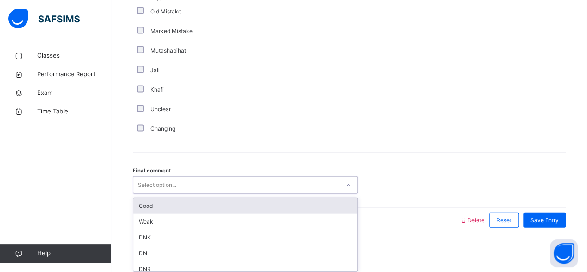
click at [138, 202] on div "Good" at bounding box center [245, 206] width 224 height 16
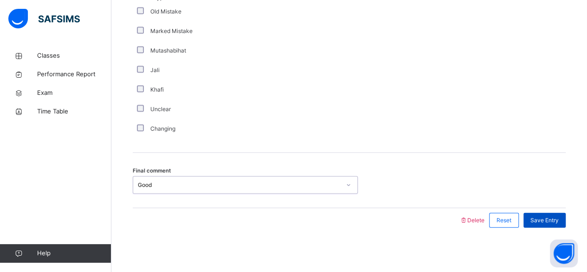
click at [555, 218] on span "Save Entry" at bounding box center [545, 220] width 28 height 8
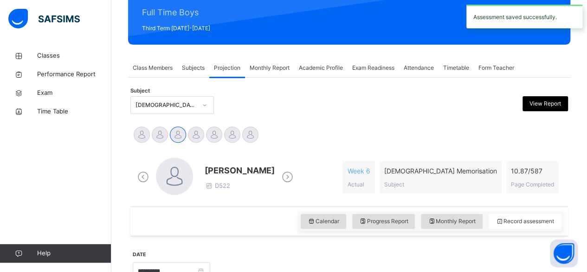
scroll to position [116, 0]
click at [261, 64] on span "Monthly Report" at bounding box center [270, 68] width 40 height 8
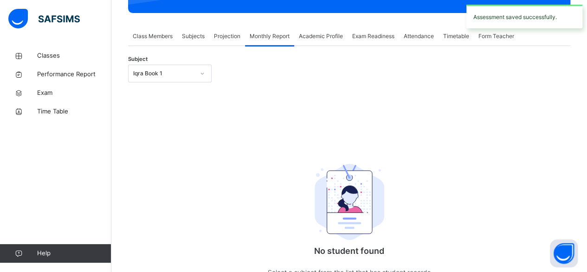
scroll to position [148, 0]
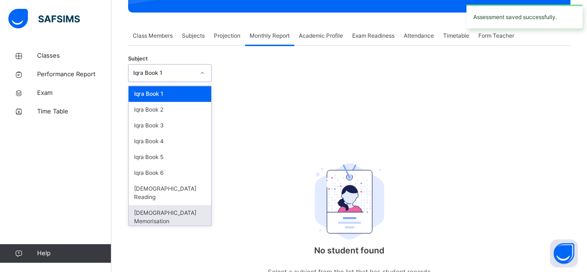
click at [143, 205] on div "Quran Memorisation" at bounding box center [170, 217] width 83 height 24
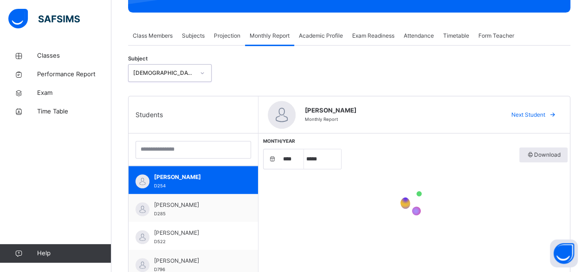
select select "****"
select select "*"
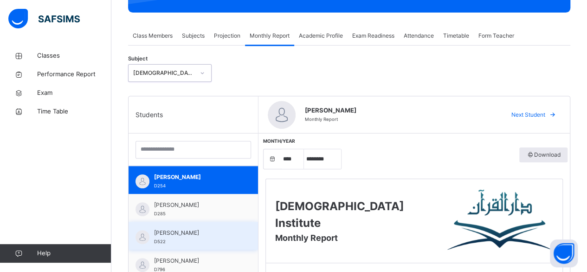
click at [148, 239] on img at bounding box center [143, 237] width 14 height 14
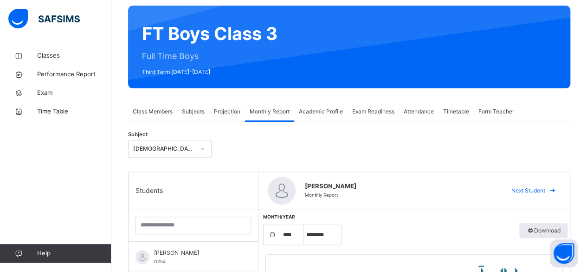
scroll to position [65, 0]
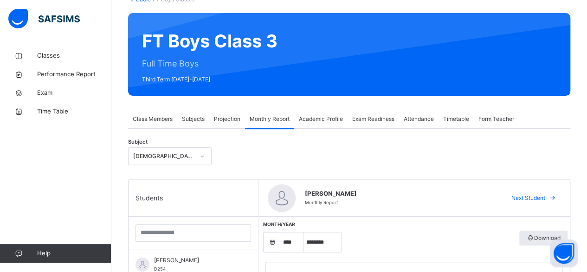
click at [235, 124] on div "Projection" at bounding box center [227, 119] width 36 height 19
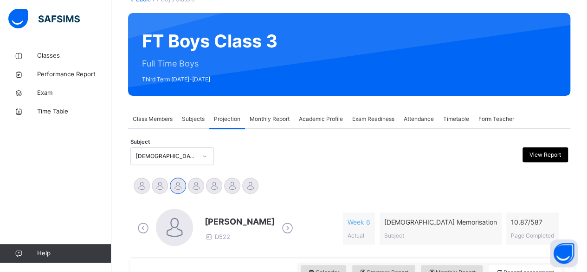
click at [136, 155] on div "Subject Quran Memorisation (008) View Report" at bounding box center [349, 156] width 438 height 27
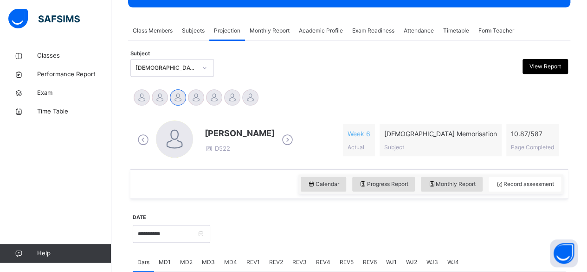
scroll to position [156, 0]
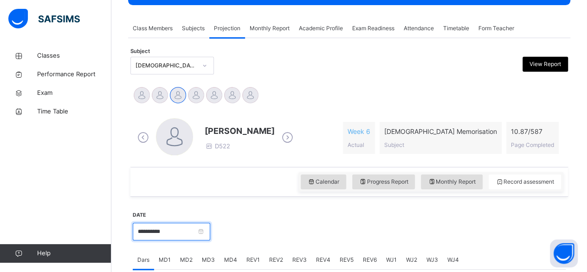
click at [149, 234] on input "**********" at bounding box center [172, 231] width 78 height 18
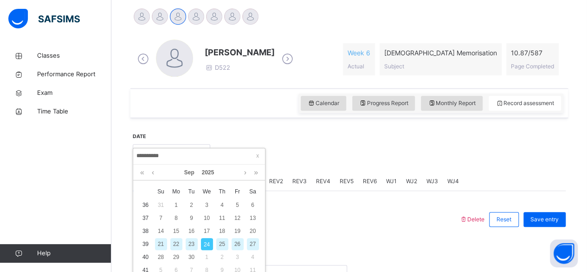
scroll to position [234, 0]
click at [189, 233] on div "16" at bounding box center [192, 231] width 12 height 12
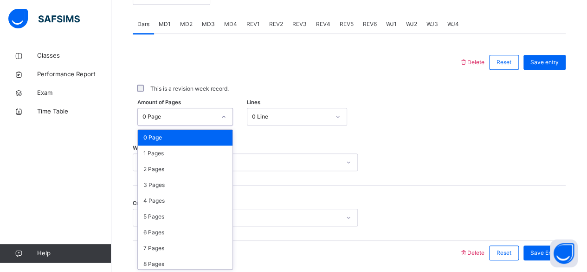
scroll to position [391, 0]
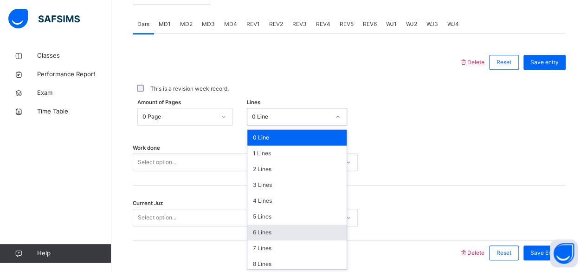
click at [258, 236] on div "6 Lines" at bounding box center [296, 232] width 99 height 16
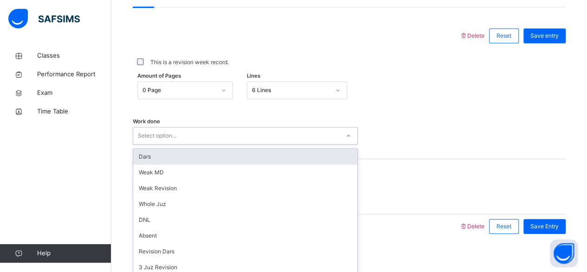
scroll to position [424, 0]
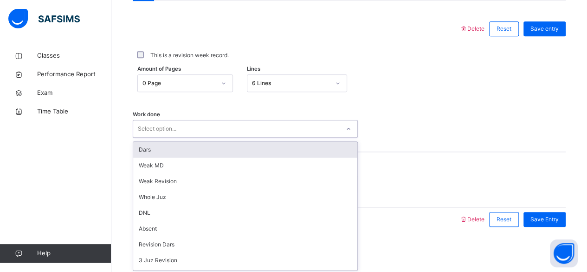
click at [145, 148] on div "Dars" at bounding box center [245, 150] width 224 height 16
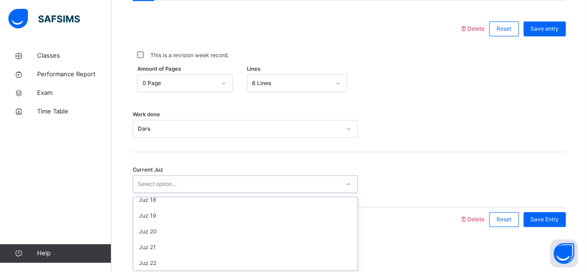
scroll to position [401, 0]
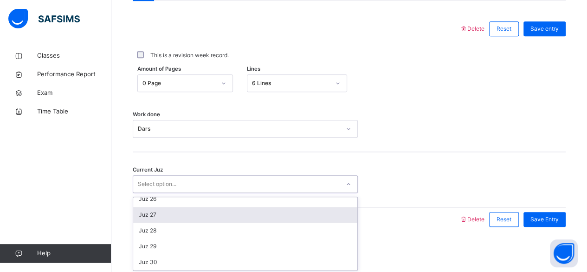
click at [150, 211] on div "Juz 27" at bounding box center [245, 215] width 224 height 16
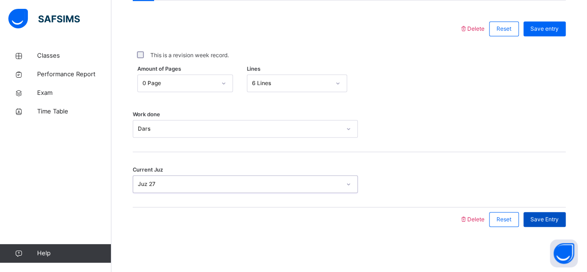
click at [550, 215] on span "Save Entry" at bounding box center [545, 219] width 28 height 8
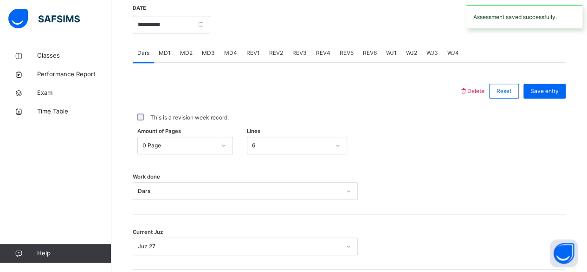
scroll to position [360, 0]
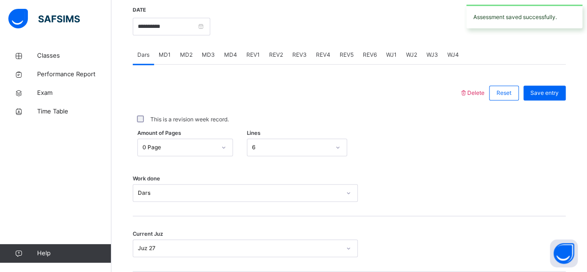
click at [203, 53] on span "MD3" at bounding box center [208, 55] width 13 height 8
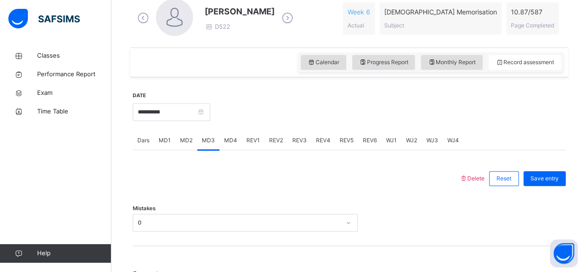
click at [232, 136] on span "MD4" at bounding box center [230, 140] width 13 height 8
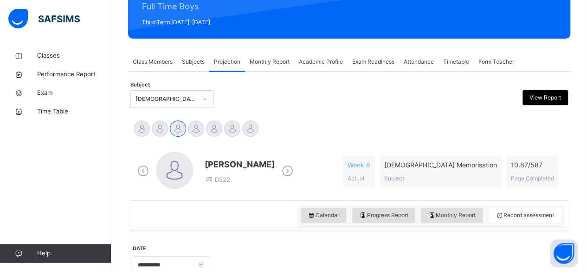
scroll to position [111, 0]
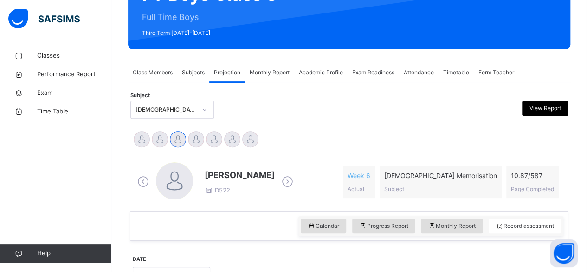
click at [271, 80] on div "Monthly Report" at bounding box center [269, 72] width 49 height 19
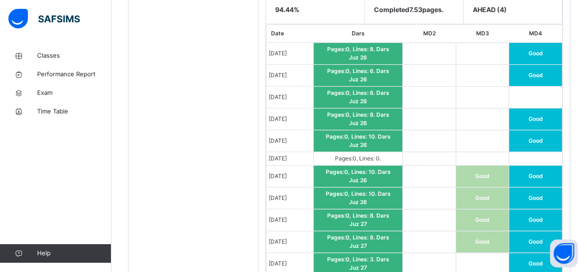
scroll to position [482, 0]
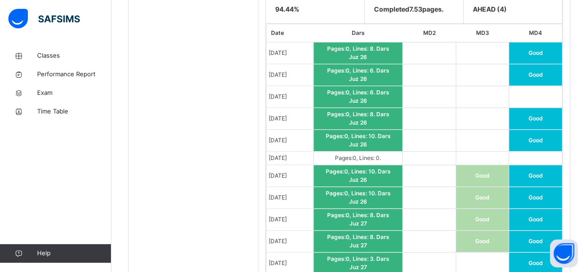
click at [279, 159] on td "Sep 6, 2025" at bounding box center [289, 157] width 47 height 13
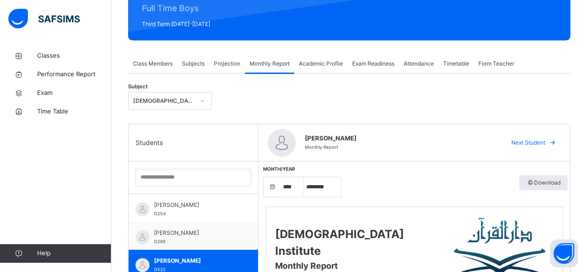
scroll to position [120, 0]
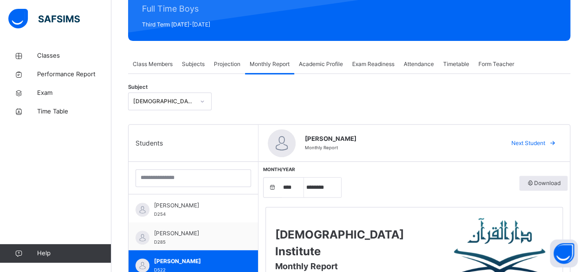
click at [223, 65] on span "Projection" at bounding box center [227, 64] width 26 height 8
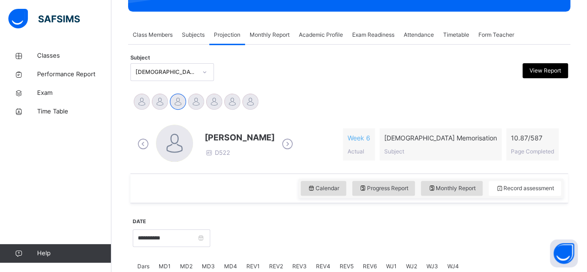
scroll to position [176, 0]
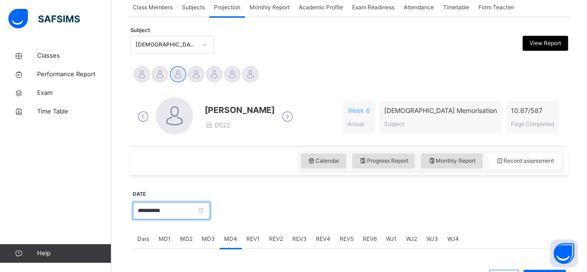
click at [150, 203] on input "**********" at bounding box center [172, 210] width 78 height 18
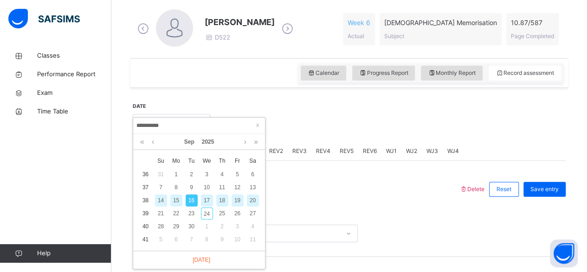
scroll to position [270, 0]
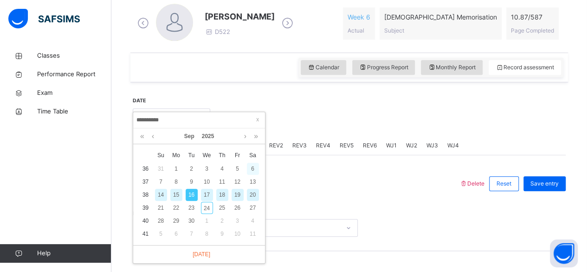
click at [257, 167] on div "6" at bounding box center [253, 168] width 12 height 12
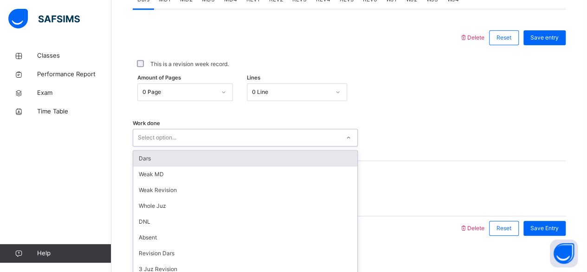
scroll to position [424, 0]
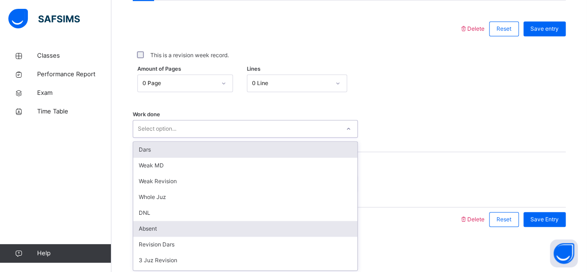
click at [155, 233] on div "Absent" at bounding box center [245, 229] width 224 height 16
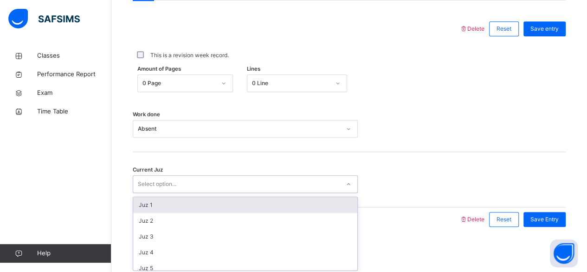
click at [177, 157] on div "Current Juz option Juz 1 focused, 1 of 30. 30 results available. Use Up and Dow…" at bounding box center [349, 179] width 433 height 55
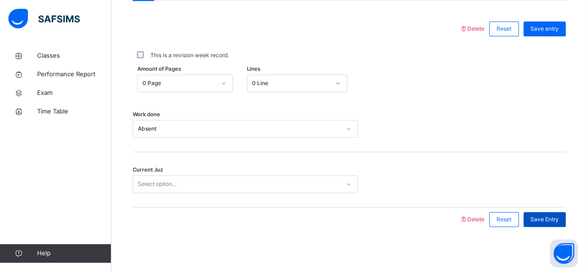
click at [539, 224] on div "Save Entry" at bounding box center [545, 219] width 42 height 15
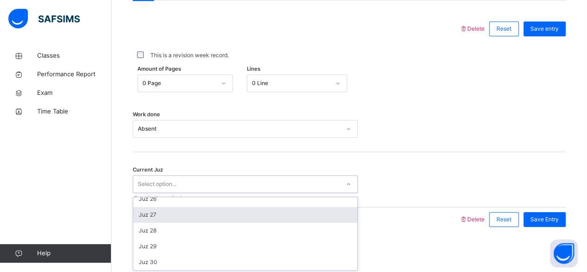
click at [143, 207] on div "Juz 27" at bounding box center [245, 215] width 224 height 16
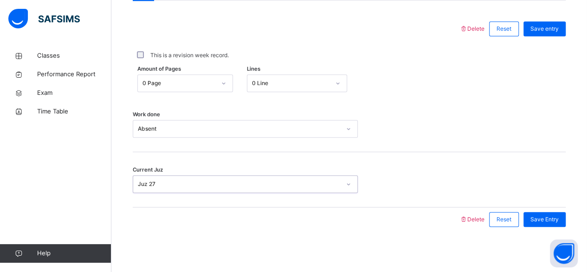
click at [138, 182] on div "Juz 27" at bounding box center [239, 184] width 203 height 8
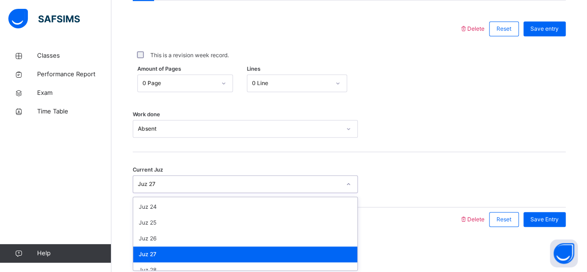
scroll to position [362, 0]
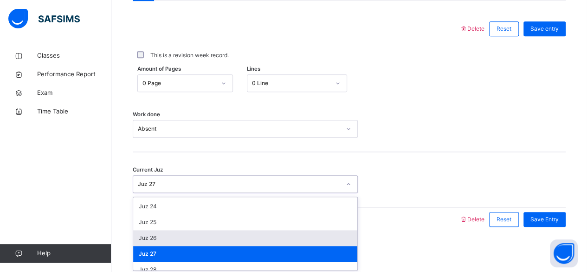
click at [156, 241] on div "Juz 26" at bounding box center [245, 238] width 224 height 16
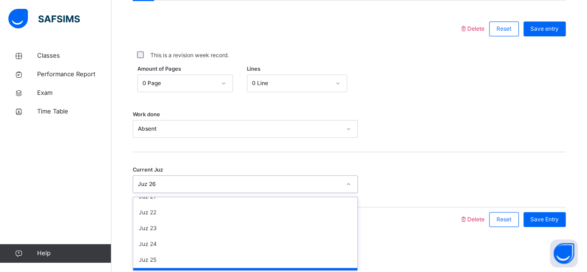
scroll to position [401, 0]
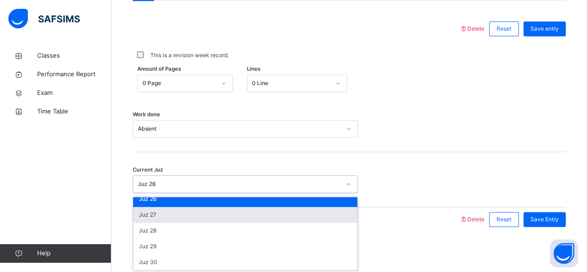
click at [149, 215] on div "Juz 27" at bounding box center [245, 215] width 224 height 16
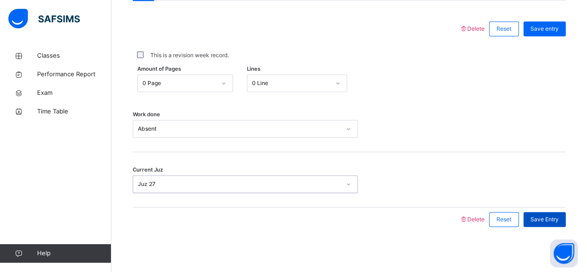
click at [566, 223] on div "Save Entry" at bounding box center [545, 219] width 42 height 15
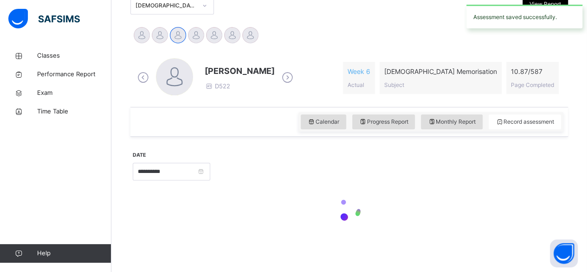
scroll to position [214, 0]
click at [298, 169] on div at bounding box center [388, 171] width 346 height 40
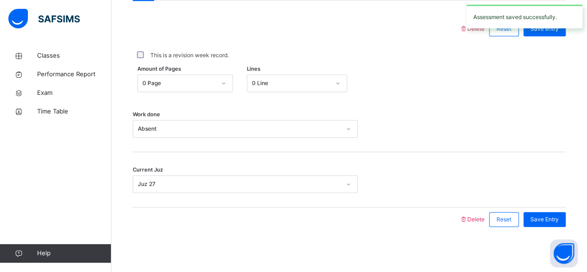
click at [298, 169] on div "Current Juz Juz 27" at bounding box center [349, 179] width 433 height 55
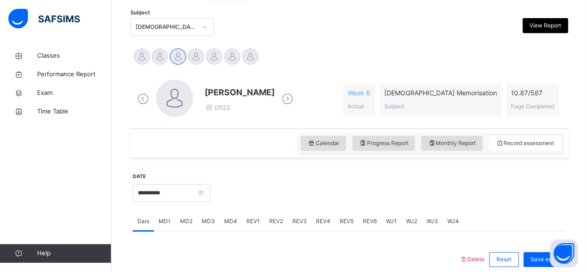
scroll to position [190, 0]
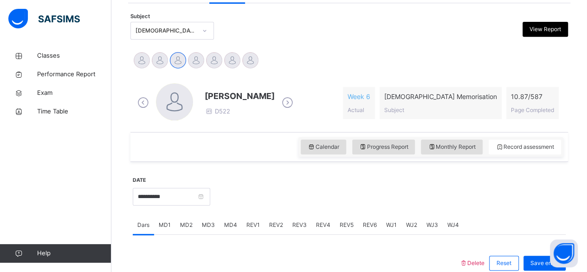
click at [166, 224] on span "MD1" at bounding box center [165, 225] width 12 height 8
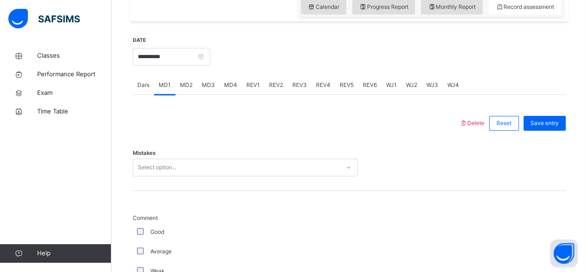
click at [212, 87] on span "MD3" at bounding box center [208, 85] width 13 height 8
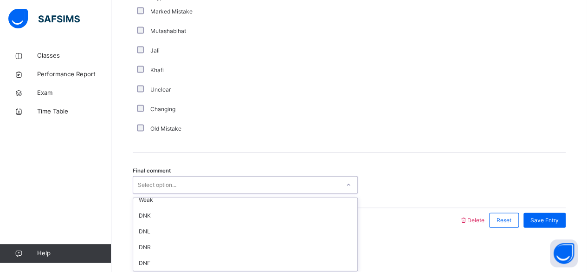
scroll to position [0, 0]
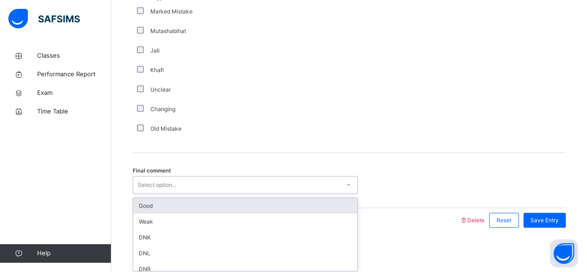
click at [196, 136] on div "Old Mistake" at bounding box center [249, 128] width 232 height 19
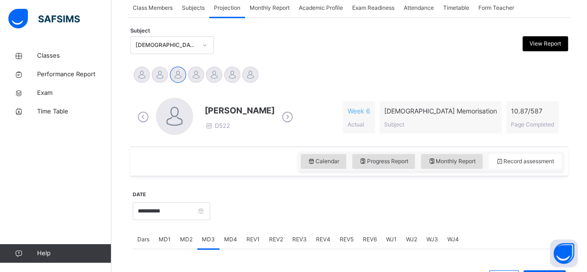
scroll to position [167, 0]
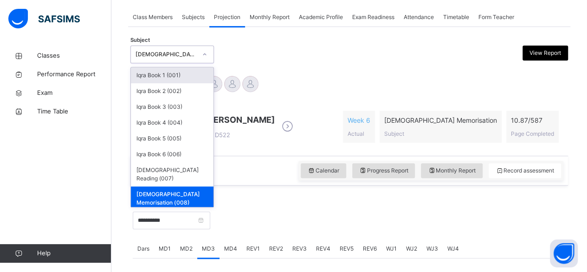
click at [272, 19] on span "Monthly Report" at bounding box center [270, 17] width 40 height 8
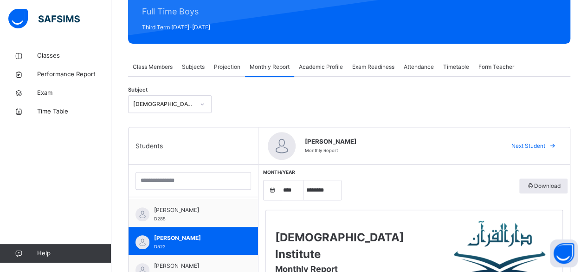
scroll to position [116, 0]
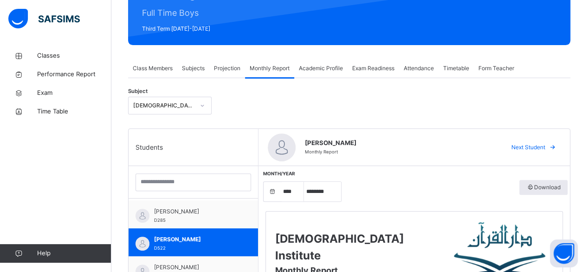
click at [222, 69] on span "Projection" at bounding box center [227, 68] width 26 height 8
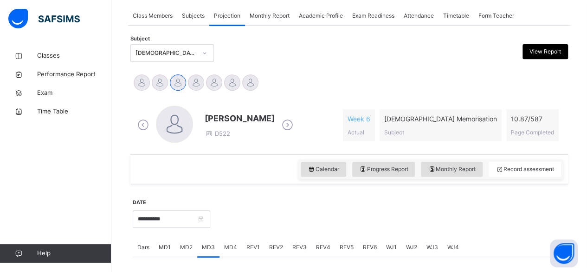
scroll to position [193, 0]
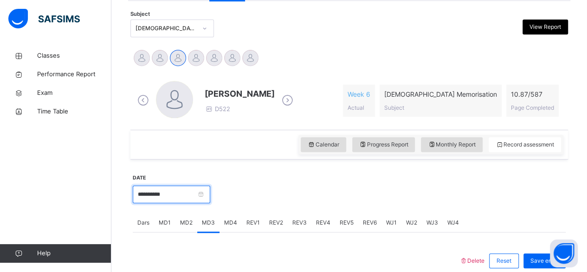
click at [152, 194] on input "**********" at bounding box center [172, 194] width 78 height 18
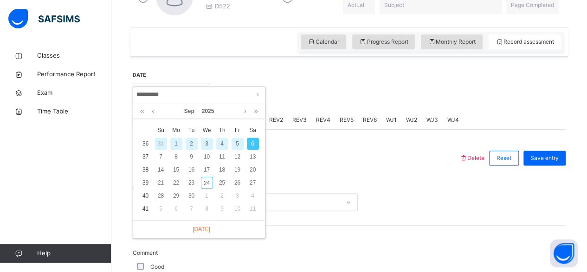
scroll to position [297, 0]
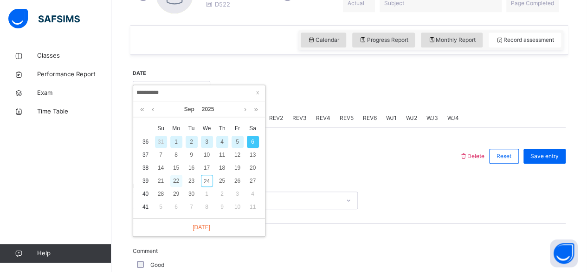
click at [175, 178] on div "22" at bounding box center [176, 181] width 12 height 12
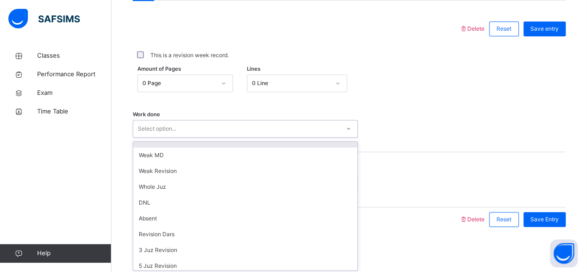
scroll to position [12, 0]
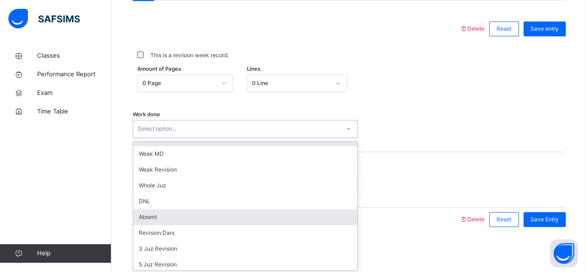
click at [145, 219] on div "Absent" at bounding box center [245, 217] width 224 height 16
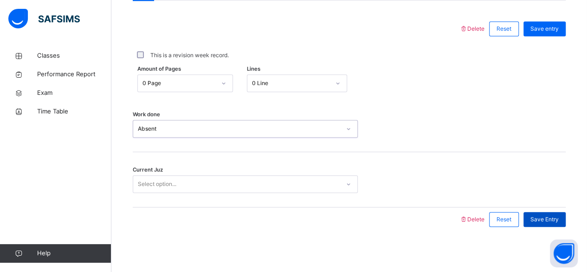
click at [559, 218] on span "Save Entry" at bounding box center [545, 219] width 28 height 8
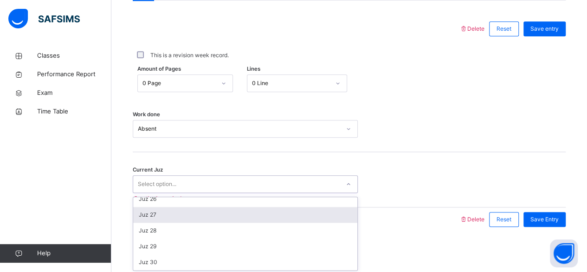
click at [149, 213] on div "Juz 27" at bounding box center [245, 215] width 224 height 16
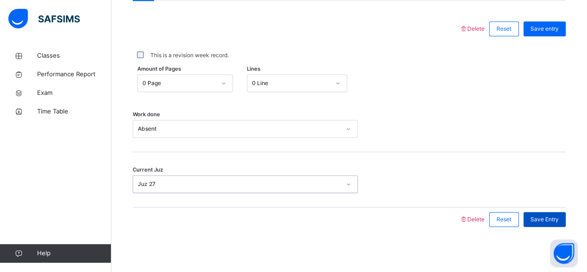
click at [559, 219] on span "Save Entry" at bounding box center [545, 219] width 28 height 8
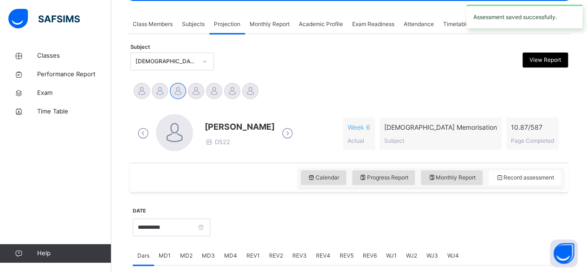
scroll to position [157, 0]
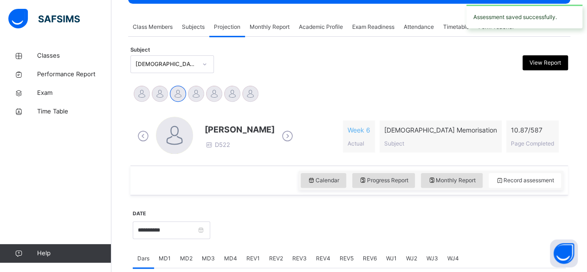
click at [192, 25] on span "Subjects" at bounding box center [193, 27] width 23 height 8
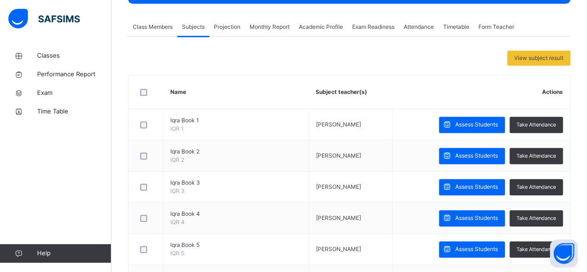
click at [259, 32] on div "Monthly Report" at bounding box center [269, 27] width 49 height 19
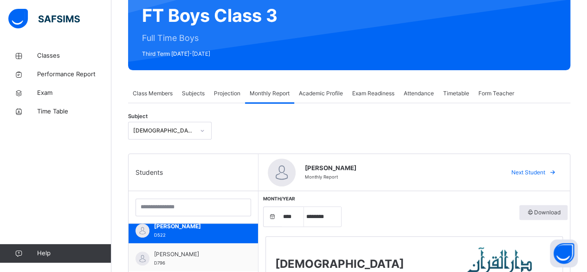
scroll to position [92, 0]
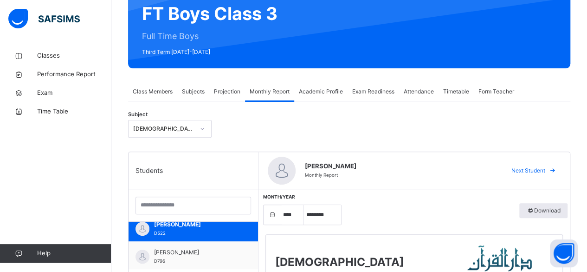
click at [201, 186] on div "Students" at bounding box center [194, 170] width 130 height 37
click at [225, 91] on span "Projection" at bounding box center [227, 91] width 26 height 8
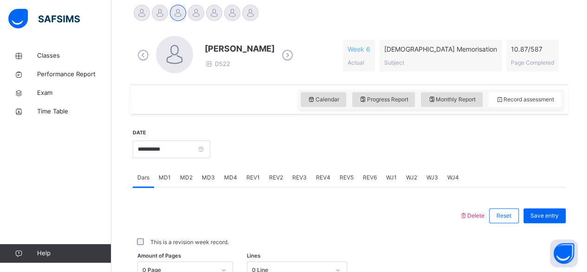
scroll to position [240, 0]
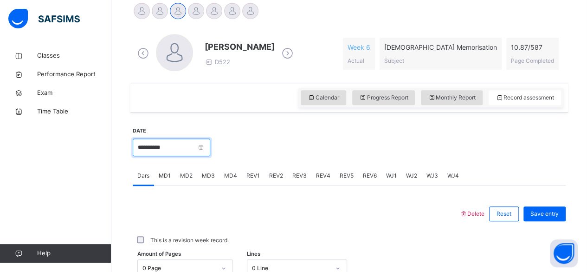
click at [147, 149] on input "**********" at bounding box center [172, 147] width 78 height 18
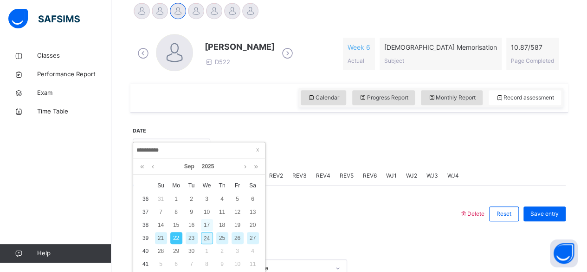
click at [205, 227] on div "17" at bounding box center [207, 225] width 12 height 12
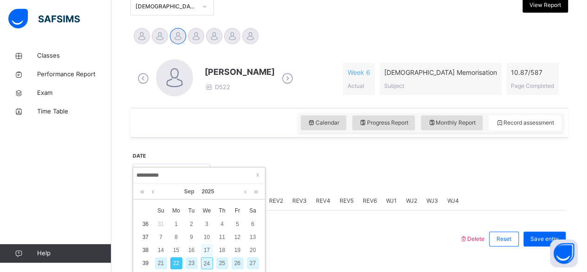
type input "**********"
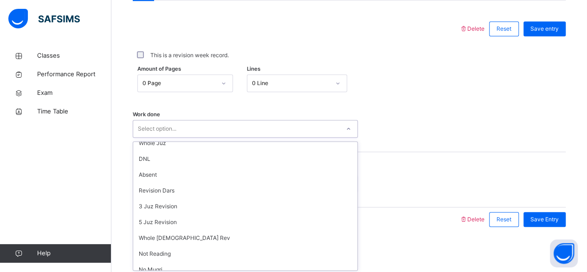
scroll to position [52, 0]
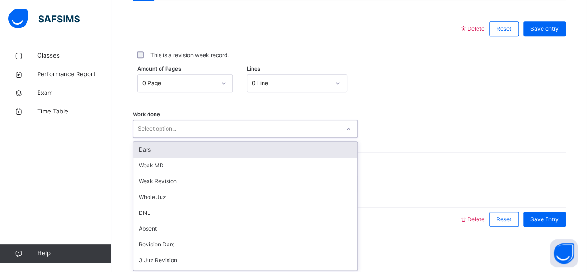
click at [110, 170] on div "Classes Performance Report Exam Time Table Help" at bounding box center [55, 154] width 111 height 234
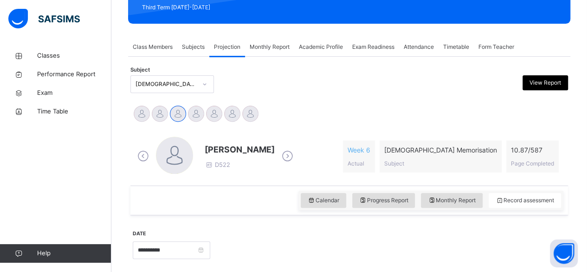
scroll to position [131, 0]
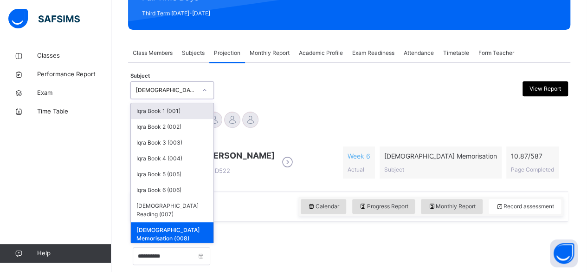
click at [189, 83] on div "Quran Memorisation (008)" at bounding box center [163, 90] width 65 height 14
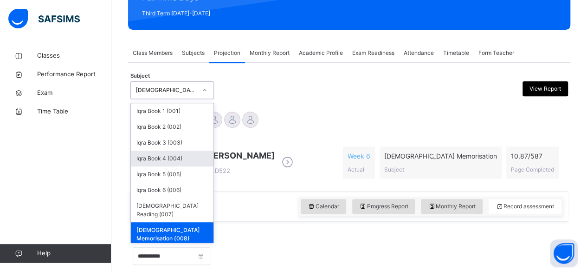
click at [180, 155] on div "Iqra Book 4 (004)" at bounding box center [172, 158] width 83 height 16
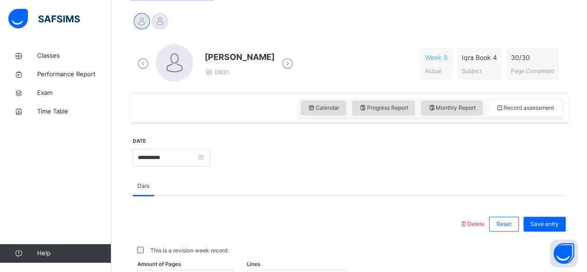
scroll to position [229, 0]
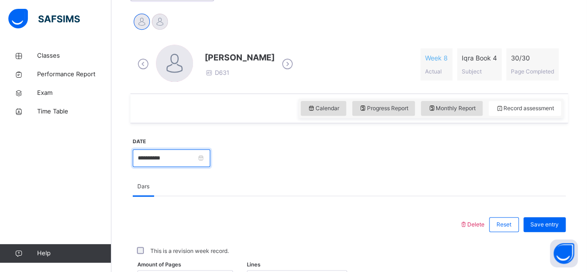
click at [177, 162] on input "**********" at bounding box center [172, 158] width 78 height 18
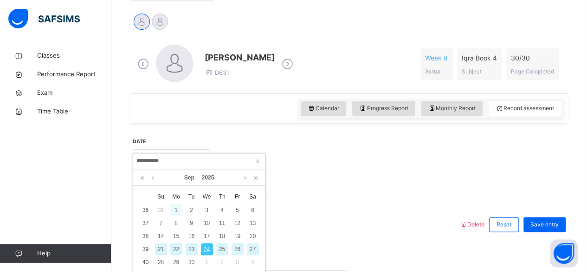
click at [177, 212] on div "1" at bounding box center [176, 210] width 12 height 12
type input "**********"
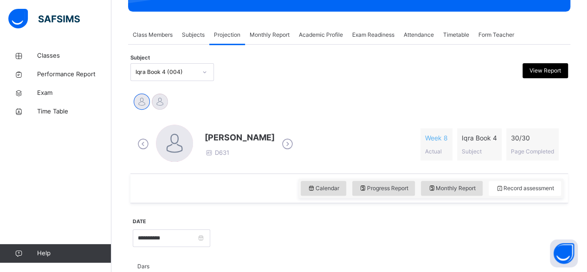
scroll to position [117, 0]
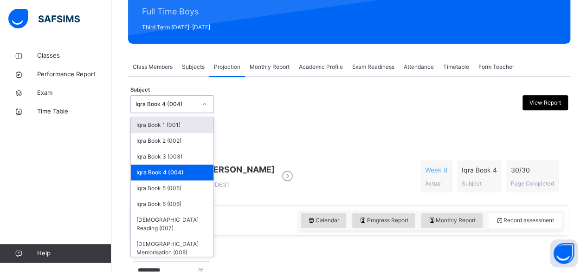
click at [238, 183] on div "Hasanat Wahidi D631" at bounding box center [240, 176] width 70 height 26
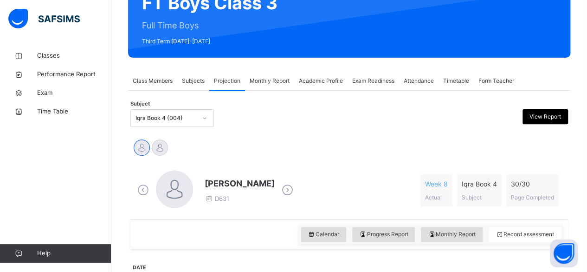
scroll to position [102, 0]
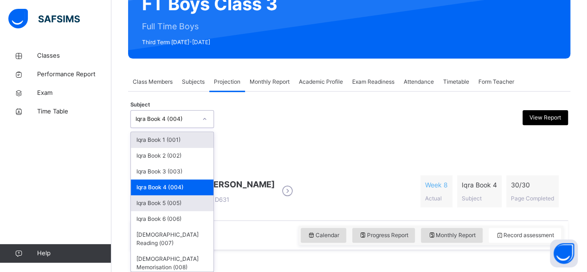
click at [183, 206] on div "Iqra Book 5 (005)" at bounding box center [172, 203] width 83 height 16
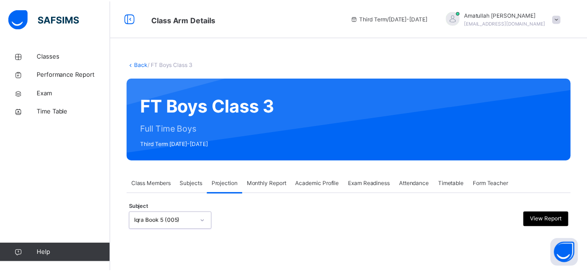
scroll to position [88, 0]
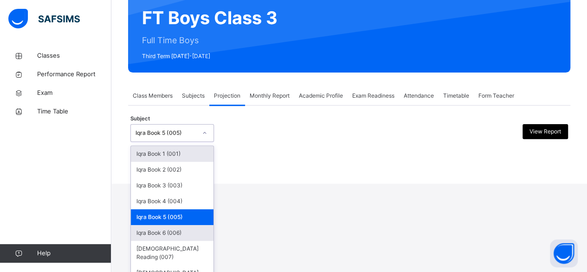
click at [193, 231] on div "Iqra Book 6 (006)" at bounding box center [172, 233] width 83 height 16
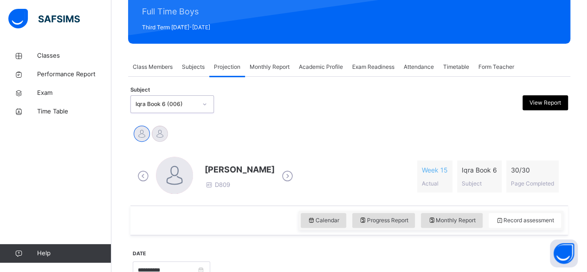
scroll to position [119, 0]
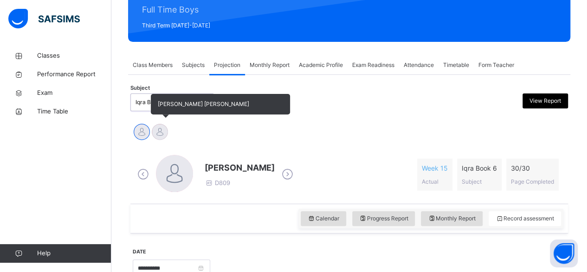
click at [165, 133] on div at bounding box center [160, 131] width 16 height 16
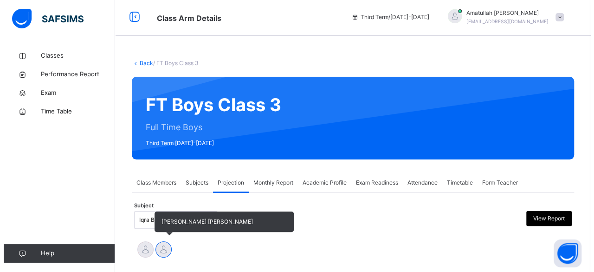
scroll to position [0, 0]
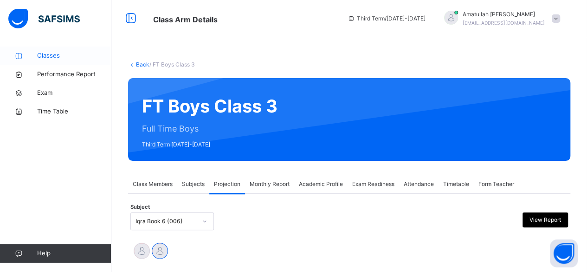
click at [53, 54] on span "Classes" at bounding box center [74, 55] width 74 height 9
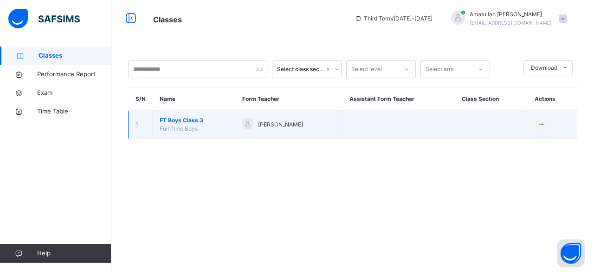
click at [178, 130] on span "Full Time Boys" at bounding box center [179, 128] width 38 height 7
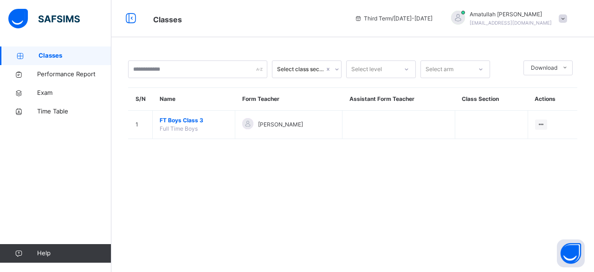
click at [205, 143] on div "Select class section Select level Select arm Download Pdf Report Excel Report S…" at bounding box center [352, 104] width 483 height 116
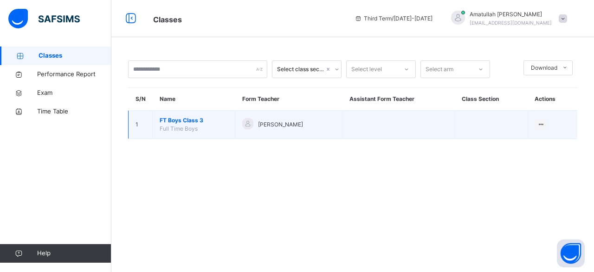
click at [194, 129] on span "Full Time Boys" at bounding box center [179, 128] width 38 height 7
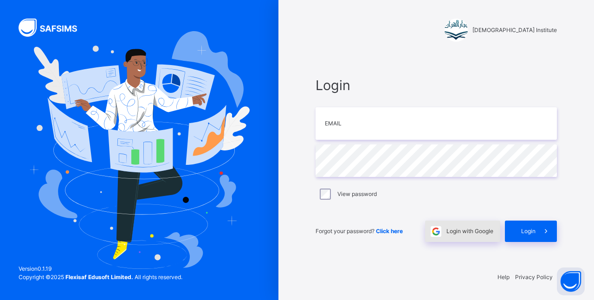
click at [487, 228] on span "Login with Google" at bounding box center [470, 231] width 47 height 8
click at [491, 233] on span "Login with Google" at bounding box center [470, 231] width 47 height 8
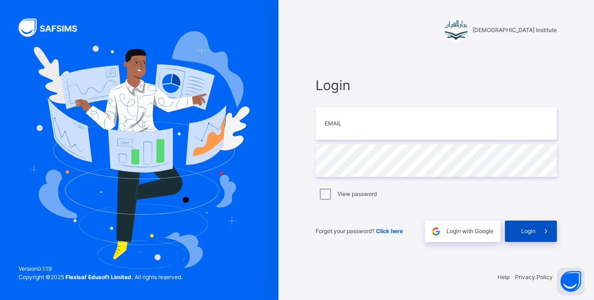
click at [555, 237] on span at bounding box center [546, 231] width 21 height 21
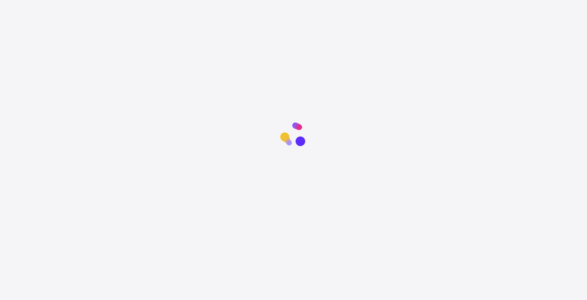
click at [317, 156] on div at bounding box center [293, 266] width 587 height 300
click at [318, 156] on div at bounding box center [293, 266] width 587 height 300
